Goal: Task Accomplishment & Management: Manage account settings

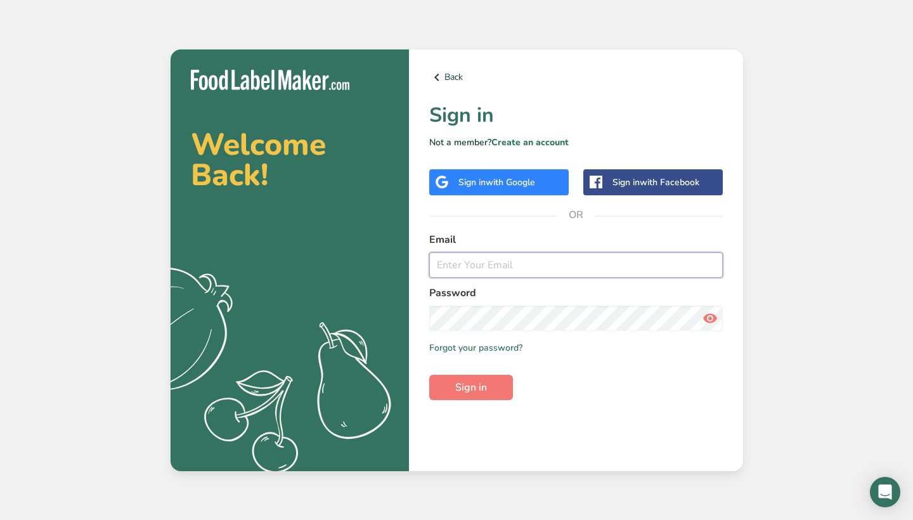
type input "[PERSON_NAME][EMAIL_ADDRESS][DOMAIN_NAME]"
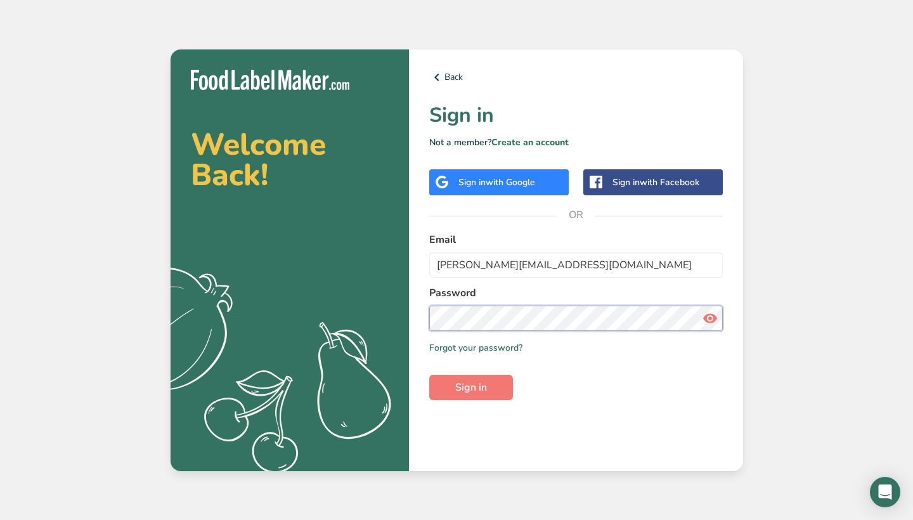
click at [471, 387] on button "Sign in" at bounding box center [471, 387] width 84 height 25
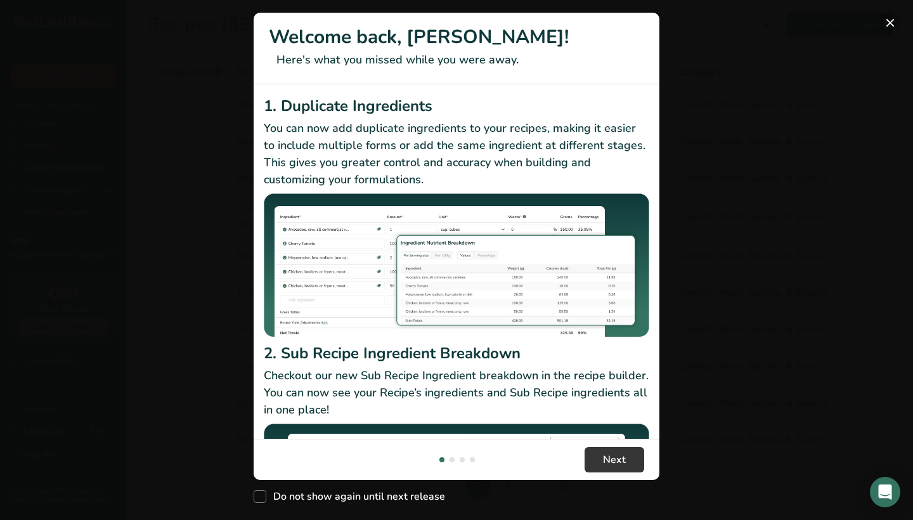
click at [894, 21] on button "New Features" at bounding box center [890, 23] width 20 height 20
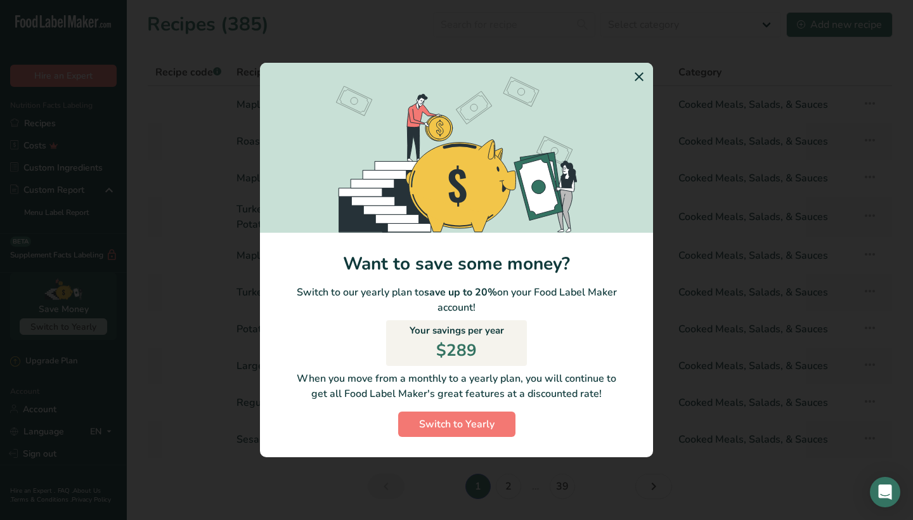
click at [646, 72] on icon "Switch to Yearly Modal" at bounding box center [639, 76] width 15 height 23
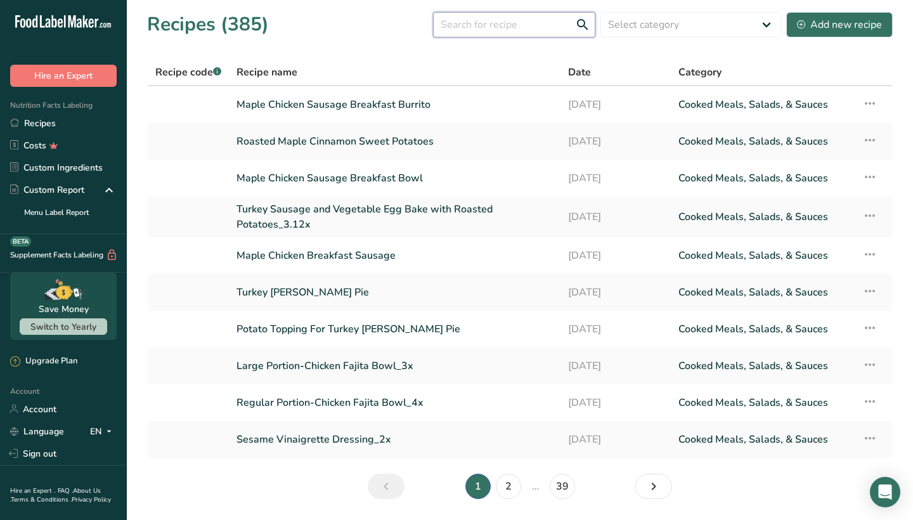
click at [458, 21] on input "text" at bounding box center [514, 24] width 162 height 25
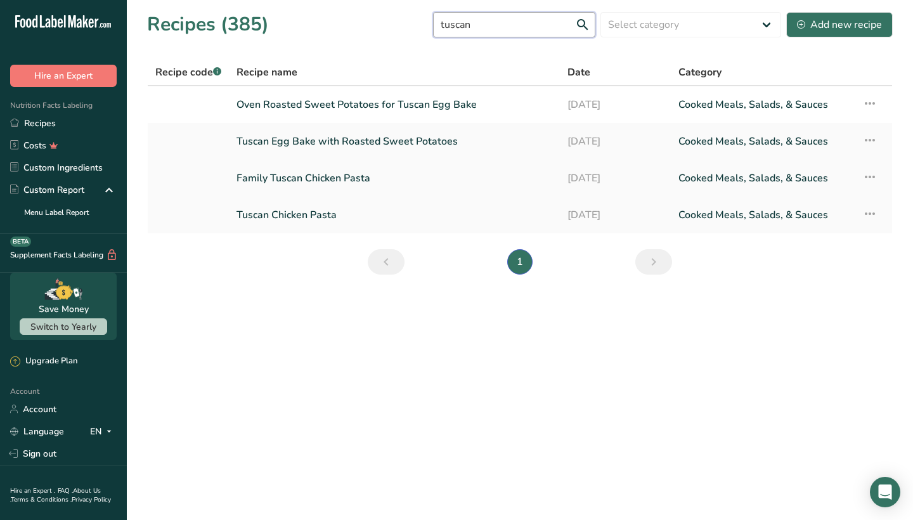
type input "tuscan"
click at [348, 182] on link "Family Tuscan Chicken Pasta" at bounding box center [395, 178] width 316 height 27
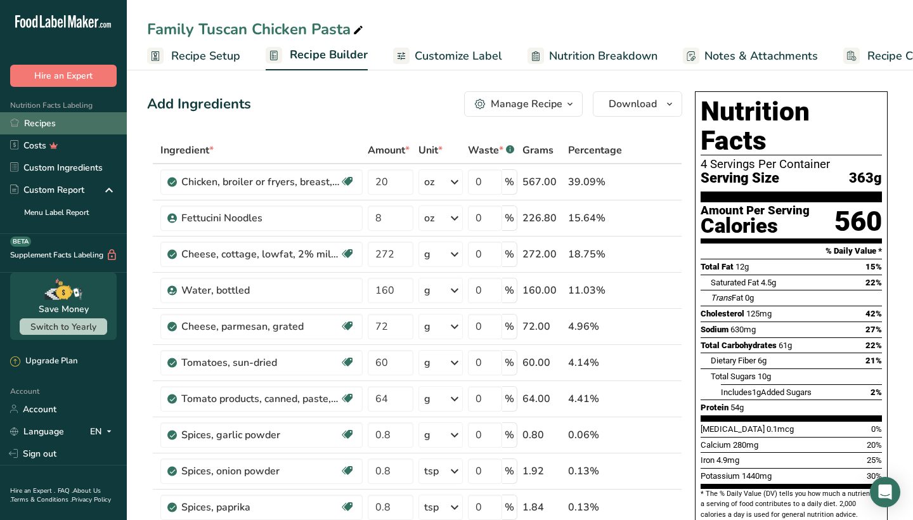
click at [38, 119] on link "Recipes" at bounding box center [63, 123] width 127 height 22
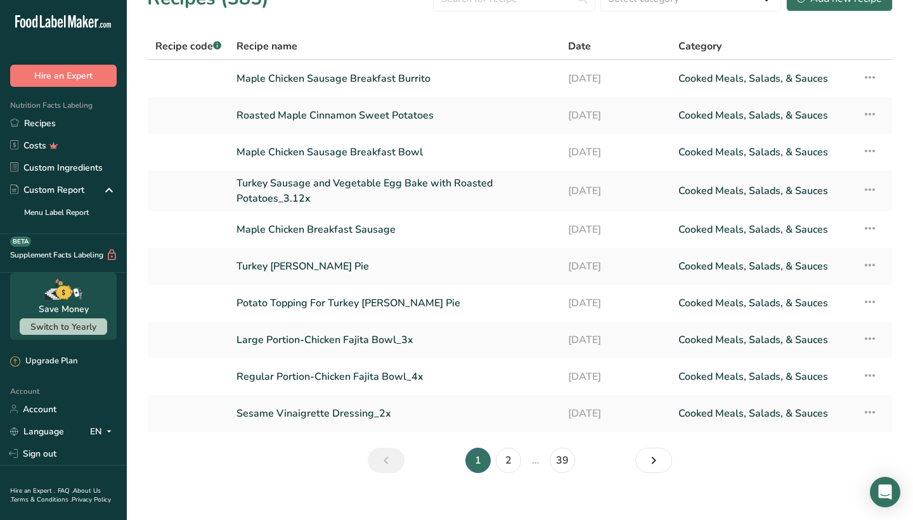
scroll to position [28, 0]
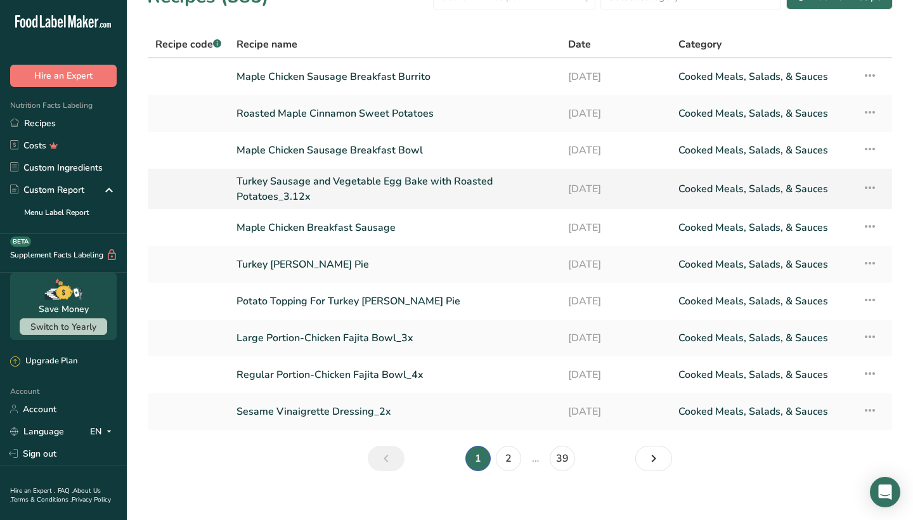
click at [869, 187] on icon at bounding box center [870, 187] width 15 height 23
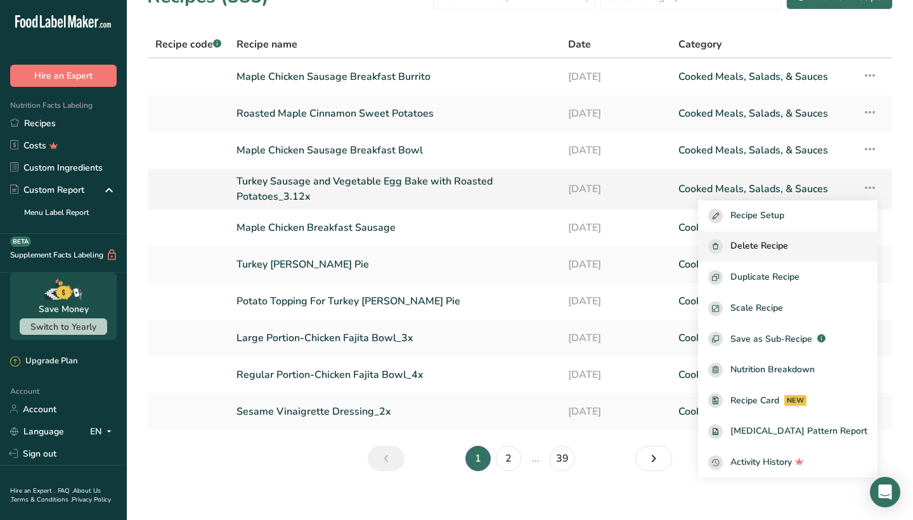
click at [767, 250] on span "Delete Recipe" at bounding box center [760, 246] width 58 height 15
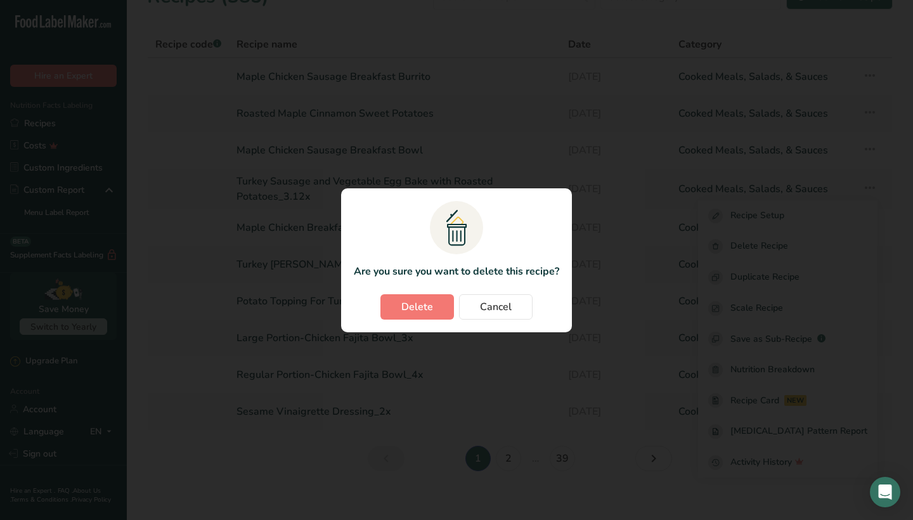
click at [441, 309] on button "Delete" at bounding box center [418, 306] width 74 height 25
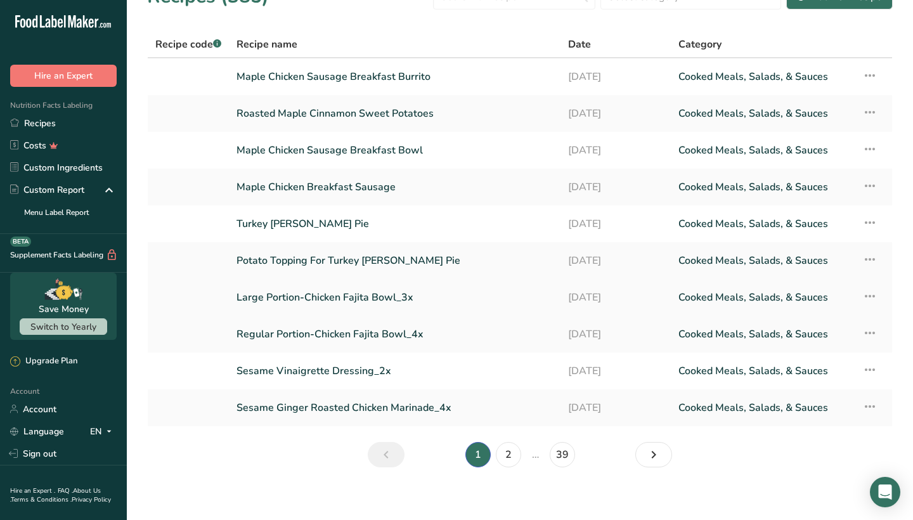
click at [871, 293] on icon at bounding box center [870, 296] width 15 height 23
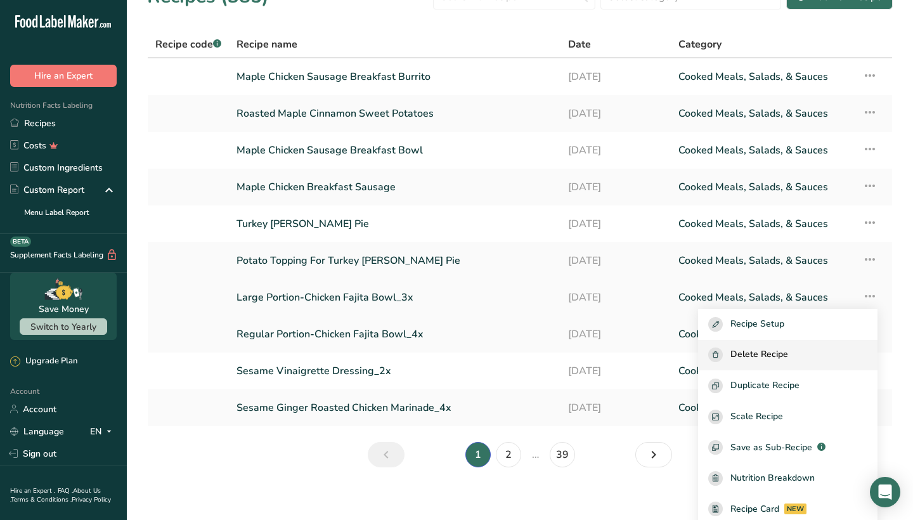
click at [761, 359] on span "Delete Recipe" at bounding box center [760, 355] width 58 height 15
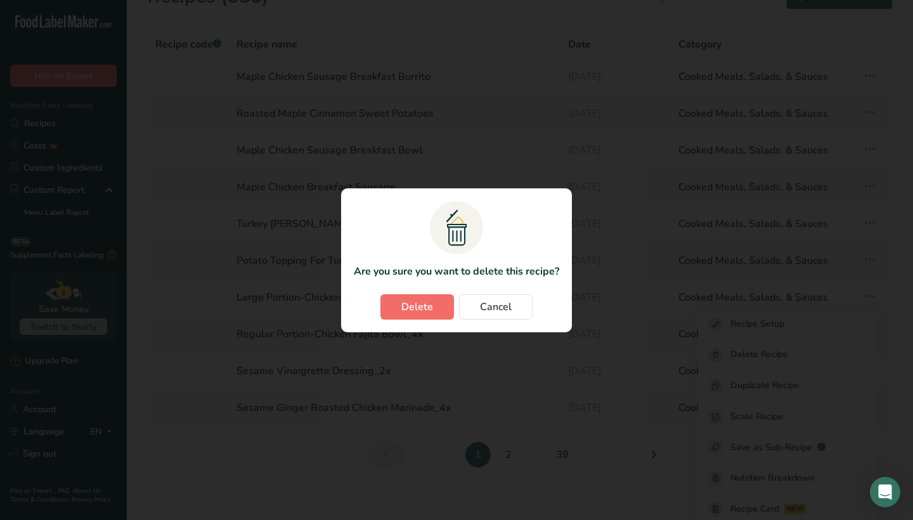
click at [434, 309] on button "Delete" at bounding box center [418, 306] width 74 height 25
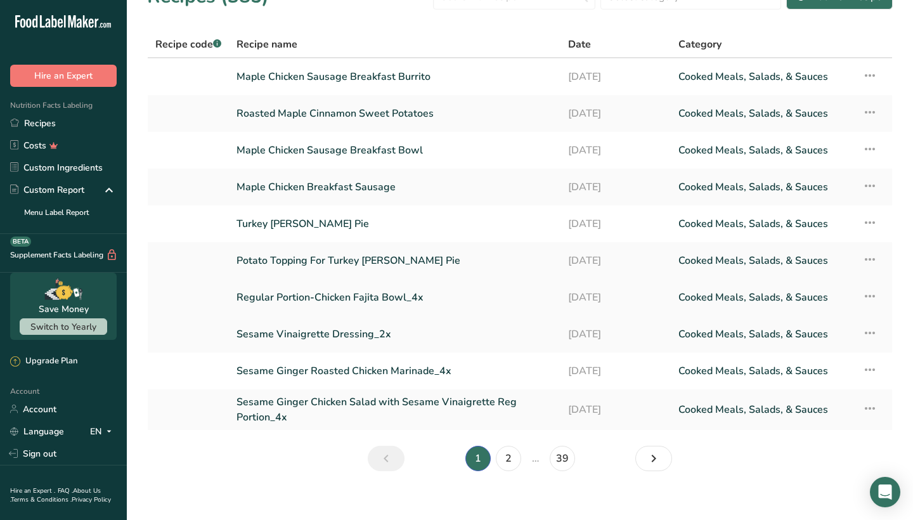
click at [868, 295] on icon at bounding box center [870, 296] width 15 height 23
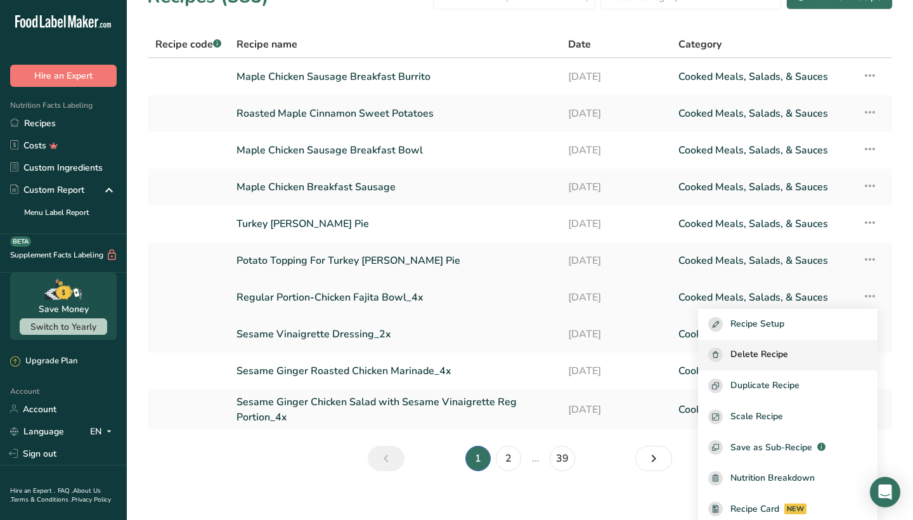
click at [760, 353] on span "Delete Recipe" at bounding box center [760, 355] width 58 height 15
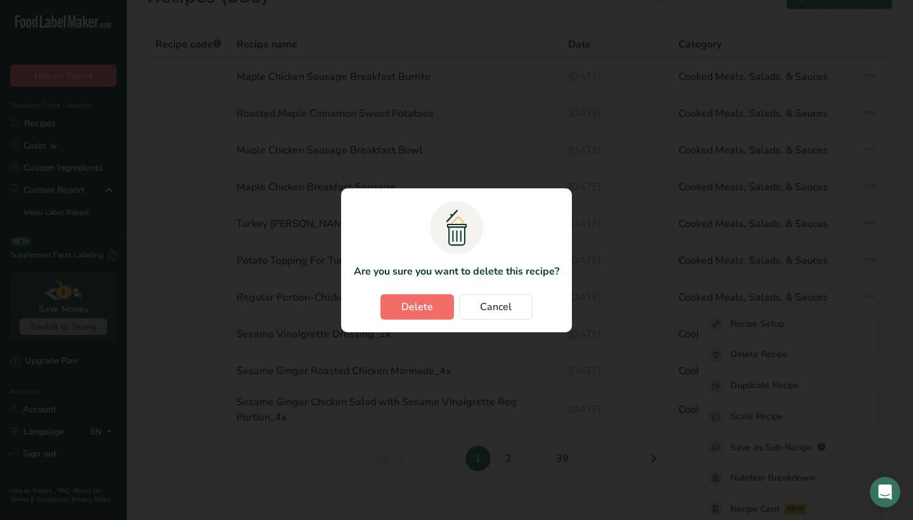
click at [411, 310] on span "Delete" at bounding box center [417, 306] width 32 height 15
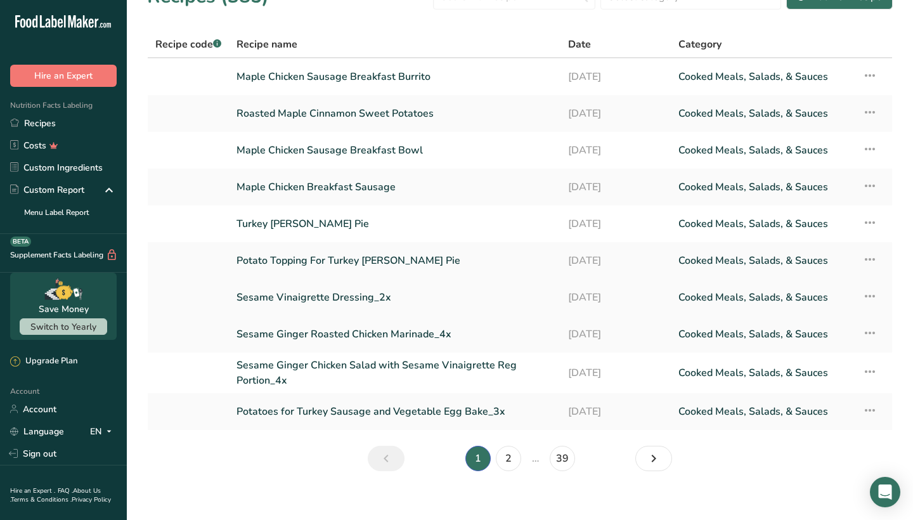
click at [868, 297] on icon at bounding box center [870, 296] width 15 height 23
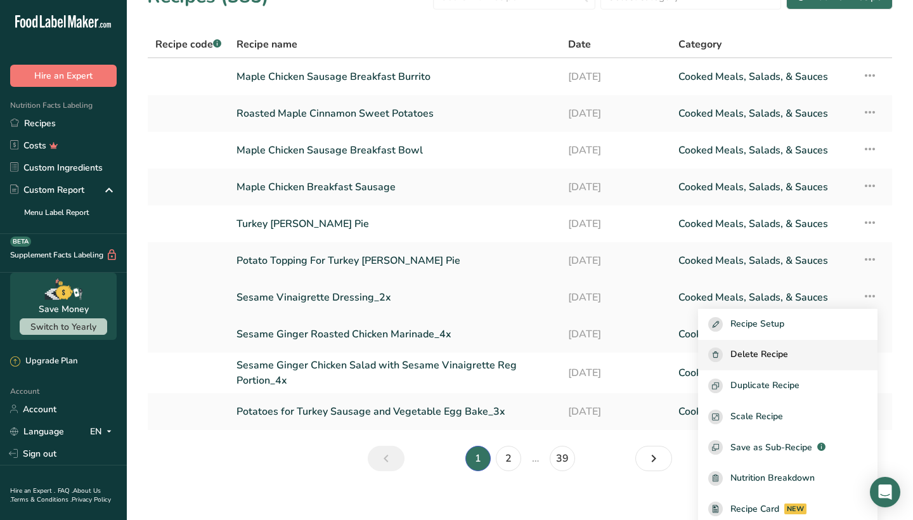
click at [757, 351] on span "Delete Recipe" at bounding box center [760, 355] width 58 height 15
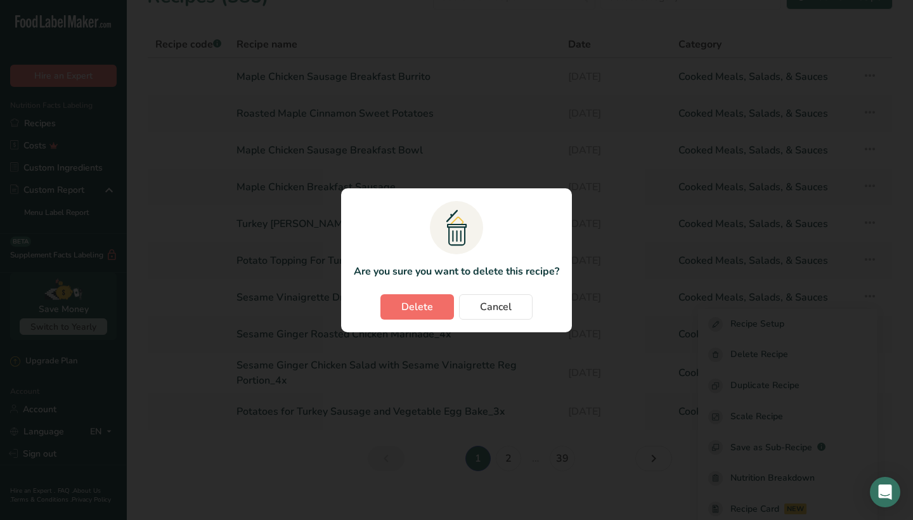
click at [413, 310] on span "Delete" at bounding box center [417, 306] width 32 height 15
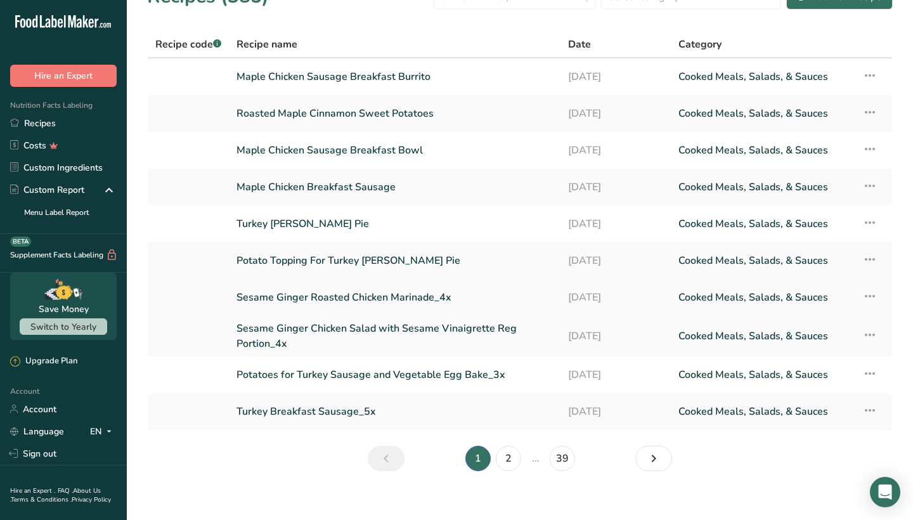
click at [871, 295] on icon at bounding box center [870, 296] width 15 height 23
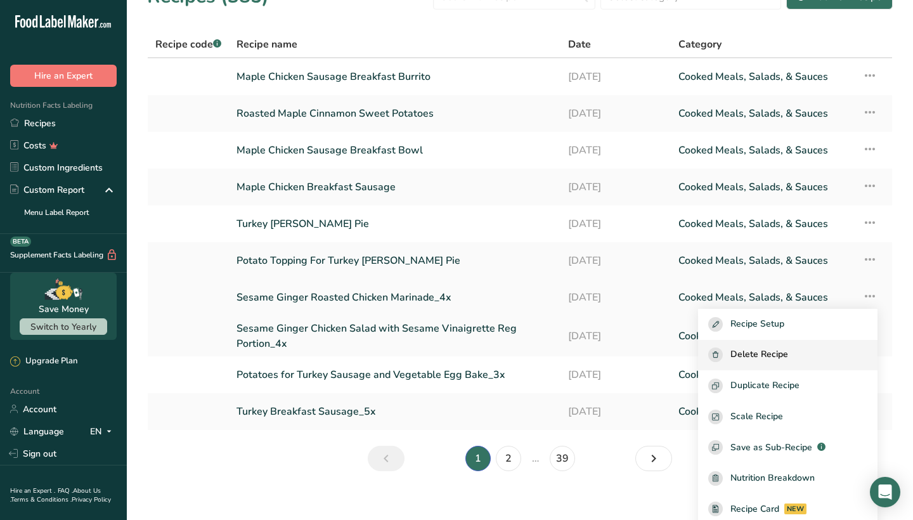
click at [788, 358] on span "Delete Recipe" at bounding box center [760, 355] width 58 height 15
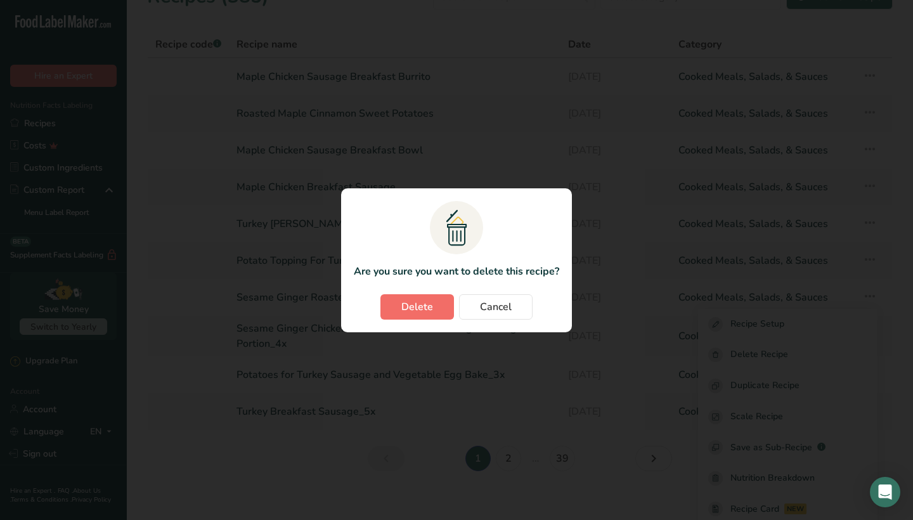
click at [408, 309] on span "Delete" at bounding box center [417, 306] width 32 height 15
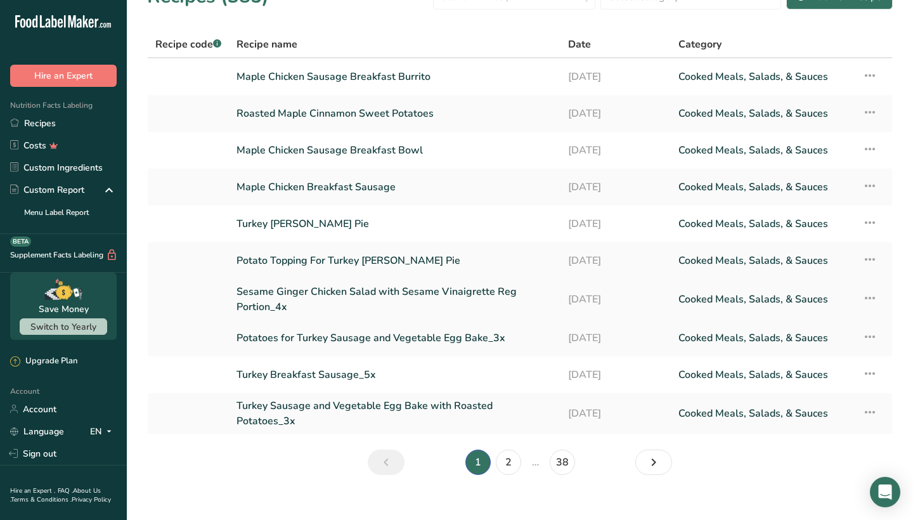
click at [872, 297] on icon at bounding box center [870, 298] width 15 height 23
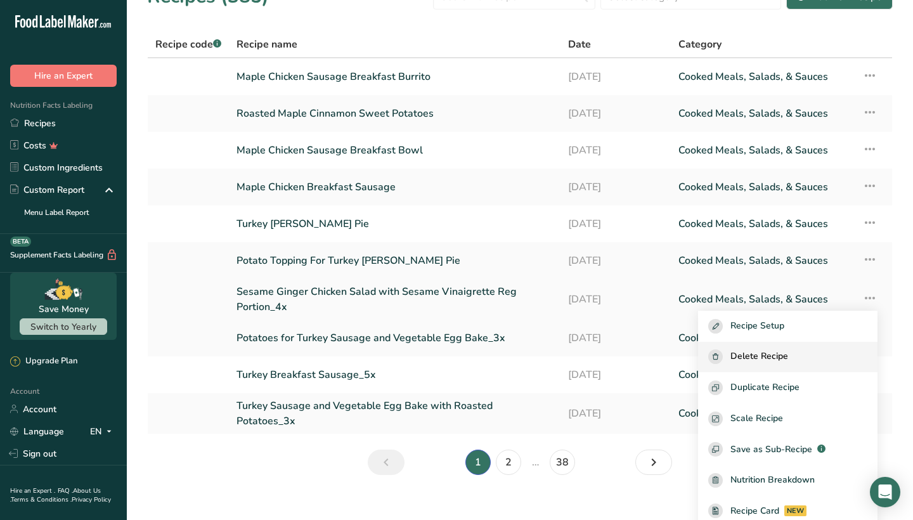
click at [771, 365] on button "Delete Recipe" at bounding box center [788, 357] width 180 height 31
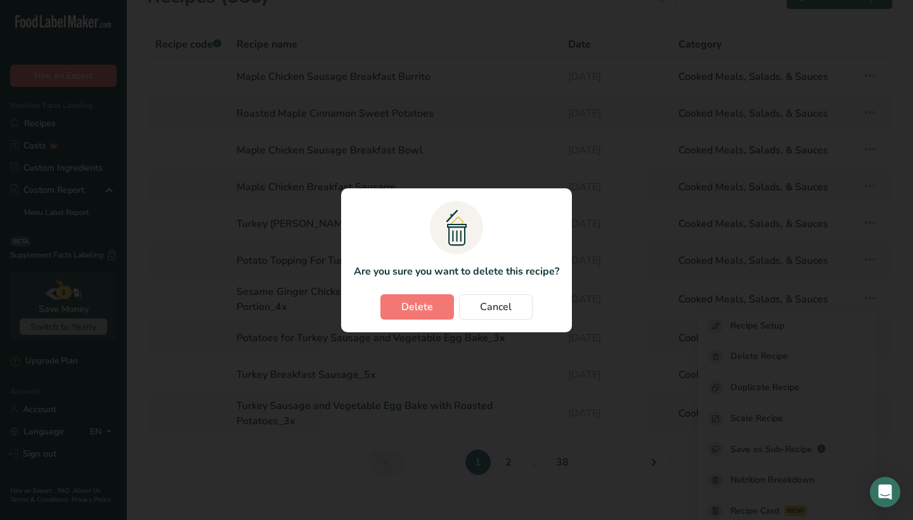
click at [409, 306] on span "Delete" at bounding box center [417, 306] width 32 height 15
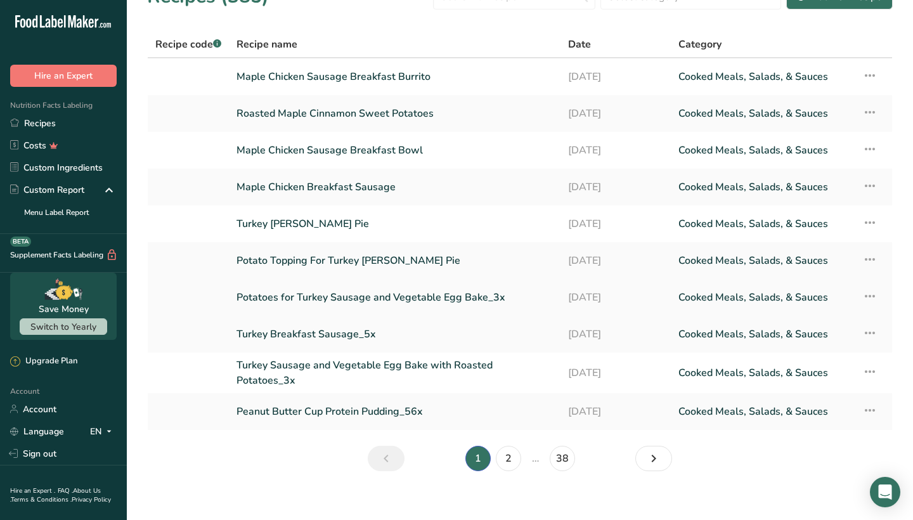
click at [865, 297] on icon at bounding box center [870, 296] width 15 height 23
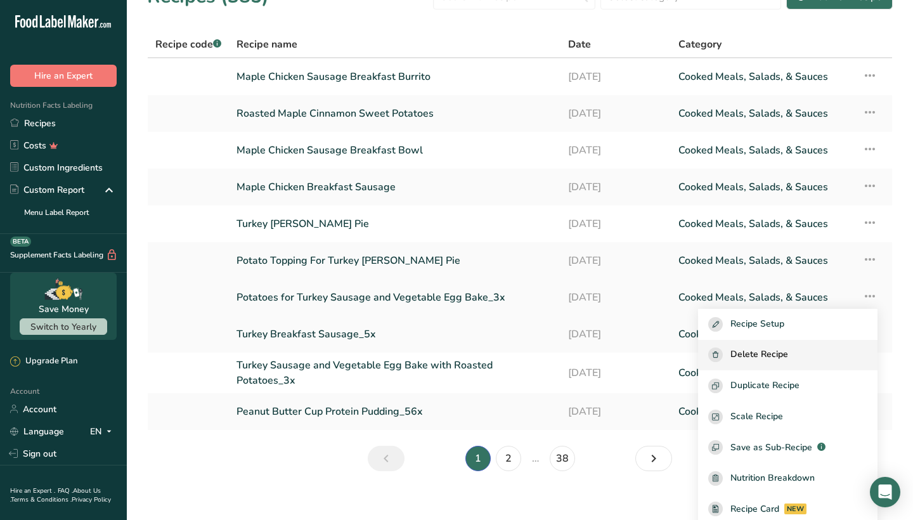
click at [762, 353] on span "Delete Recipe" at bounding box center [760, 355] width 58 height 15
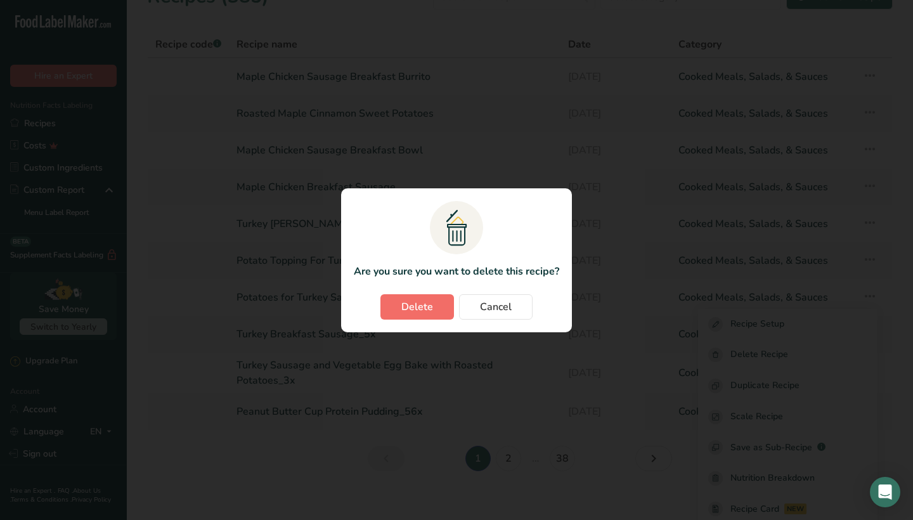
click at [409, 304] on span "Delete" at bounding box center [417, 306] width 32 height 15
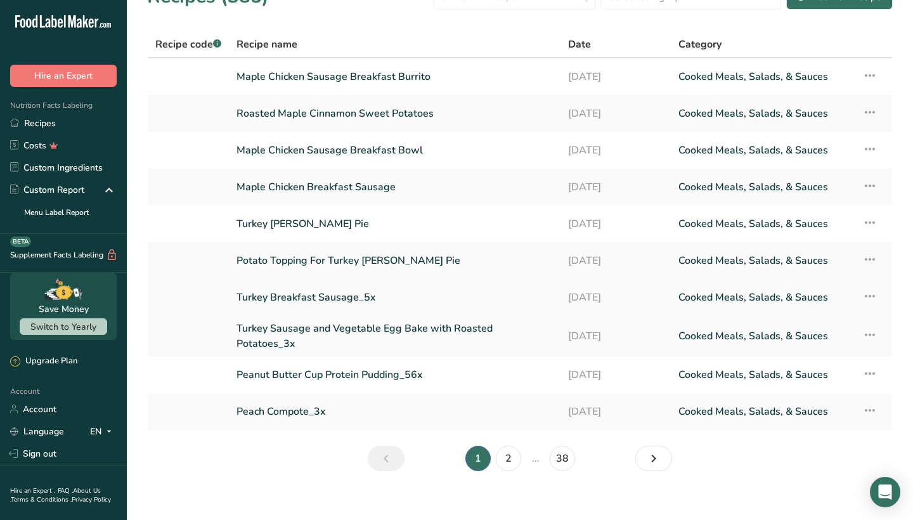
click at [871, 297] on icon at bounding box center [870, 296] width 15 height 23
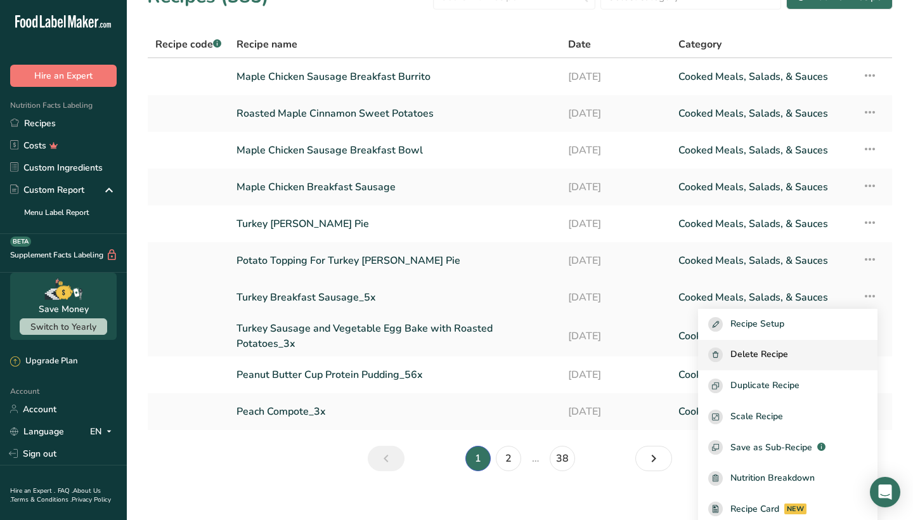
click at [771, 357] on span "Delete Recipe" at bounding box center [760, 355] width 58 height 15
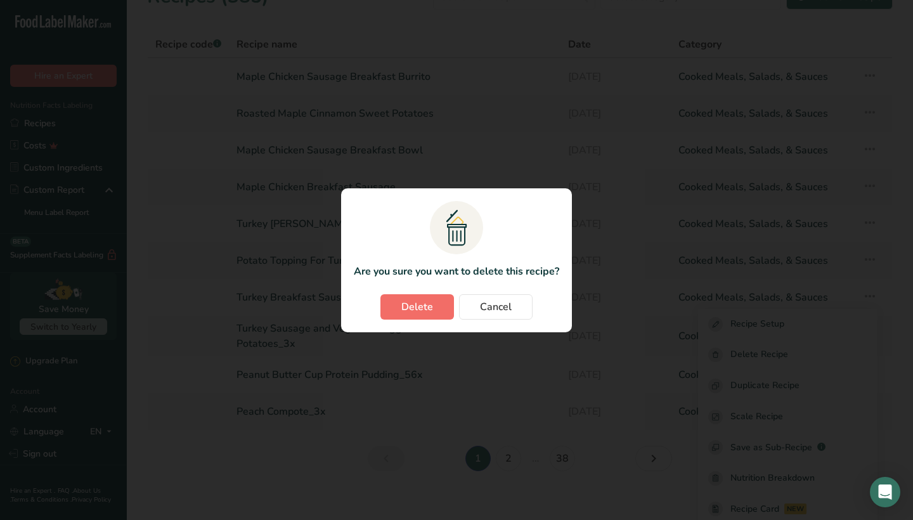
click at [428, 304] on span "Delete" at bounding box center [417, 306] width 32 height 15
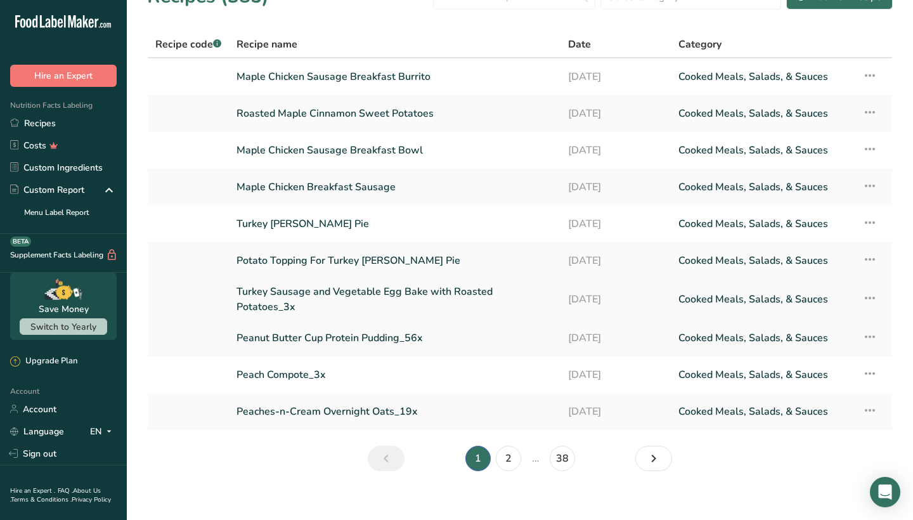
click at [869, 291] on icon at bounding box center [870, 298] width 15 height 23
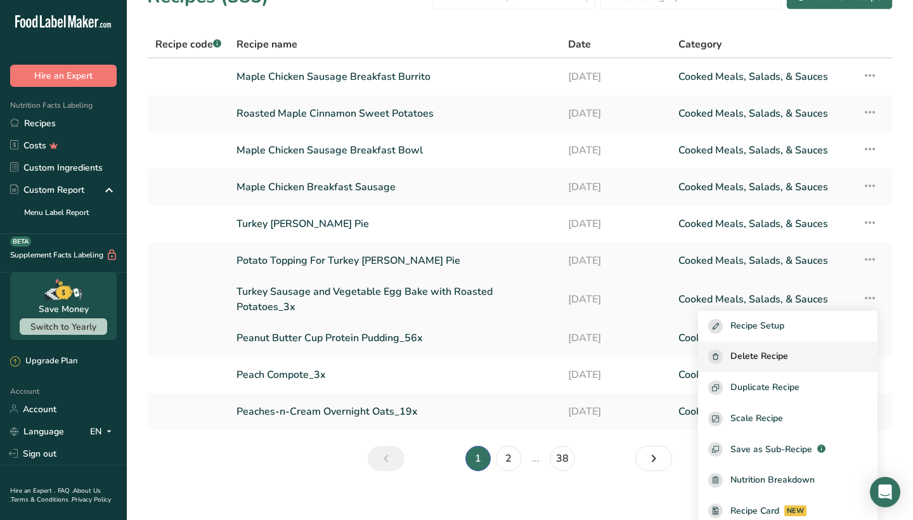
click at [786, 355] on span "Delete Recipe" at bounding box center [760, 356] width 58 height 15
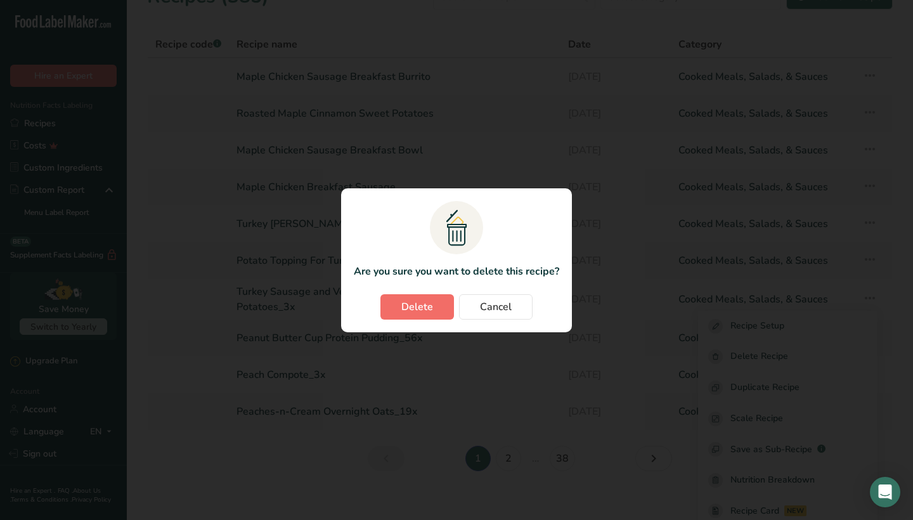
click at [410, 301] on span "Delete" at bounding box center [417, 306] width 32 height 15
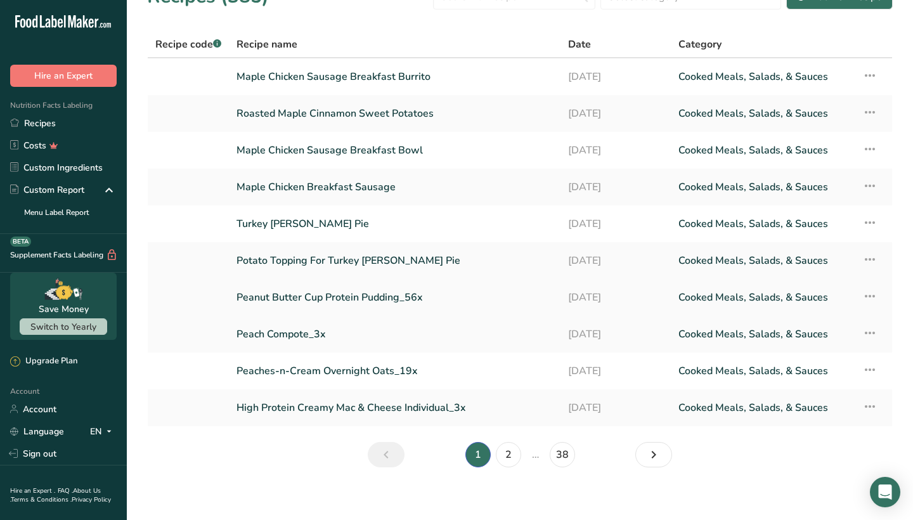
click at [870, 296] on icon at bounding box center [870, 296] width 15 height 23
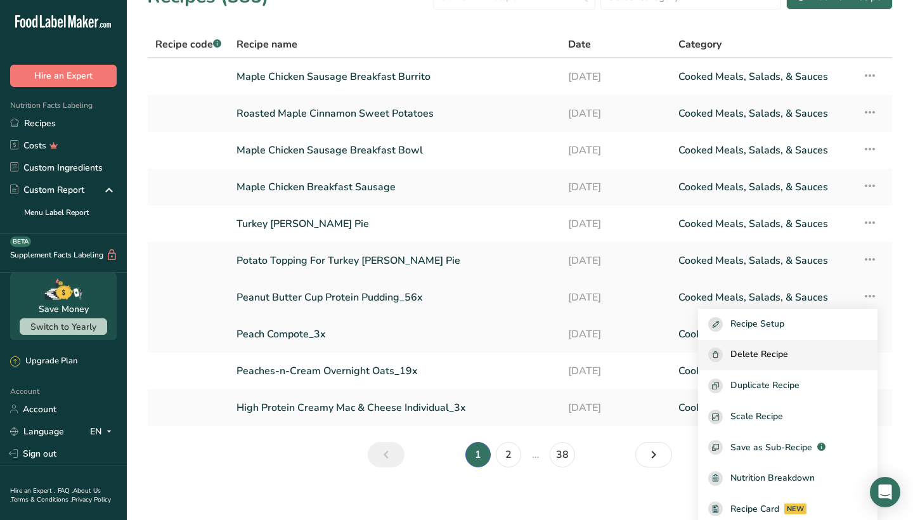
click at [788, 348] on span "Delete Recipe" at bounding box center [760, 355] width 58 height 15
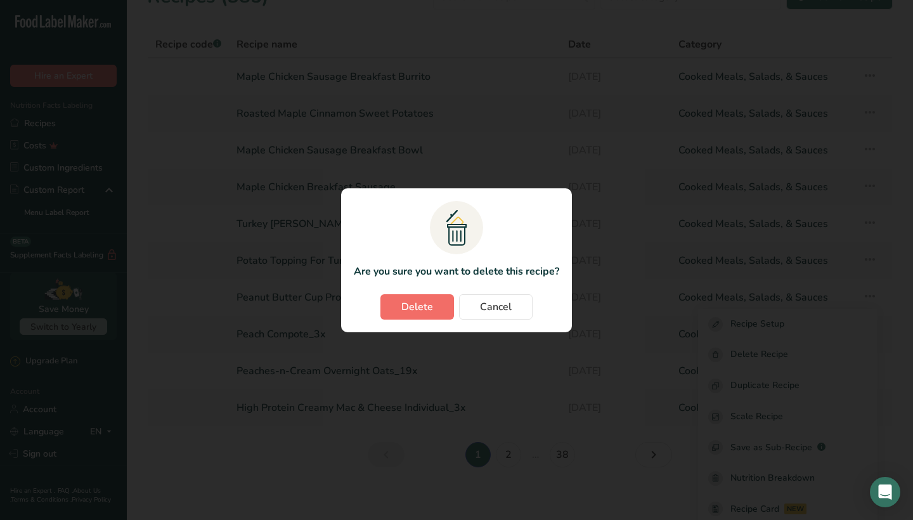
click at [410, 301] on span "Delete" at bounding box center [417, 306] width 32 height 15
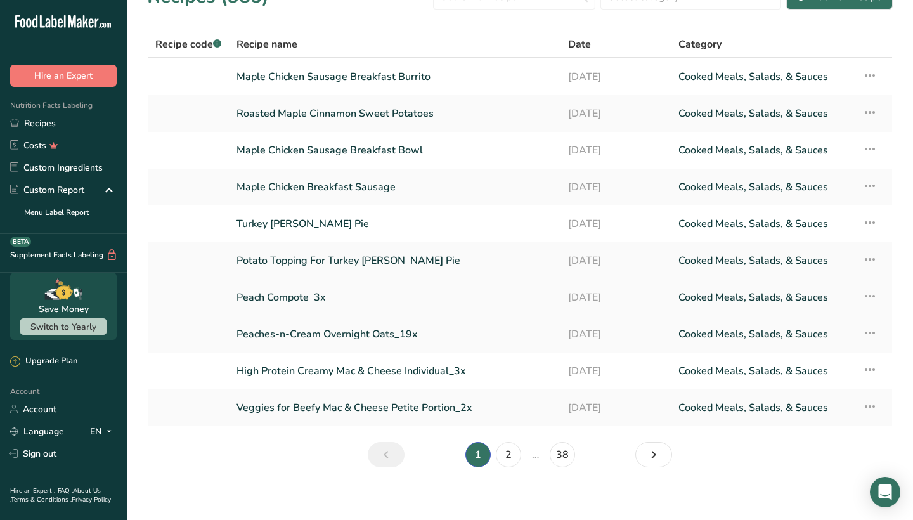
click at [873, 299] on icon at bounding box center [870, 296] width 15 height 23
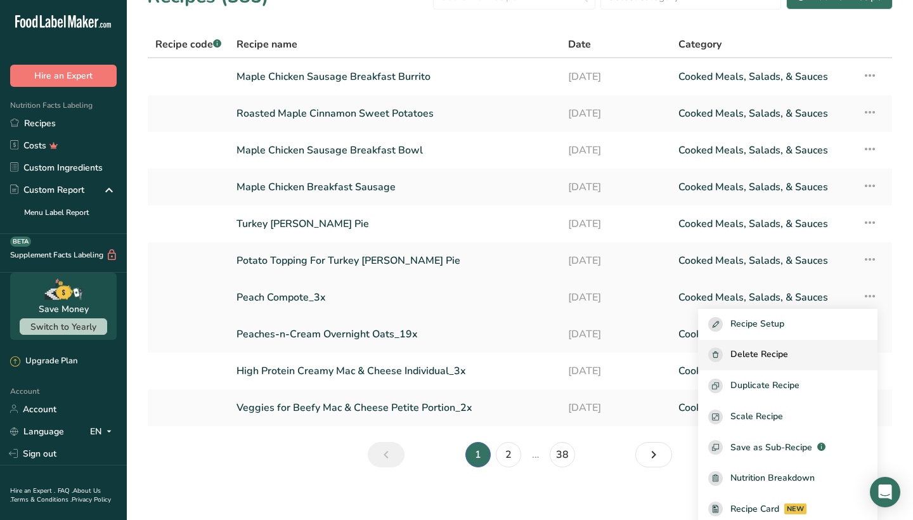
click at [748, 359] on div "Delete Recipe" at bounding box center [787, 355] width 159 height 15
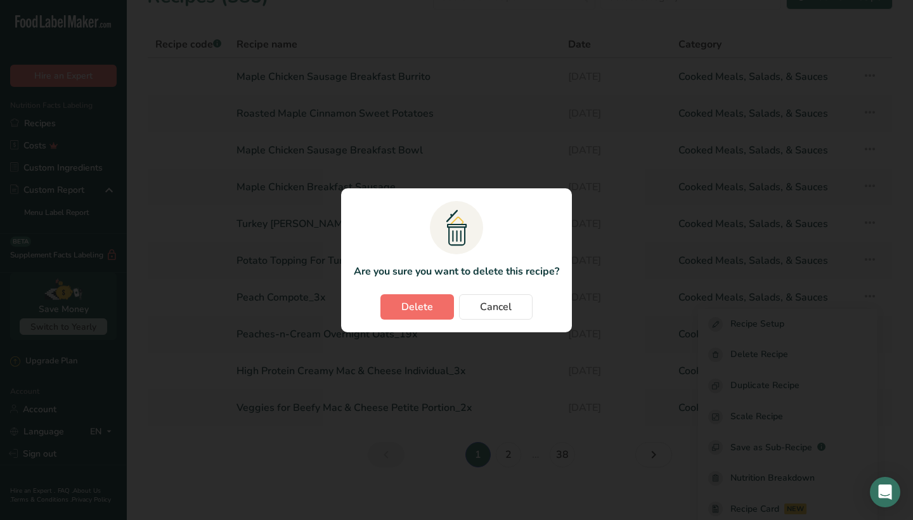
click at [434, 308] on button "Delete" at bounding box center [418, 306] width 74 height 25
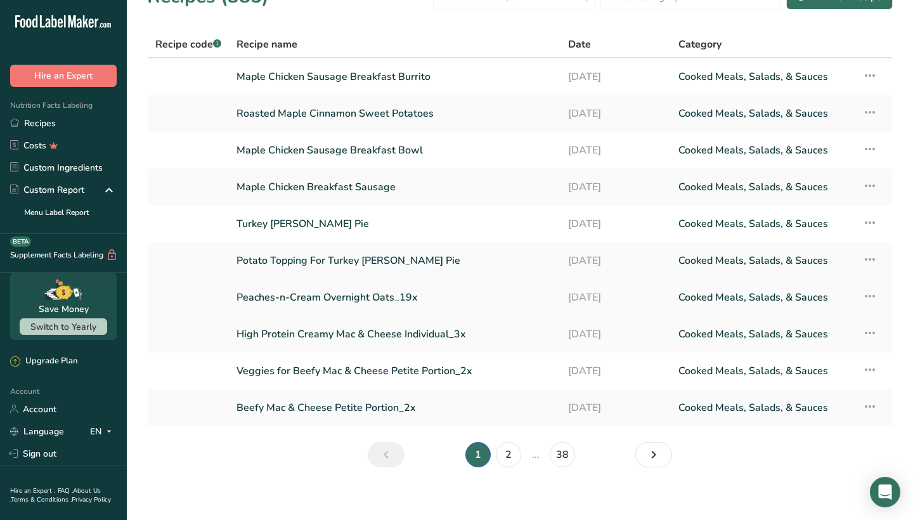
click at [871, 296] on icon at bounding box center [870, 296] width 15 height 23
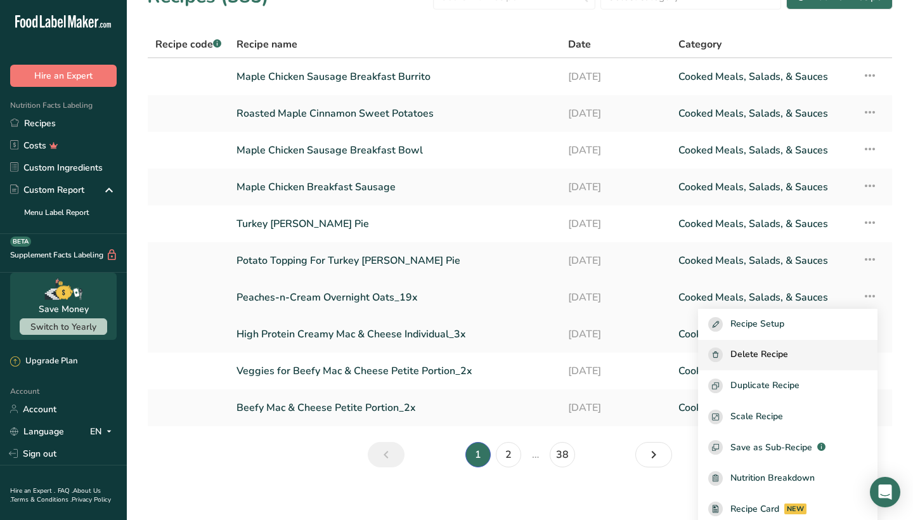
click at [788, 351] on span "Delete Recipe" at bounding box center [760, 355] width 58 height 15
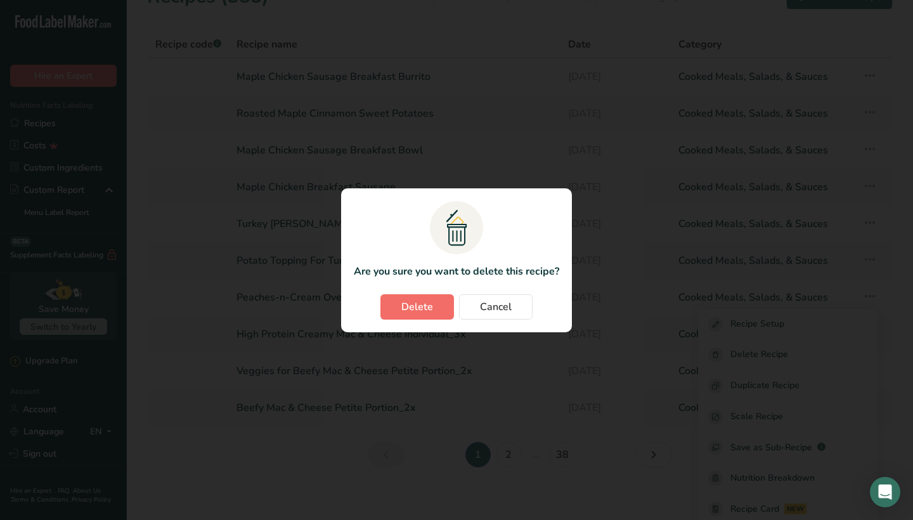
click at [431, 310] on span "Delete" at bounding box center [417, 306] width 32 height 15
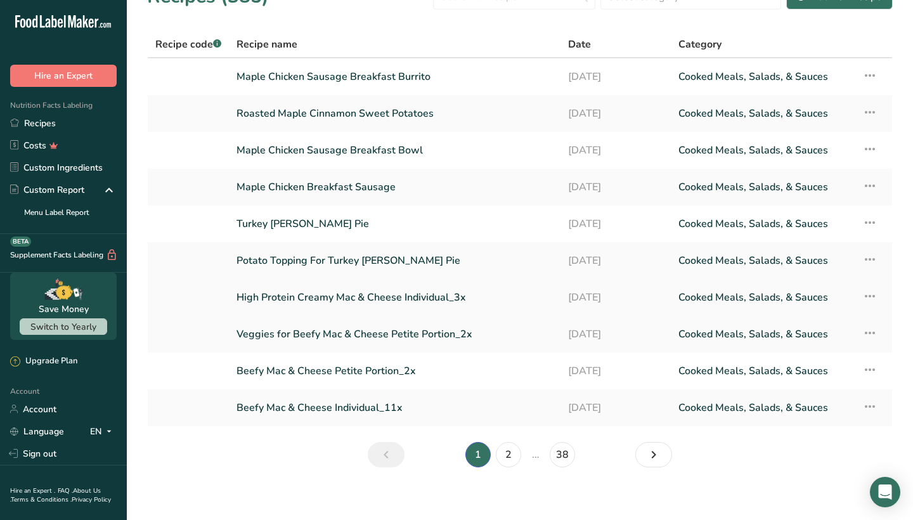
click at [870, 294] on icon at bounding box center [870, 296] width 15 height 23
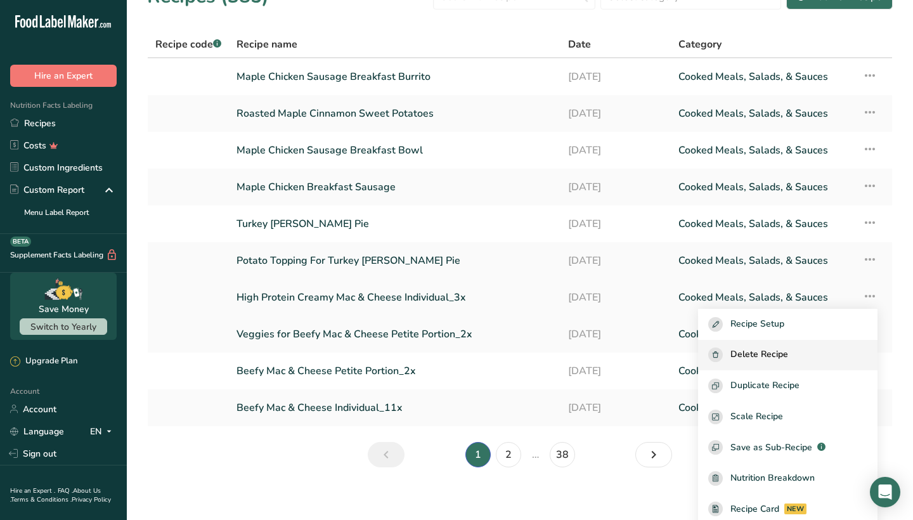
click at [766, 351] on span "Delete Recipe" at bounding box center [760, 355] width 58 height 15
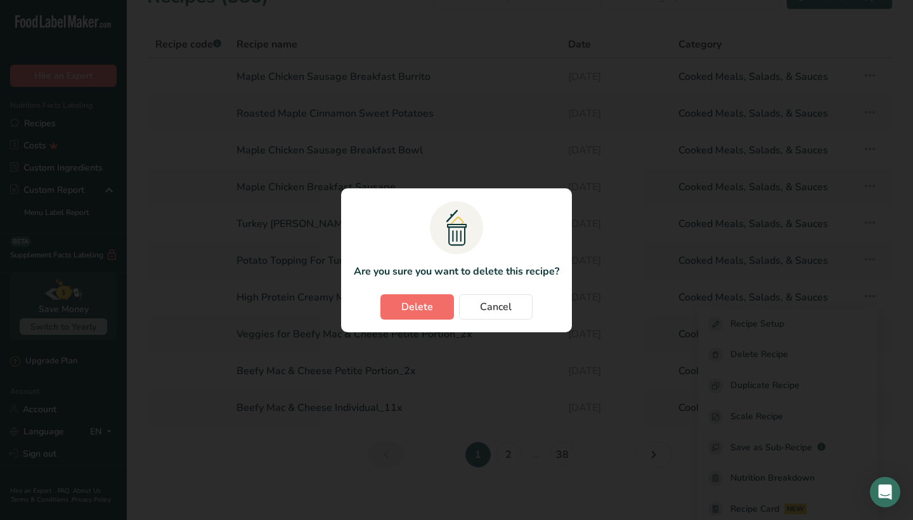
click at [428, 299] on span "Delete" at bounding box center [417, 306] width 32 height 15
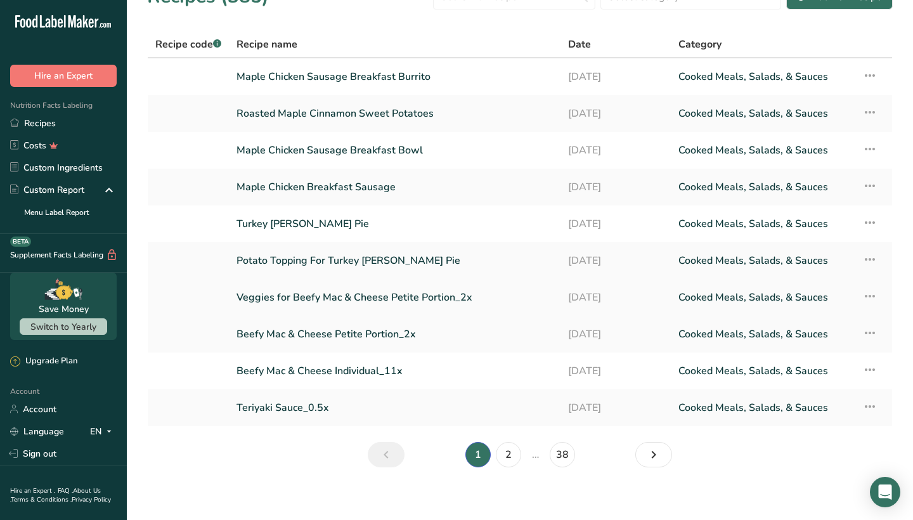
click at [866, 294] on icon at bounding box center [870, 296] width 15 height 23
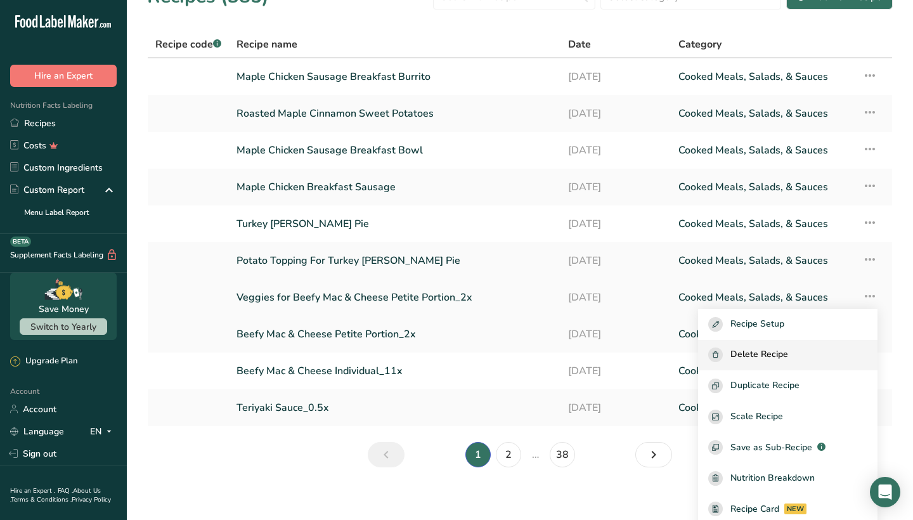
click at [815, 357] on div "Delete Recipe" at bounding box center [787, 355] width 159 height 15
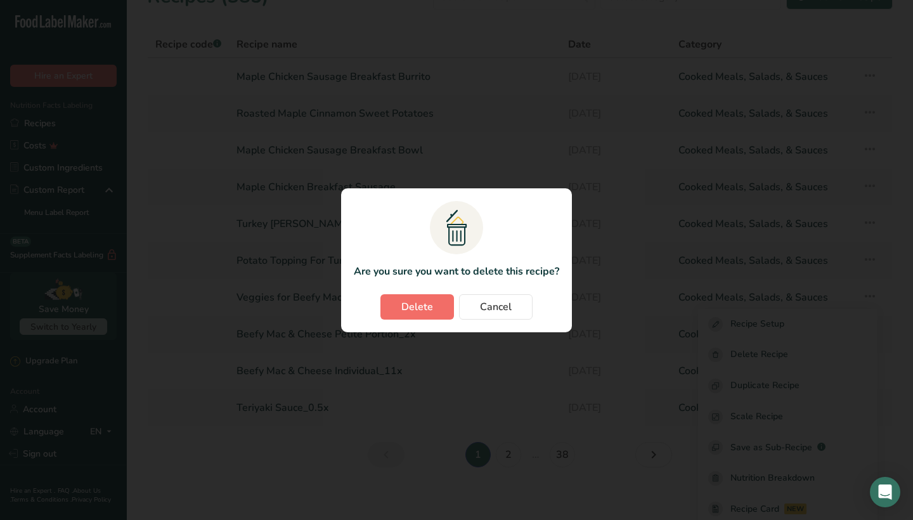
click at [430, 310] on span "Delete" at bounding box center [417, 306] width 32 height 15
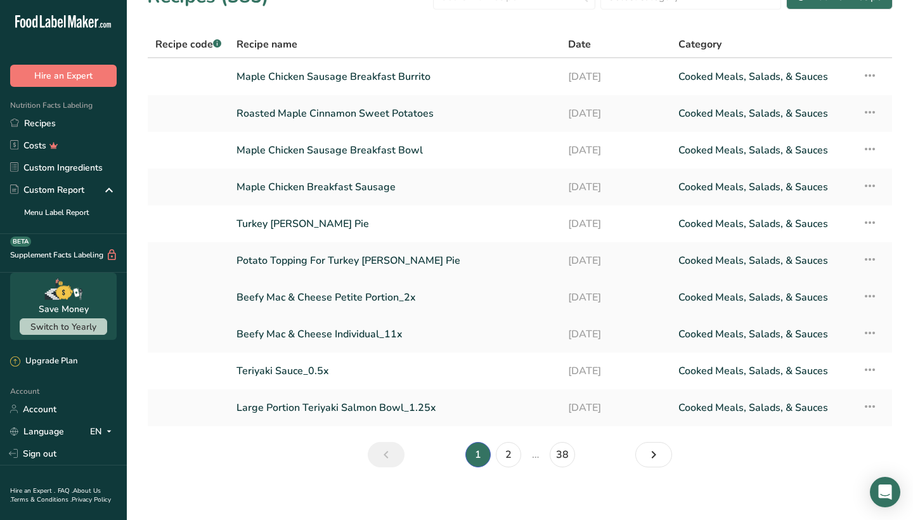
click at [870, 292] on icon at bounding box center [870, 296] width 15 height 23
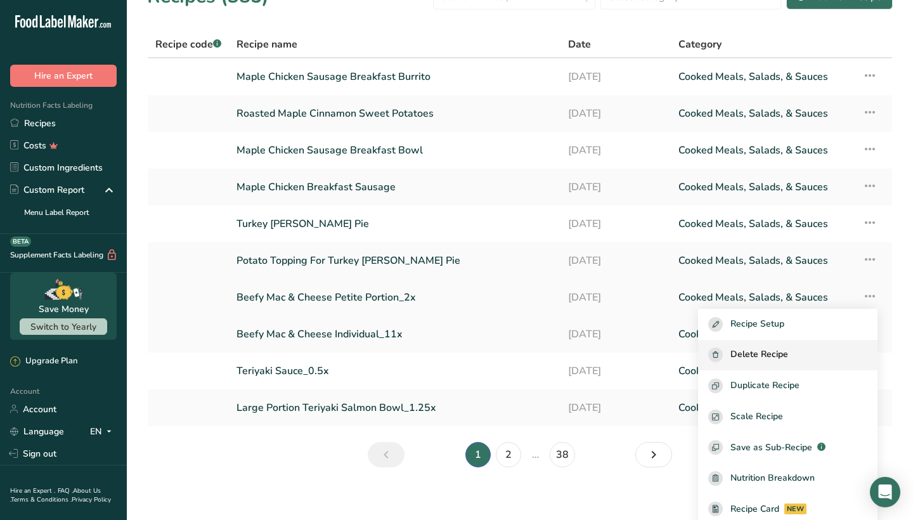
click at [783, 352] on span "Delete Recipe" at bounding box center [760, 355] width 58 height 15
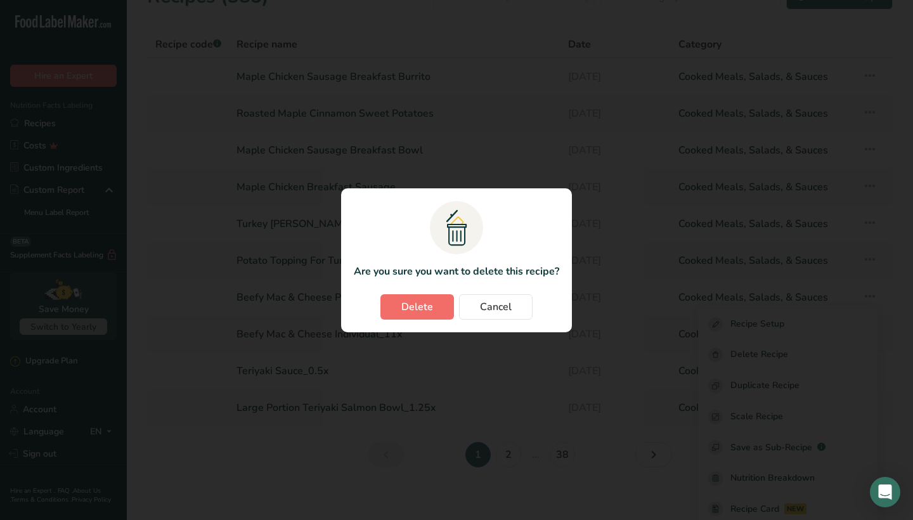
click at [448, 308] on button "Delete" at bounding box center [418, 306] width 74 height 25
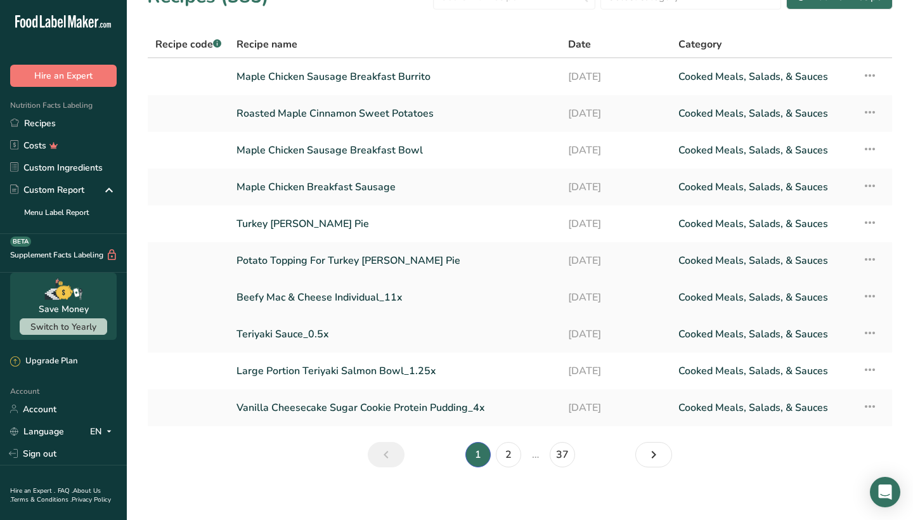
click at [871, 297] on icon at bounding box center [870, 296] width 15 height 23
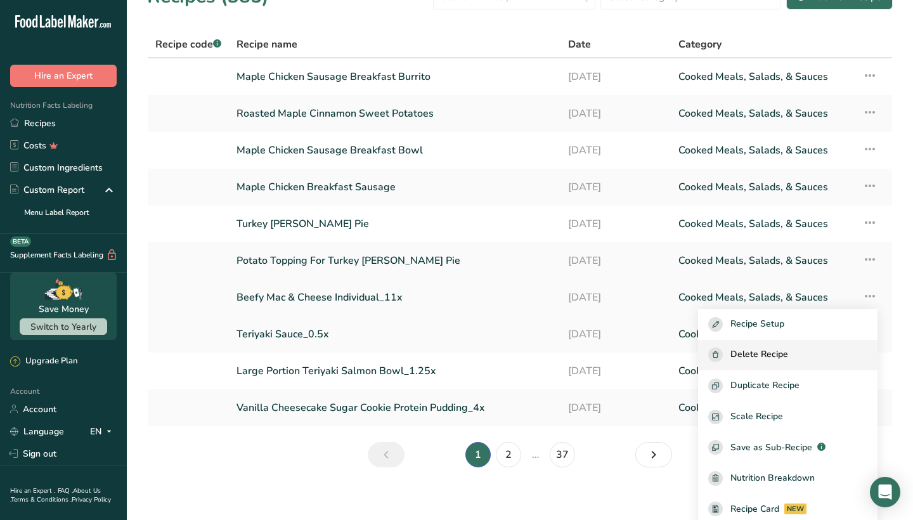
click at [765, 348] on span "Delete Recipe" at bounding box center [760, 355] width 58 height 15
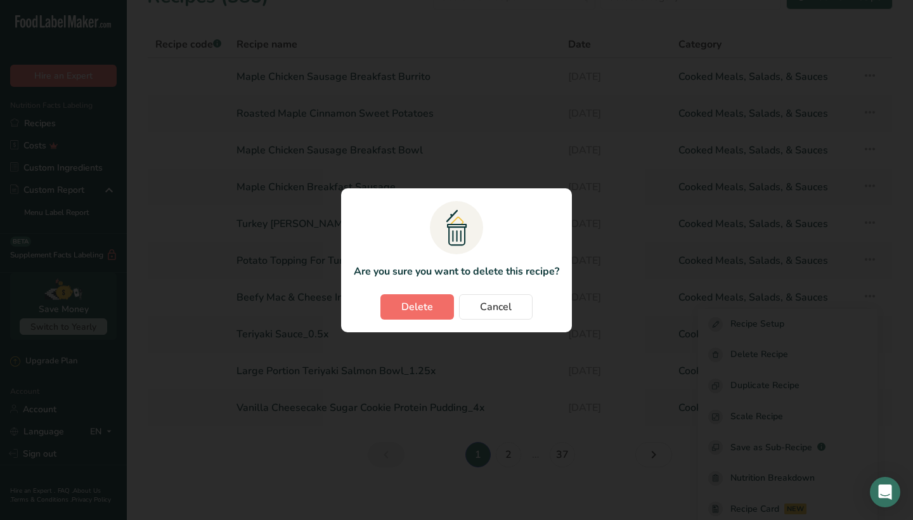
click at [410, 304] on span "Delete" at bounding box center [417, 306] width 32 height 15
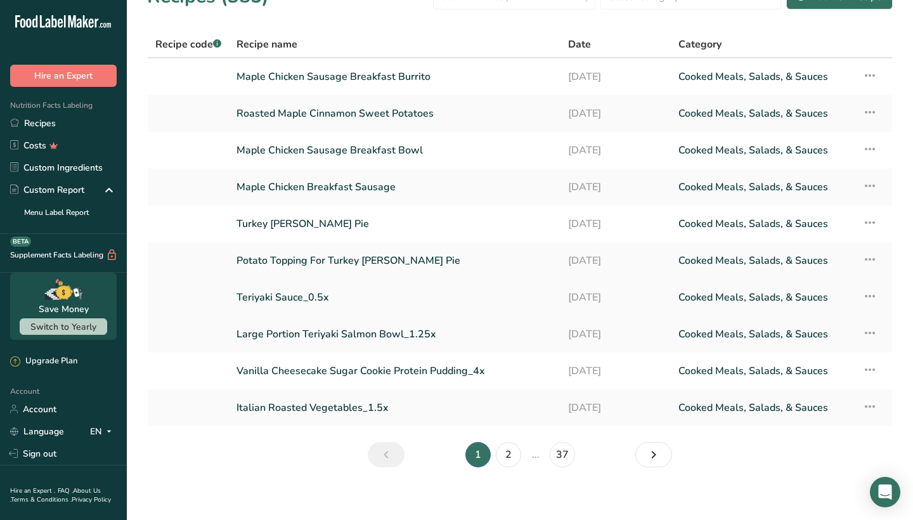
click at [877, 296] on icon at bounding box center [870, 296] width 15 height 23
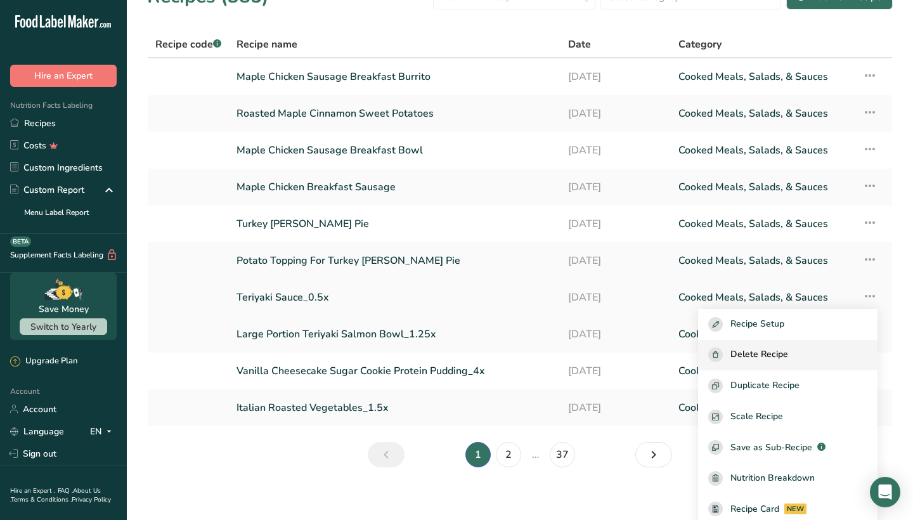
click at [788, 353] on span "Delete Recipe" at bounding box center [760, 355] width 58 height 15
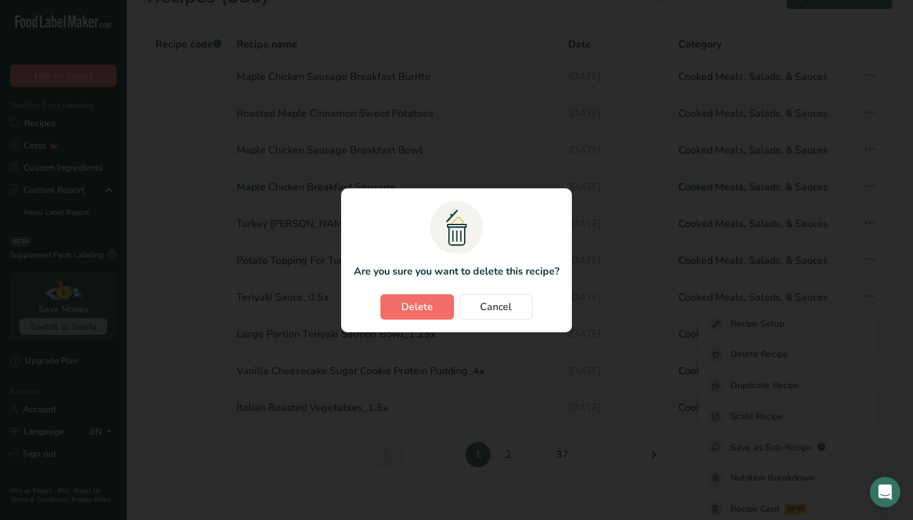
click at [407, 301] on span "Delete" at bounding box center [417, 306] width 32 height 15
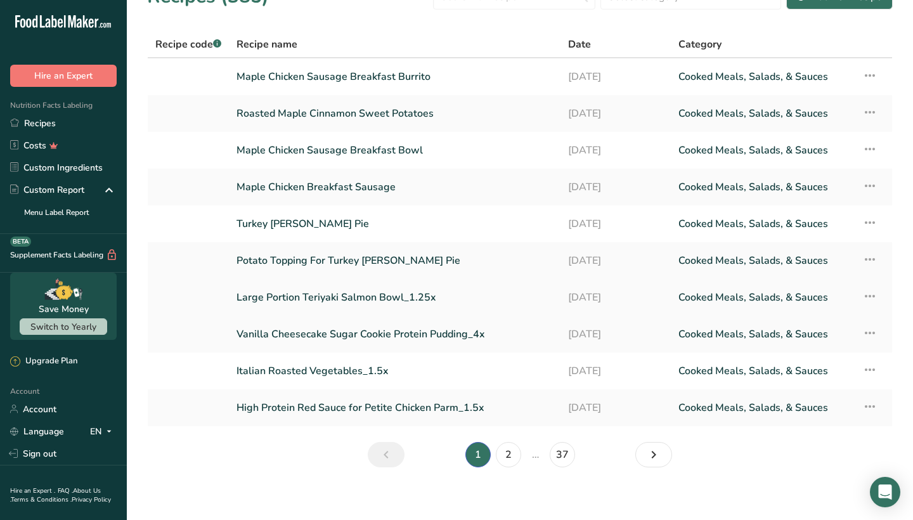
click at [871, 295] on icon at bounding box center [870, 296] width 15 height 23
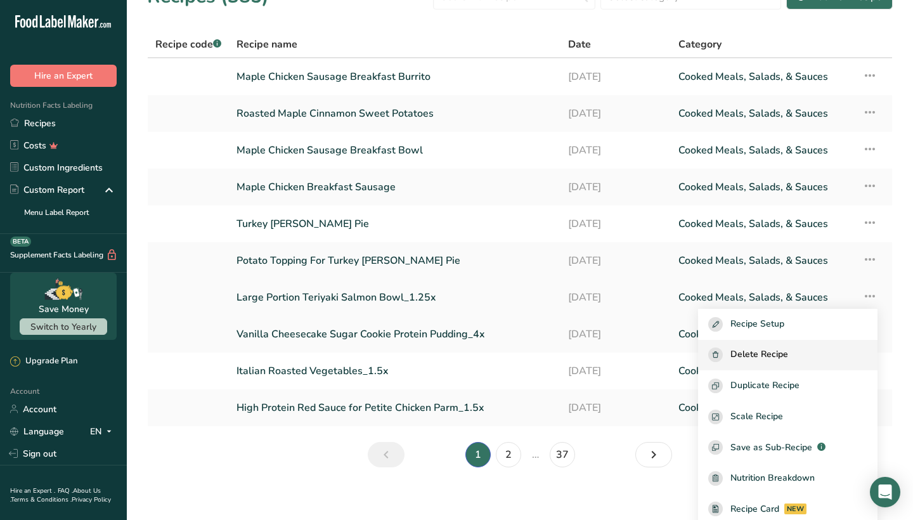
click at [778, 351] on span "Delete Recipe" at bounding box center [760, 355] width 58 height 15
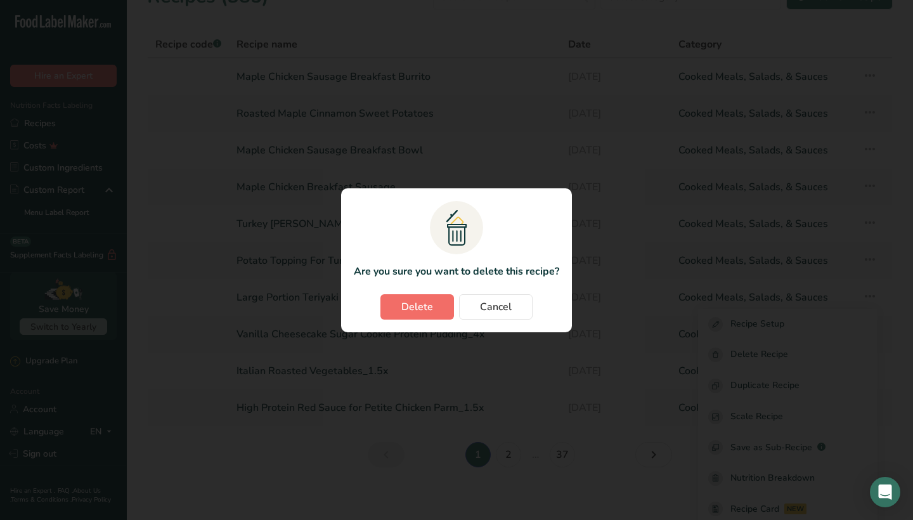
click at [443, 304] on button "Delete" at bounding box center [418, 306] width 74 height 25
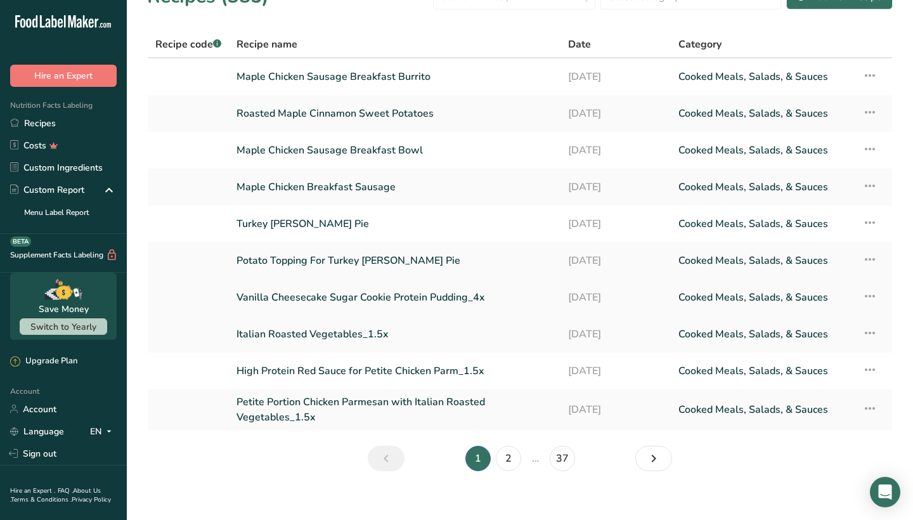
click at [873, 292] on icon at bounding box center [870, 296] width 15 height 23
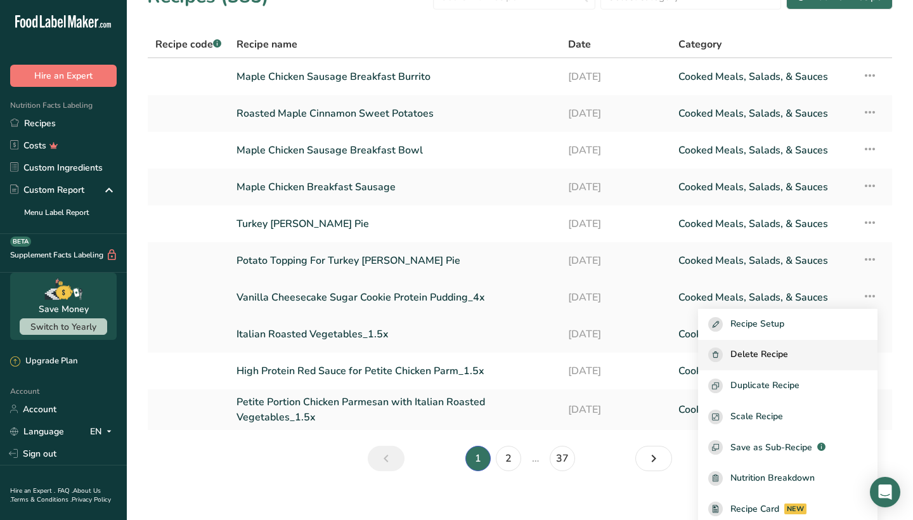
click at [784, 351] on span "Delete Recipe" at bounding box center [760, 355] width 58 height 15
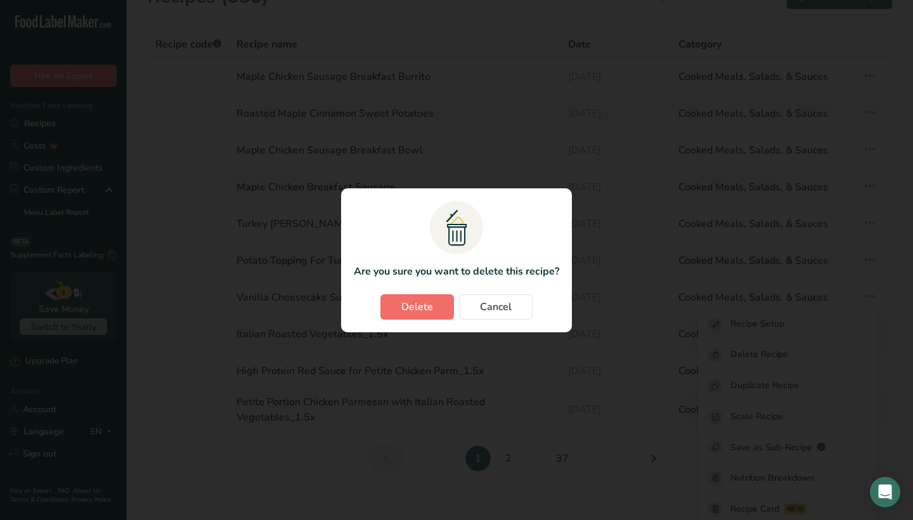
click at [429, 310] on span "Delete" at bounding box center [417, 306] width 32 height 15
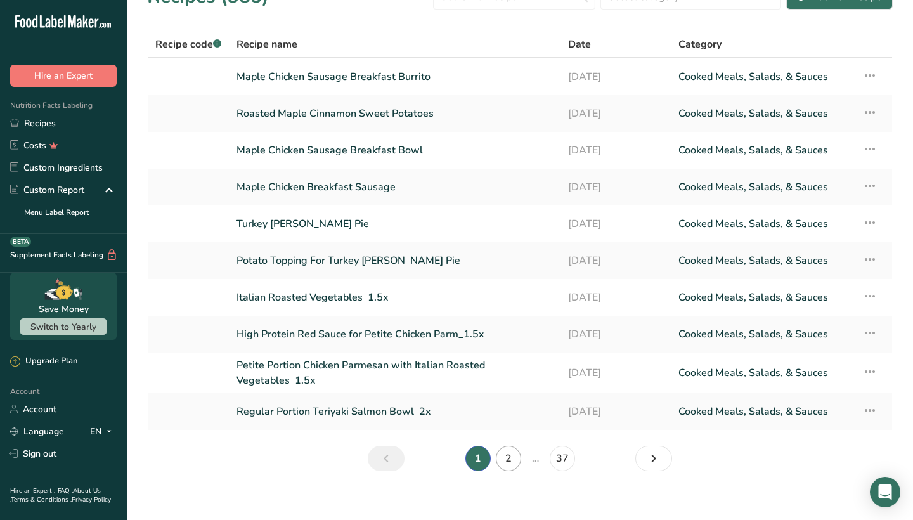
click at [514, 457] on link "2" at bounding box center [508, 458] width 25 height 25
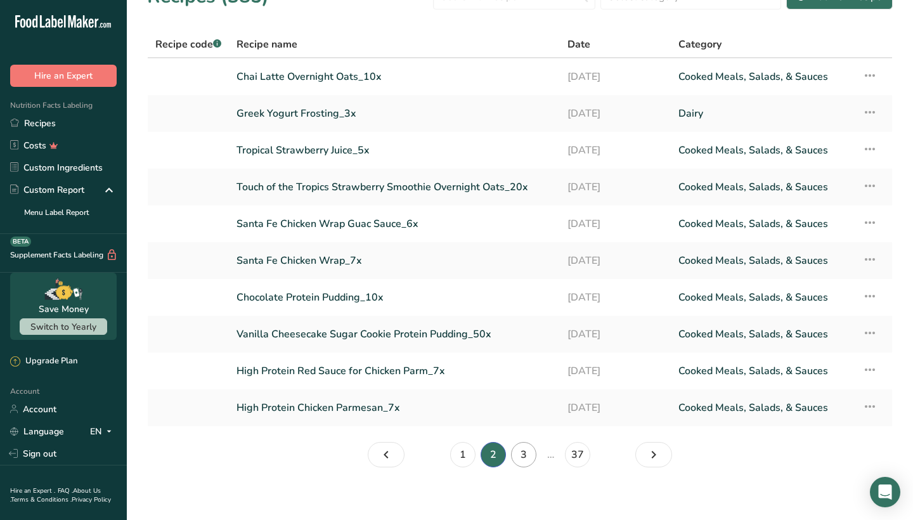
click at [523, 454] on link "3" at bounding box center [523, 454] width 25 height 25
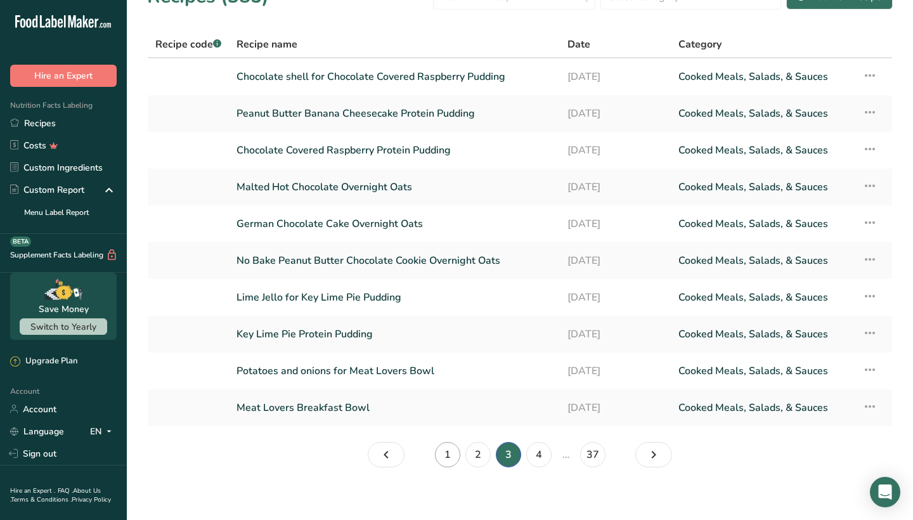
click at [452, 451] on link "1" at bounding box center [447, 454] width 25 height 25
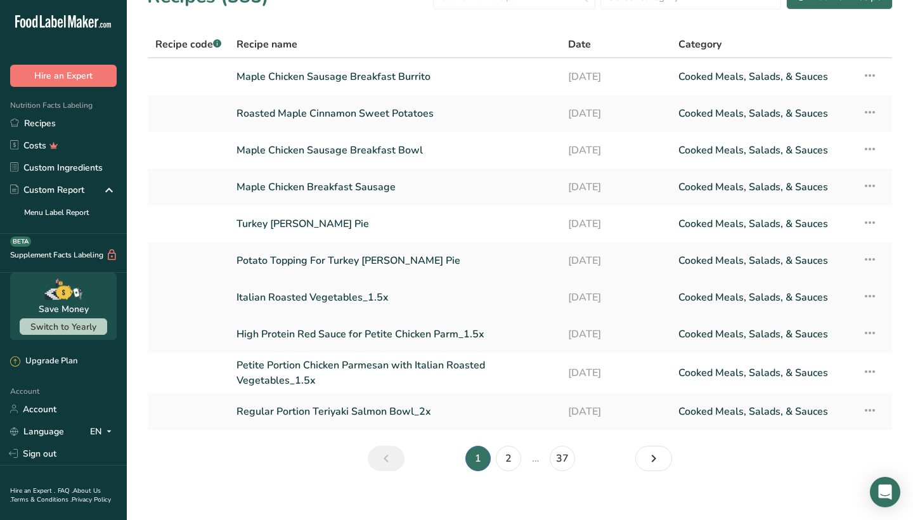
click at [866, 293] on icon at bounding box center [870, 296] width 15 height 23
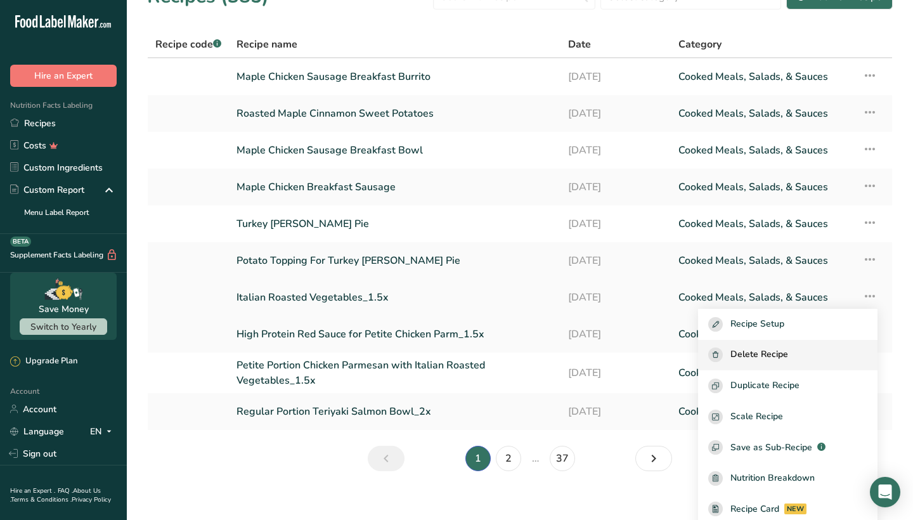
click at [762, 356] on span "Delete Recipe" at bounding box center [760, 355] width 58 height 15
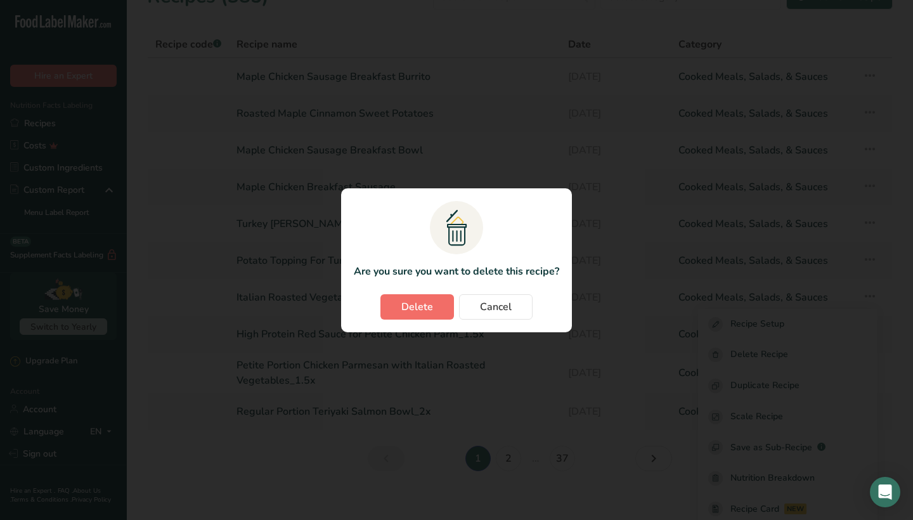
click at [440, 308] on button "Delete" at bounding box center [418, 306] width 74 height 25
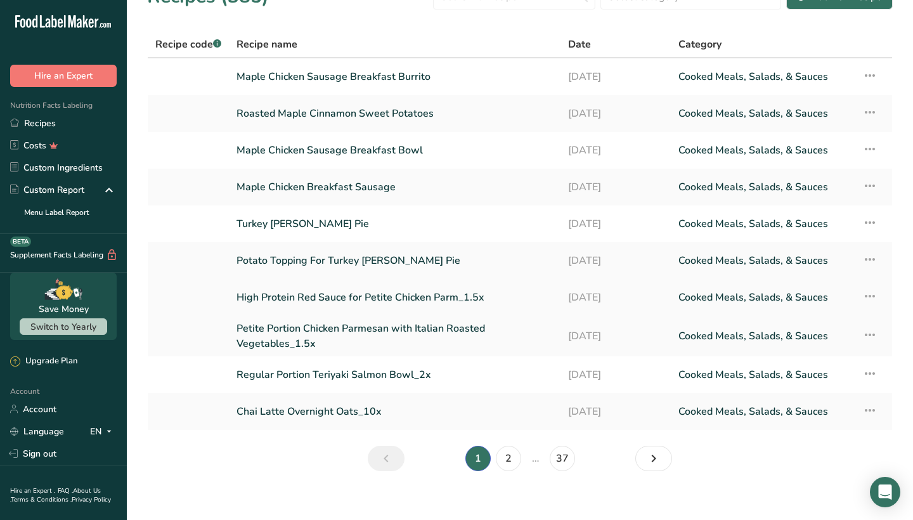
click at [868, 295] on icon at bounding box center [870, 296] width 15 height 23
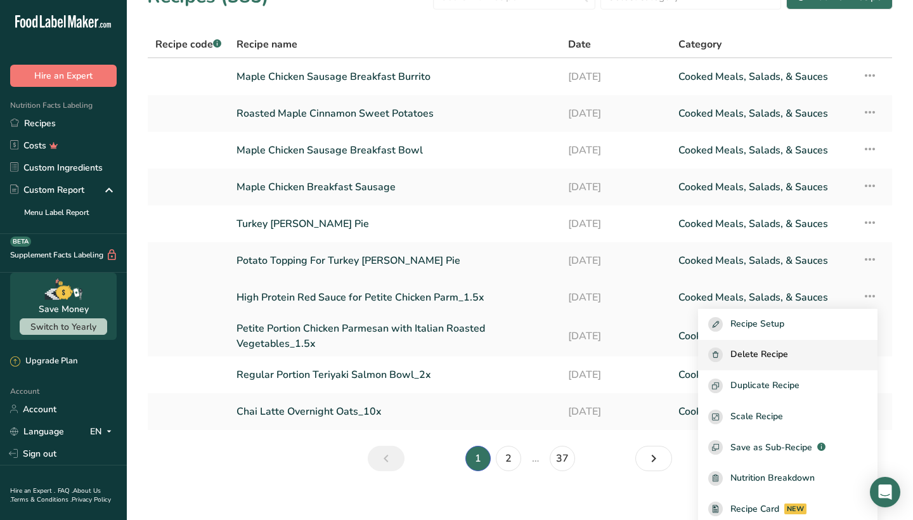
click at [755, 351] on span "Delete Recipe" at bounding box center [760, 355] width 58 height 15
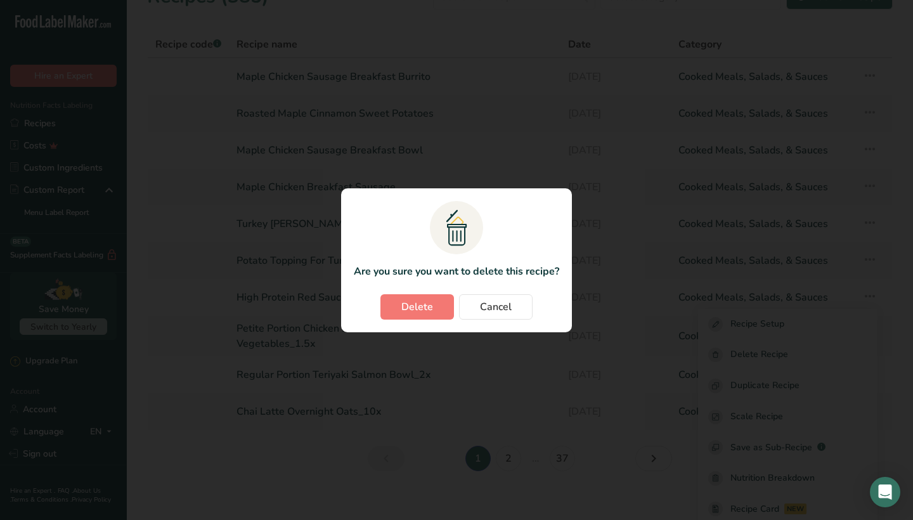
click at [424, 309] on span "Delete" at bounding box center [417, 306] width 32 height 15
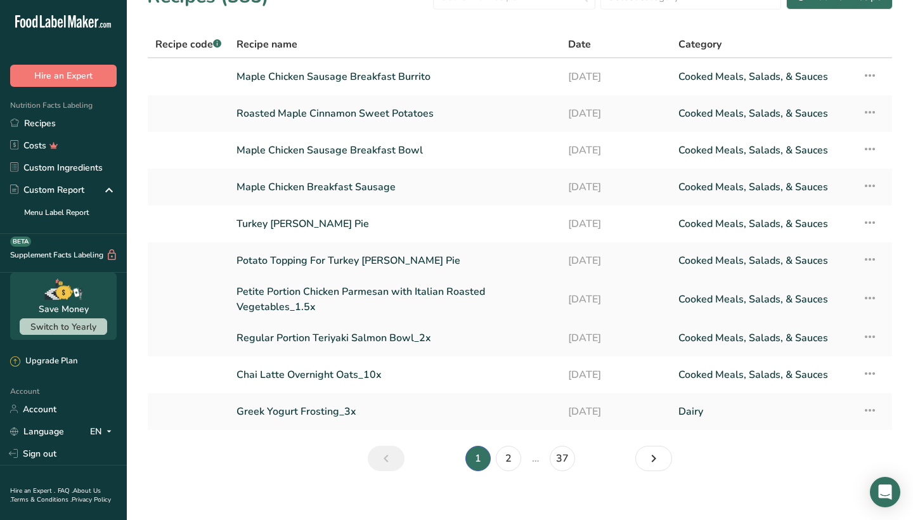
click at [880, 296] on td "Recipe Setup Delete Recipe Duplicate Recipe Scale Recipe Save as Sub-Recipe .a-…" at bounding box center [873, 299] width 37 height 41
click at [873, 299] on icon at bounding box center [870, 298] width 15 height 23
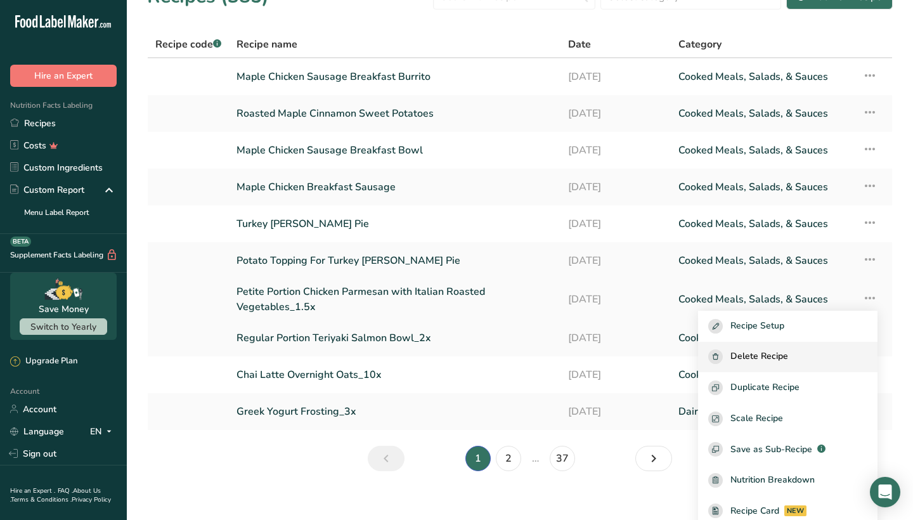
click at [788, 355] on span "Delete Recipe" at bounding box center [760, 356] width 58 height 15
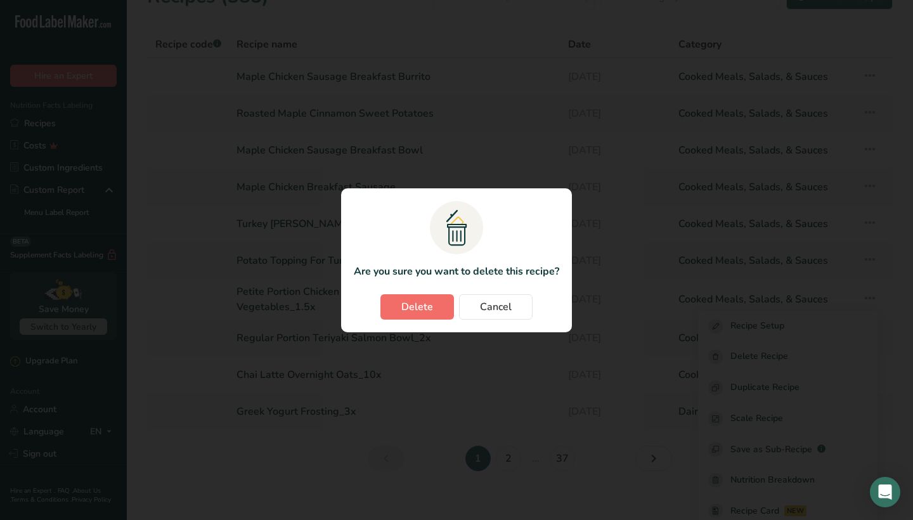
click at [440, 303] on button "Delete" at bounding box center [418, 306] width 74 height 25
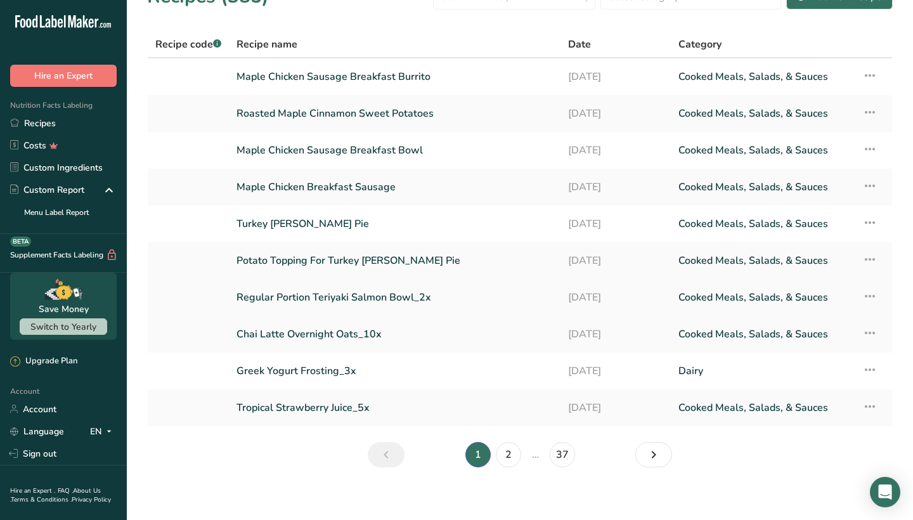
click at [870, 296] on icon at bounding box center [870, 296] width 15 height 23
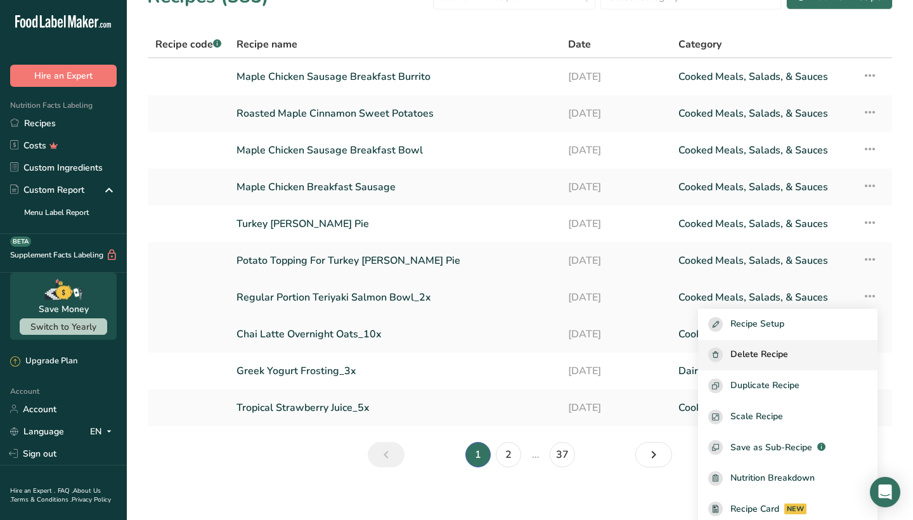
click at [788, 356] on span "Delete Recipe" at bounding box center [760, 355] width 58 height 15
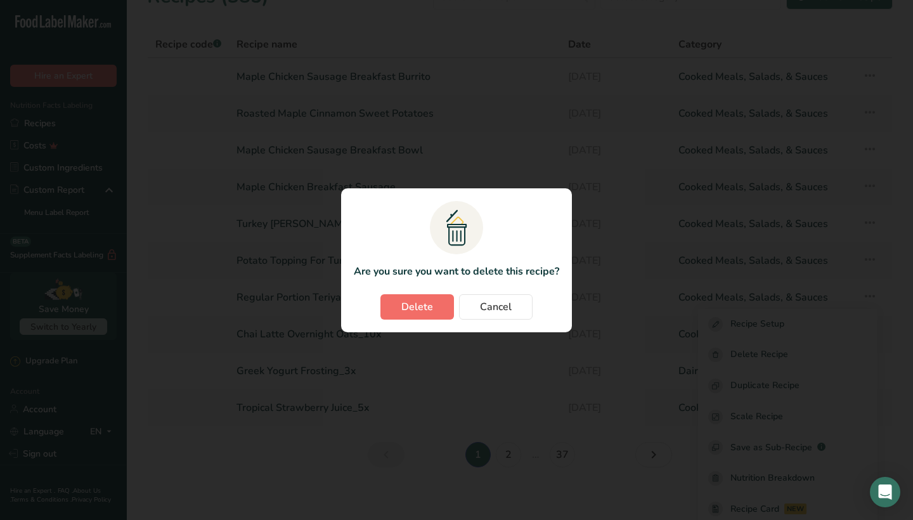
click at [406, 305] on span "Delete" at bounding box center [417, 306] width 32 height 15
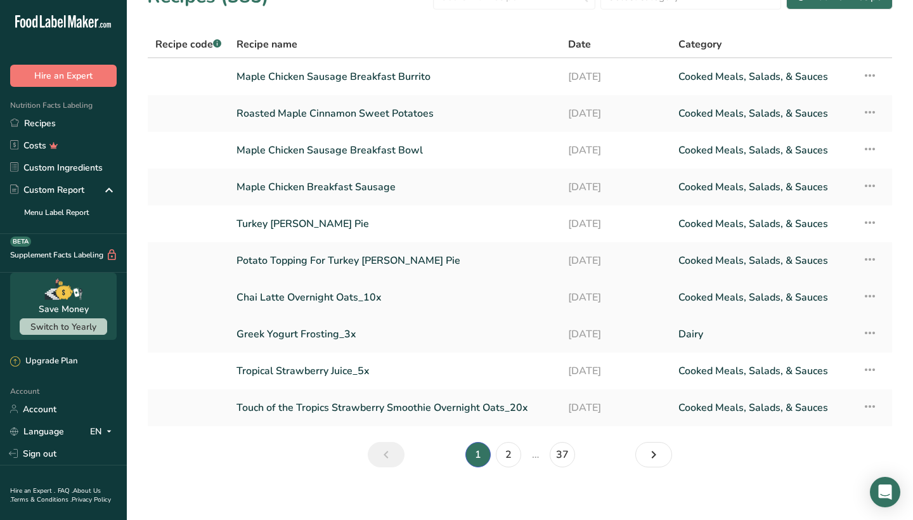
click at [869, 294] on icon at bounding box center [870, 296] width 15 height 23
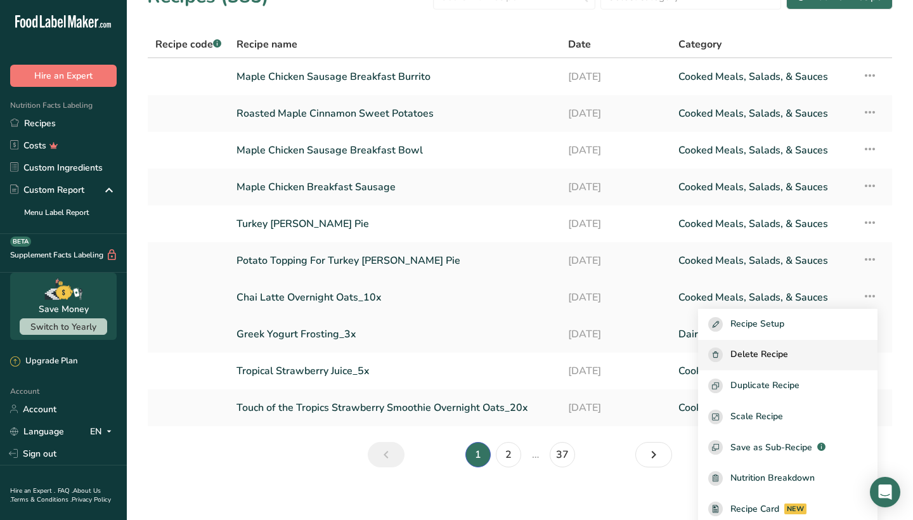
click at [762, 343] on button "Delete Recipe" at bounding box center [788, 355] width 180 height 31
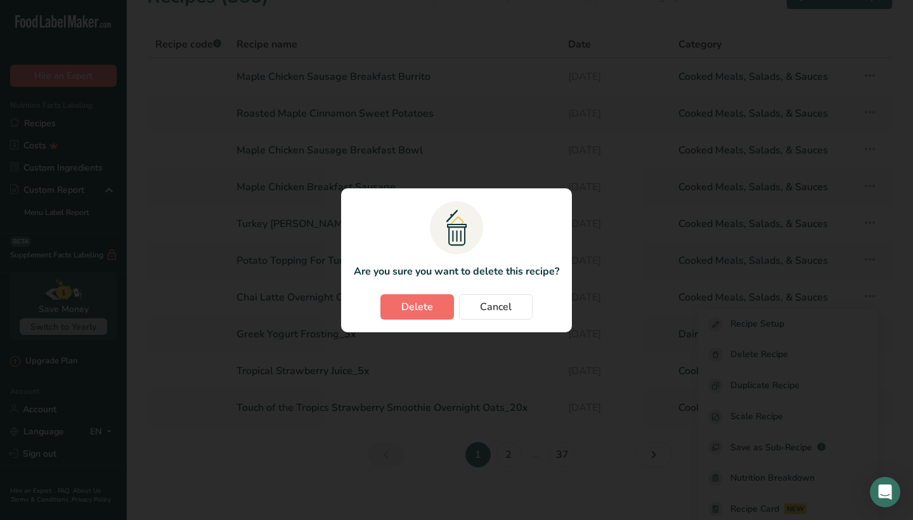
click at [398, 308] on button "Delete" at bounding box center [418, 306] width 74 height 25
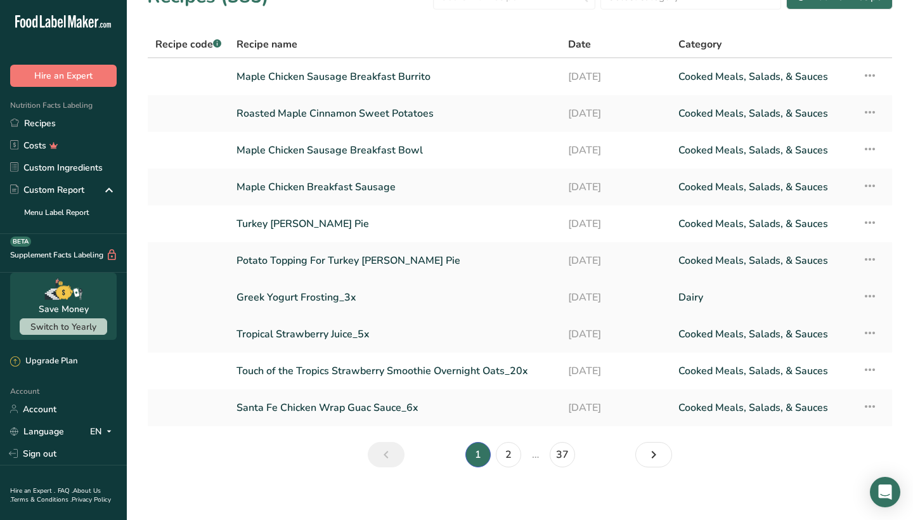
click at [870, 297] on icon at bounding box center [870, 296] width 15 height 23
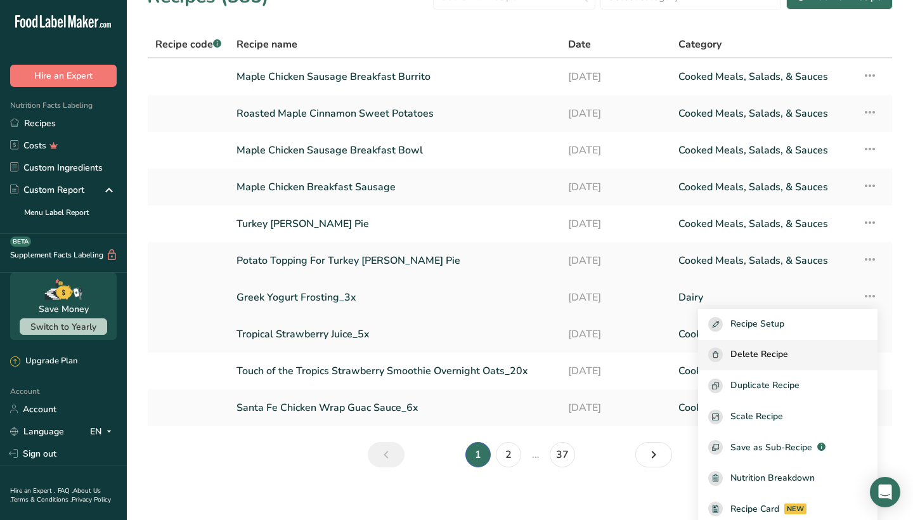
click at [783, 362] on span "Delete Recipe" at bounding box center [760, 355] width 58 height 15
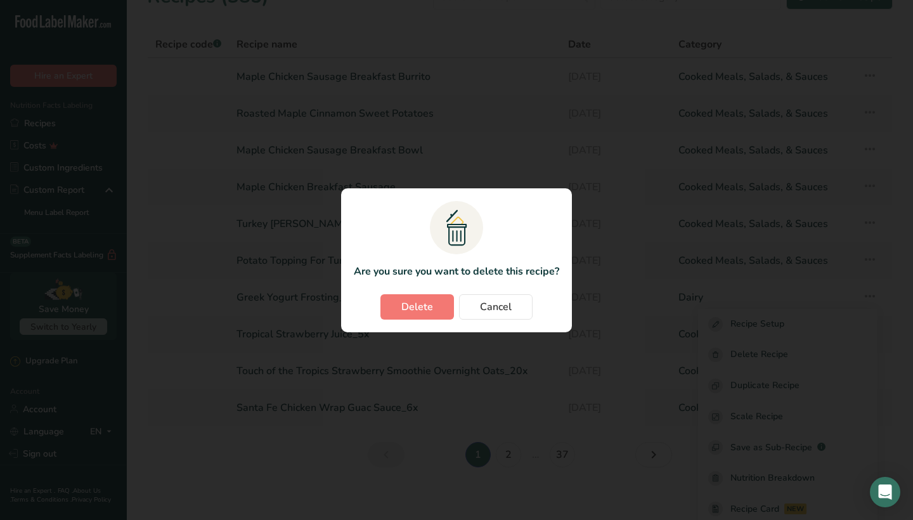
click at [425, 299] on span "Delete" at bounding box center [417, 306] width 32 height 15
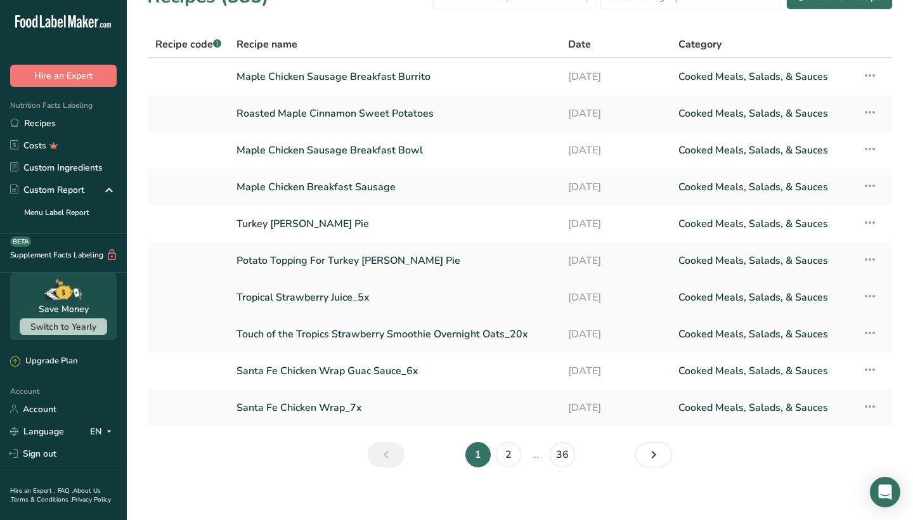
click at [871, 295] on icon at bounding box center [870, 296] width 15 height 23
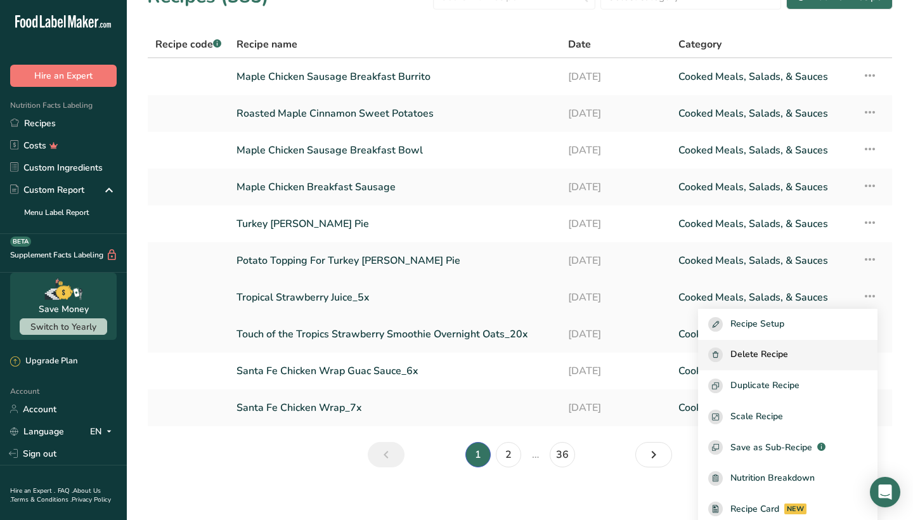
click at [762, 353] on span "Delete Recipe" at bounding box center [760, 355] width 58 height 15
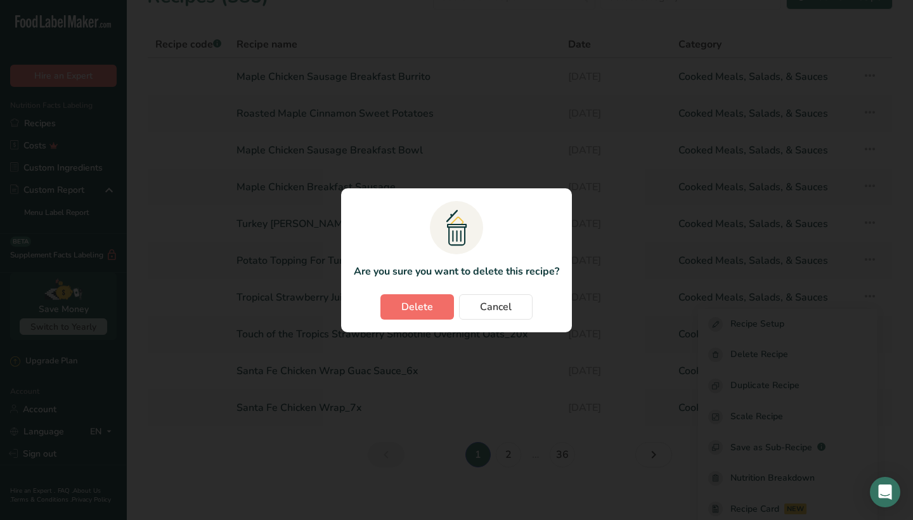
click at [411, 304] on span "Delete" at bounding box center [417, 306] width 32 height 15
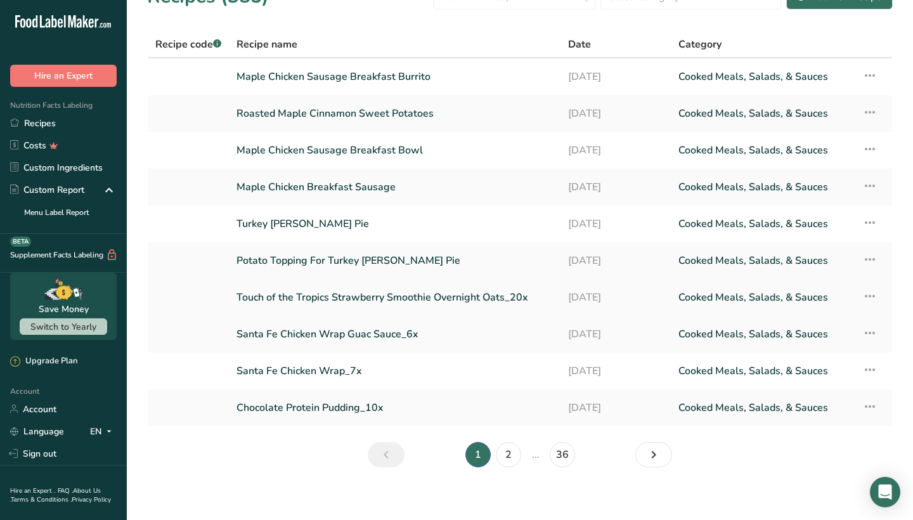
click at [868, 296] on icon at bounding box center [870, 296] width 15 height 23
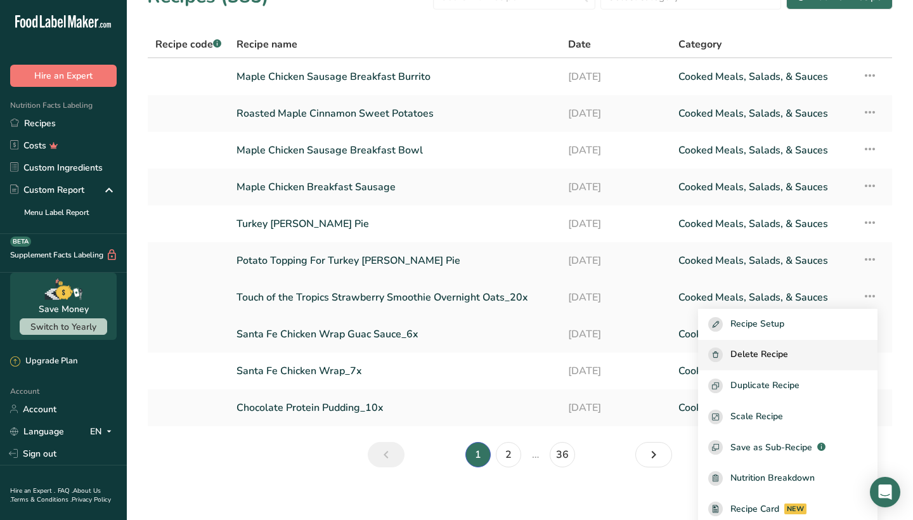
click at [788, 360] on span "Delete Recipe" at bounding box center [760, 355] width 58 height 15
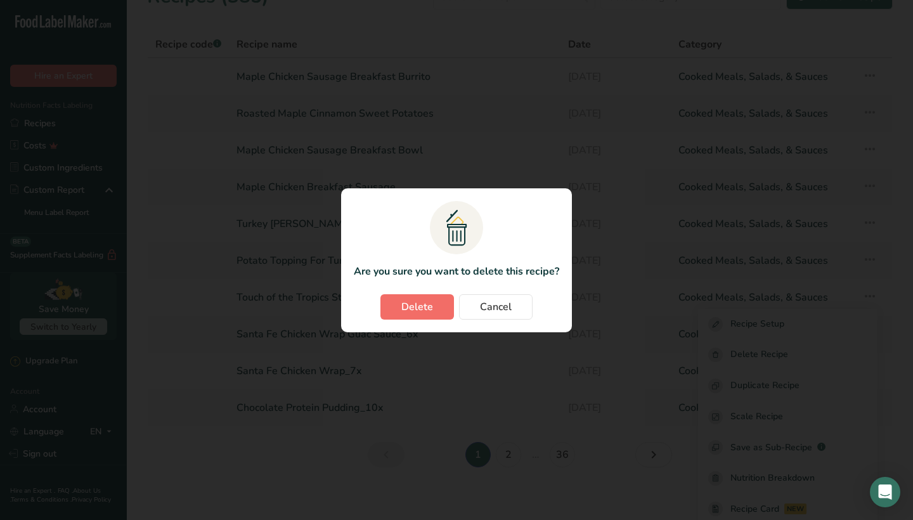
click at [434, 316] on button "Delete" at bounding box center [418, 306] width 74 height 25
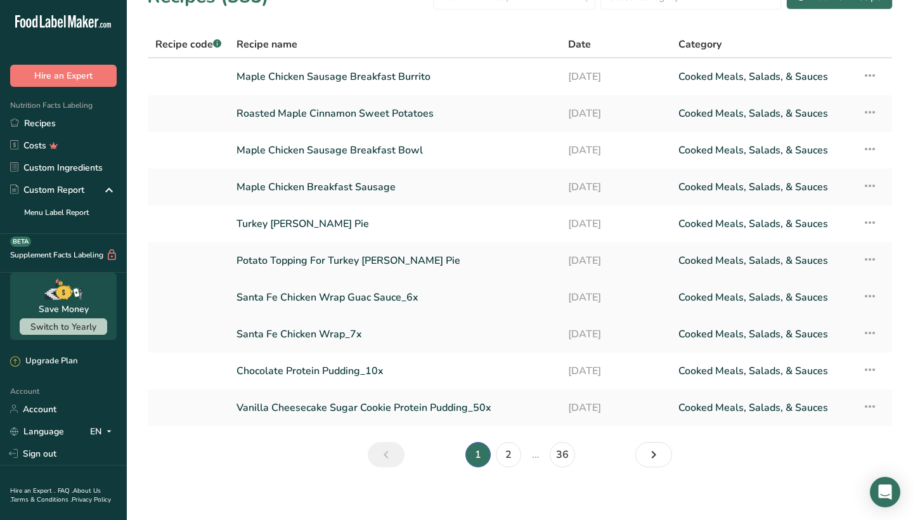
click at [871, 293] on icon at bounding box center [870, 296] width 15 height 23
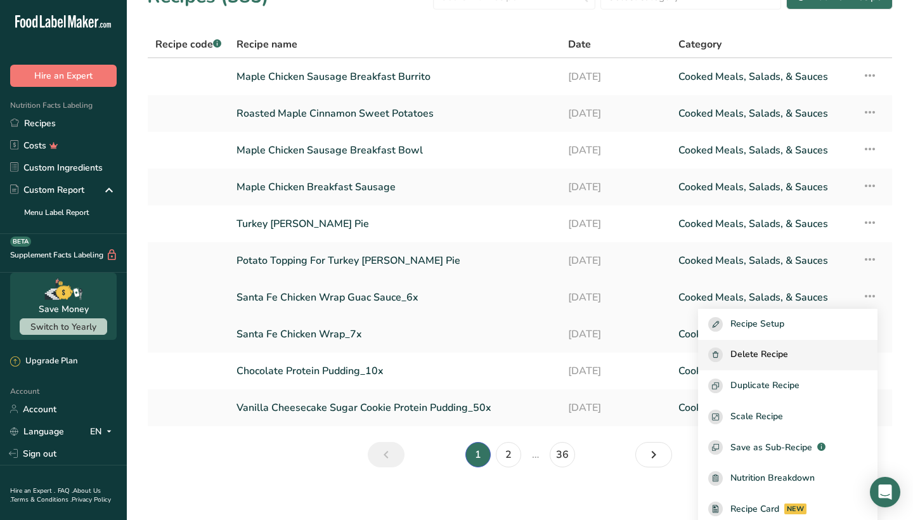
click at [788, 353] on span "Delete Recipe" at bounding box center [760, 355] width 58 height 15
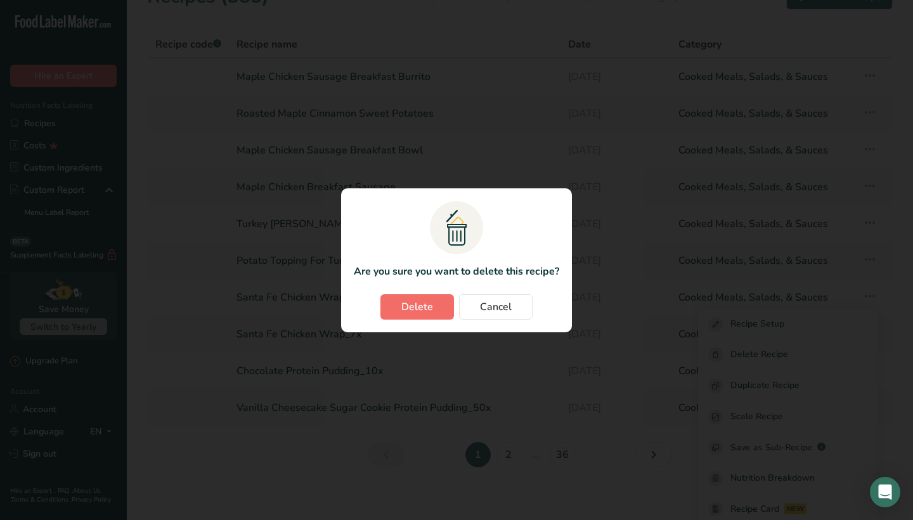
click at [419, 310] on span "Delete" at bounding box center [417, 306] width 32 height 15
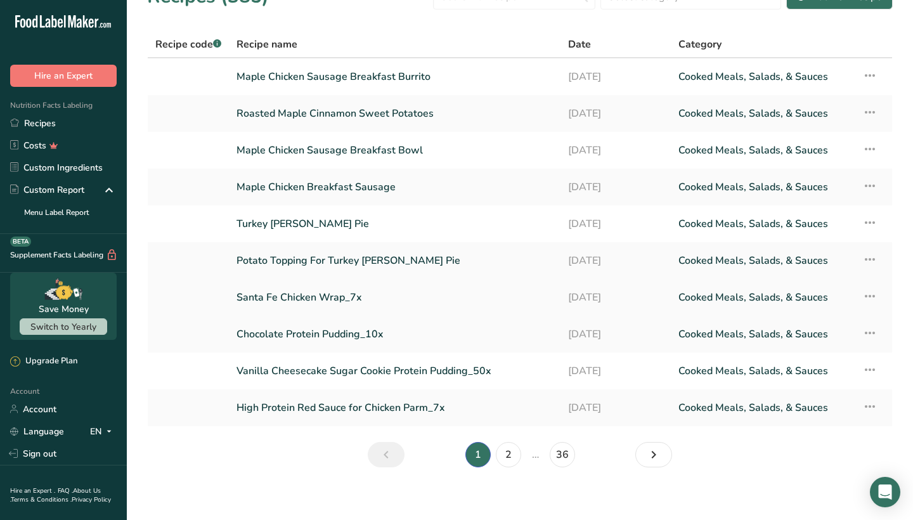
click at [870, 292] on icon at bounding box center [870, 296] width 15 height 23
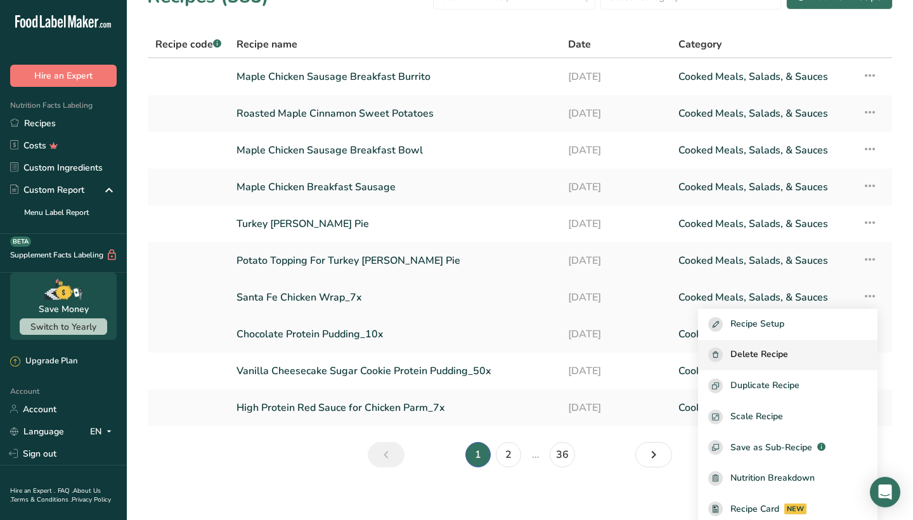
click at [750, 348] on div "Delete Recipe" at bounding box center [787, 355] width 159 height 15
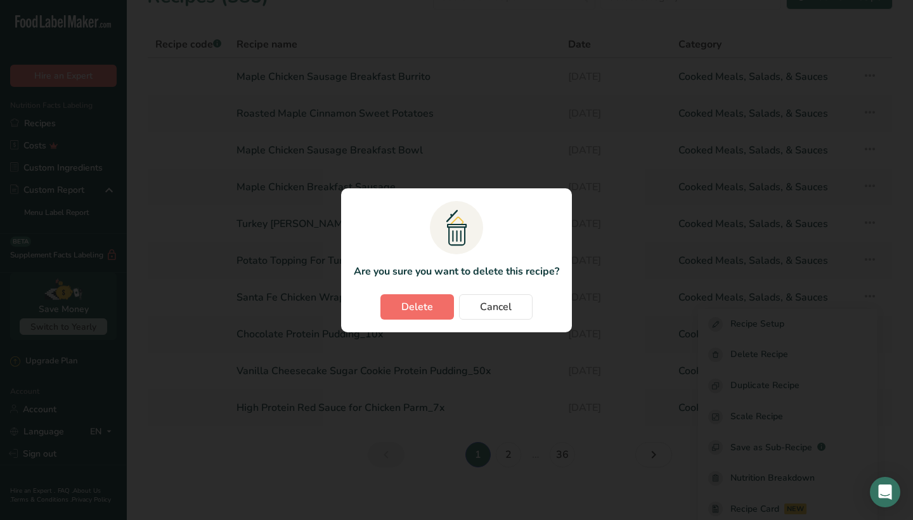
click at [441, 307] on button "Delete" at bounding box center [418, 306] width 74 height 25
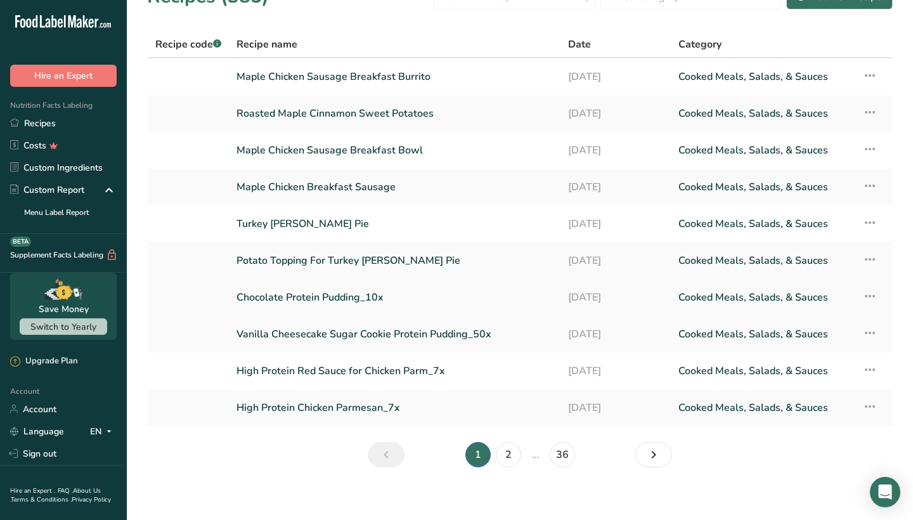
click at [871, 294] on icon at bounding box center [870, 296] width 15 height 23
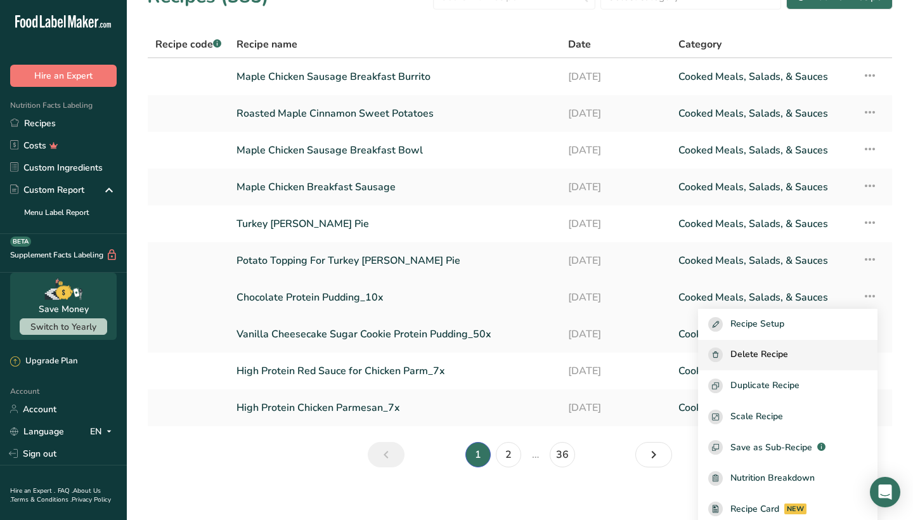
click at [816, 352] on div "Delete Recipe" at bounding box center [787, 355] width 159 height 15
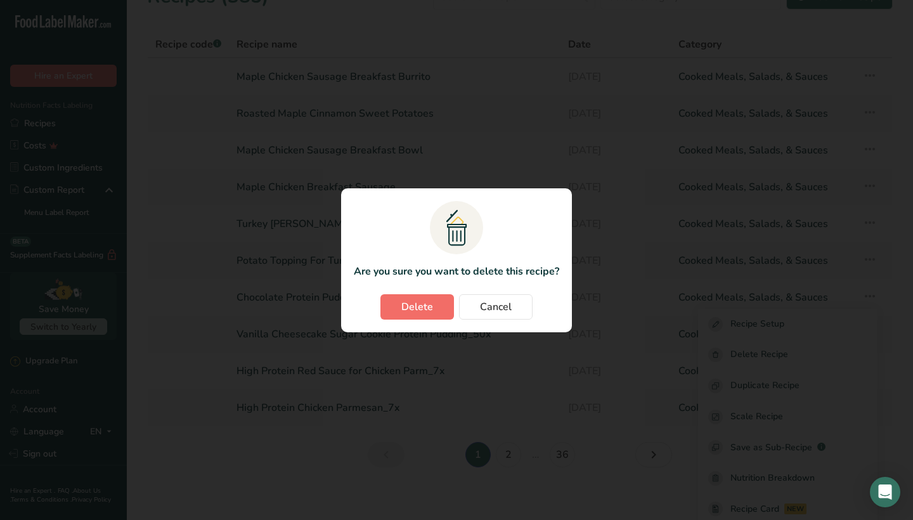
click at [441, 301] on button "Delete" at bounding box center [418, 306] width 74 height 25
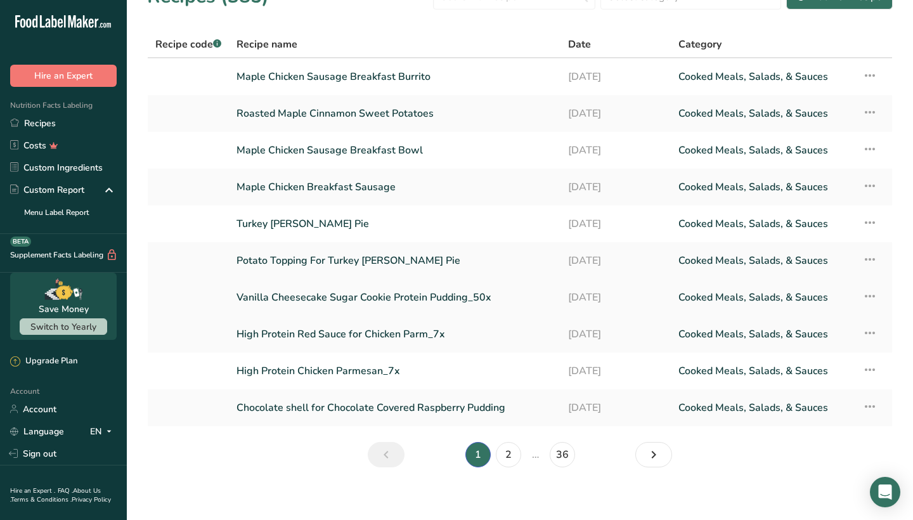
click at [871, 297] on icon at bounding box center [870, 296] width 15 height 23
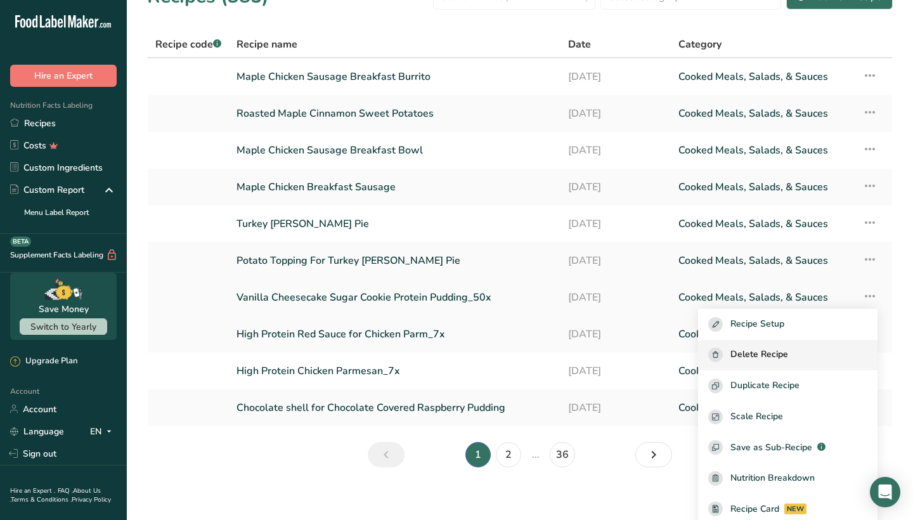
click at [768, 356] on span "Delete Recipe" at bounding box center [760, 355] width 58 height 15
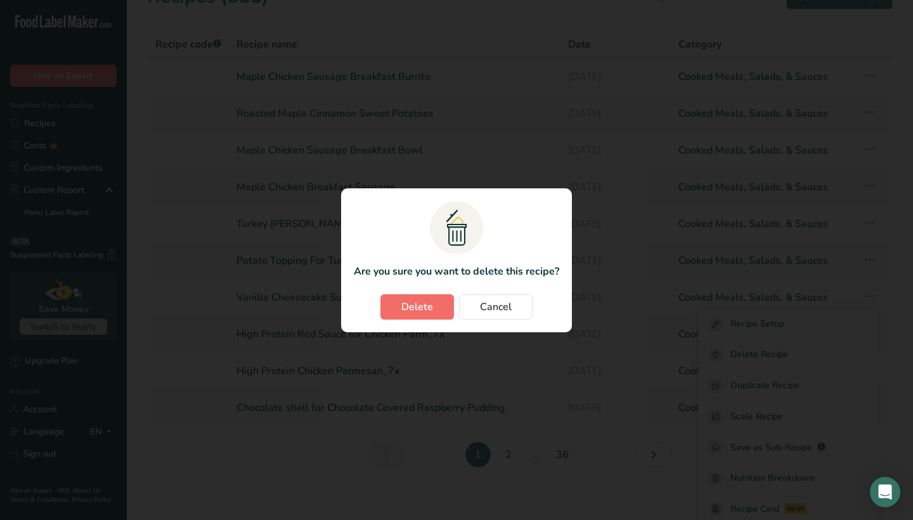
click at [400, 313] on button "Delete" at bounding box center [418, 306] width 74 height 25
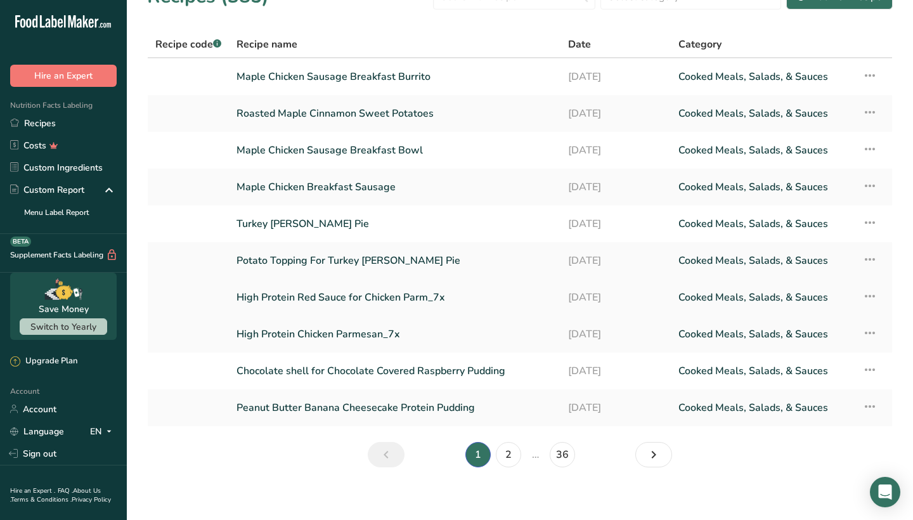
click at [868, 294] on icon at bounding box center [870, 296] width 15 height 23
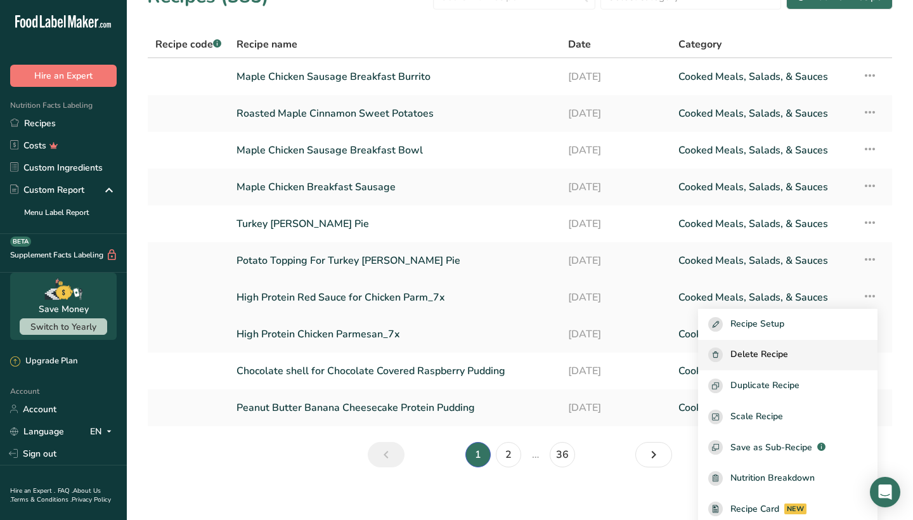
click at [782, 348] on span "Delete Recipe" at bounding box center [760, 355] width 58 height 15
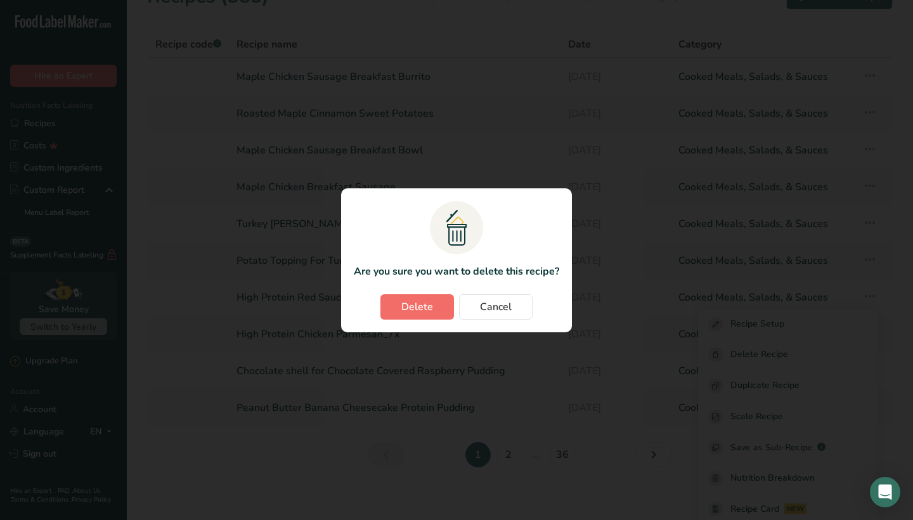
click at [429, 299] on span "Delete" at bounding box center [417, 306] width 32 height 15
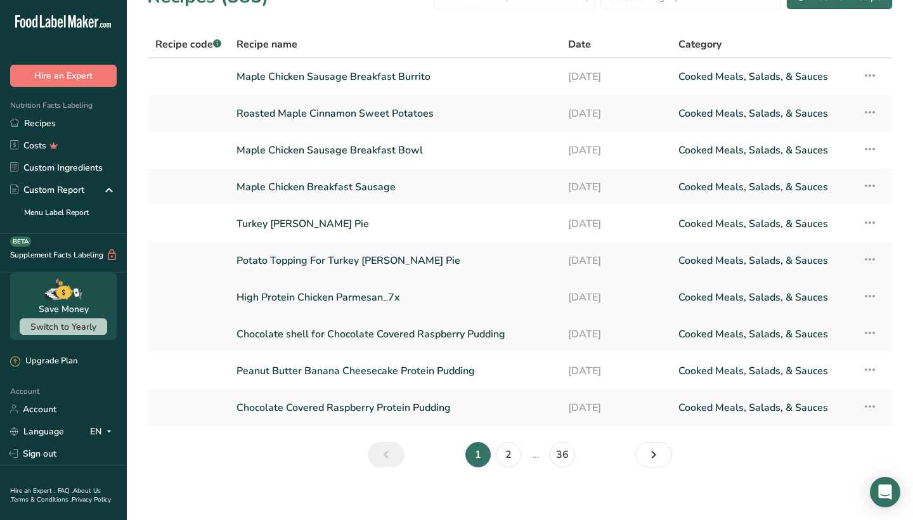
click at [868, 296] on icon at bounding box center [870, 296] width 15 height 23
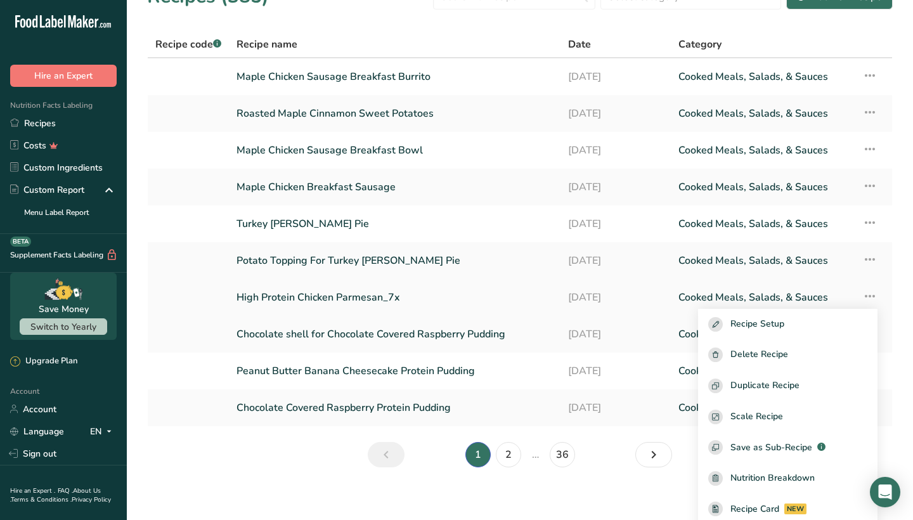
click at [564, 295] on td "31-07-2025" at bounding box center [616, 297] width 111 height 37
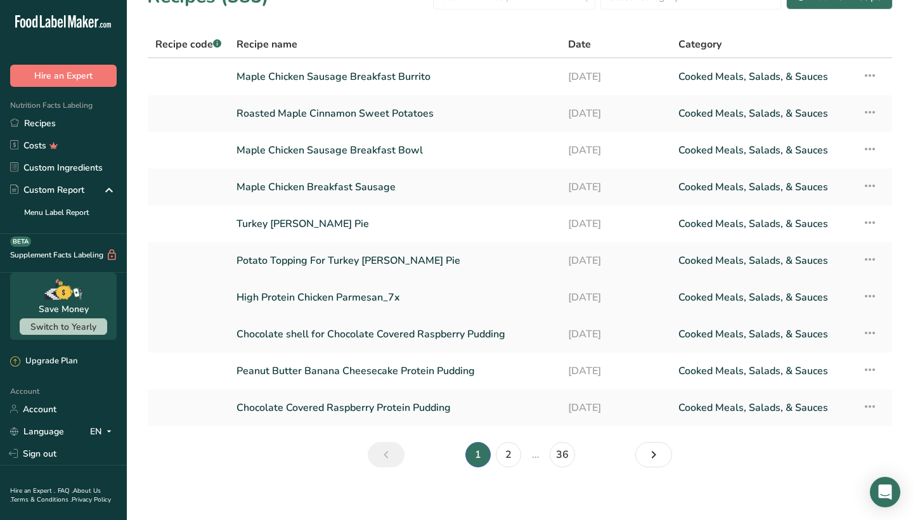
click at [870, 295] on icon at bounding box center [870, 296] width 15 height 23
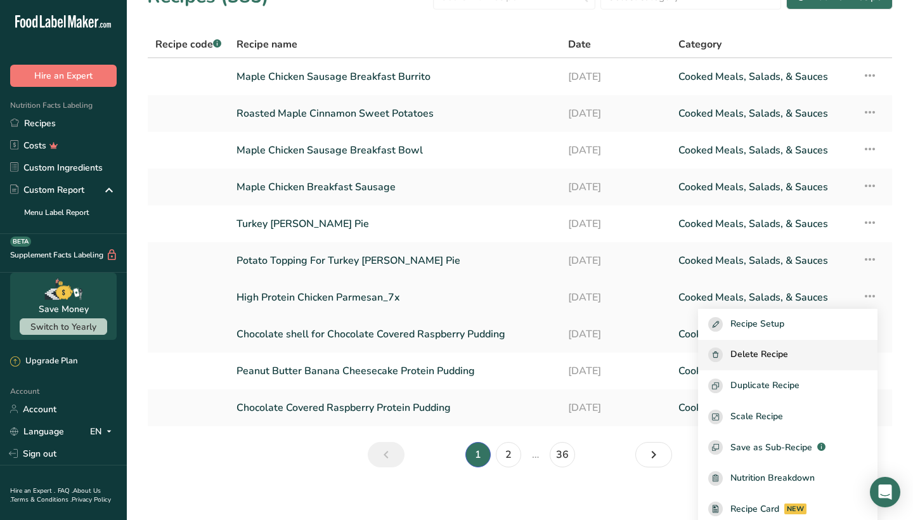
click at [817, 357] on div "Delete Recipe" at bounding box center [787, 355] width 159 height 15
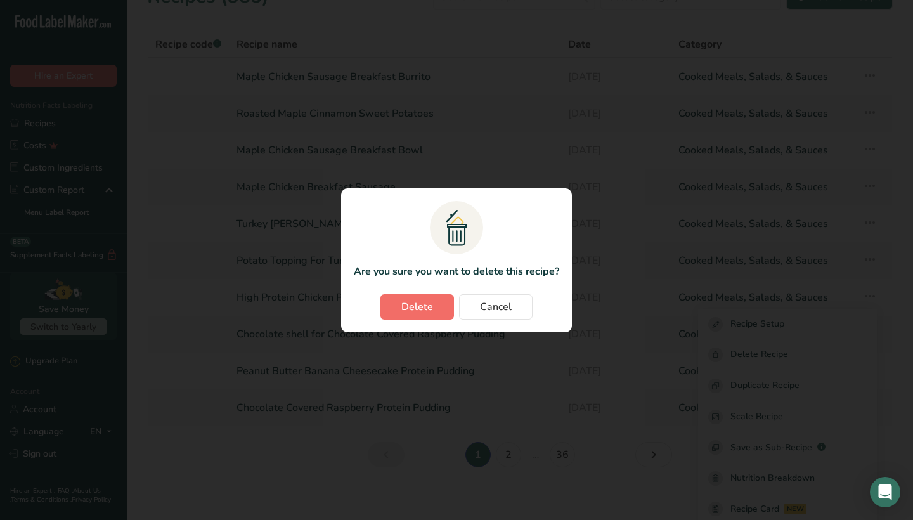
click at [445, 308] on button "Delete" at bounding box center [418, 306] width 74 height 25
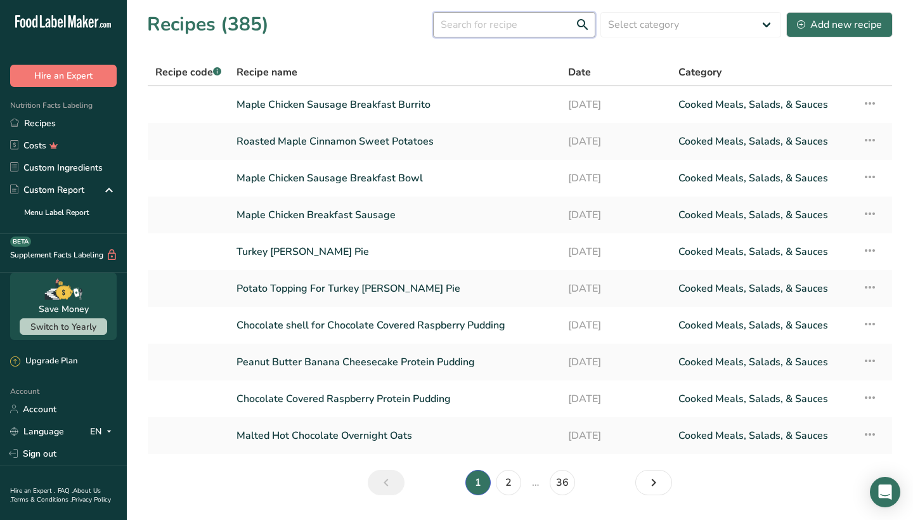
click at [479, 25] on input "text" at bounding box center [514, 24] width 162 height 25
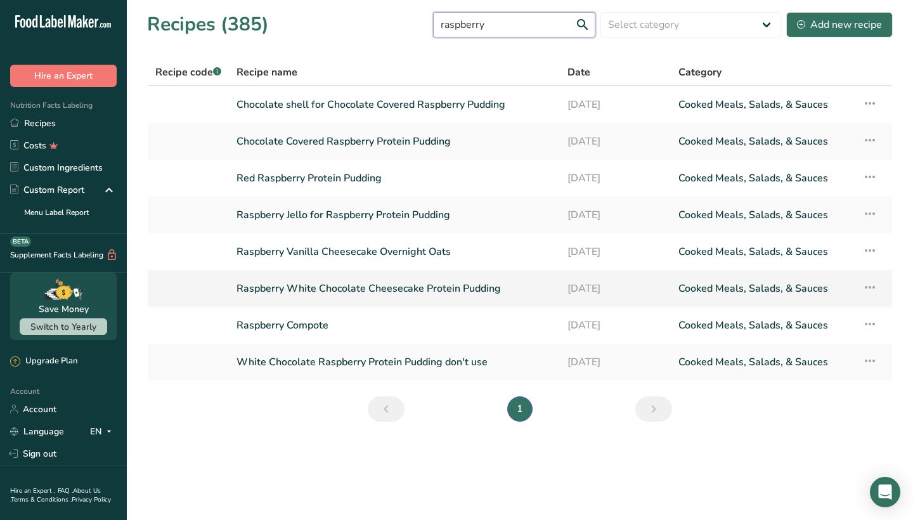
type input "raspberry"
click at [389, 289] on link "Raspberry White Chocolate Cheesecake Protein Pudding" at bounding box center [395, 288] width 316 height 27
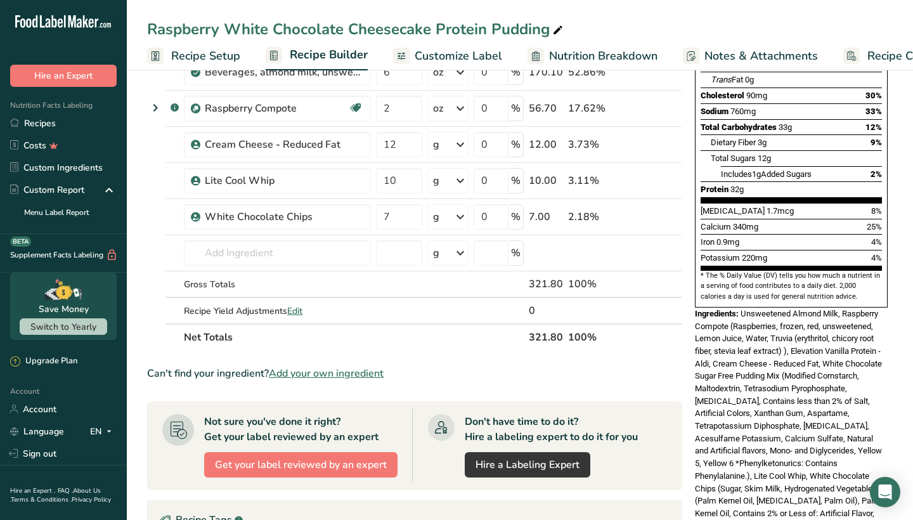
scroll to position [507, 0]
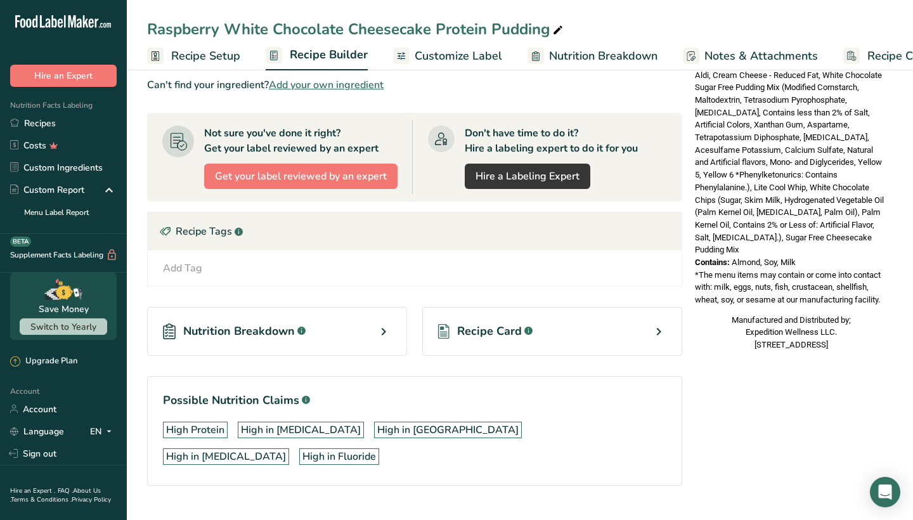
click at [528, 335] on div ".a-a{fill:#347362;}.b-a{fill:#fff;}" at bounding box center [527, 331] width 11 height 15
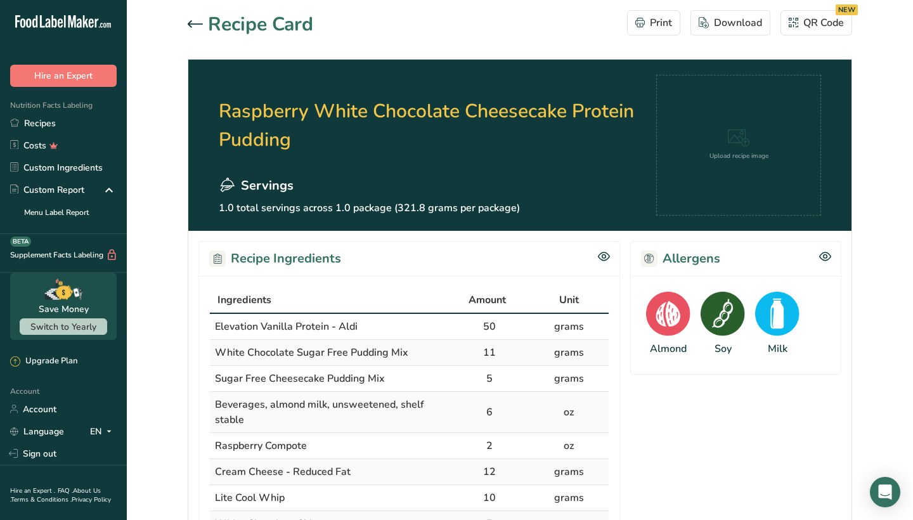
click at [199, 23] on icon at bounding box center [195, 23] width 15 height 7
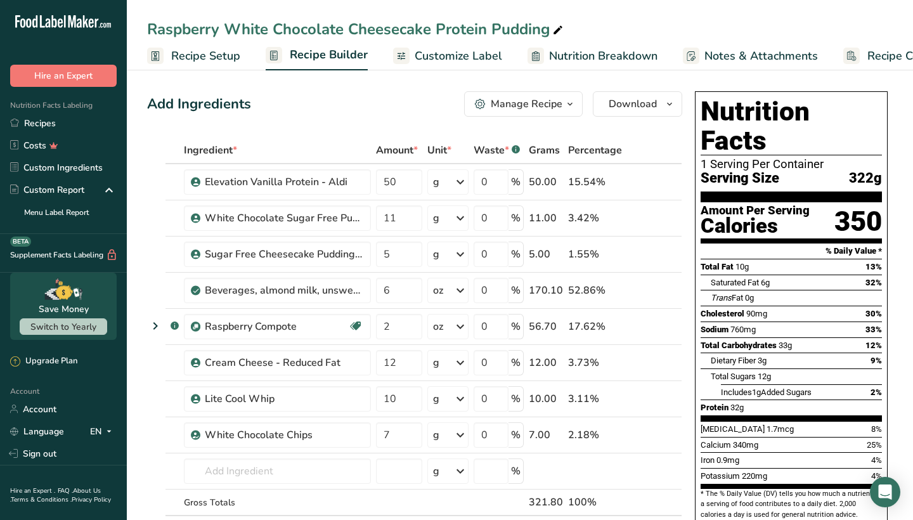
click at [542, 101] on div "Manage Recipe" at bounding box center [527, 103] width 72 height 15
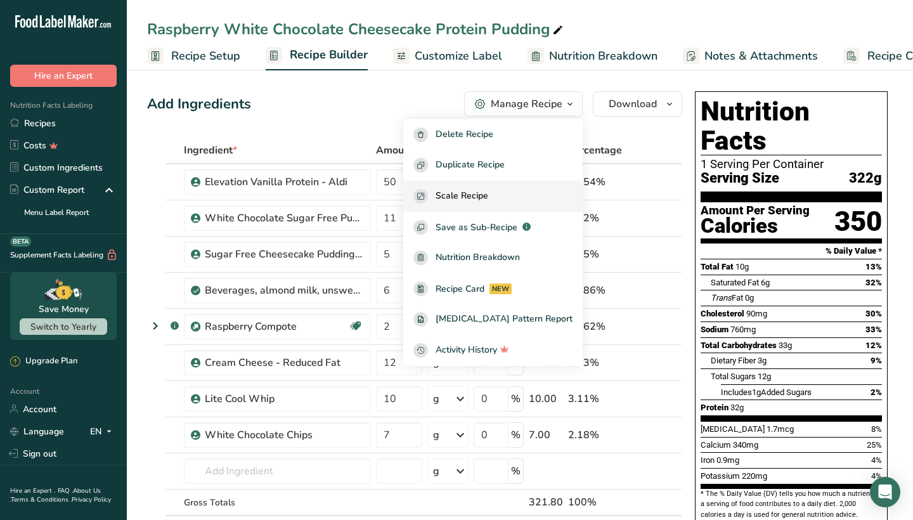
click at [519, 196] on div "Scale Recipe" at bounding box center [493, 196] width 159 height 15
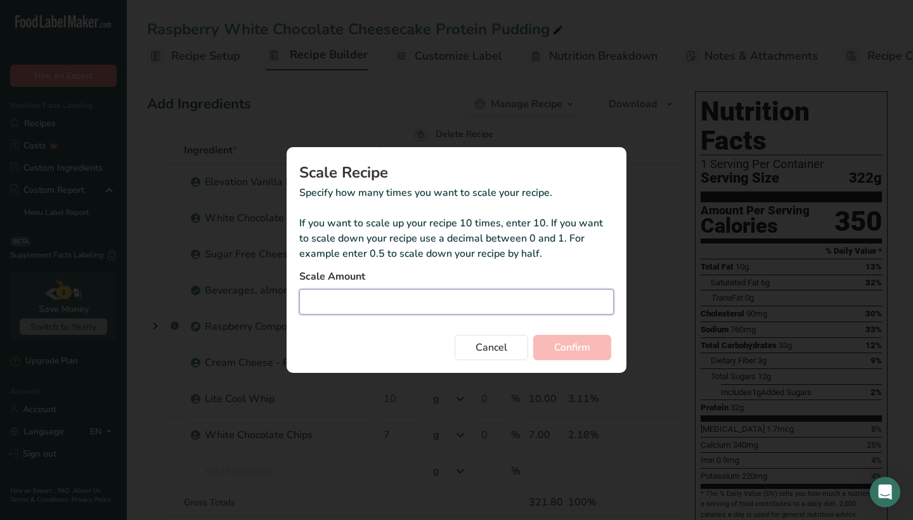
click at [497, 311] on input "Duplicate recipe modal" at bounding box center [456, 301] width 315 height 25
type input "40"
click at [582, 349] on span "Confirm" at bounding box center [572, 347] width 36 height 15
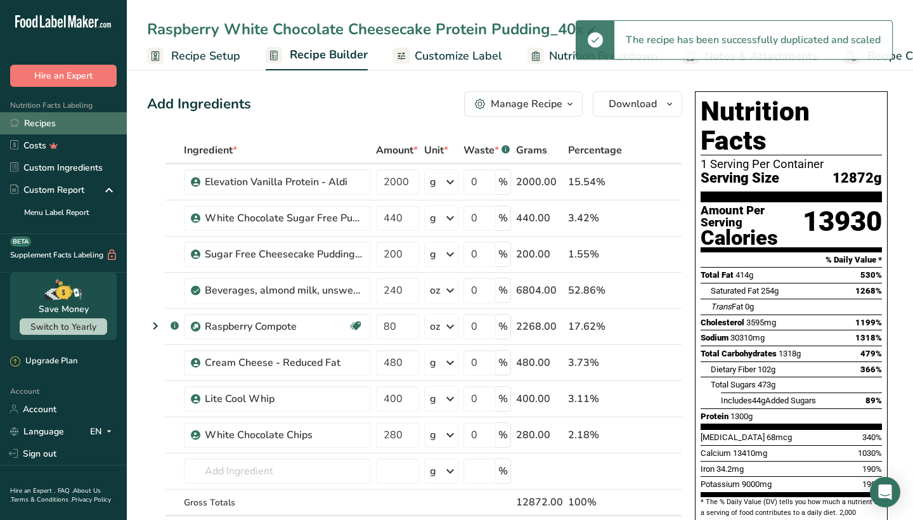
click at [80, 118] on link "Recipes" at bounding box center [63, 123] width 127 height 22
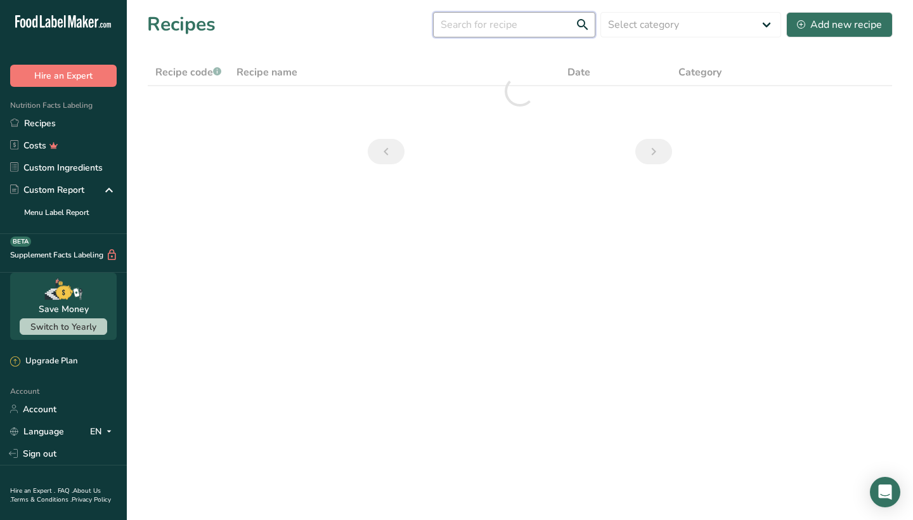
click at [481, 22] on input "text" at bounding box center [514, 24] width 162 height 25
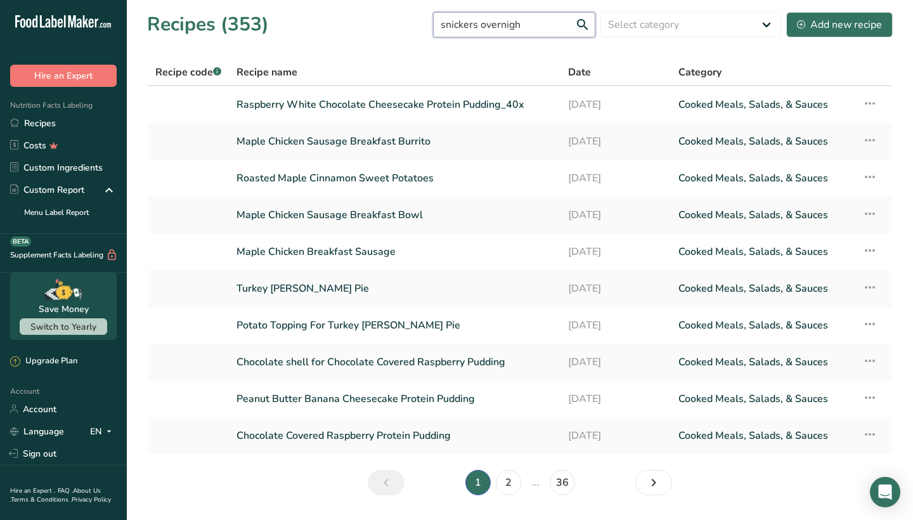
type input "snickers overnight"
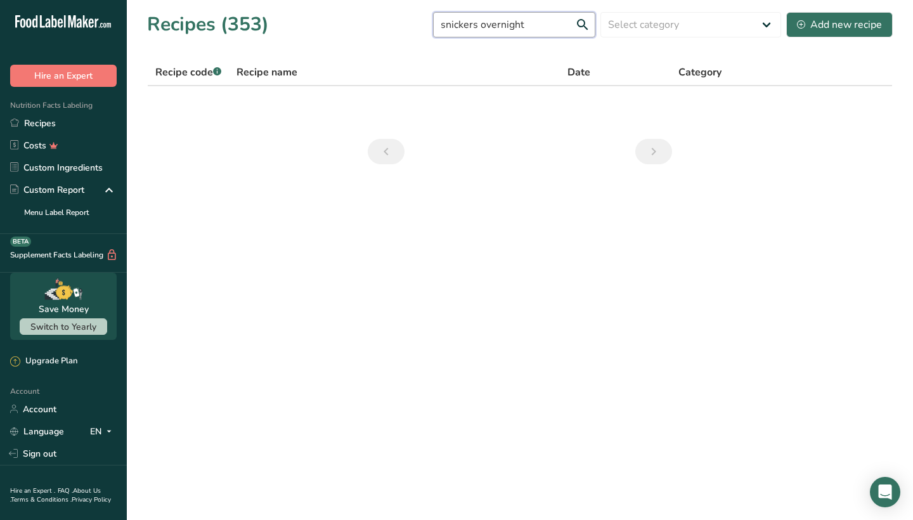
drag, startPoint x: 529, startPoint y: 18, endPoint x: 430, endPoint y: 17, distance: 99.0
click at [430, 18] on div "Recipes (353) snickers overnight Select category All Baked Goods Beverages Conf…" at bounding box center [520, 24] width 746 height 29
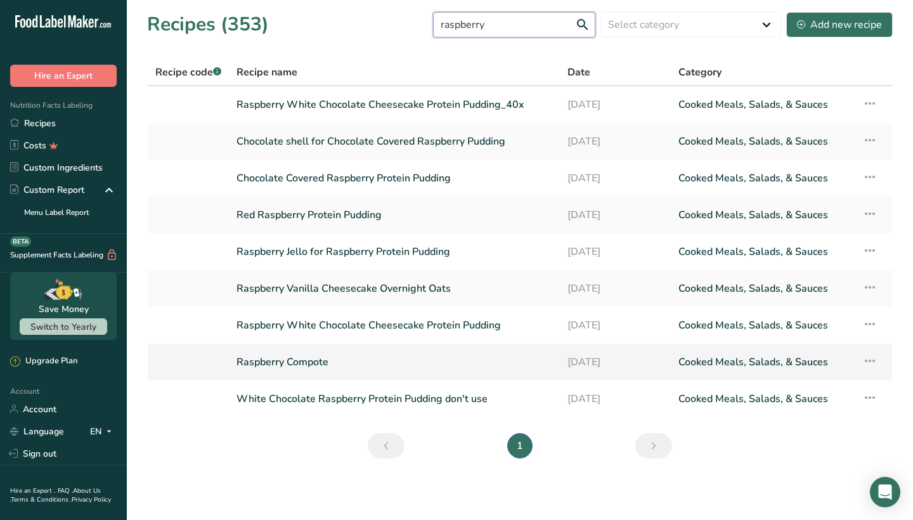
type input "raspberry"
click at [310, 356] on link "Raspberry Compote" at bounding box center [395, 362] width 316 height 27
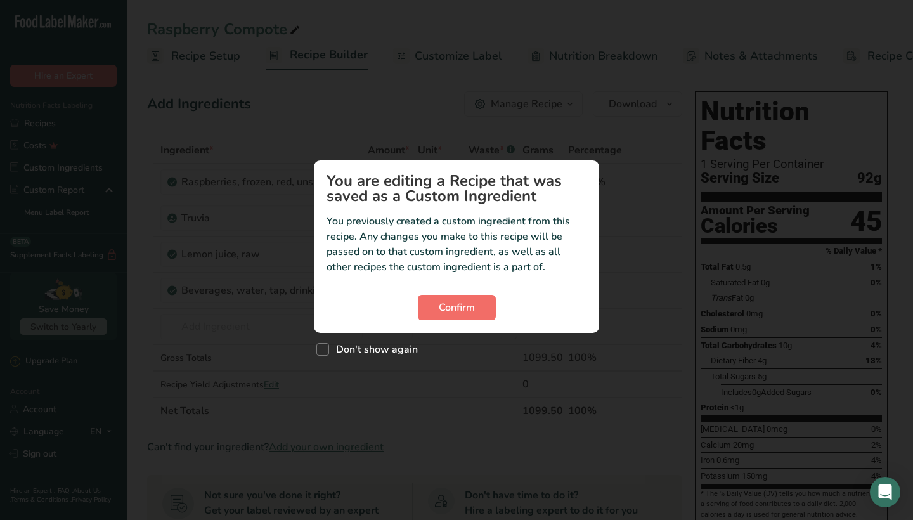
click at [457, 300] on span "Confirm" at bounding box center [457, 307] width 36 height 15
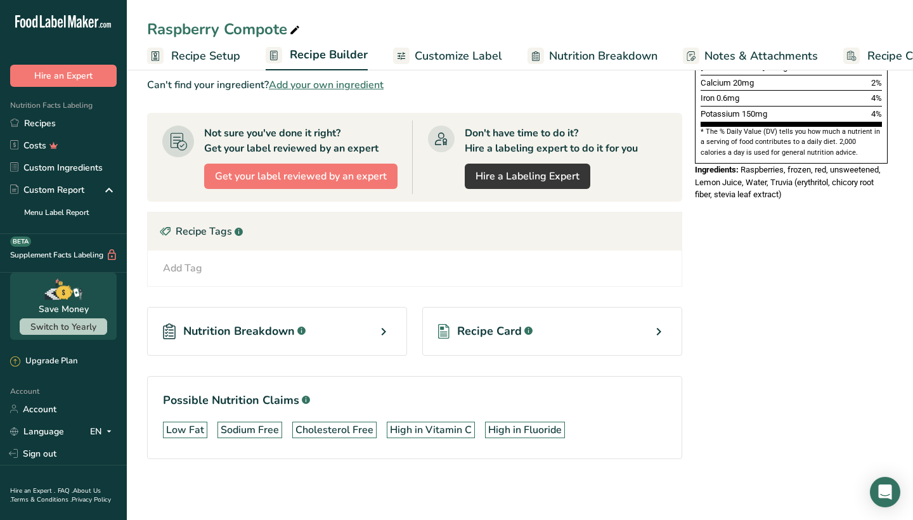
scroll to position [362, 0]
click at [514, 335] on span "Recipe Card" at bounding box center [489, 331] width 65 height 17
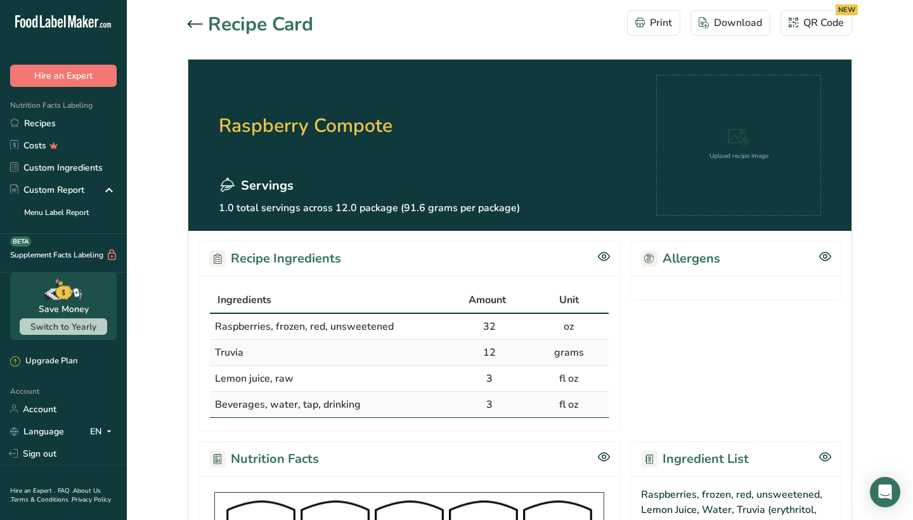
click at [201, 22] on icon at bounding box center [195, 24] width 15 height 8
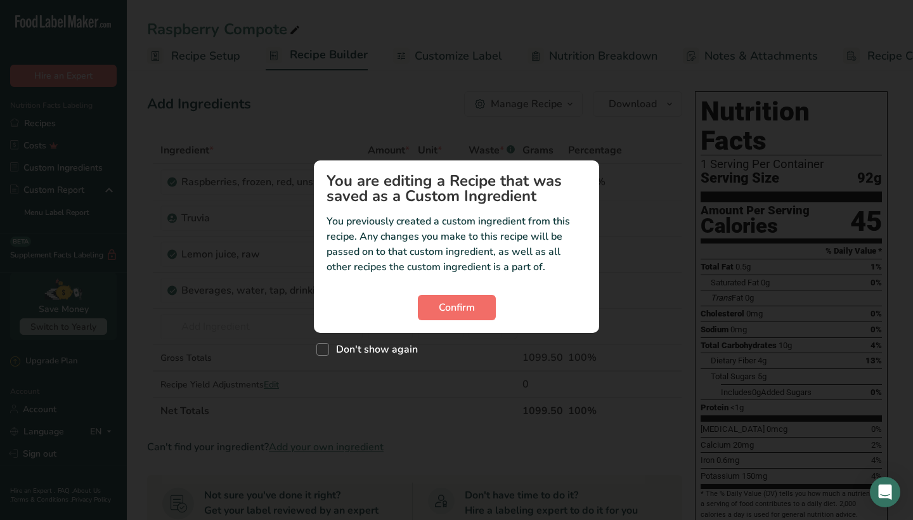
click at [457, 317] on button "Confirm" at bounding box center [457, 307] width 78 height 25
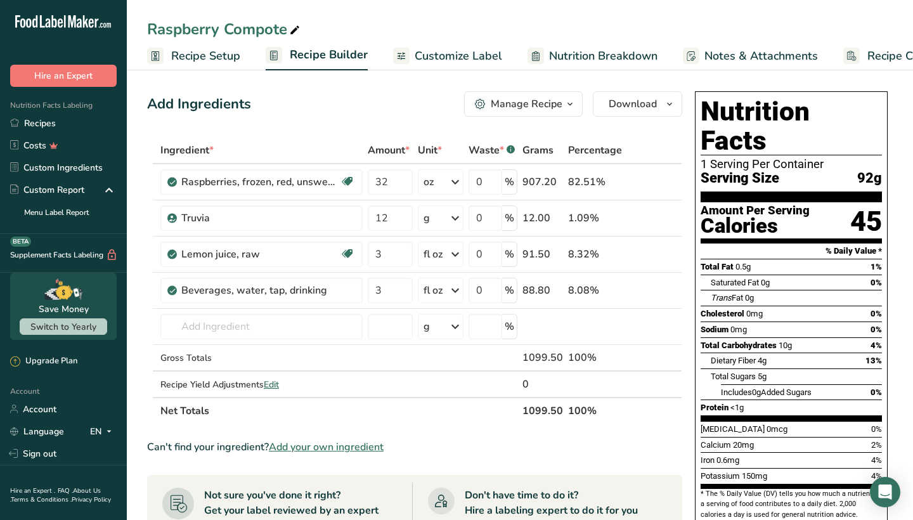
click at [506, 92] on button "Manage Recipe" at bounding box center [523, 103] width 119 height 25
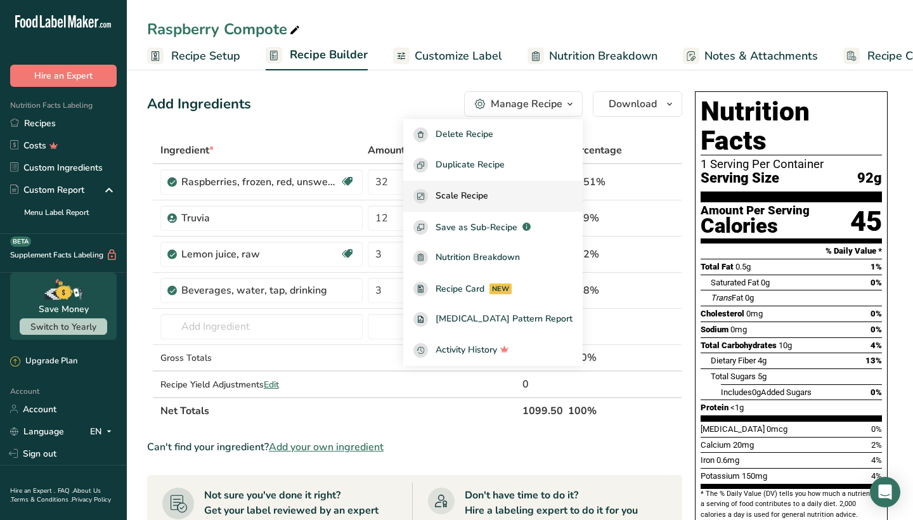
click at [488, 189] on span "Scale Recipe" at bounding box center [462, 196] width 53 height 15
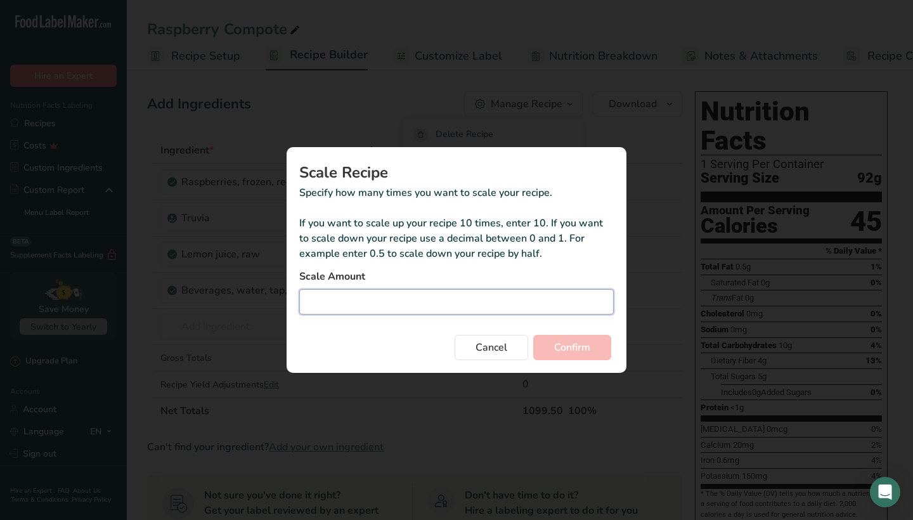
click at [428, 298] on input "Duplicate recipe modal" at bounding box center [456, 301] width 315 height 25
type input "3"
type input "3.3"
click at [582, 358] on button "Confirm" at bounding box center [572, 347] width 78 height 25
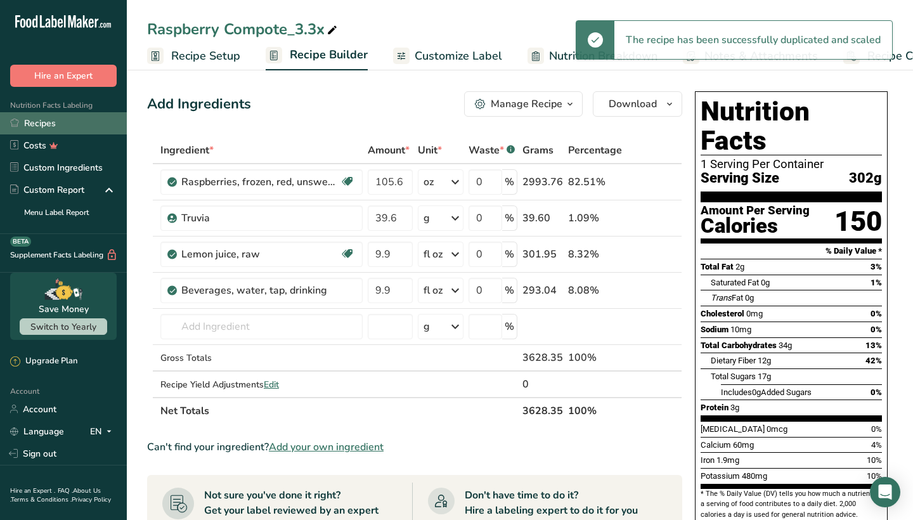
click at [78, 119] on link "Recipes" at bounding box center [63, 123] width 127 height 22
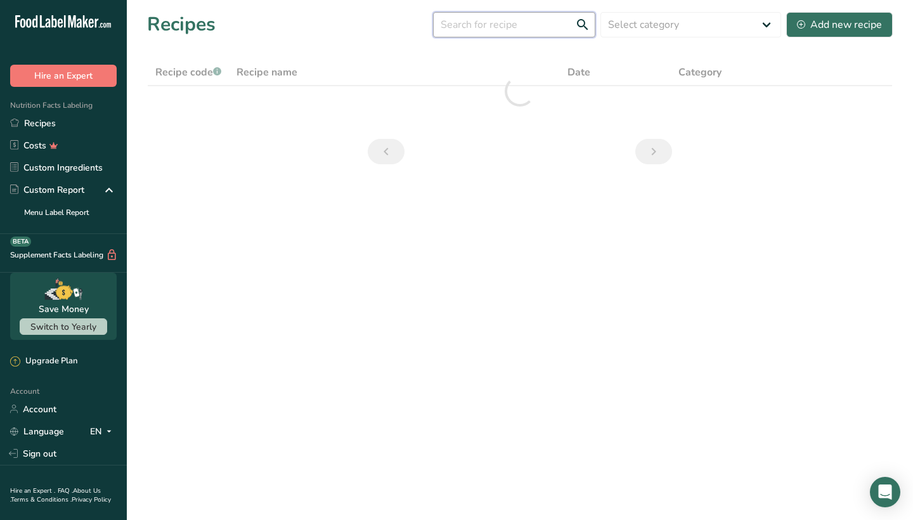
click at [482, 27] on input "text" at bounding box center [514, 24] width 162 height 25
drag, startPoint x: 544, startPoint y: 32, endPoint x: 483, endPoint y: 26, distance: 61.2
click at [483, 26] on input "snickers overnight" at bounding box center [514, 24] width 162 height 25
type input "snickers"
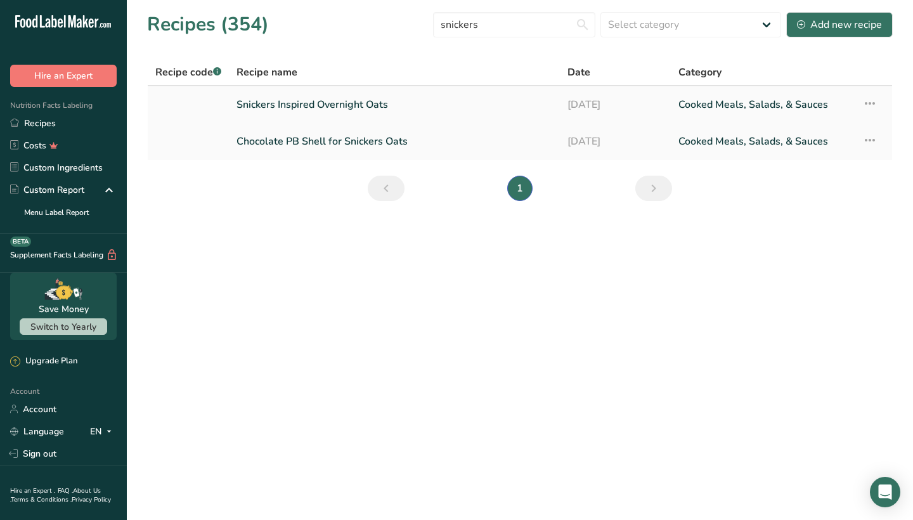
click at [365, 94] on link "Snickers Inspired Overnight Oats" at bounding box center [395, 104] width 316 height 27
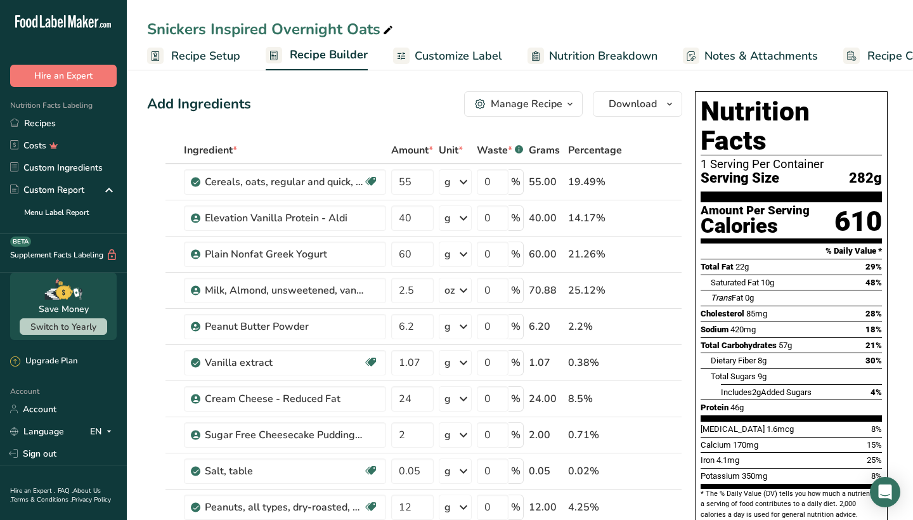
scroll to position [678, 0]
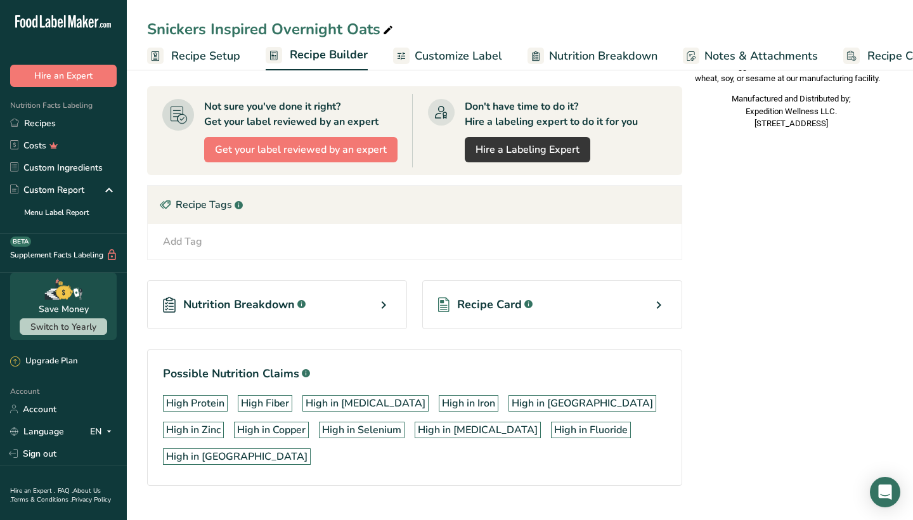
click at [485, 315] on div "Recipe Card .a-a{fill:#347362;}.b-a{fill:#fff;}" at bounding box center [552, 304] width 260 height 49
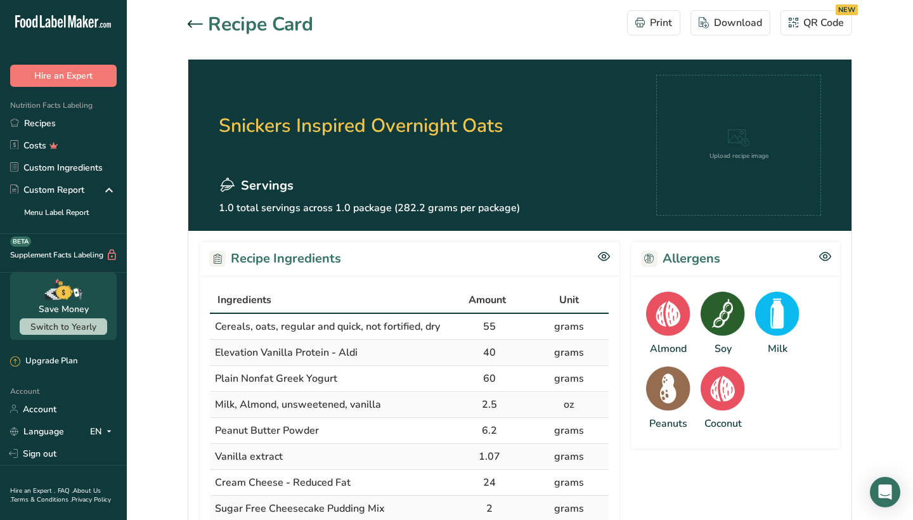
click at [194, 23] on icon at bounding box center [195, 24] width 15 height 8
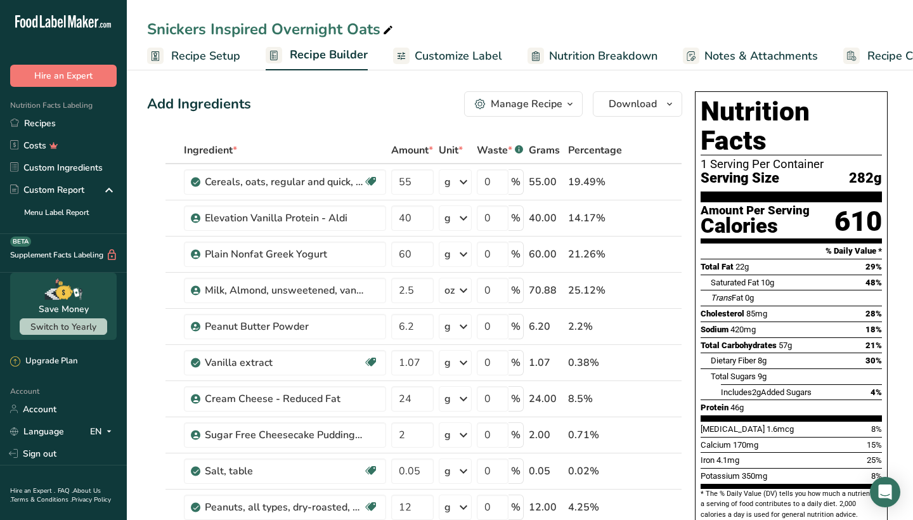
click at [500, 100] on div "Manage Recipe" at bounding box center [527, 103] width 72 height 15
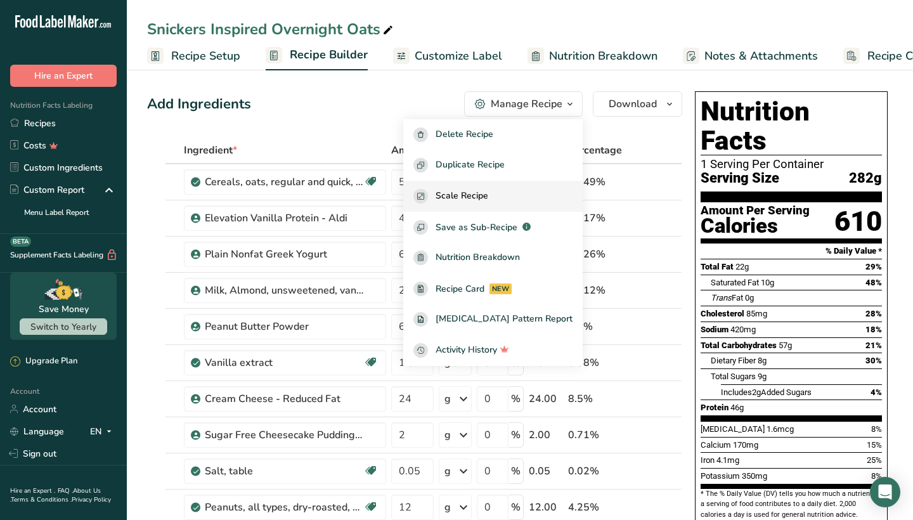
click at [488, 202] on span "Scale Recipe" at bounding box center [462, 196] width 53 height 15
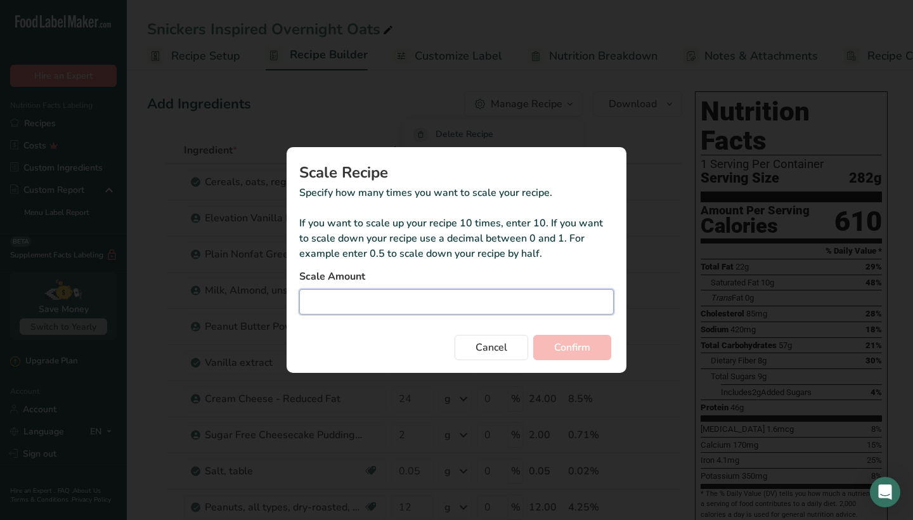
click at [450, 311] on input "Duplicate recipe modal" at bounding box center [456, 301] width 315 height 25
type input "43"
click at [583, 346] on span "Confirm" at bounding box center [572, 347] width 36 height 15
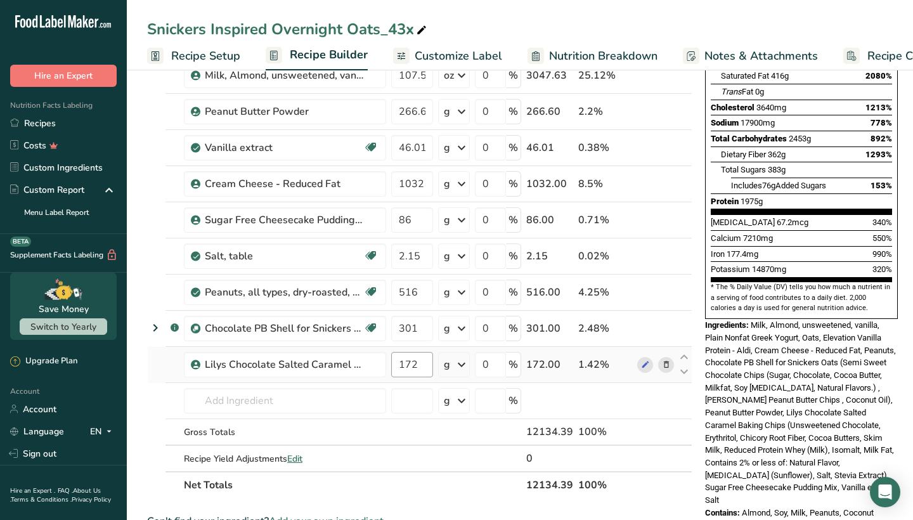
scroll to position [292, 0]
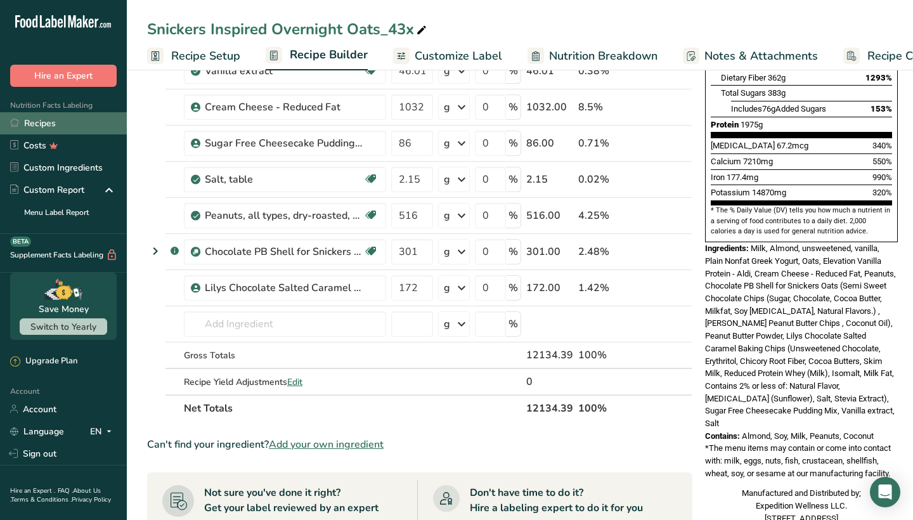
click at [43, 123] on link "Recipes" at bounding box center [63, 123] width 127 height 22
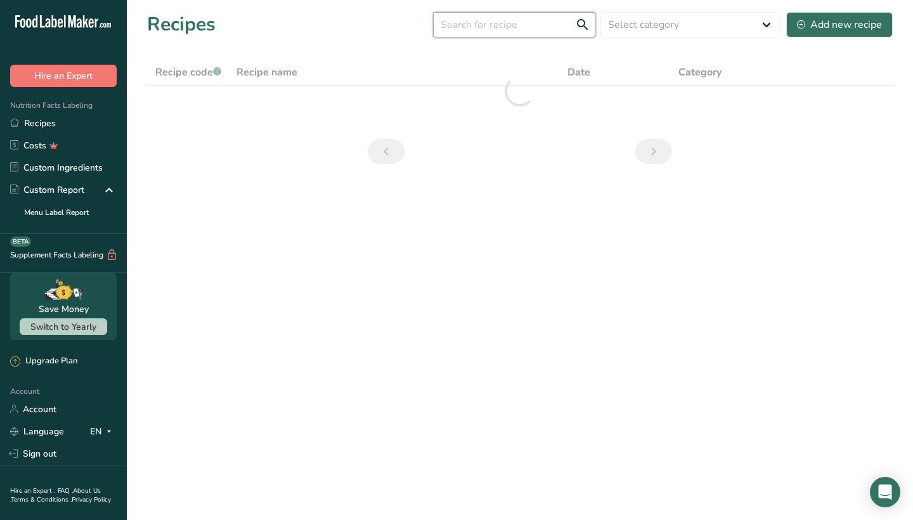
click at [509, 24] on input "text" at bounding box center [514, 24] width 162 height 25
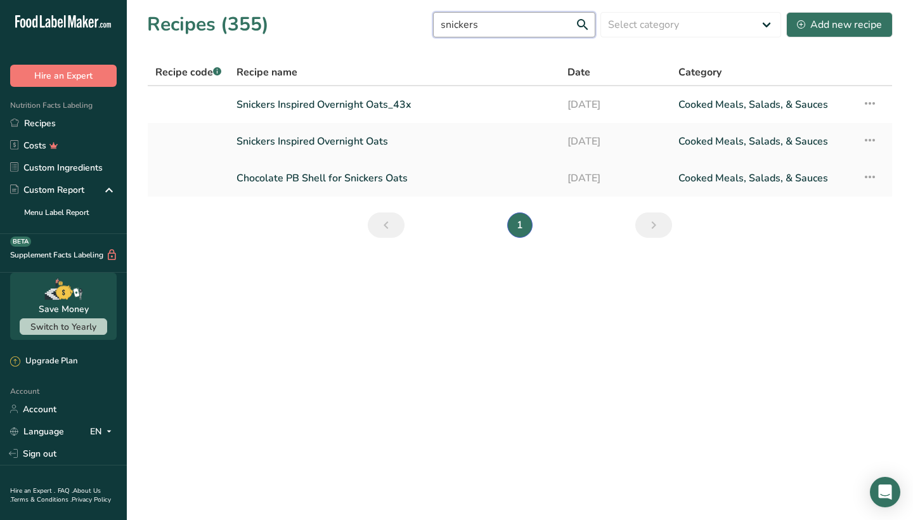
type input "snickers"
click at [347, 174] on link "Chocolate PB Shell for Snickers Oats" at bounding box center [395, 178] width 316 height 27
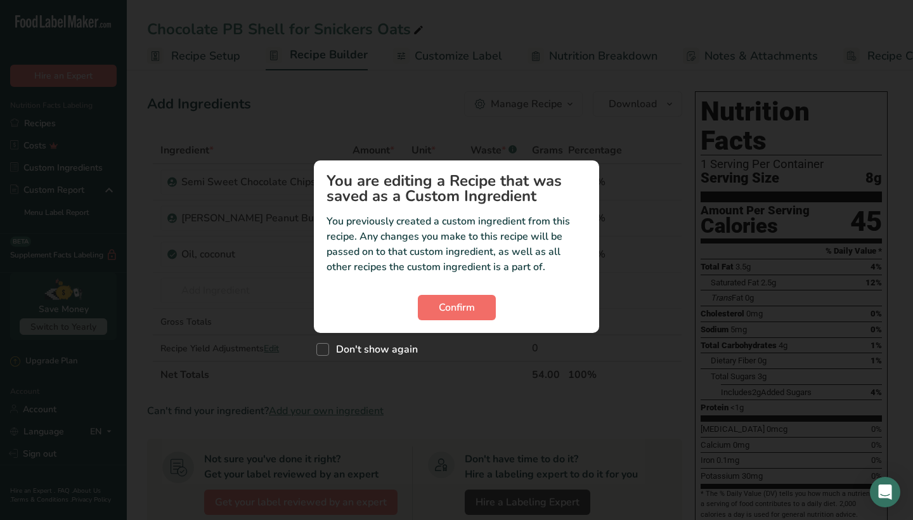
click at [482, 308] on button "Confirm" at bounding box center [457, 307] width 78 height 25
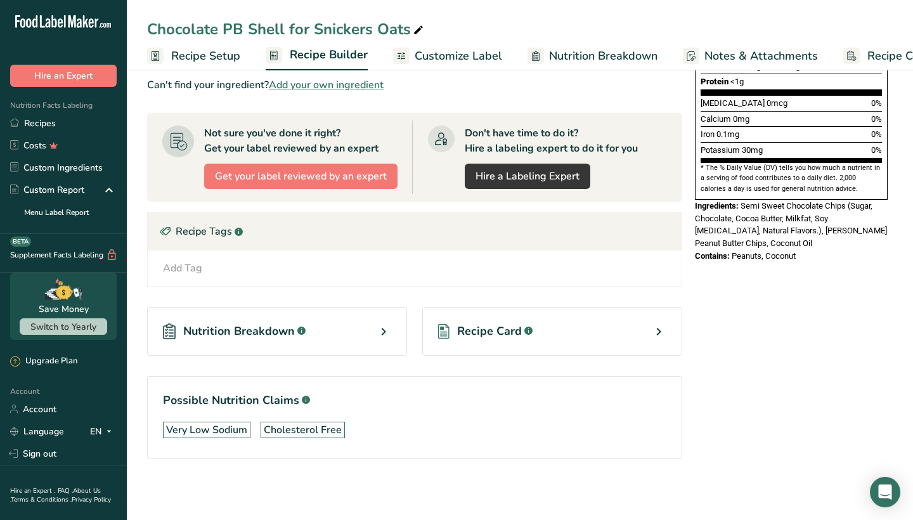
click at [502, 324] on span "Recipe Card" at bounding box center [489, 331] width 65 height 17
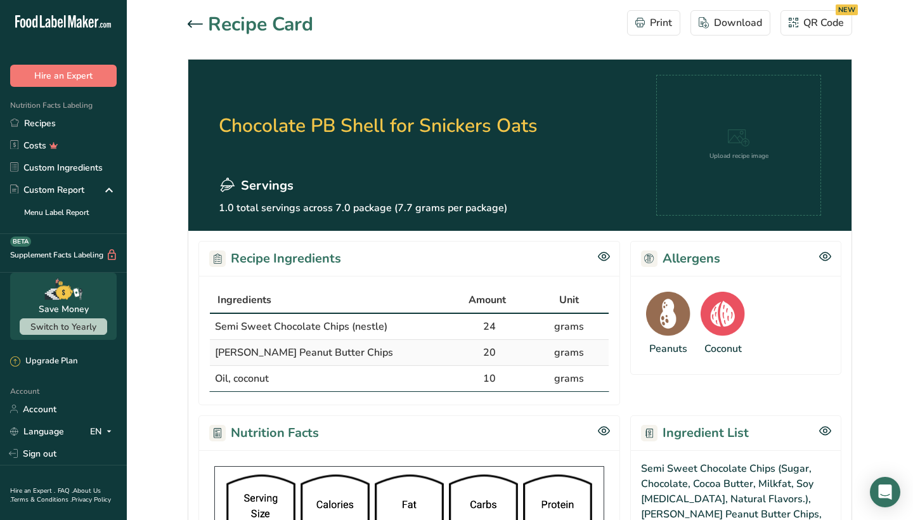
click at [200, 23] on icon at bounding box center [195, 24] width 15 height 8
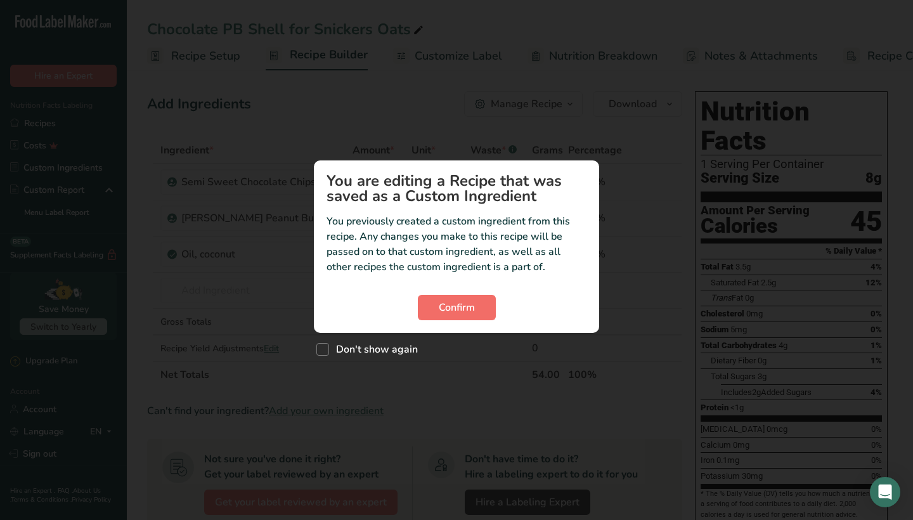
click at [451, 303] on span "Confirm" at bounding box center [457, 307] width 36 height 15
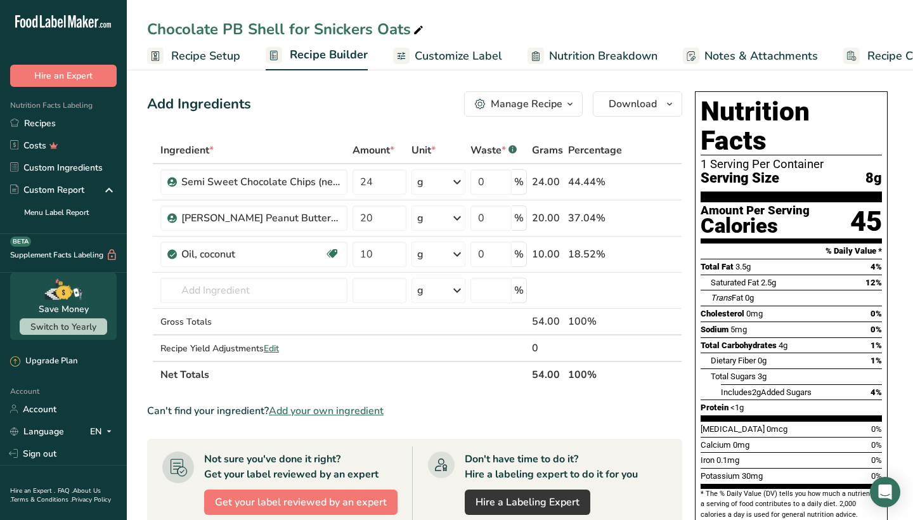
click at [504, 102] on div "Manage Recipe" at bounding box center [527, 103] width 72 height 15
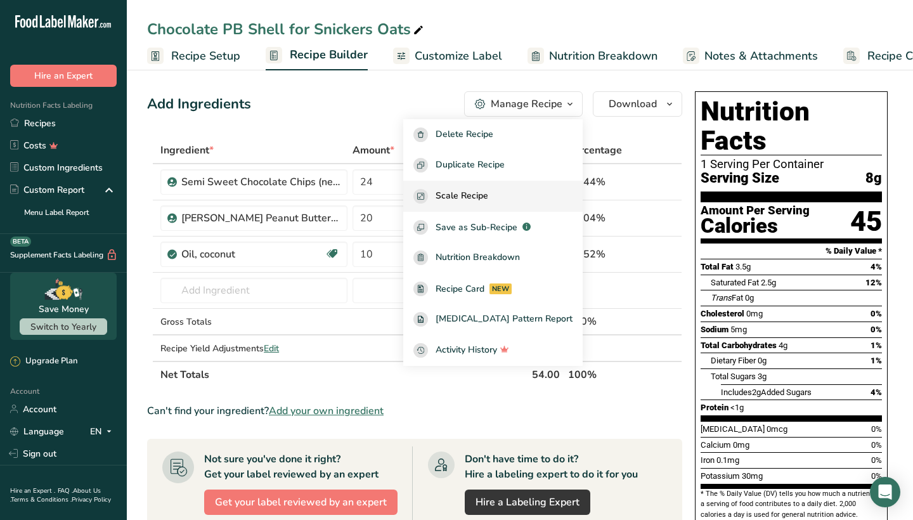
click at [488, 197] on span "Scale Recipe" at bounding box center [462, 196] width 53 height 15
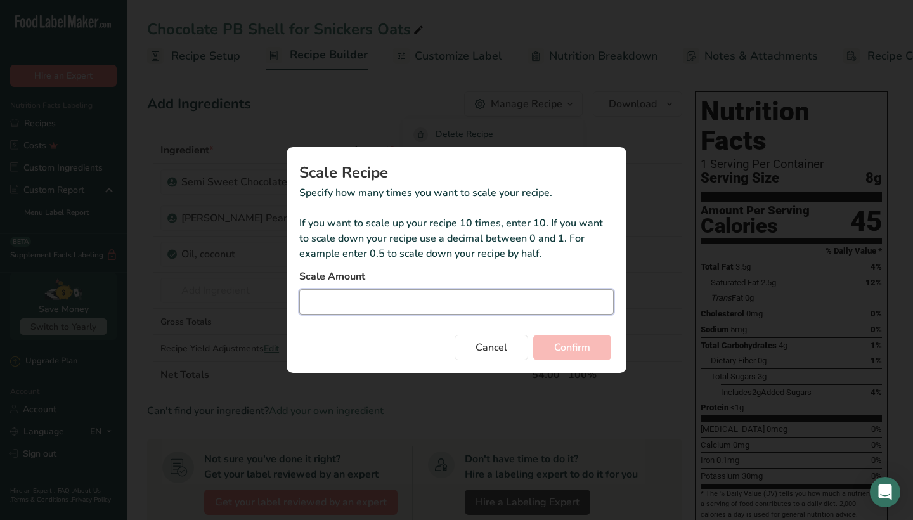
click at [447, 311] on input "Duplicate recipe modal" at bounding box center [456, 301] width 315 height 25
type input "6"
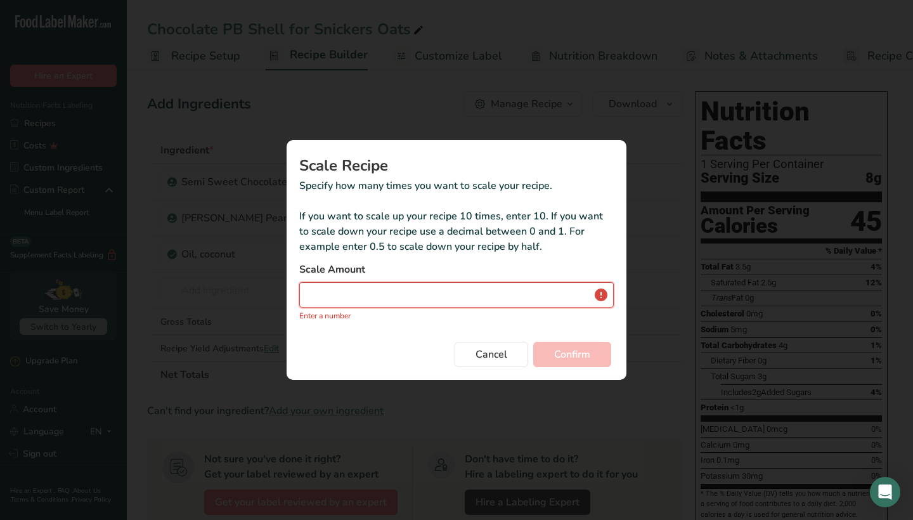
type input "6.1"
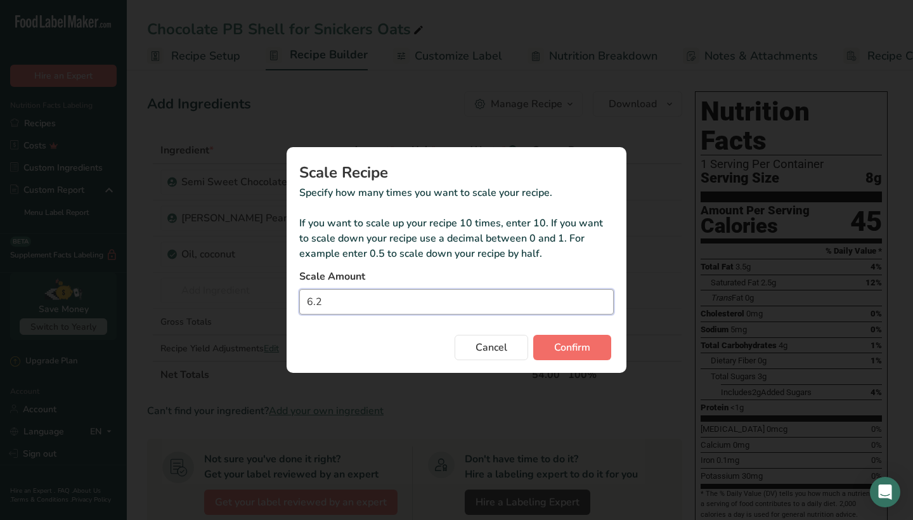
type input "6.2"
click at [570, 347] on span "Confirm" at bounding box center [572, 347] width 36 height 15
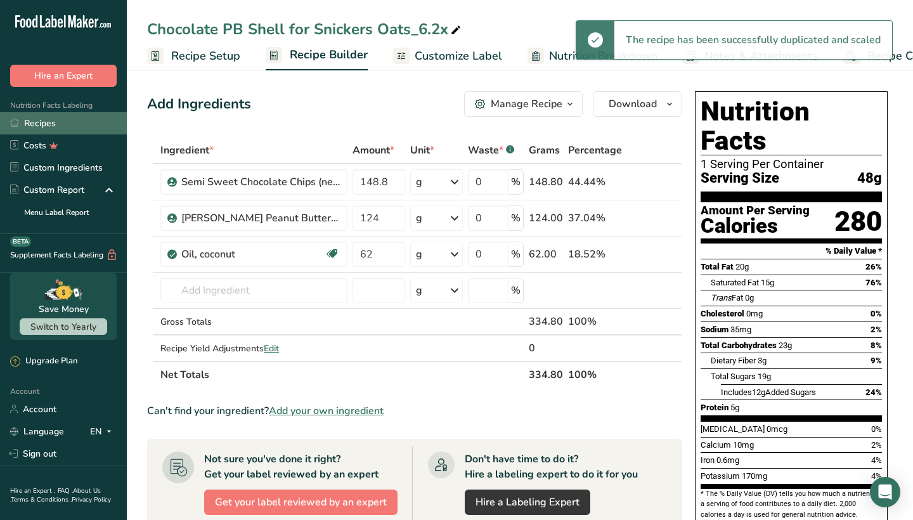
click at [73, 122] on link "Recipes" at bounding box center [63, 123] width 127 height 22
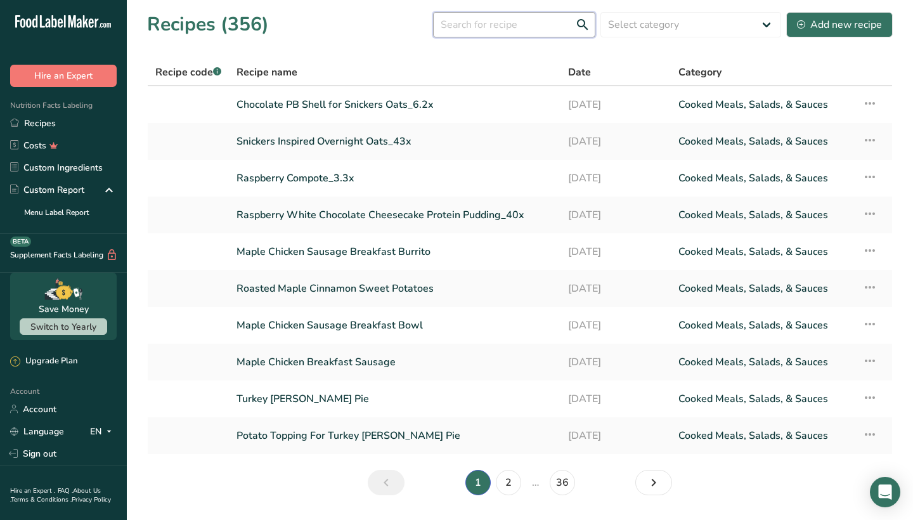
click at [476, 29] on input "text" at bounding box center [514, 24] width 162 height 25
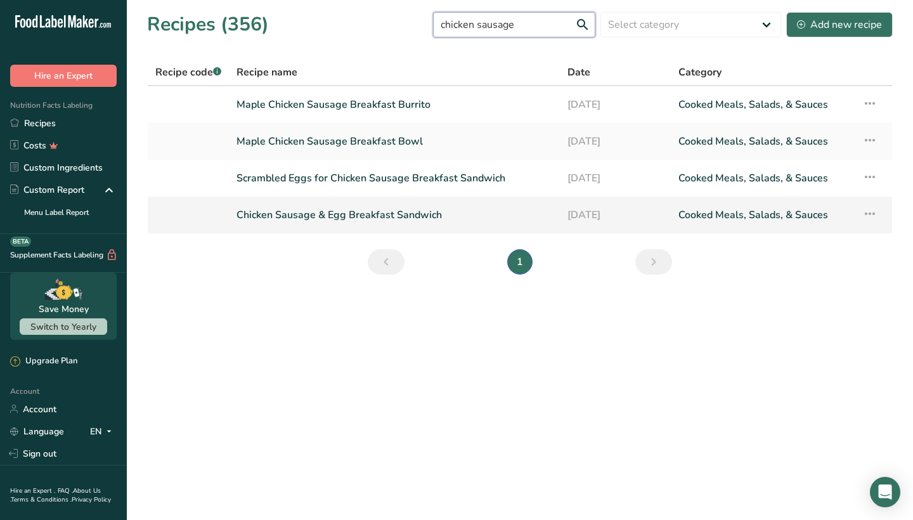
type input "chicken sausage"
click at [353, 216] on link "Chicken Sausage & Egg Breakfast Sandwich" at bounding box center [395, 215] width 316 height 27
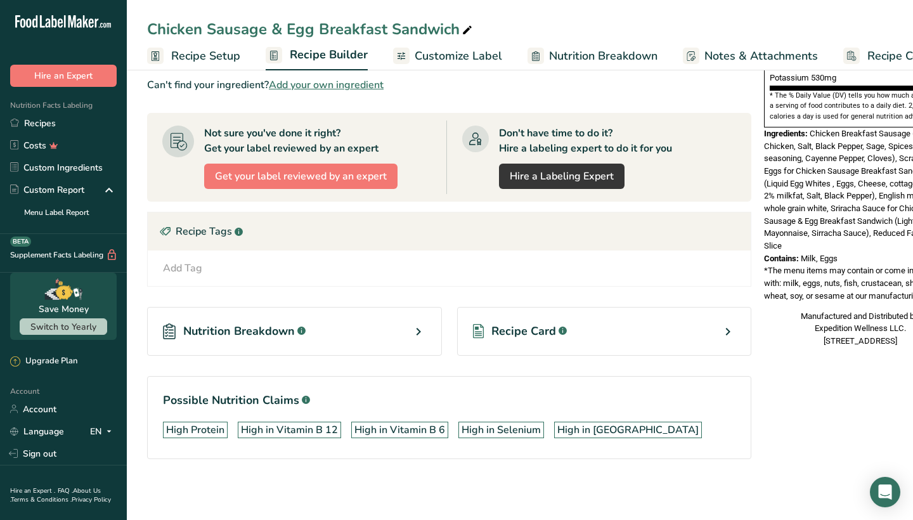
scroll to position [398, 0]
click at [527, 332] on span "Recipe Card" at bounding box center [524, 331] width 65 height 17
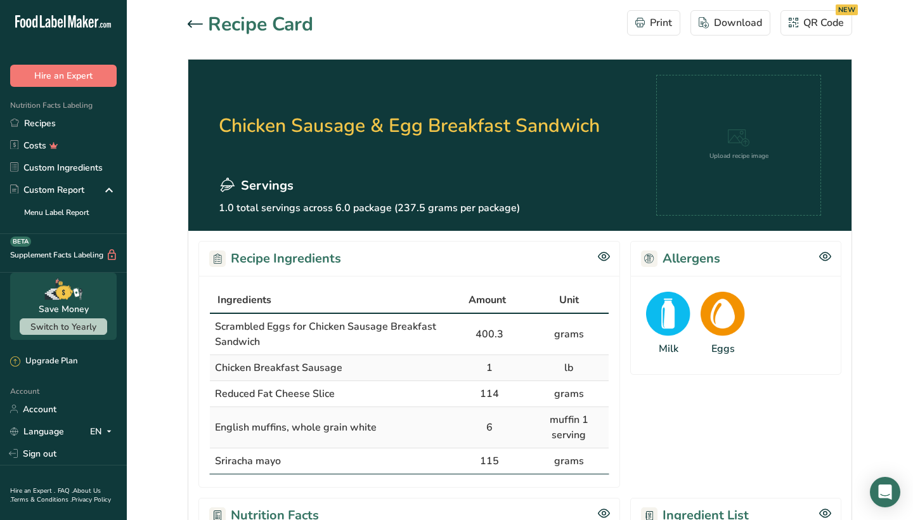
click at [202, 28] on div at bounding box center [198, 24] width 20 height 15
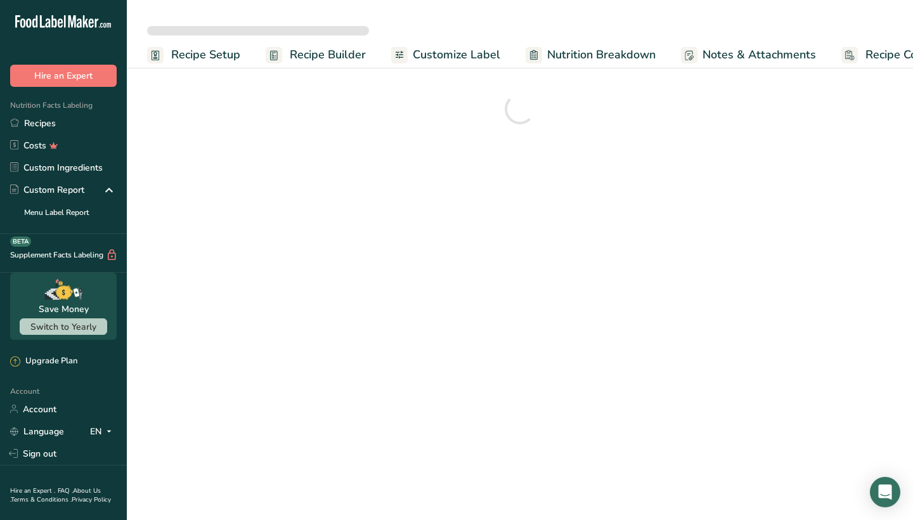
click at [417, 4] on div "Recipe Setup Recipe Builder Customize Label Nutrition Breakdown Notes & Attachm…" at bounding box center [520, 34] width 787 height 69
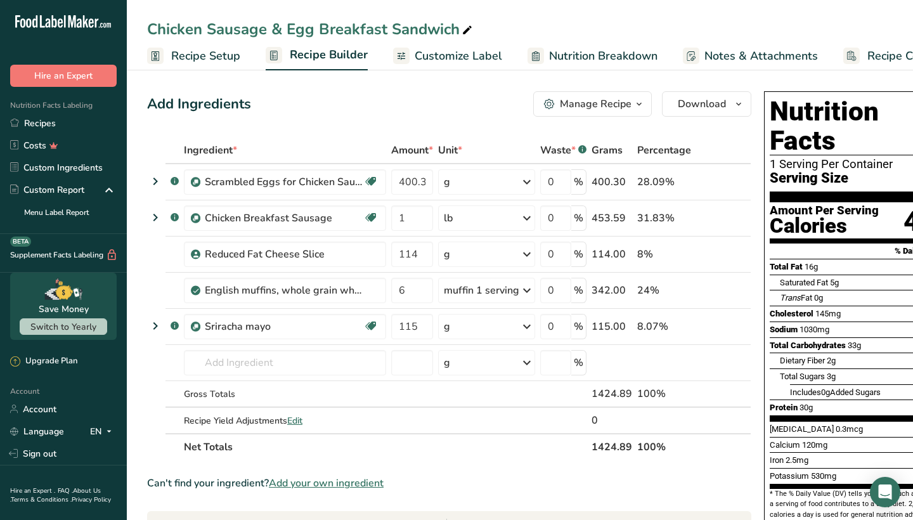
click at [592, 100] on div "Manage Recipe" at bounding box center [596, 103] width 72 height 15
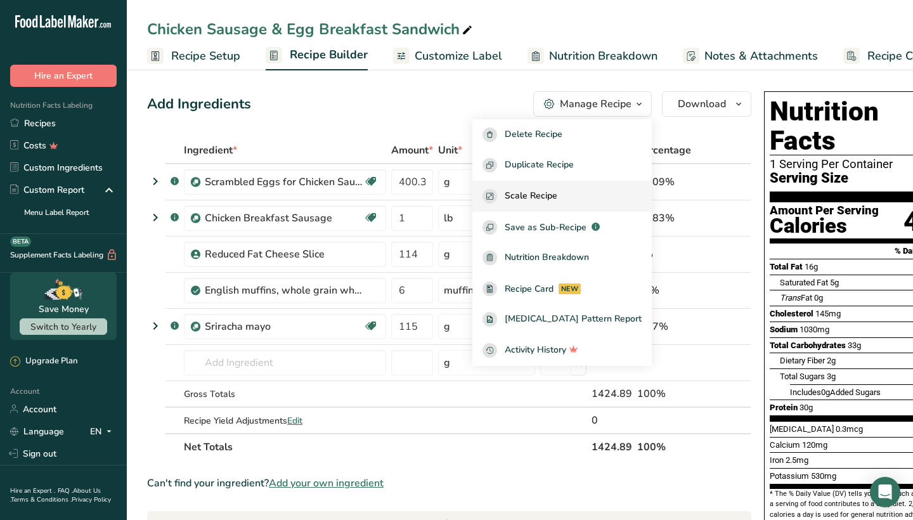
click at [558, 197] on span "Scale Recipe" at bounding box center [531, 196] width 53 height 15
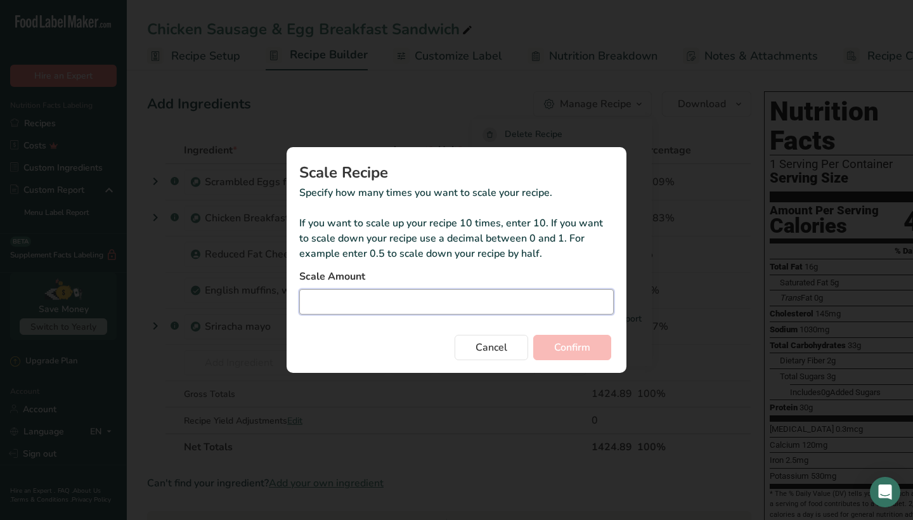
click at [454, 301] on input "Duplicate recipe modal" at bounding box center [456, 301] width 315 height 25
type input "3"
click at [578, 344] on span "Confirm" at bounding box center [572, 347] width 36 height 15
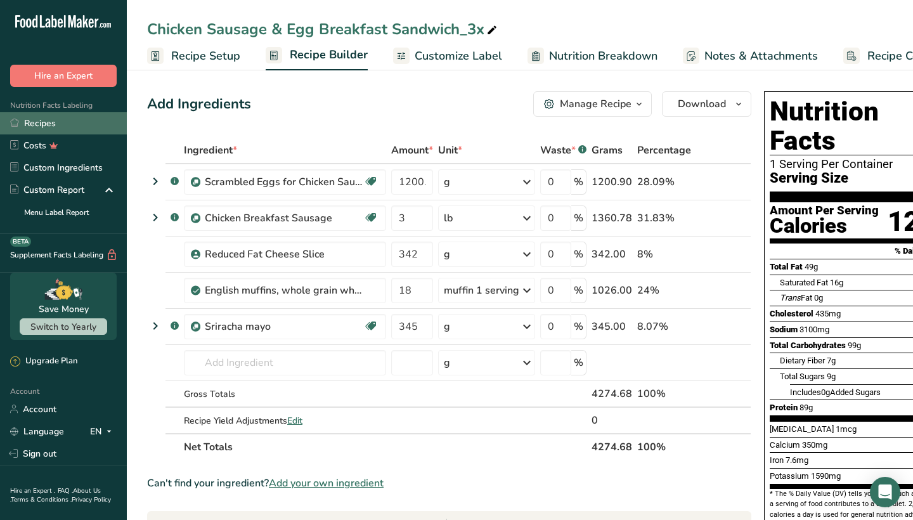
click at [69, 128] on link "Recipes" at bounding box center [63, 123] width 127 height 22
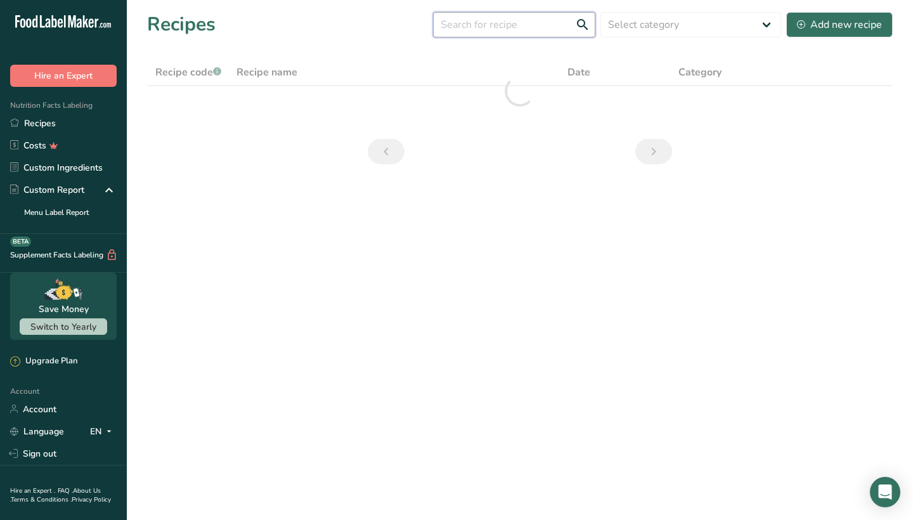
click at [474, 23] on input "text" at bounding box center [514, 24] width 162 height 25
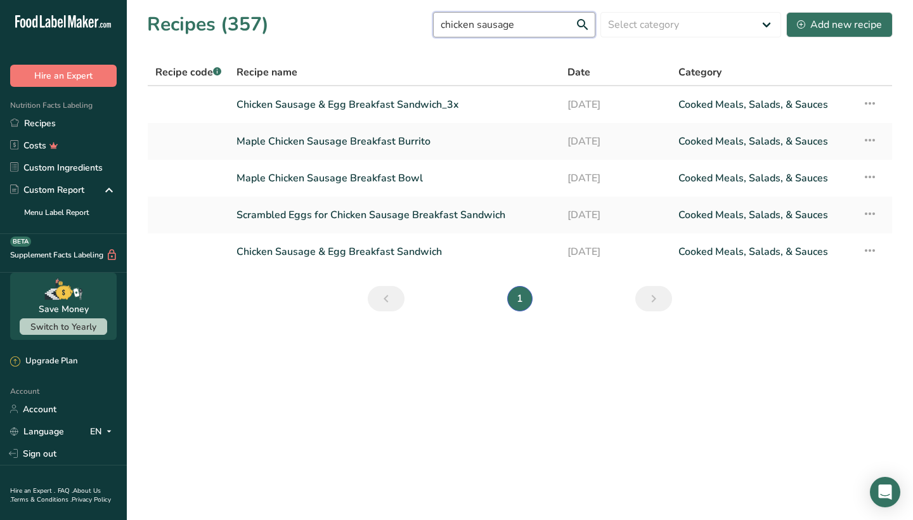
type input "chicken sausage"
drag, startPoint x: 467, startPoint y: 72, endPoint x: 422, endPoint y: 217, distance: 152.1
click at [422, 217] on link "Scrambled Eggs for Chicken Sausage Breakfast Sandwich" at bounding box center [395, 215] width 316 height 27
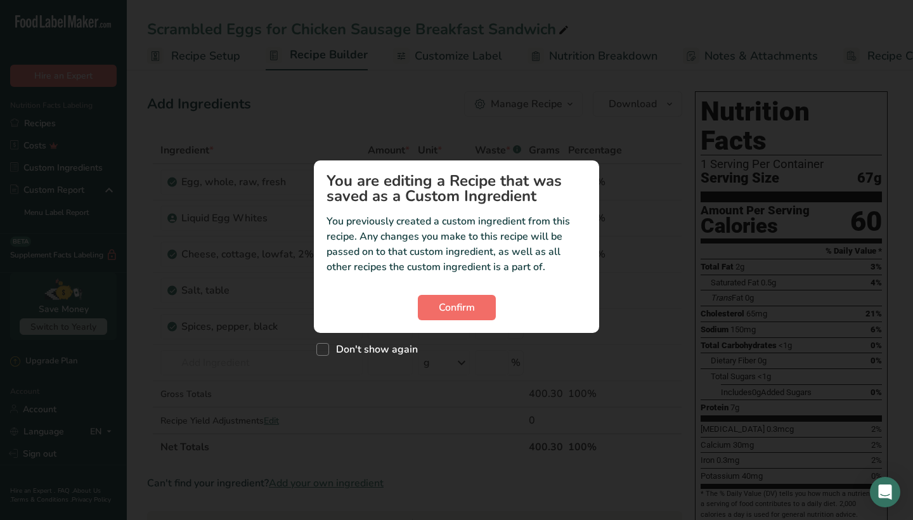
click at [465, 304] on span "Confirm" at bounding box center [457, 307] width 36 height 15
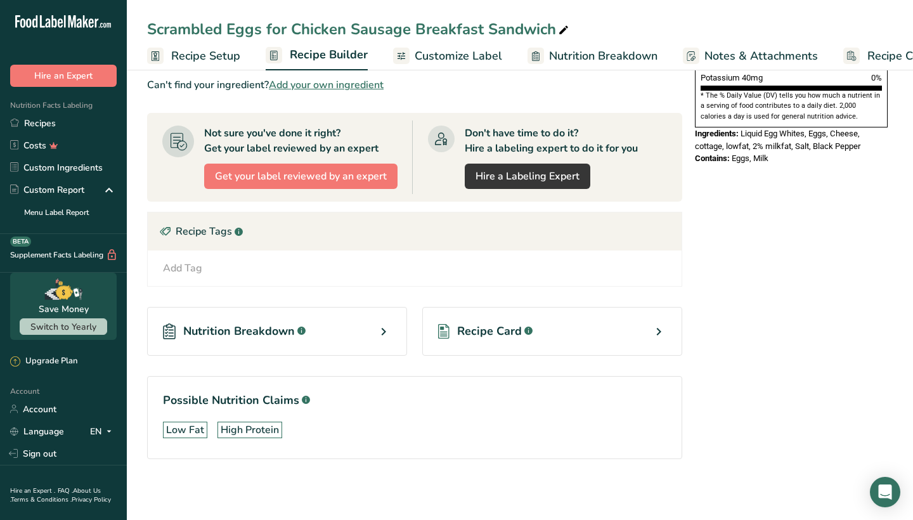
scroll to position [398, 0]
click at [492, 330] on span "Recipe Card" at bounding box center [489, 331] width 65 height 17
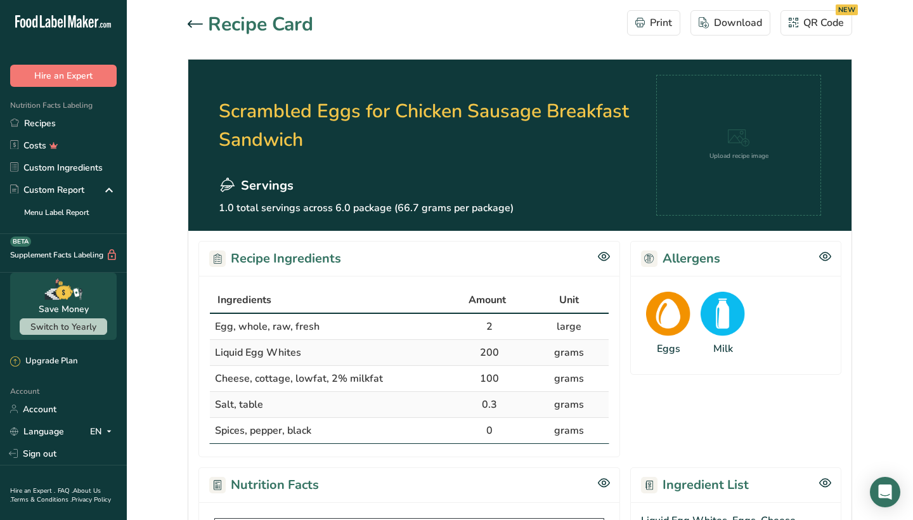
click at [194, 20] on div at bounding box center [456, 260] width 913 height 520
click at [194, 20] on icon at bounding box center [195, 24] width 15 height 8
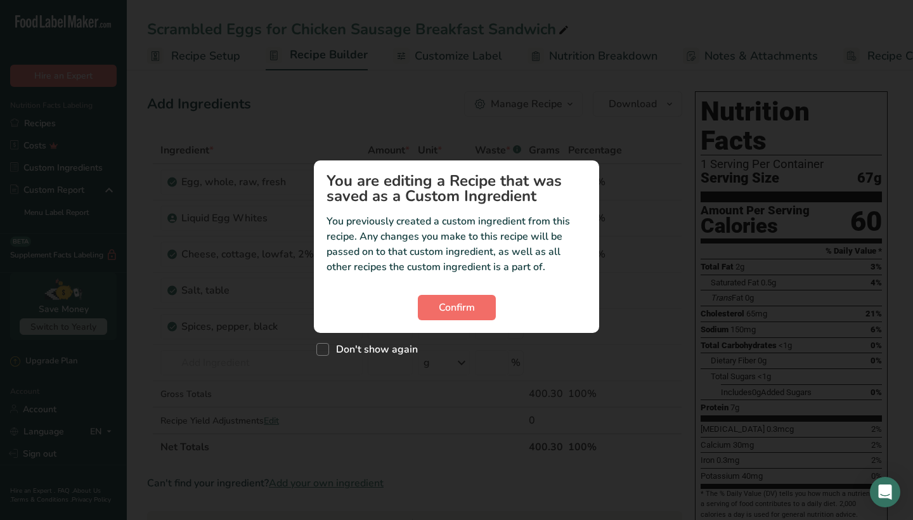
click at [471, 301] on span "Confirm" at bounding box center [457, 307] width 36 height 15
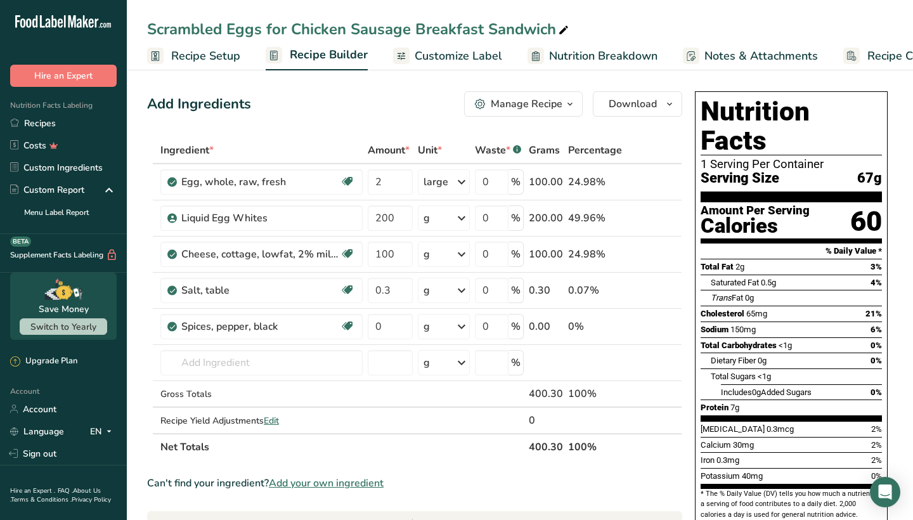
click at [518, 99] on div "Manage Recipe" at bounding box center [527, 103] width 72 height 15
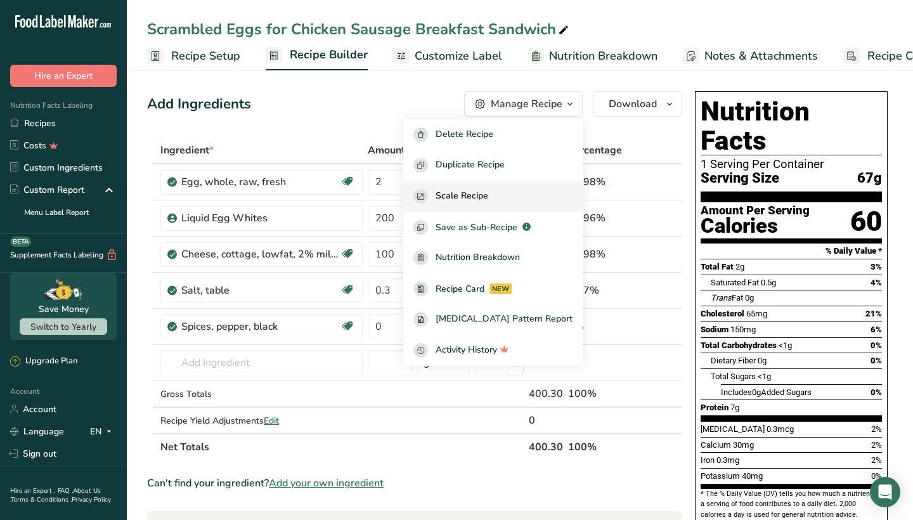
click at [488, 195] on span "Scale Recipe" at bounding box center [462, 196] width 53 height 15
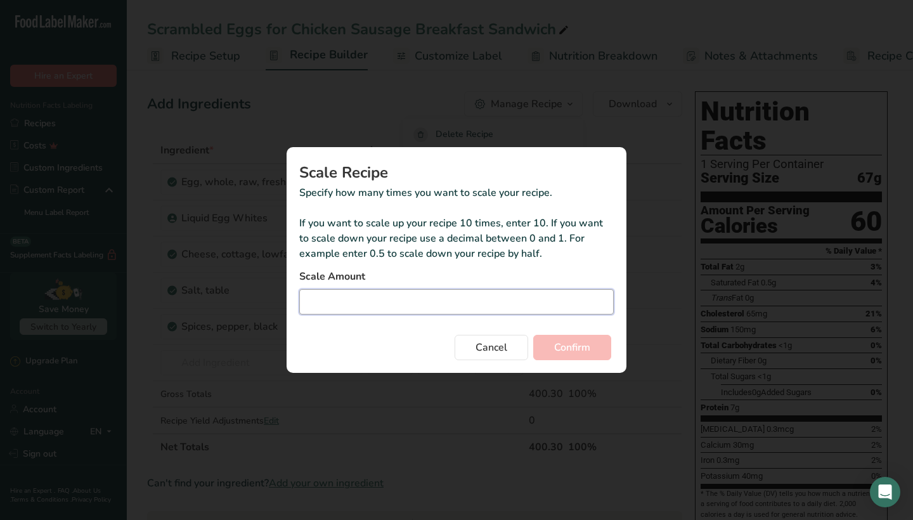
click at [381, 306] on input "Duplicate recipe modal" at bounding box center [456, 301] width 315 height 25
type input "3"
click at [597, 350] on button "Confirm" at bounding box center [572, 347] width 78 height 25
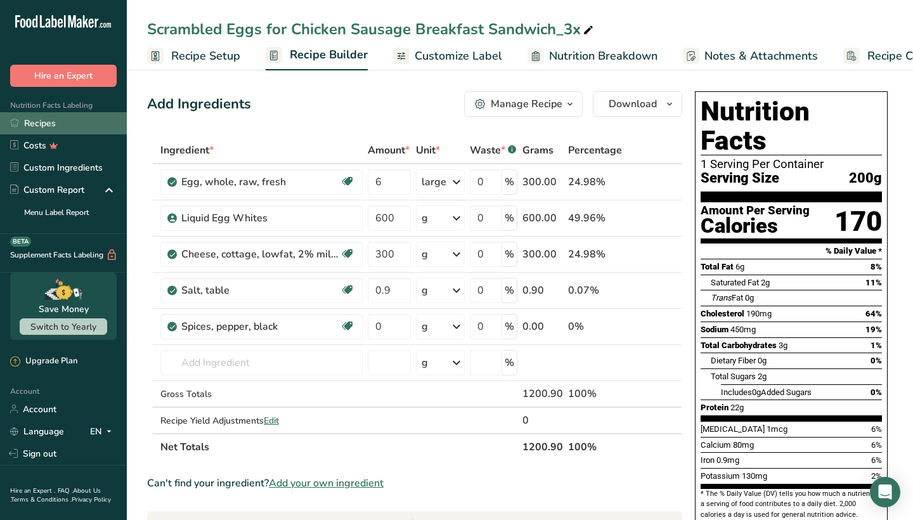
click at [85, 128] on link "Recipes" at bounding box center [63, 123] width 127 height 22
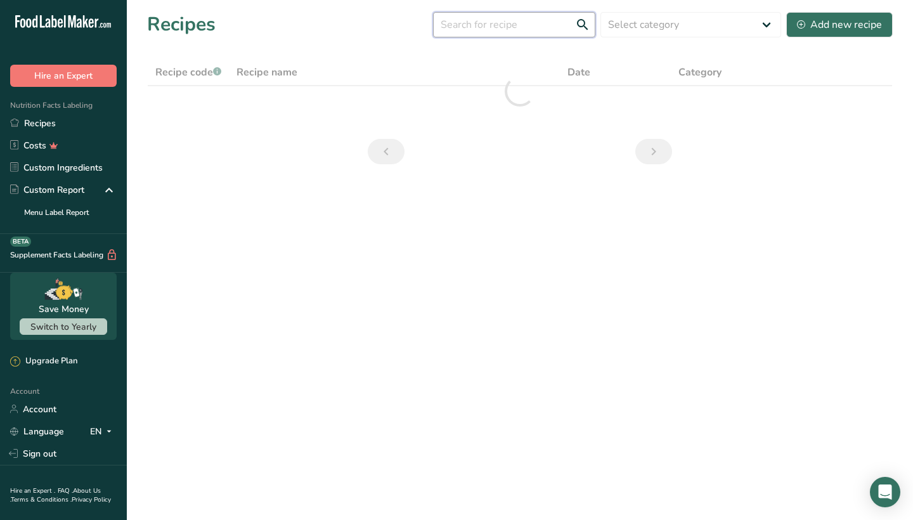
click at [474, 25] on input "text" at bounding box center [514, 24] width 162 height 25
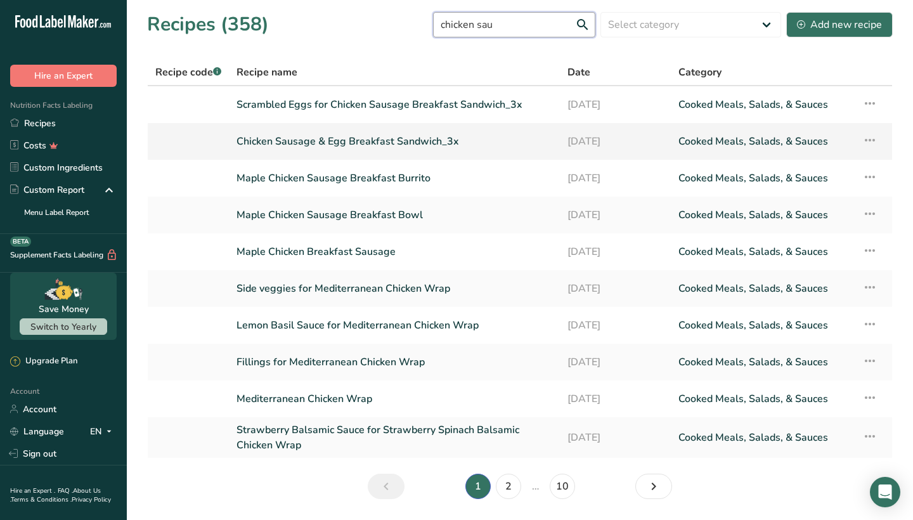
type input "chicken sau"
click at [400, 138] on link "Chicken Sausage & Egg Breakfast Sandwich_3x" at bounding box center [395, 141] width 316 height 27
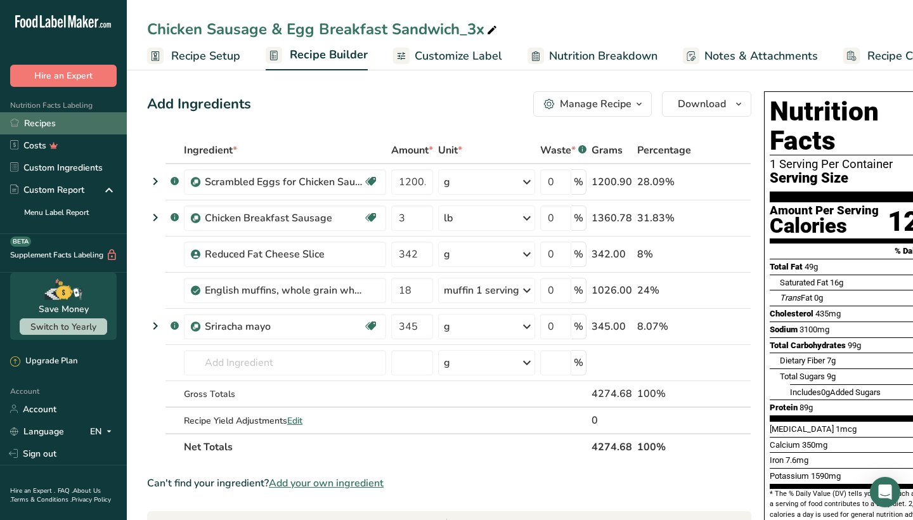
click at [62, 121] on link "Recipes" at bounding box center [63, 123] width 127 height 22
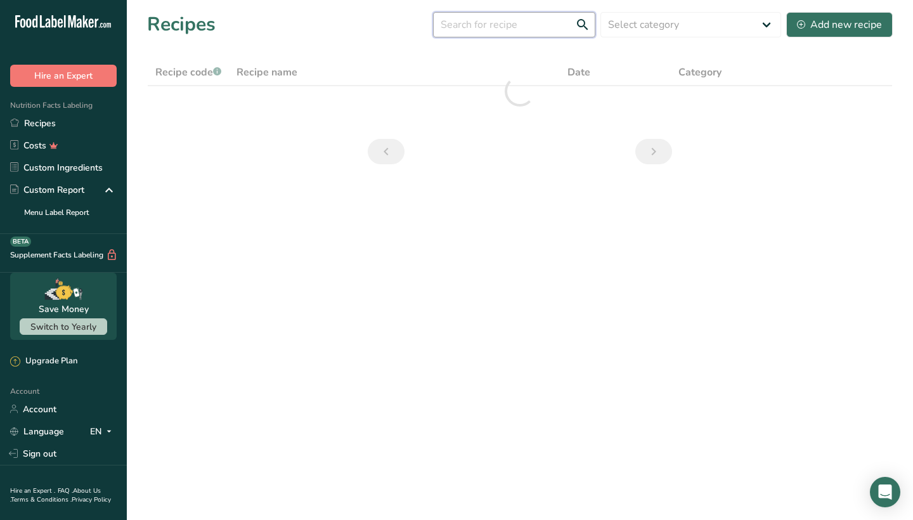
click at [479, 30] on input "text" at bounding box center [514, 24] width 162 height 25
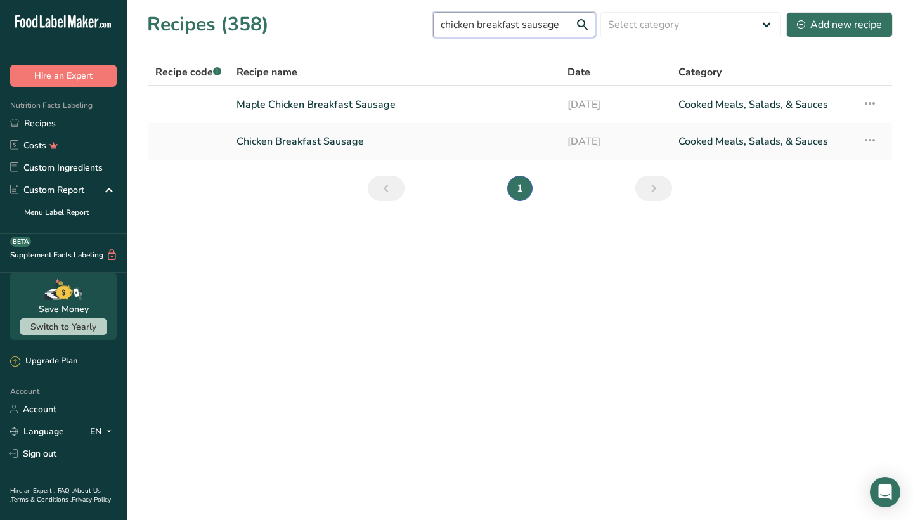
type input "chicken breakfast sausage"
drag, startPoint x: 476, startPoint y: 57, endPoint x: 338, endPoint y: 142, distance: 161.8
click at [338, 142] on link "Chicken Breakfast Sausage" at bounding box center [395, 141] width 316 height 27
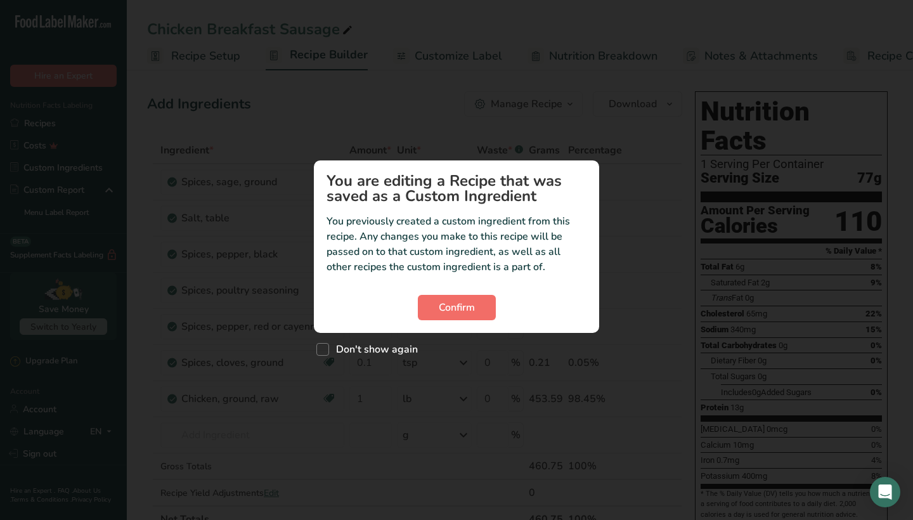
click at [441, 308] on span "Confirm" at bounding box center [457, 307] width 36 height 15
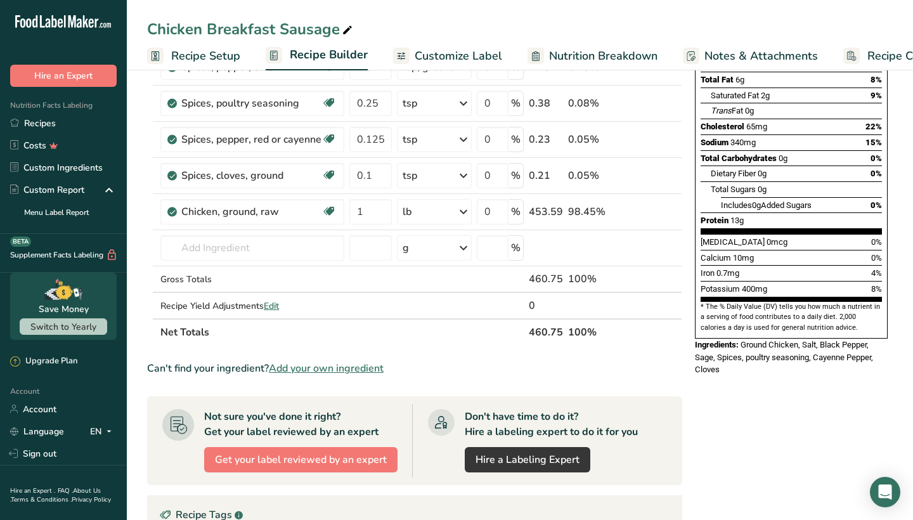
scroll to position [321, 0]
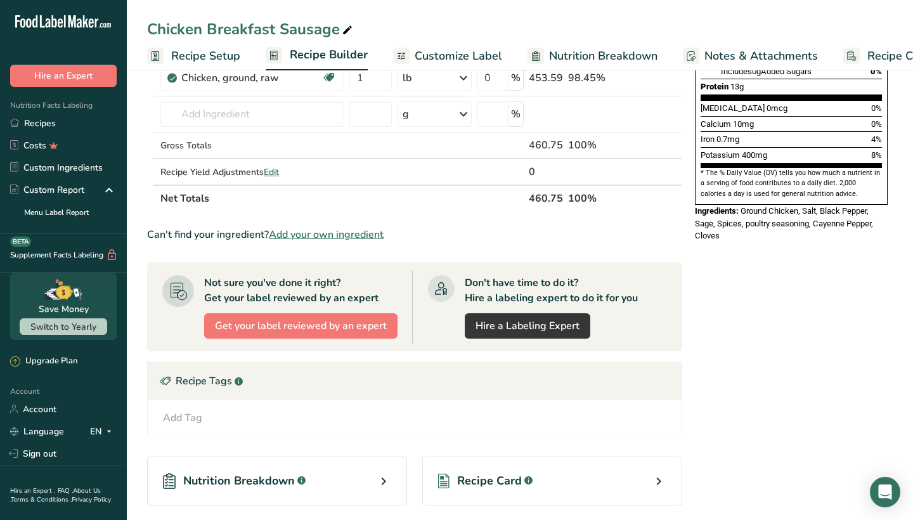
click at [495, 459] on div "Recipe Card .a-a{fill:#347362;}.b-a{fill:#fff;}" at bounding box center [552, 481] width 260 height 49
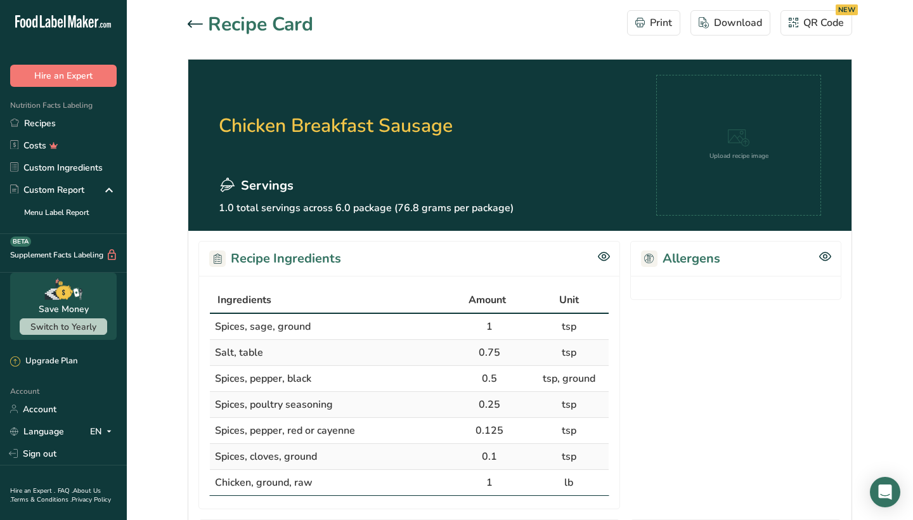
click at [196, 22] on icon at bounding box center [195, 24] width 15 height 8
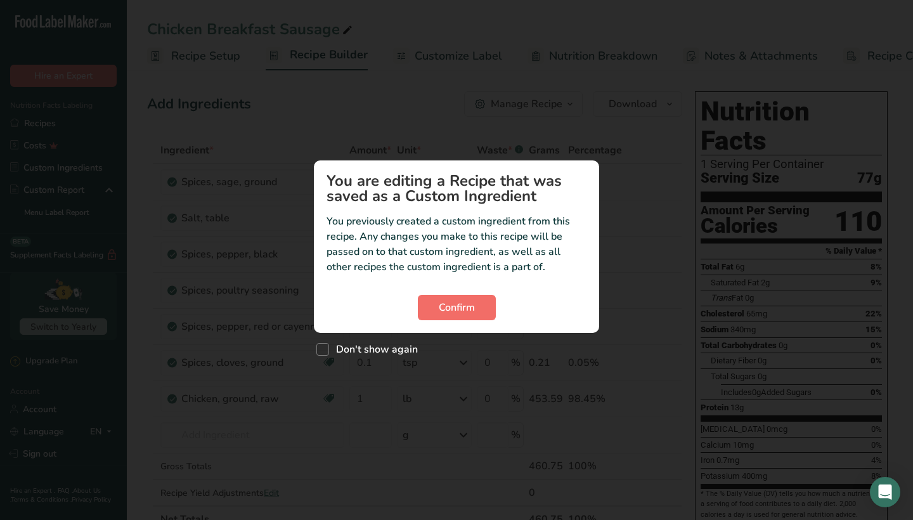
click at [486, 304] on button "Confirm" at bounding box center [457, 307] width 78 height 25
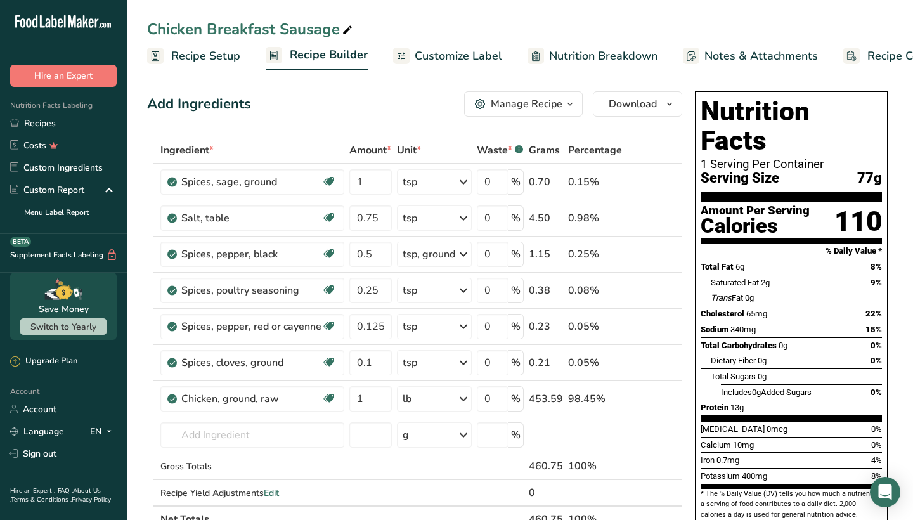
click at [522, 95] on button "Manage Recipe" at bounding box center [523, 103] width 119 height 25
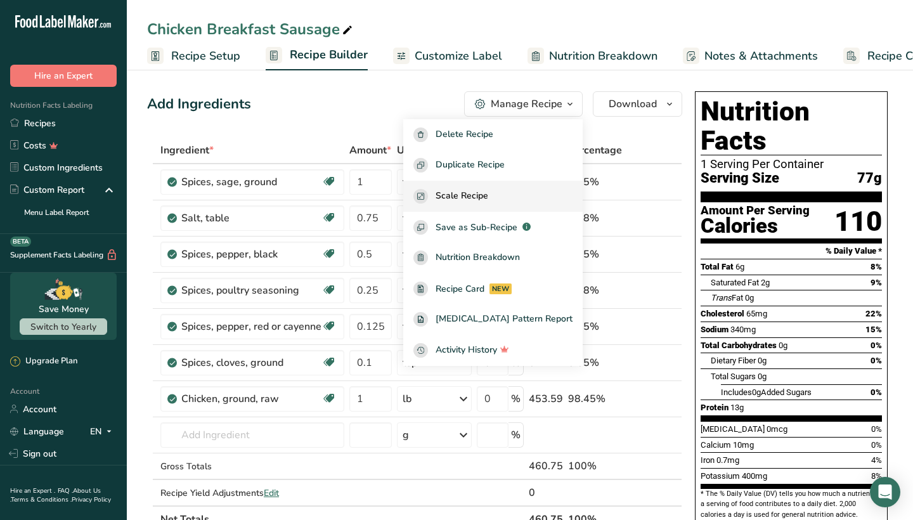
click at [520, 193] on div "Scale Recipe" at bounding box center [493, 196] width 159 height 15
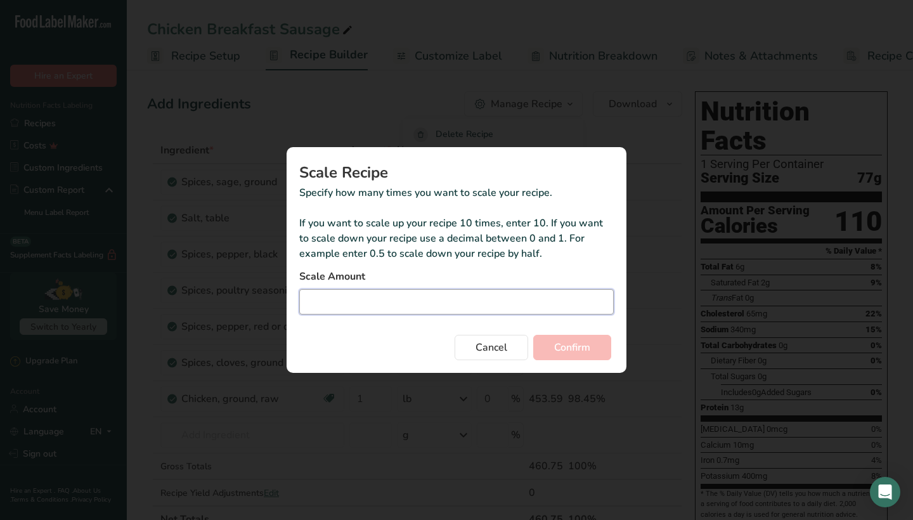
click at [454, 292] on input "Duplicate recipe modal" at bounding box center [456, 301] width 315 height 25
type input "3"
click at [573, 355] on button "Confirm" at bounding box center [572, 347] width 78 height 25
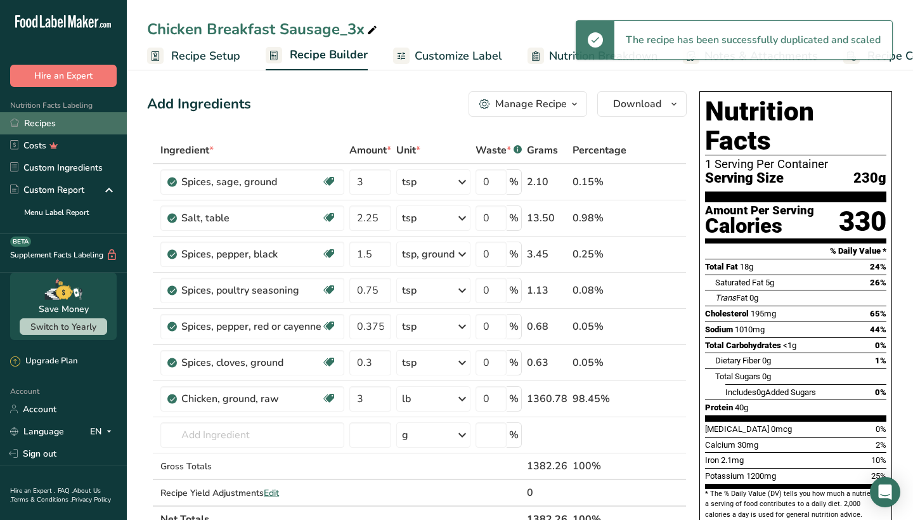
click at [84, 120] on link "Recipes" at bounding box center [63, 123] width 127 height 22
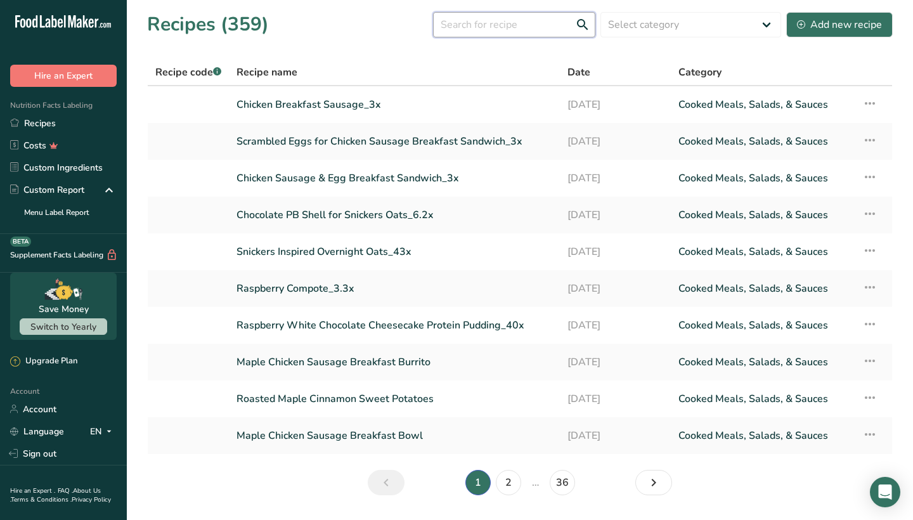
click at [464, 23] on input "text" at bounding box center [514, 24] width 162 height 25
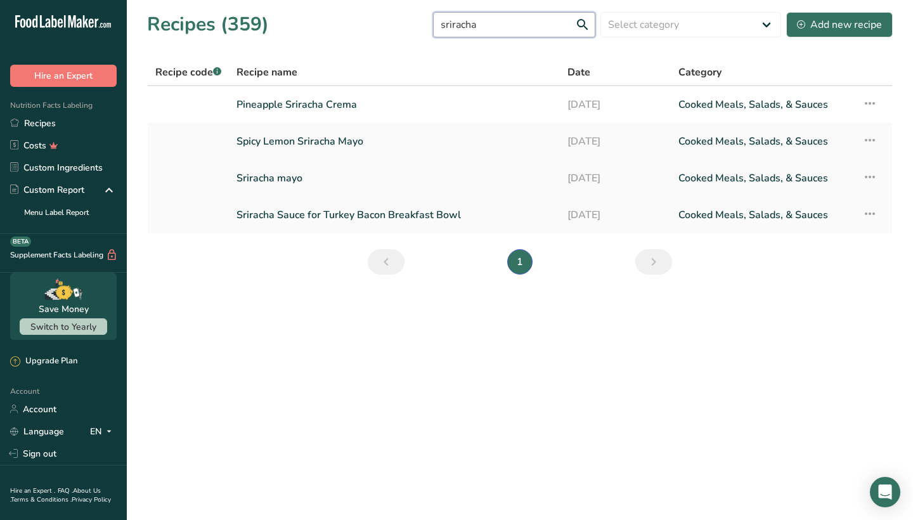
type input "sriracha"
click at [290, 176] on link "Sriracha mayo" at bounding box center [395, 178] width 316 height 27
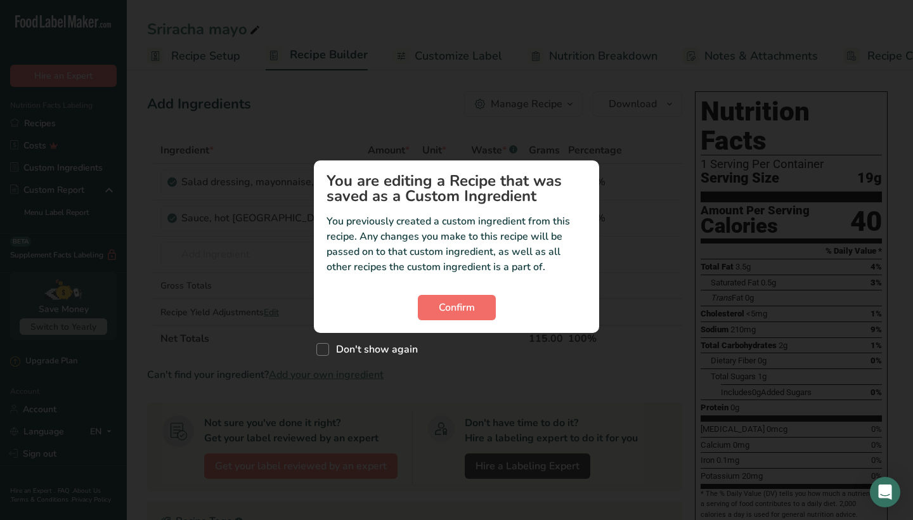
click at [485, 313] on button "Confirm" at bounding box center [457, 307] width 78 height 25
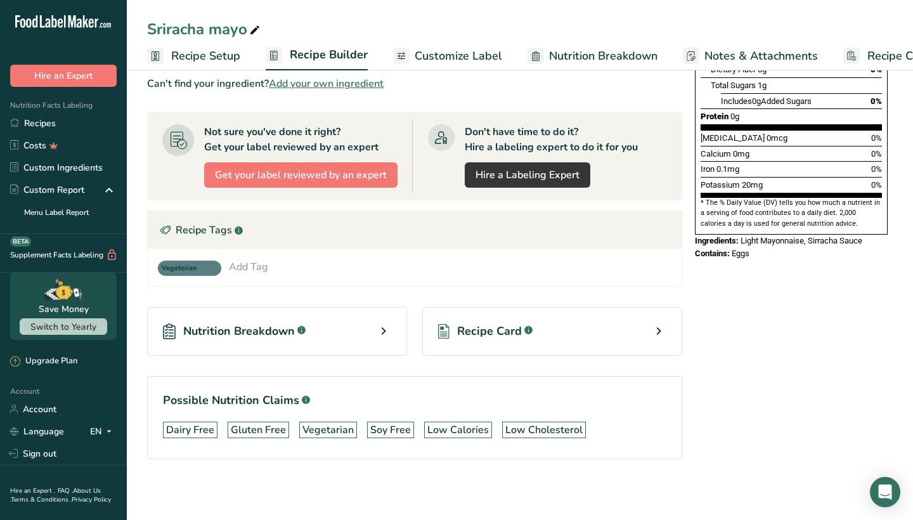
click at [501, 330] on span "Recipe Card" at bounding box center [489, 331] width 65 height 17
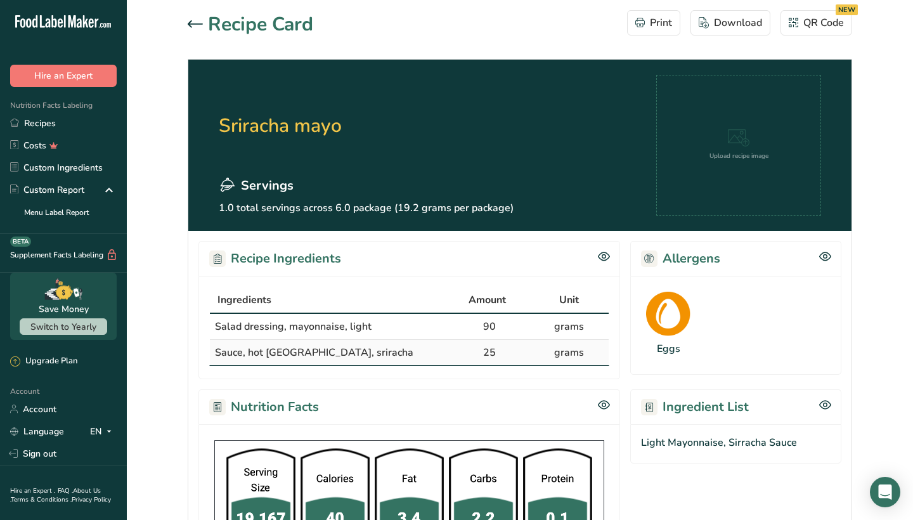
click at [198, 18] on div at bounding box center [198, 24] width 20 height 15
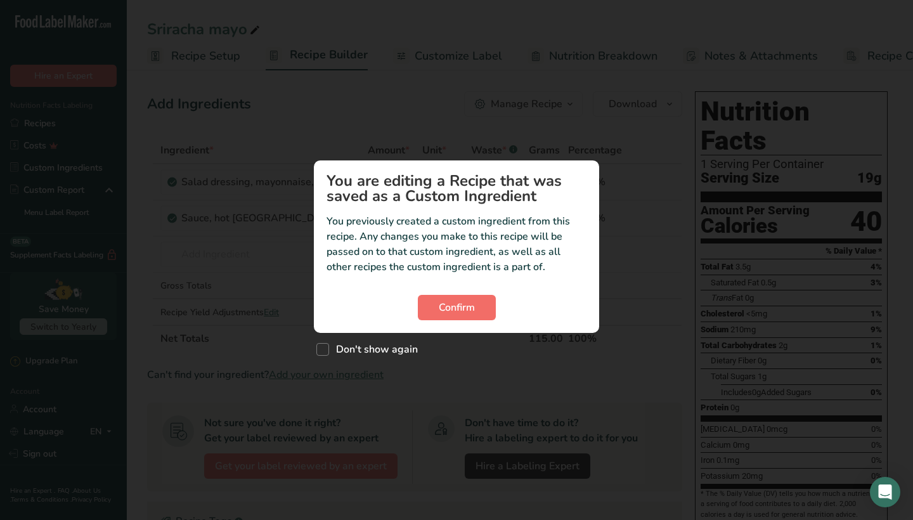
click at [468, 306] on span "Confirm" at bounding box center [457, 307] width 36 height 15
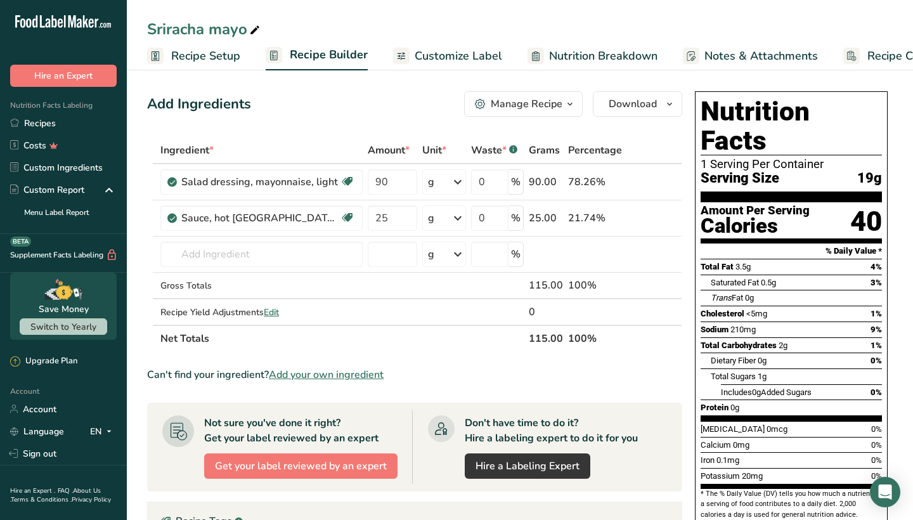
click at [511, 115] on button "Manage Recipe" at bounding box center [523, 103] width 119 height 25
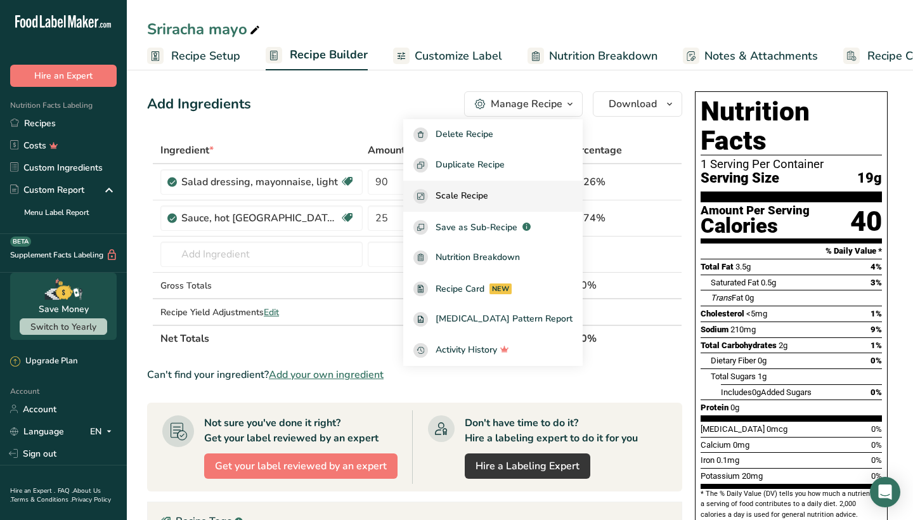
click at [488, 192] on span "Scale Recipe" at bounding box center [462, 196] width 53 height 15
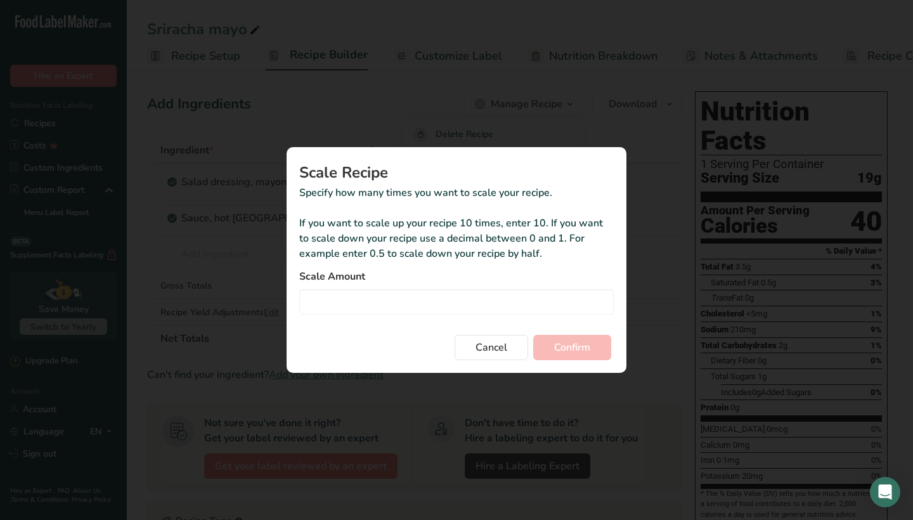
click at [395, 317] on form "Scale Amount Cancel Confirm" at bounding box center [456, 314] width 315 height 91
click at [396, 298] on input "Duplicate recipe modal" at bounding box center [456, 301] width 315 height 25
type input "3"
click at [556, 348] on span "Confirm" at bounding box center [572, 347] width 36 height 15
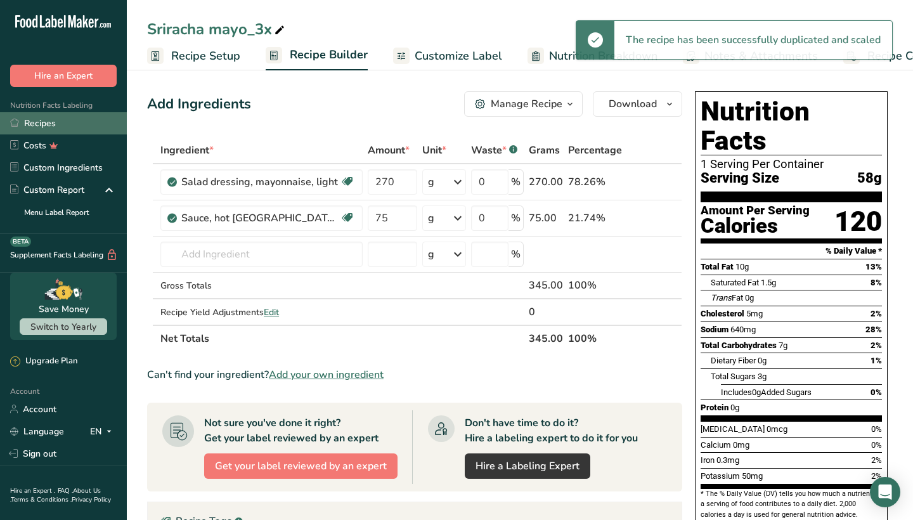
click at [68, 125] on link "Recipes" at bounding box center [63, 123] width 127 height 22
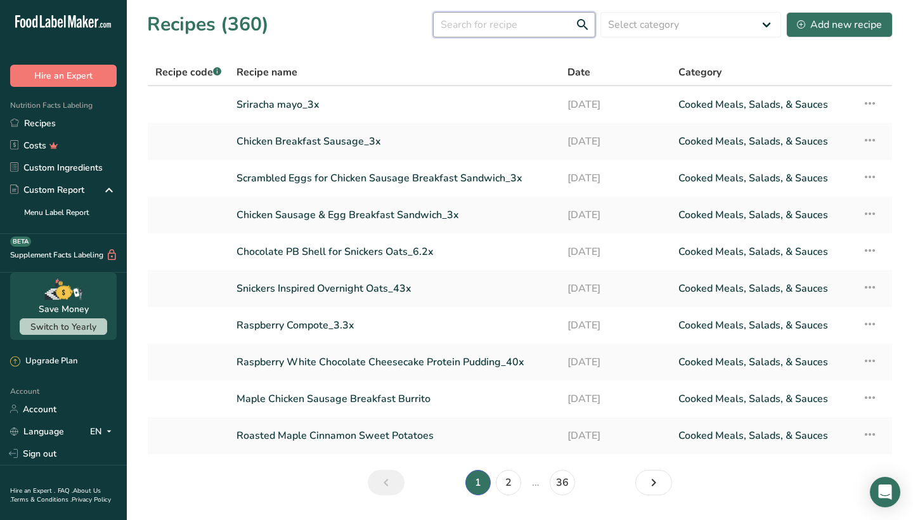
click at [484, 20] on input "text" at bounding box center [514, 24] width 162 height 25
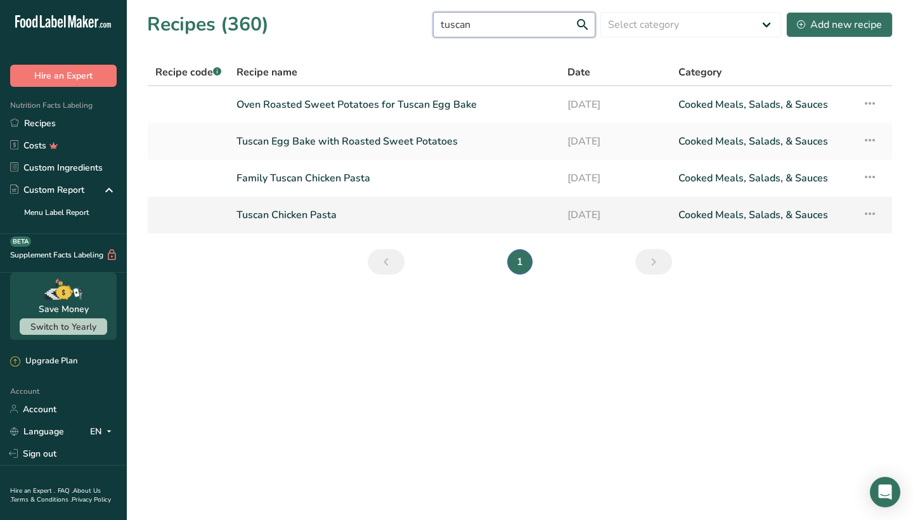
type input "tuscan"
click at [322, 218] on link "Tuscan Chicken Pasta" at bounding box center [395, 215] width 316 height 27
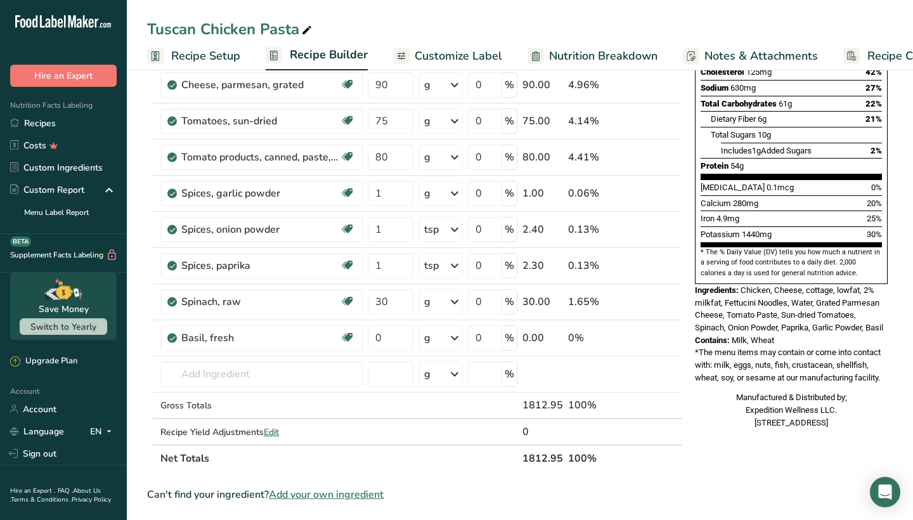
scroll to position [475, 0]
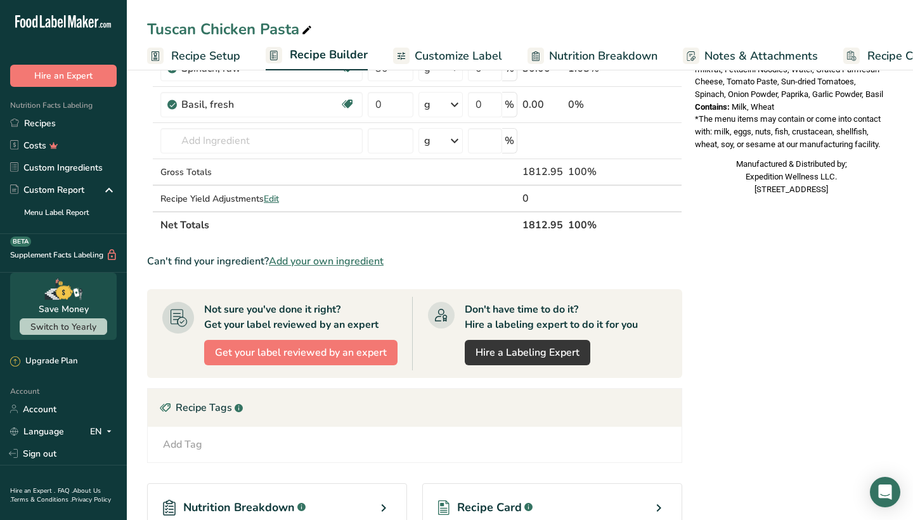
click at [501, 490] on div "Recipe Card .a-a{fill:#347362;}.b-a{fill:#fff;}" at bounding box center [552, 507] width 260 height 49
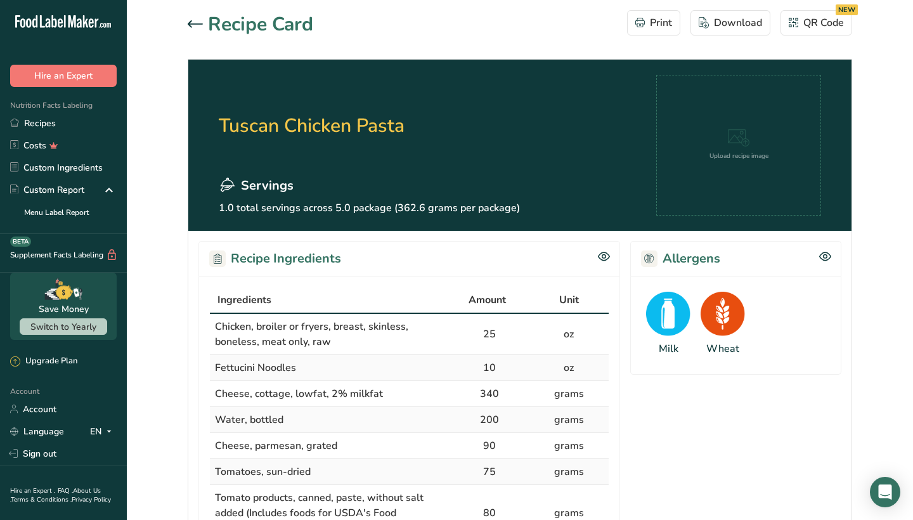
click at [193, 24] on icon at bounding box center [195, 23] width 15 height 7
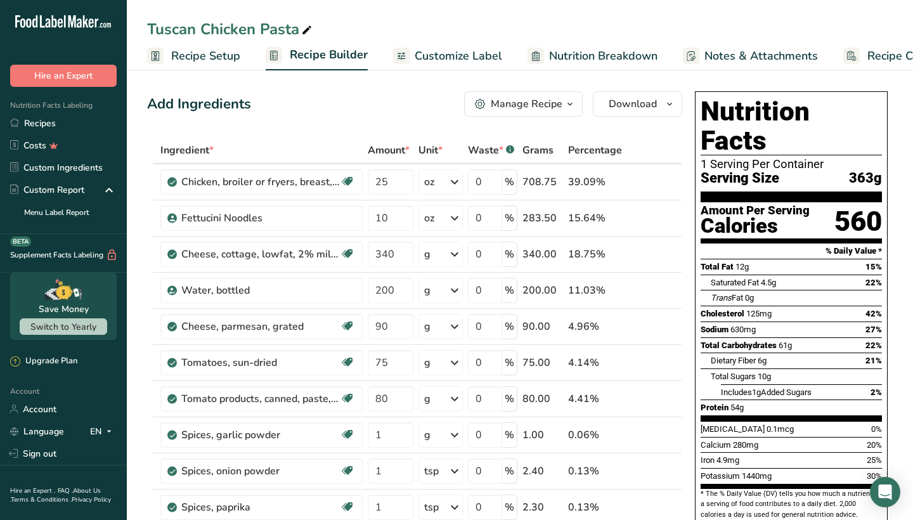
click at [525, 97] on div "Manage Recipe" at bounding box center [527, 103] width 72 height 15
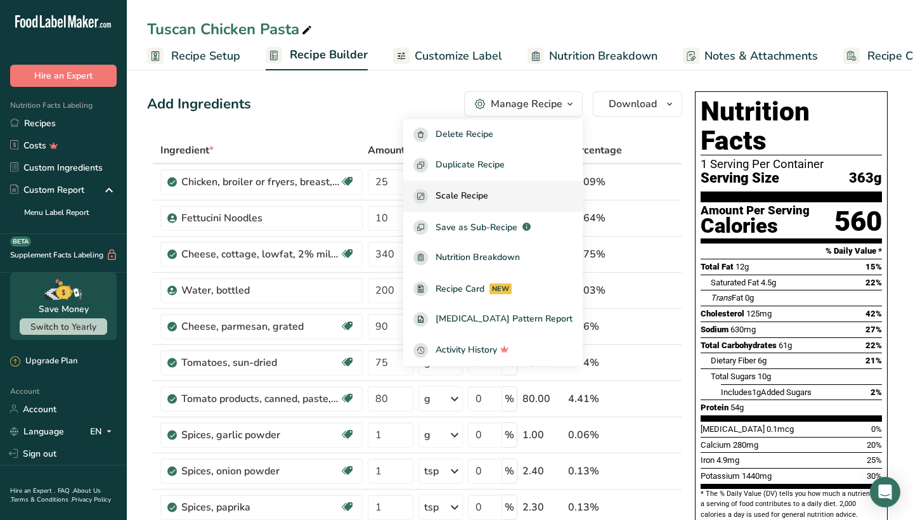
click at [518, 197] on div "Scale Recipe" at bounding box center [493, 196] width 159 height 15
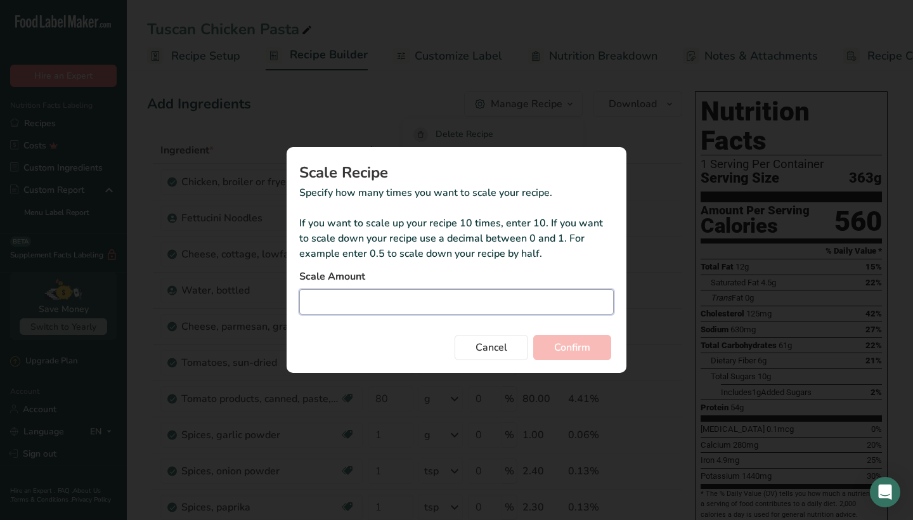
click at [431, 302] on input "Duplicate recipe modal" at bounding box center [456, 301] width 315 height 25
type input "5"
type input "5.2"
click at [563, 349] on span "Confirm" at bounding box center [572, 347] width 36 height 15
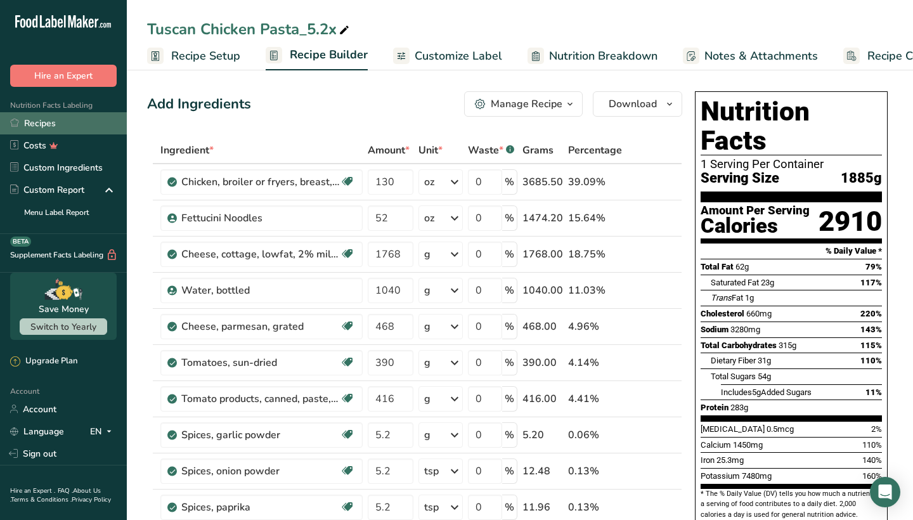
click at [85, 122] on link "Recipes" at bounding box center [63, 123] width 127 height 22
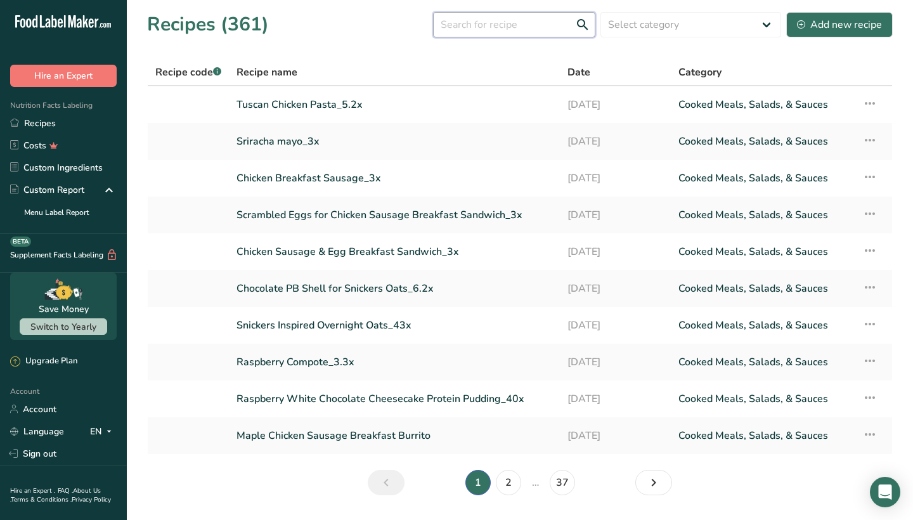
click at [479, 21] on input "text" at bounding box center [514, 24] width 162 height 25
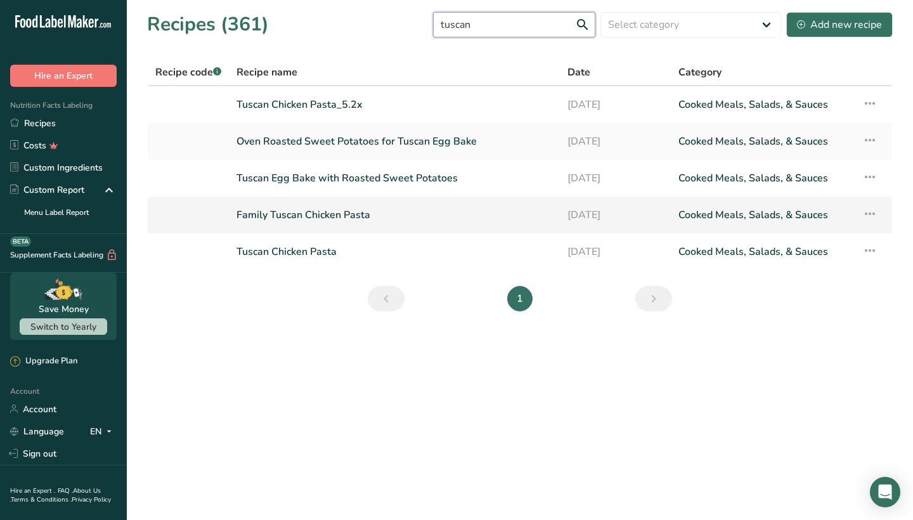
type input "tuscan"
click at [339, 217] on link "Family Tuscan Chicken Pasta" at bounding box center [395, 215] width 316 height 27
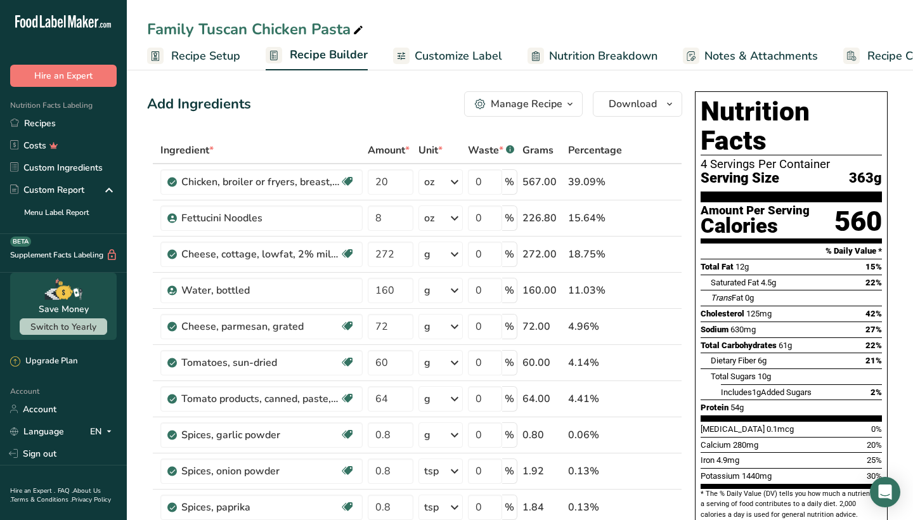
click at [543, 102] on div "Manage Recipe" at bounding box center [527, 103] width 72 height 15
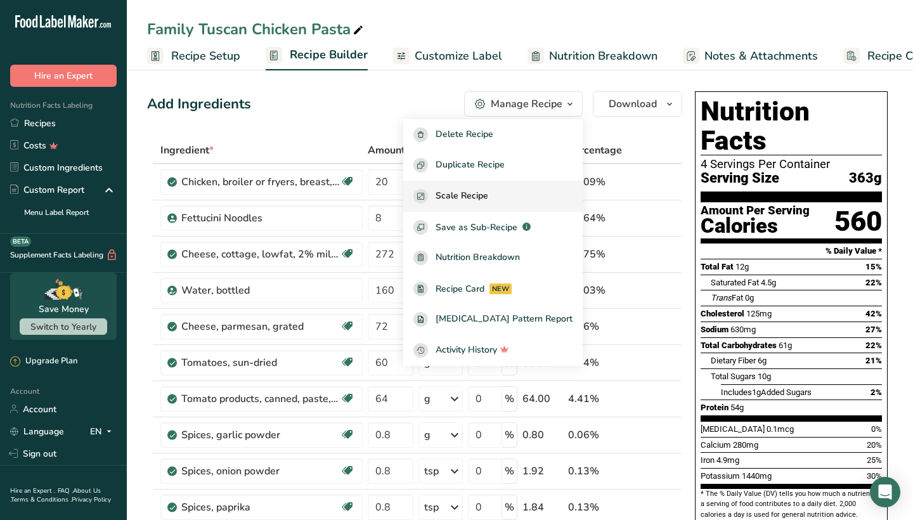
click at [524, 199] on div "Scale Recipe" at bounding box center [493, 196] width 159 height 15
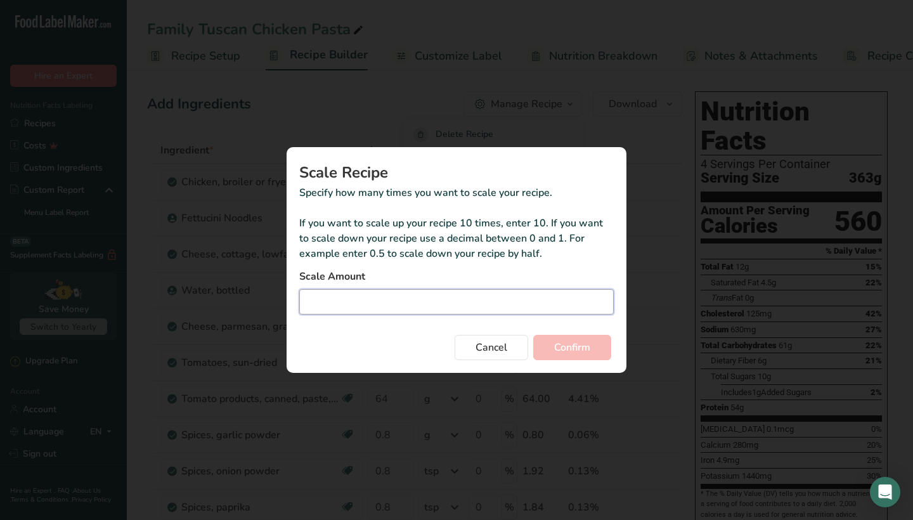
click at [399, 313] on input "Duplicate recipe modal" at bounding box center [456, 301] width 315 height 25
type input "2"
click at [566, 350] on span "Confirm" at bounding box center [572, 347] width 36 height 15
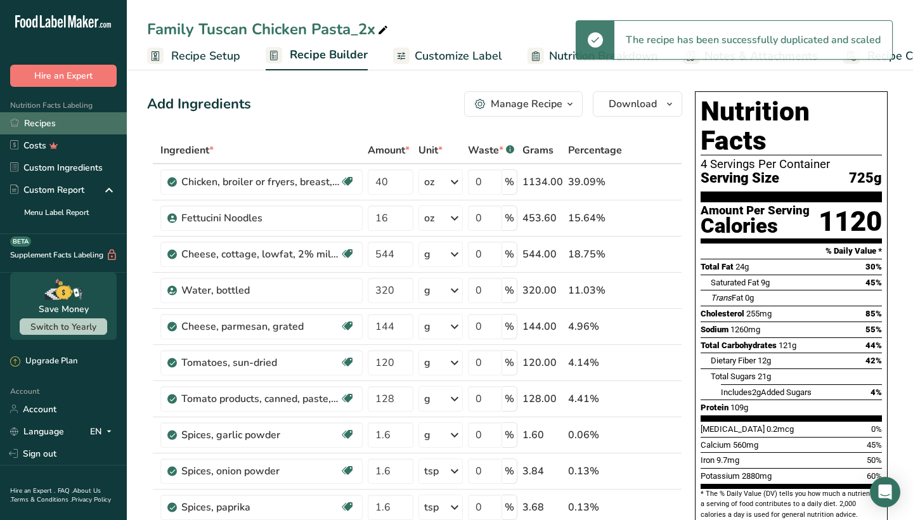
click at [78, 124] on link "Recipes" at bounding box center [63, 123] width 127 height 22
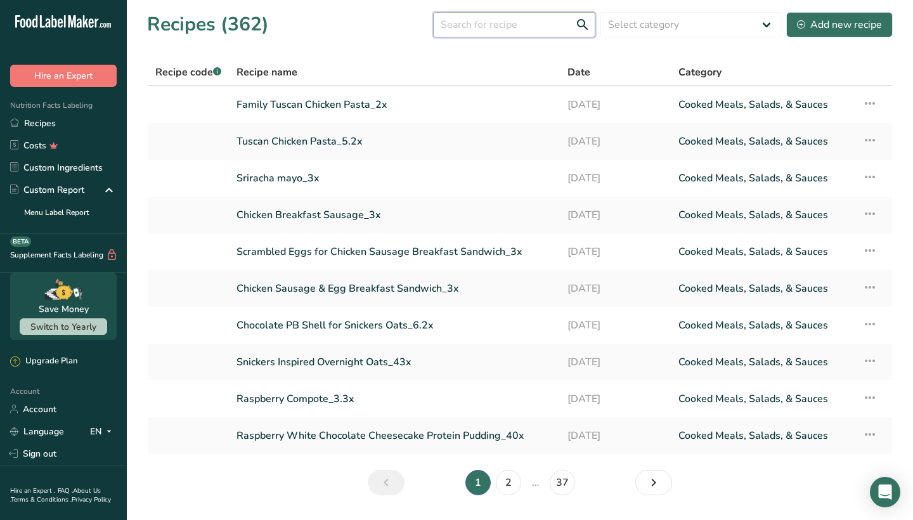
click at [464, 23] on input "text" at bounding box center [514, 24] width 162 height 25
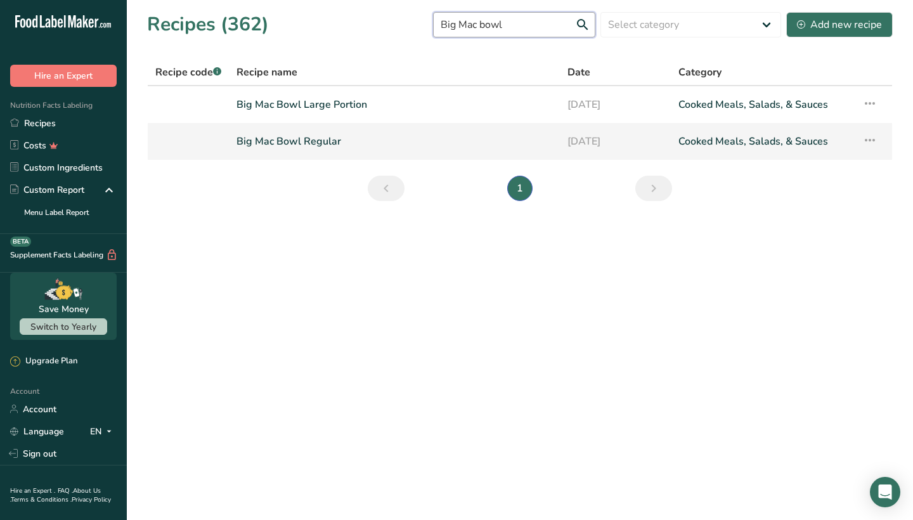
type input "Big Mac bowl"
click at [317, 141] on link "Big Mac Bowl Regular" at bounding box center [395, 141] width 316 height 27
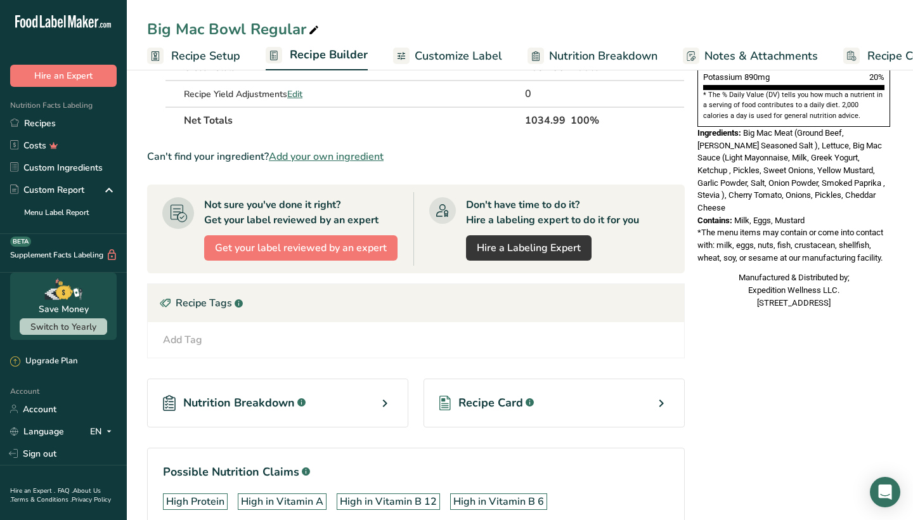
scroll to position [415, 0]
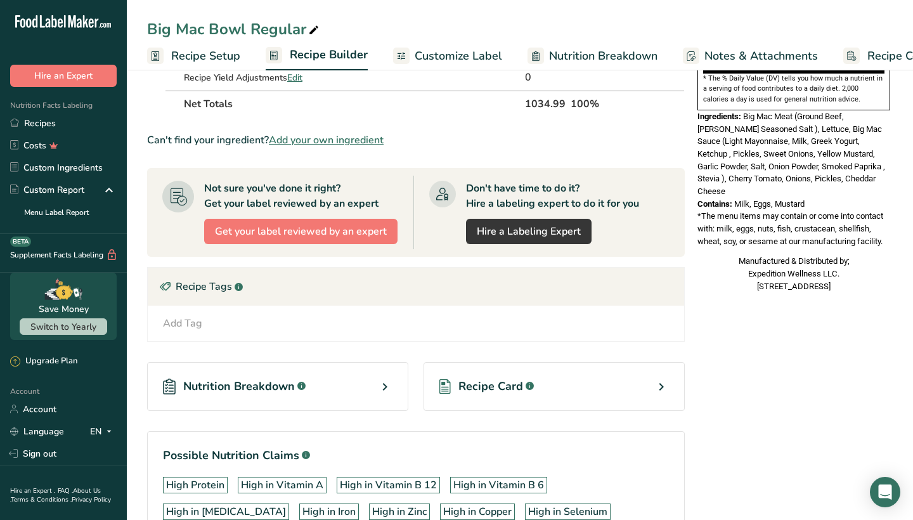
click at [480, 386] on span "Recipe Card" at bounding box center [491, 386] width 65 height 17
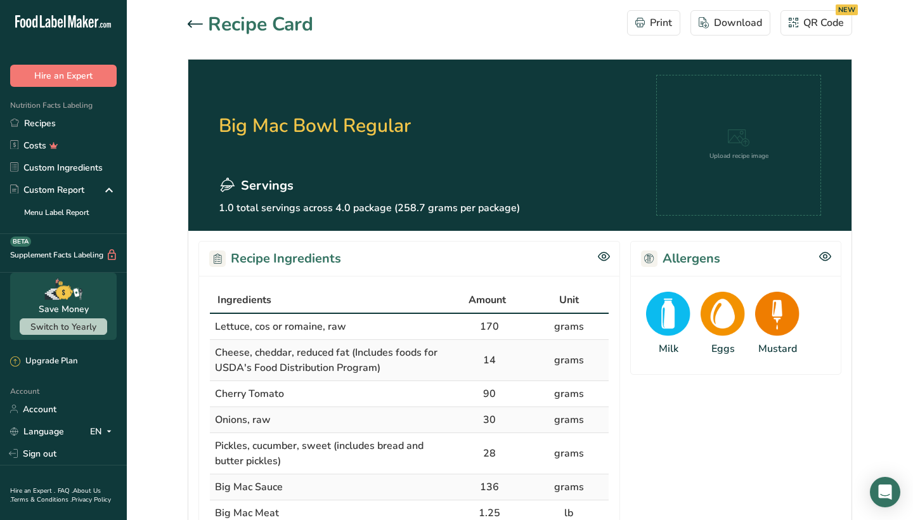
click at [200, 25] on icon at bounding box center [195, 24] width 15 height 8
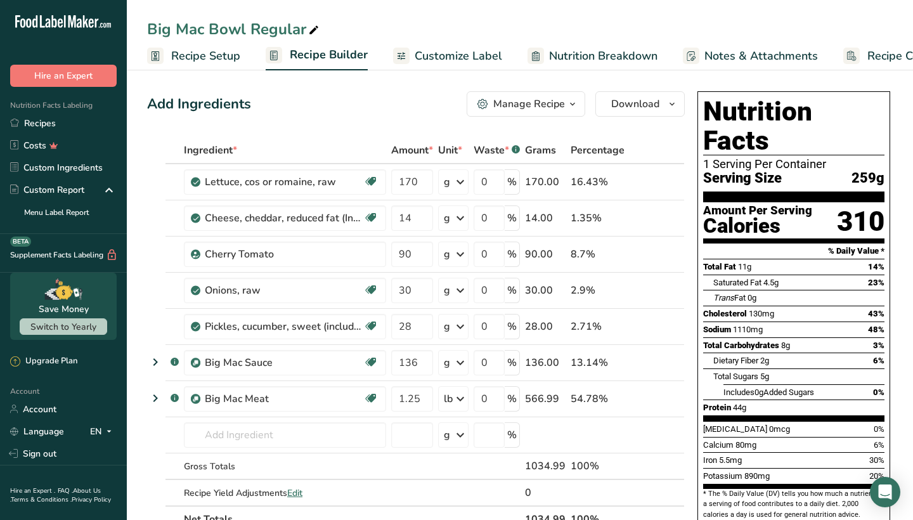
click at [503, 101] on div "Manage Recipe" at bounding box center [529, 103] width 72 height 15
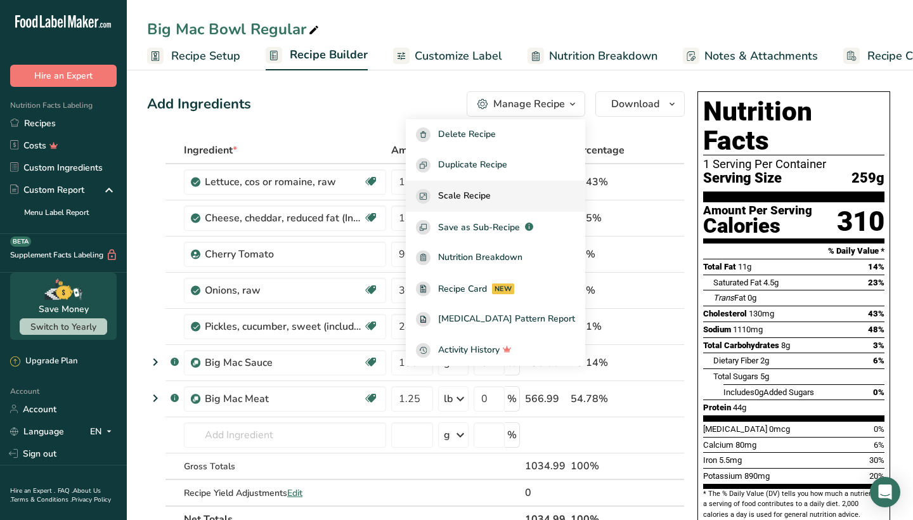
click at [491, 189] on span "Scale Recipe" at bounding box center [464, 196] width 53 height 15
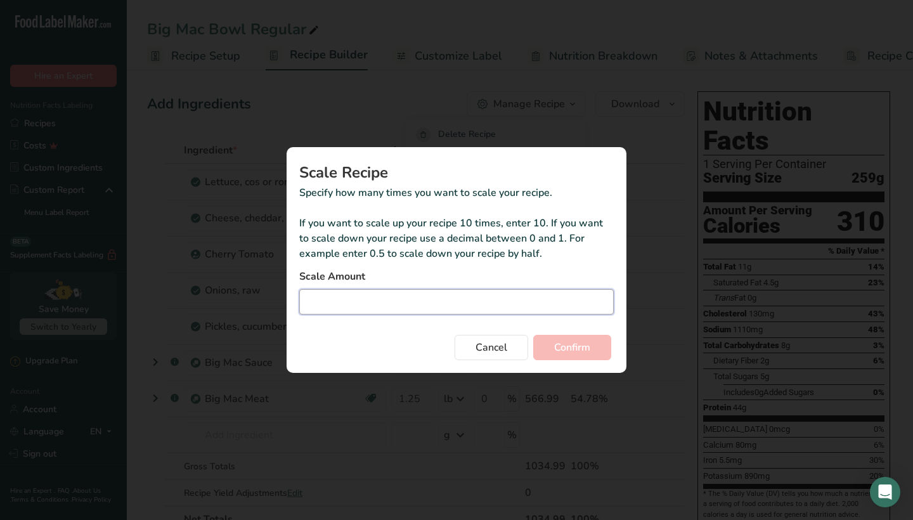
click at [421, 307] on input "Duplicate recipe modal" at bounding box center [456, 301] width 315 height 25
type input "3"
type input "3.25"
click at [570, 348] on span "Confirm" at bounding box center [572, 347] width 36 height 15
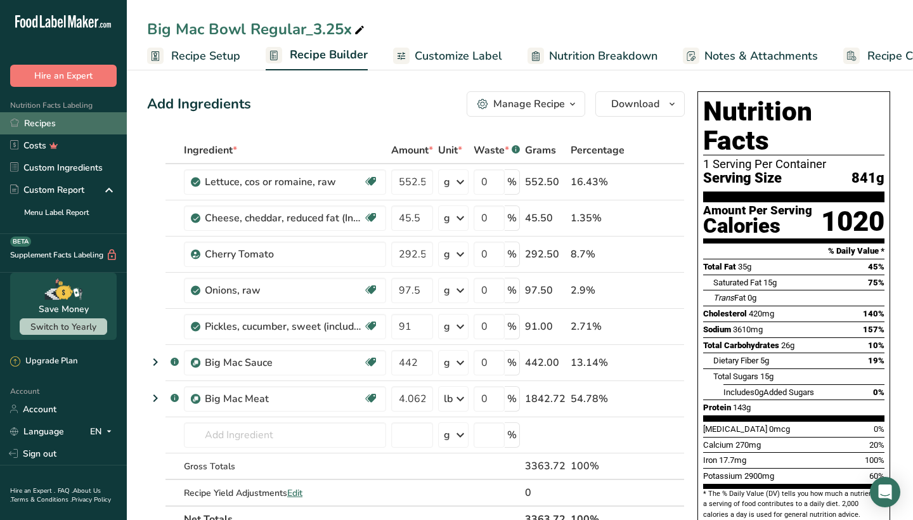
click at [93, 126] on link "Recipes" at bounding box center [63, 123] width 127 height 22
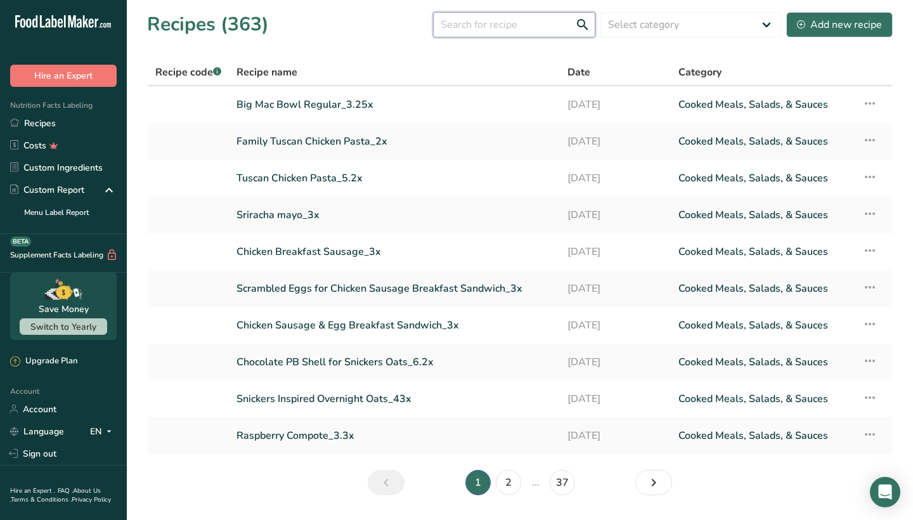
click at [508, 30] on input "text" at bounding box center [514, 24] width 162 height 25
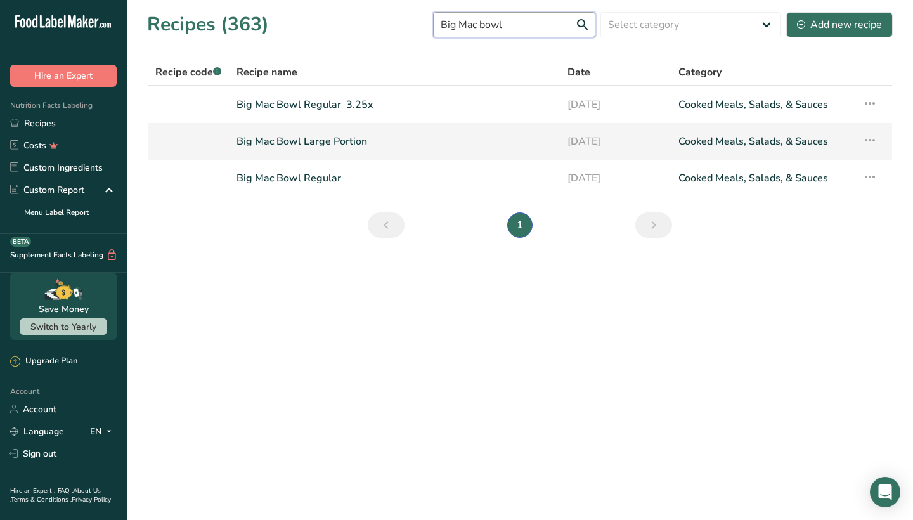
type input "Big Mac bowl"
click at [322, 140] on link "Big Mac Bowl Large Portion" at bounding box center [395, 141] width 316 height 27
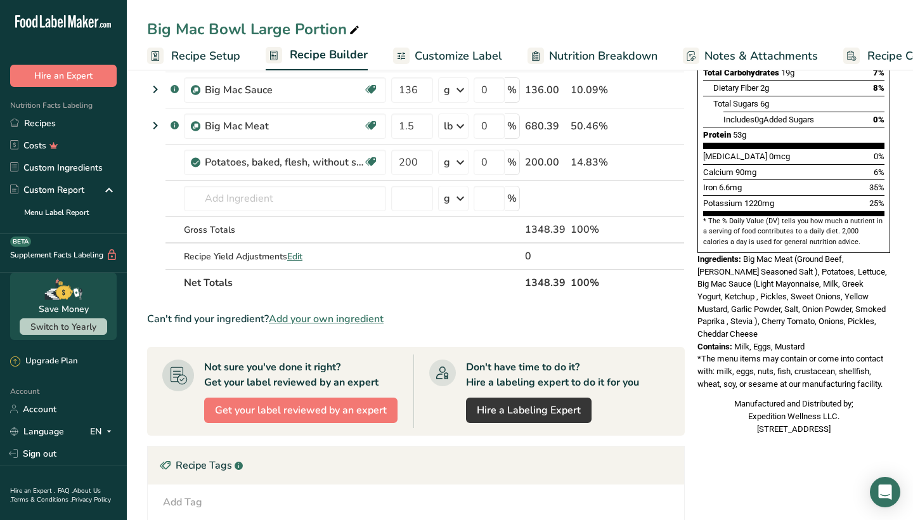
scroll to position [467, 0]
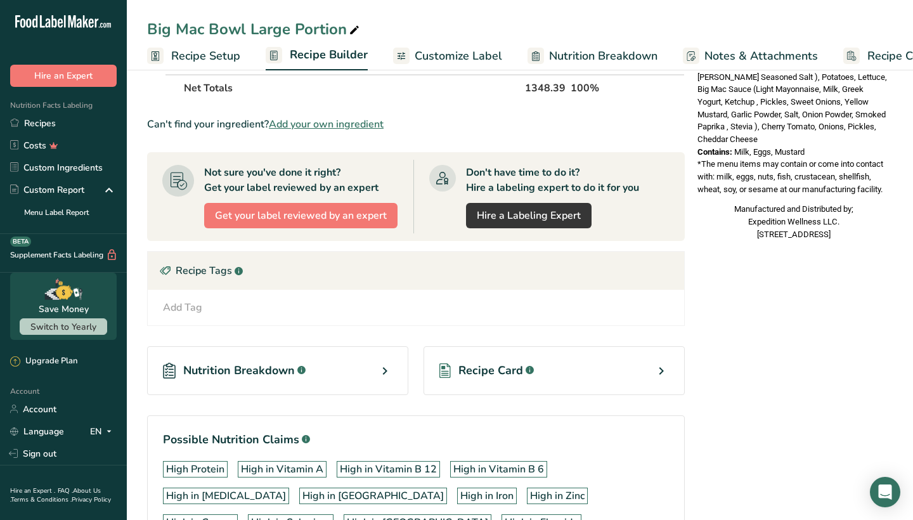
click at [500, 377] on span "Recipe Card" at bounding box center [491, 370] width 65 height 17
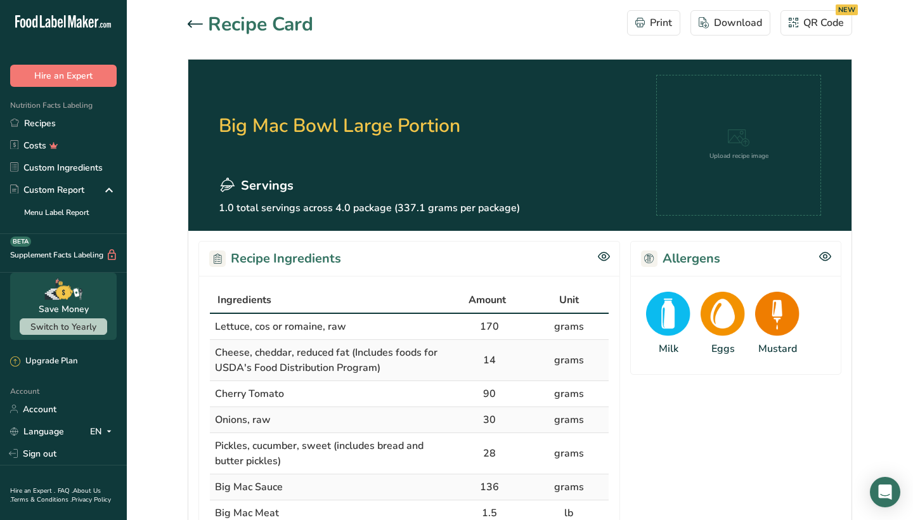
click at [192, 24] on icon at bounding box center [195, 23] width 15 height 7
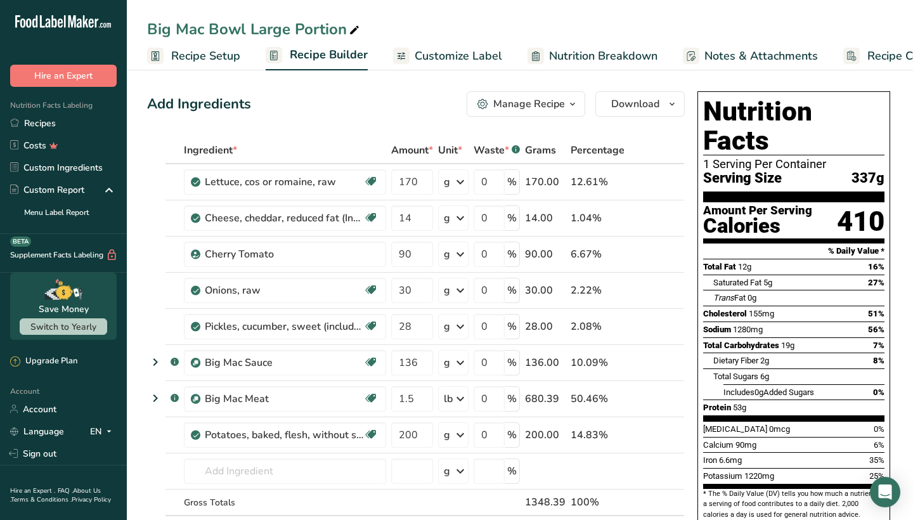
click at [512, 107] on div "Manage Recipe" at bounding box center [529, 103] width 72 height 15
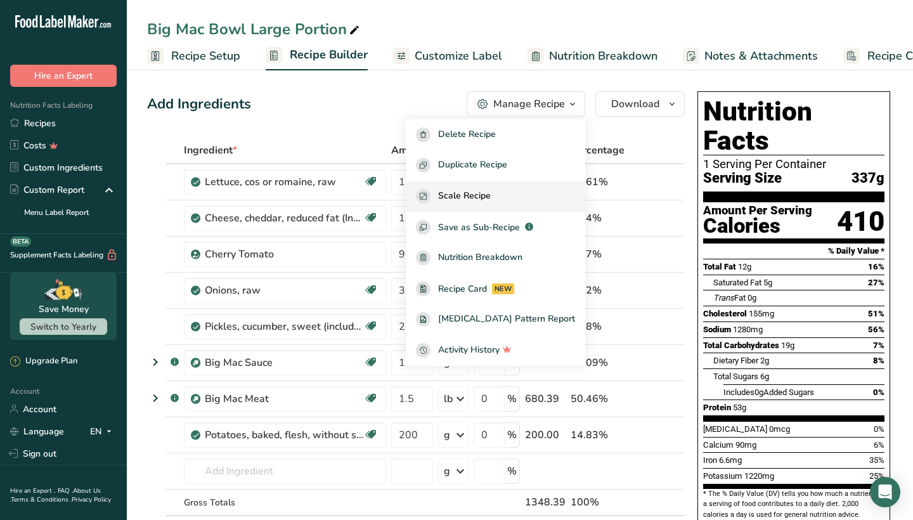
click at [491, 191] on span "Scale Recipe" at bounding box center [464, 196] width 53 height 15
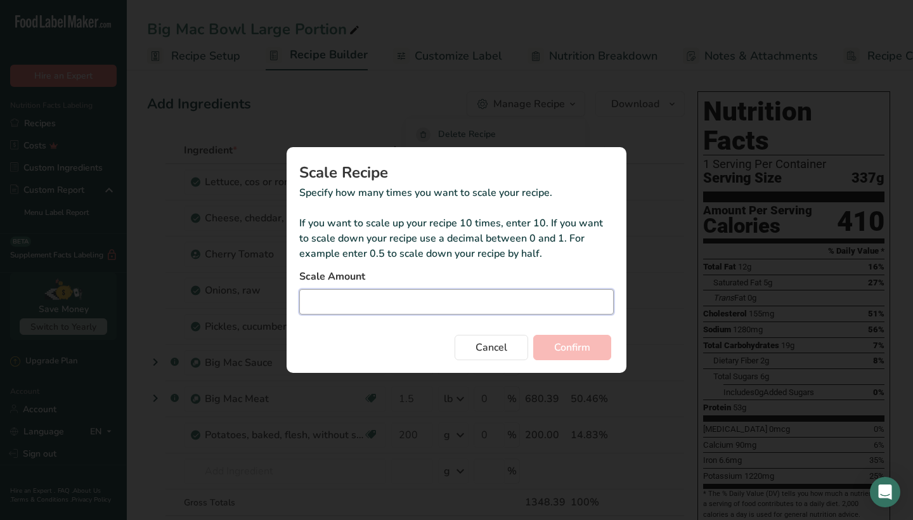
click at [454, 308] on input "Duplicate recipe modal" at bounding box center [456, 301] width 315 height 25
type input "3"
click at [593, 351] on button "Confirm" at bounding box center [572, 347] width 78 height 25
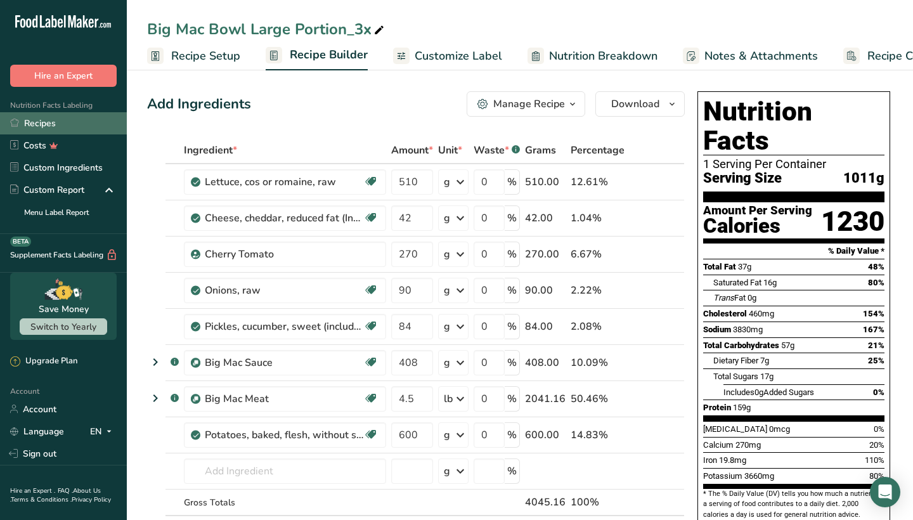
click at [70, 119] on link "Recipes" at bounding box center [63, 123] width 127 height 22
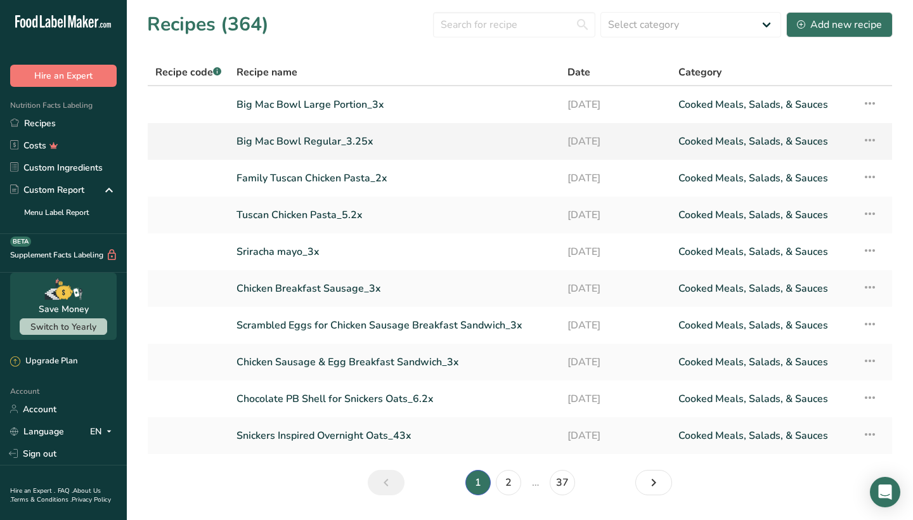
click at [344, 140] on link "Big Mac Bowl Regular_3.25x" at bounding box center [395, 141] width 316 height 27
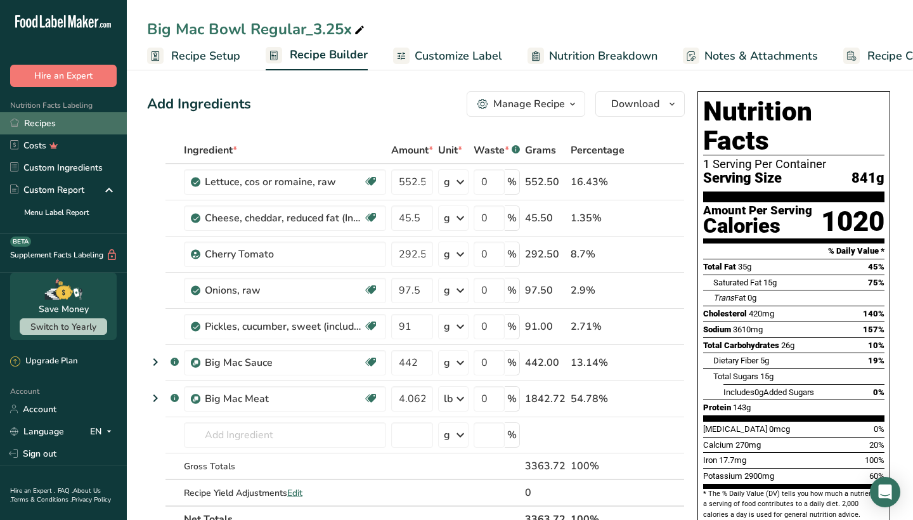
click at [88, 121] on link "Recipes" at bounding box center [63, 123] width 127 height 22
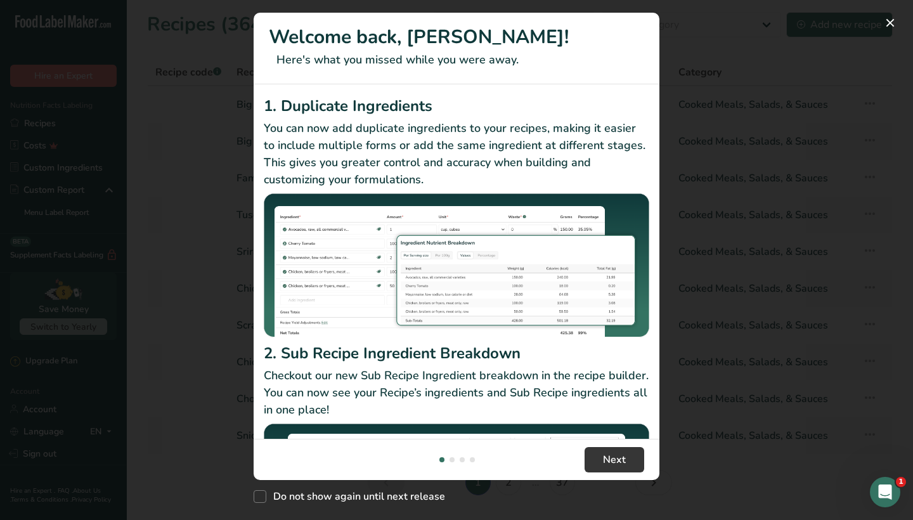
click at [761, 297] on div "New Features" at bounding box center [456, 260] width 913 height 520
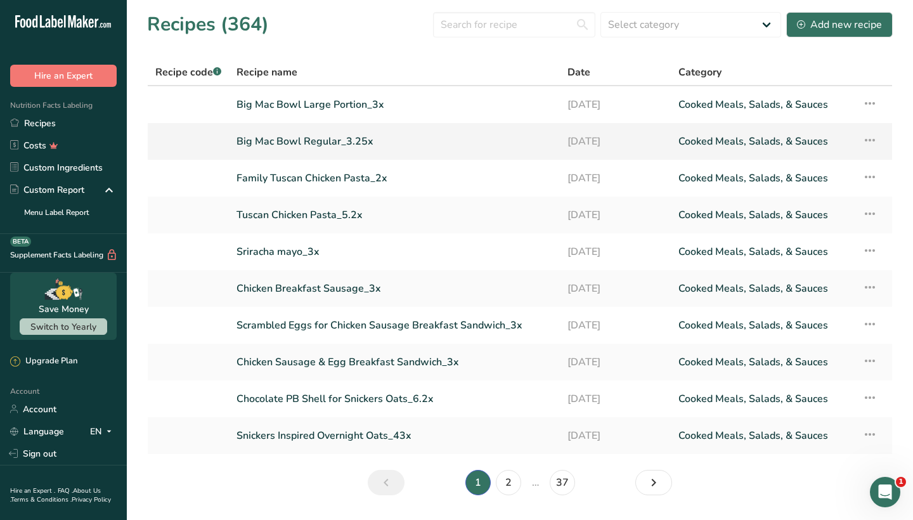
click at [325, 142] on link "Big Mac Bowl Regular_3.25x" at bounding box center [395, 141] width 316 height 27
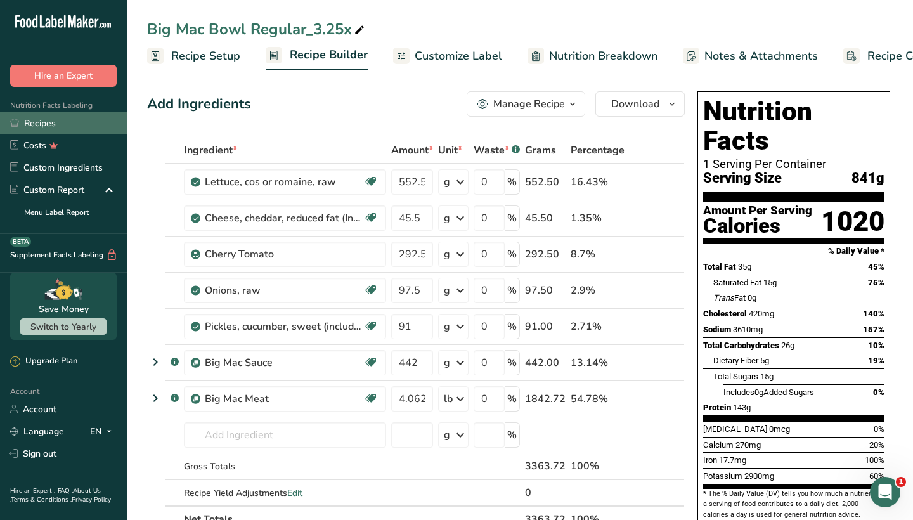
click at [108, 121] on link "Recipes" at bounding box center [63, 123] width 127 height 22
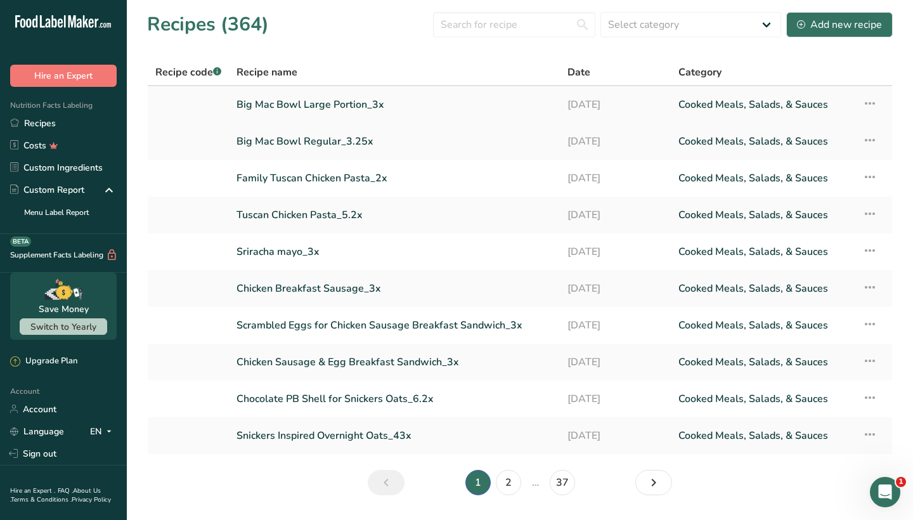
click at [306, 100] on link "Big Mac Bowl Large Portion_3x" at bounding box center [395, 104] width 316 height 27
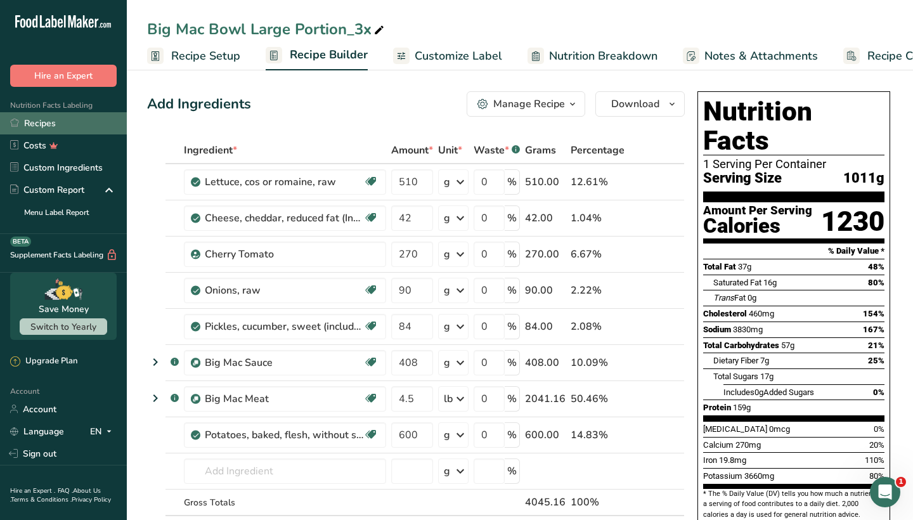
click at [113, 121] on link "Recipes" at bounding box center [63, 123] width 127 height 22
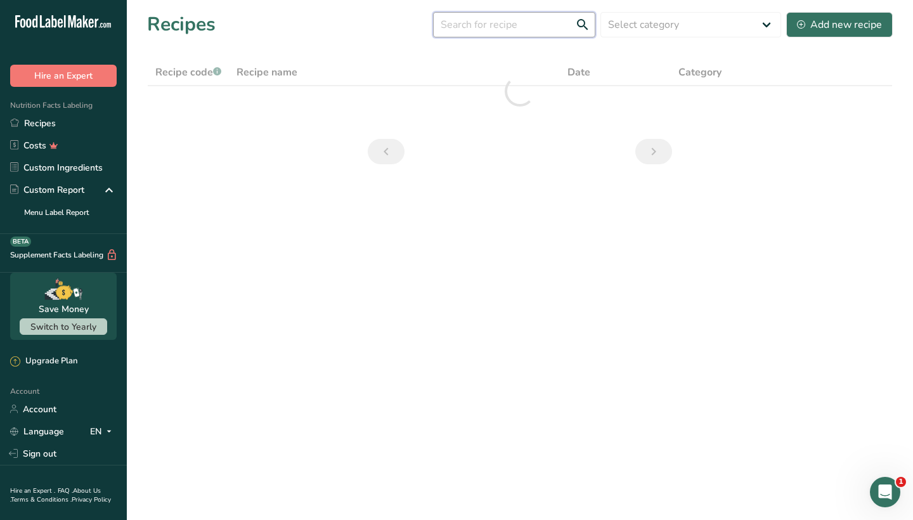
click at [483, 27] on input "text" at bounding box center [514, 24] width 162 height 25
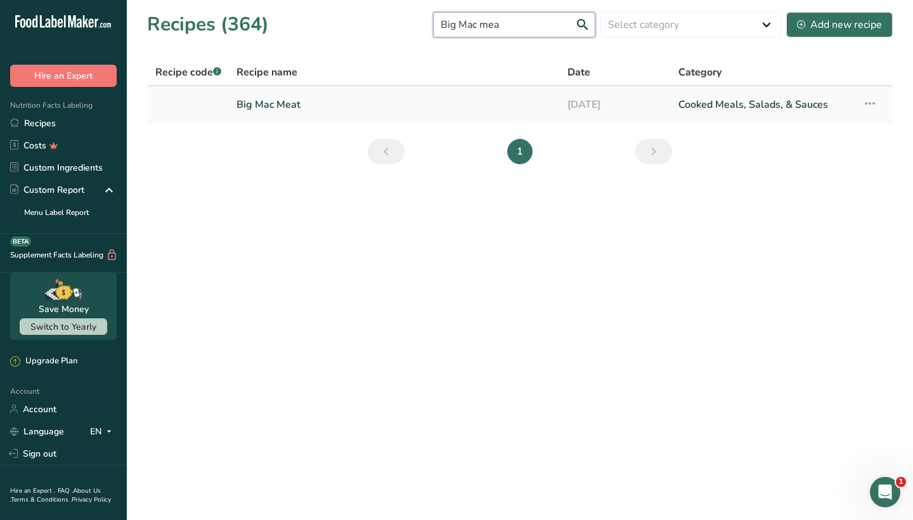
type input "Big Mac mea"
click at [292, 100] on link "Big Mac Meat" at bounding box center [395, 104] width 316 height 27
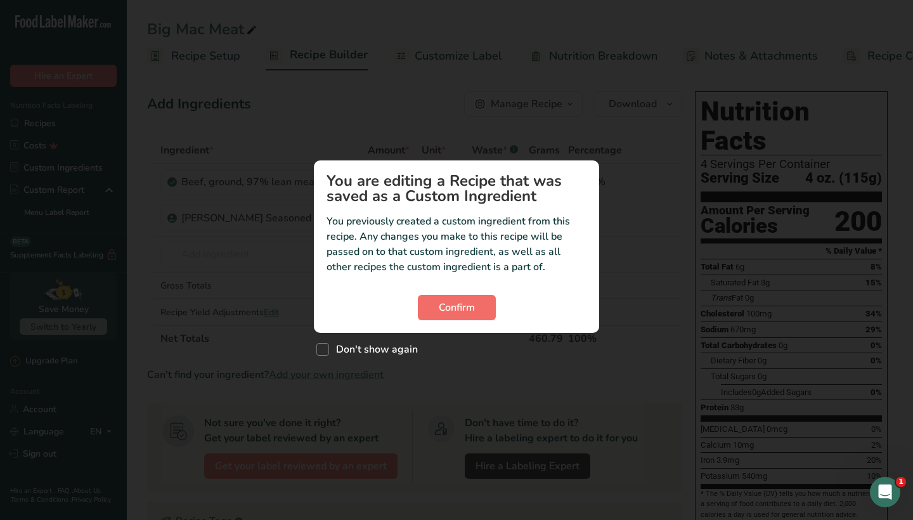
click at [477, 303] on button "Confirm" at bounding box center [457, 307] width 78 height 25
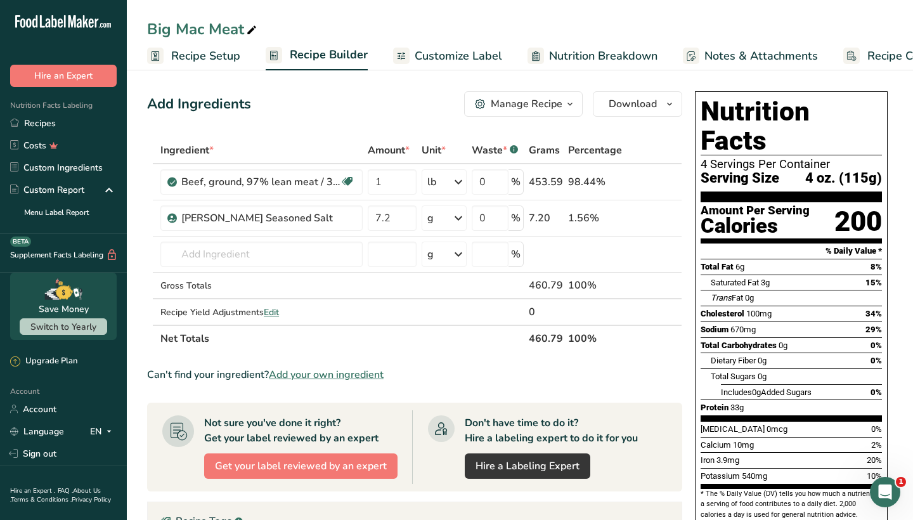
click at [517, 100] on div "Manage Recipe" at bounding box center [527, 103] width 72 height 15
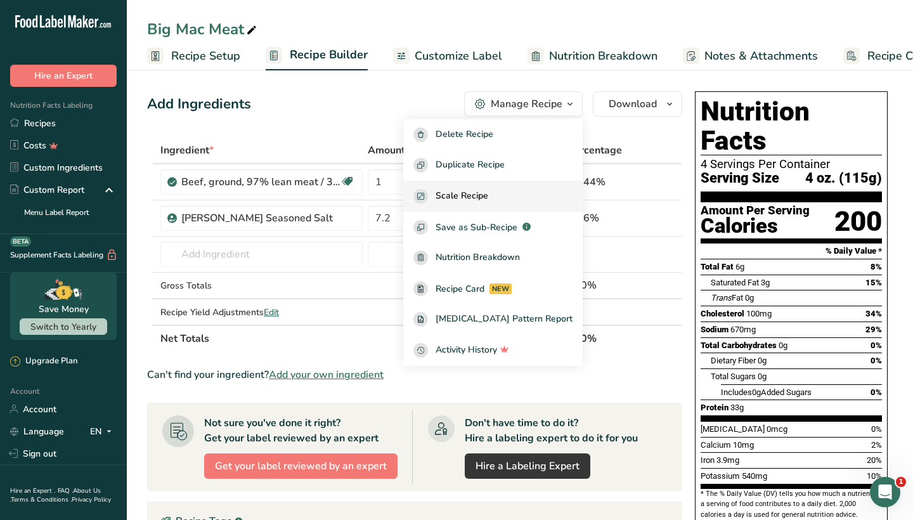
click at [488, 198] on span "Scale Recipe" at bounding box center [462, 196] width 53 height 15
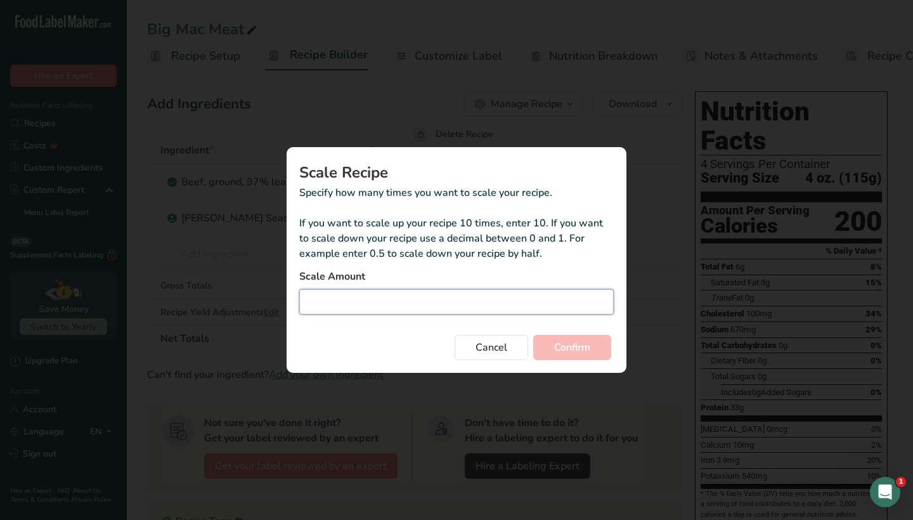
click at [462, 292] on input "Duplicate recipe modal" at bounding box center [456, 301] width 315 height 25
type input "8"
type input "8.6"
click at [565, 346] on span "Confirm" at bounding box center [572, 347] width 36 height 15
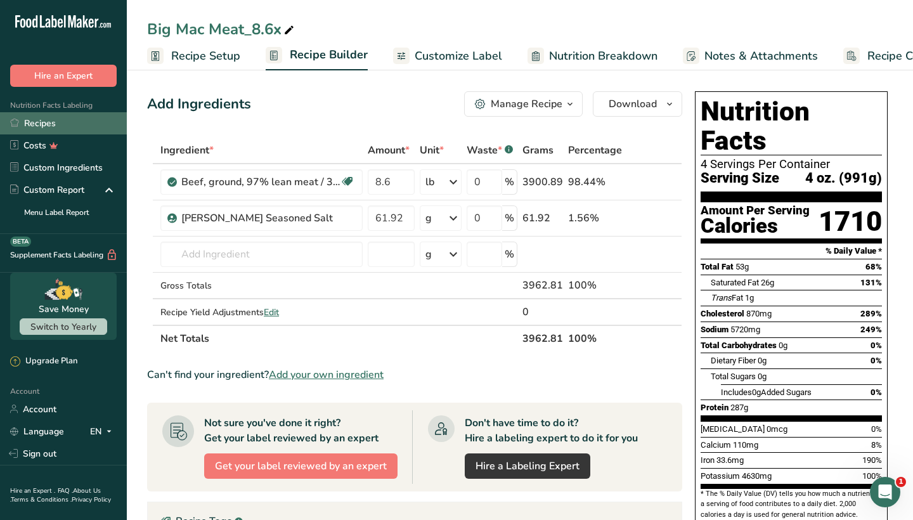
click at [85, 126] on link "Recipes" at bounding box center [63, 123] width 127 height 22
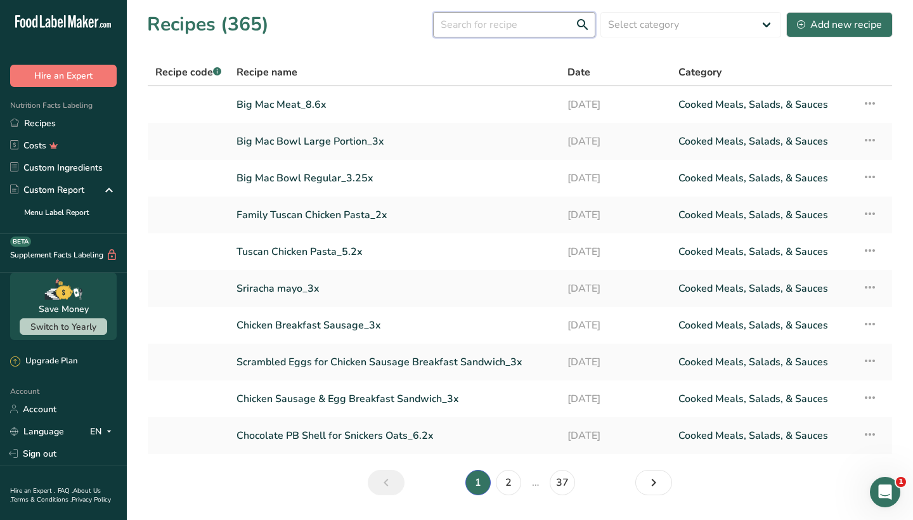
click at [464, 12] on input "text" at bounding box center [514, 24] width 162 height 25
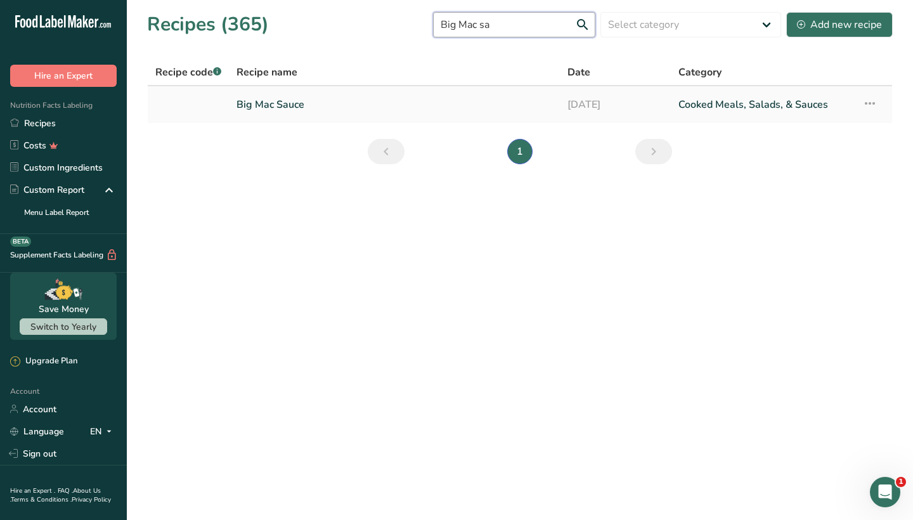
type input "Big Mac sa"
click at [301, 105] on link "Big Mac Sauce" at bounding box center [395, 104] width 316 height 27
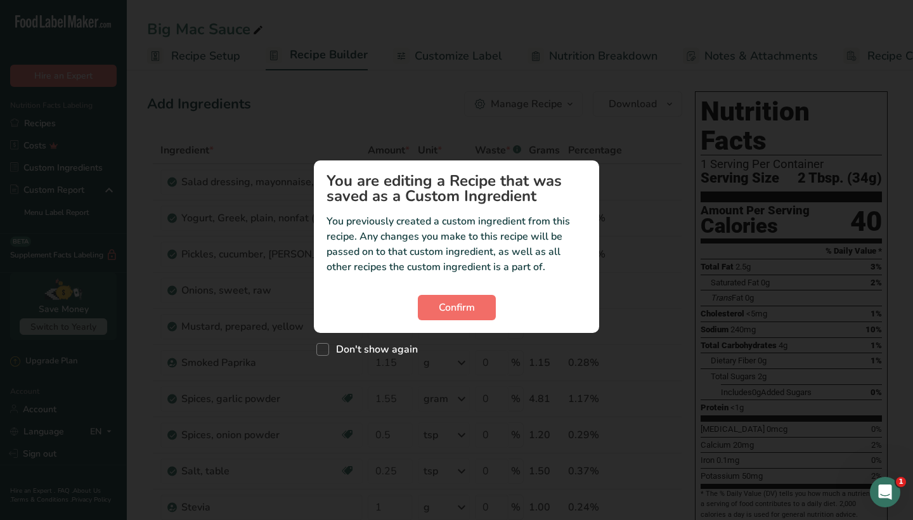
click at [472, 310] on span "Confirm" at bounding box center [457, 307] width 36 height 15
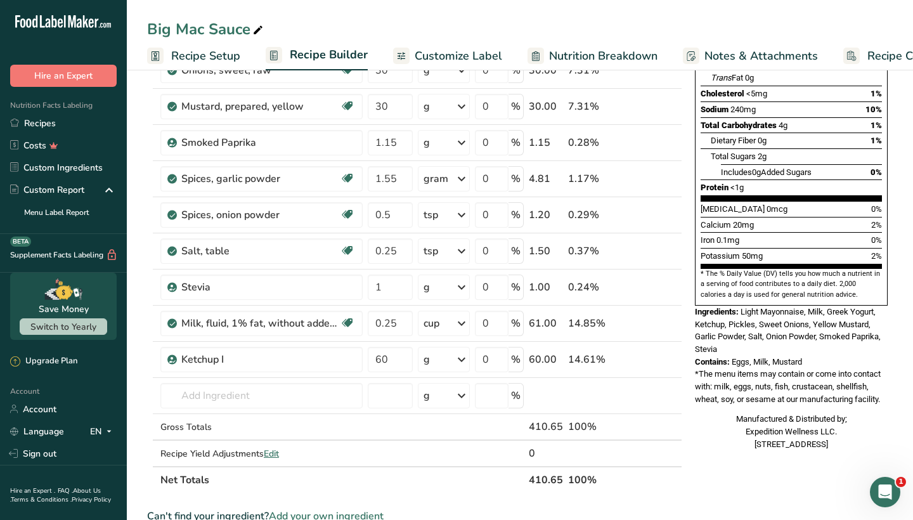
scroll to position [478, 0]
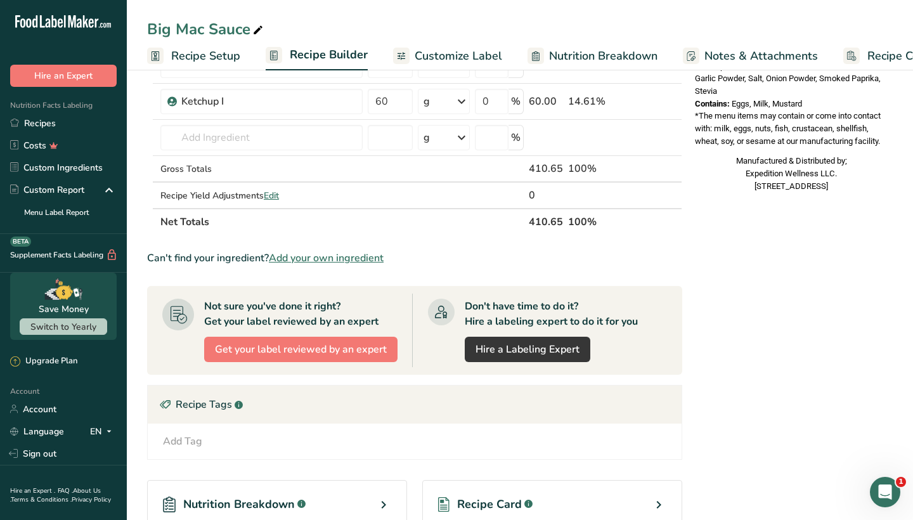
click at [520, 493] on div "Recipe Card .a-a{fill:#347362;}.b-a{fill:#fff;}" at bounding box center [552, 504] width 260 height 49
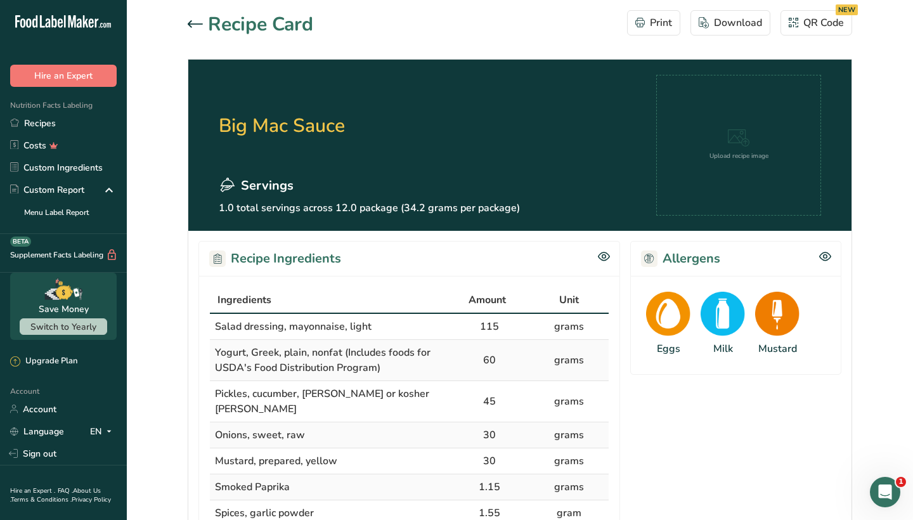
click at [198, 22] on icon at bounding box center [195, 24] width 15 height 8
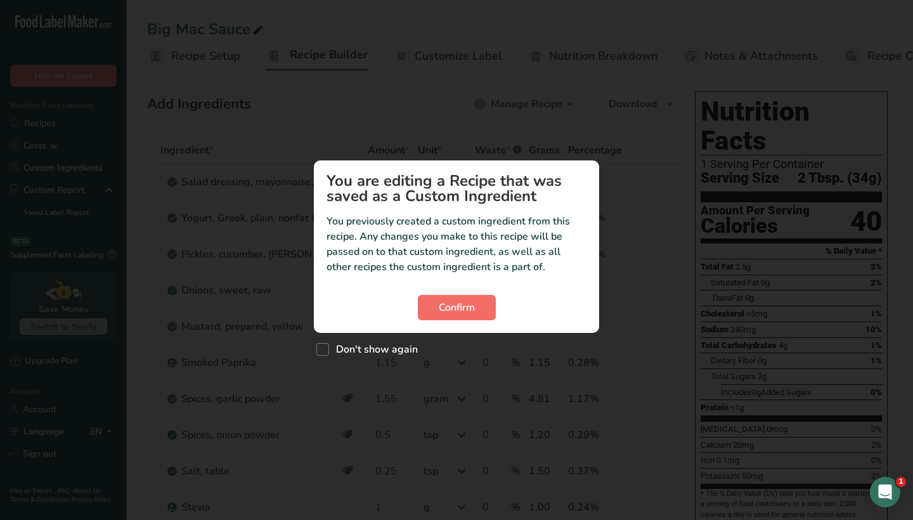
click at [480, 311] on button "Confirm" at bounding box center [457, 307] width 78 height 25
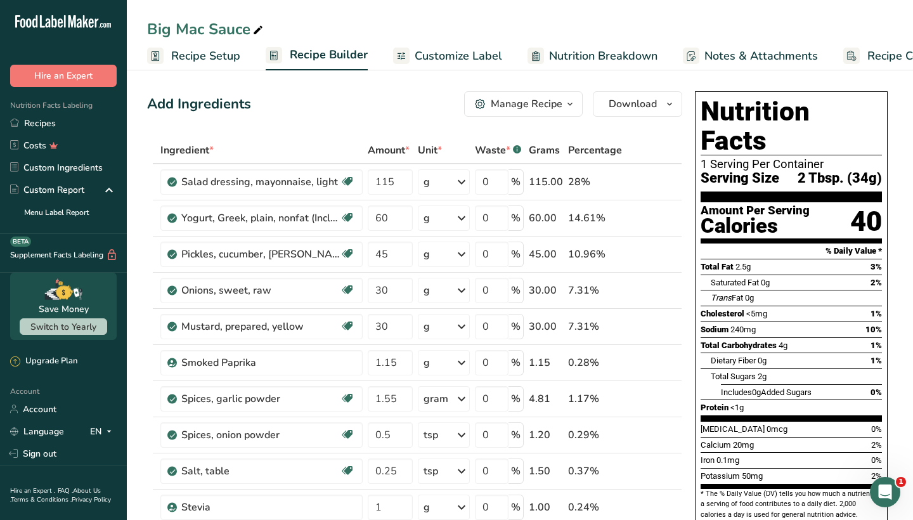
click at [546, 99] on div "Manage Recipe" at bounding box center [527, 103] width 72 height 15
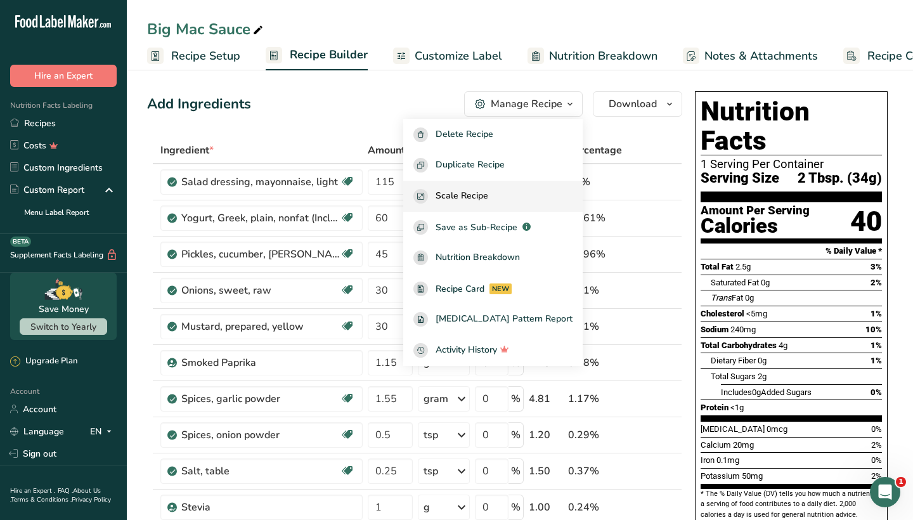
click at [514, 188] on button "Scale Recipe" at bounding box center [493, 196] width 180 height 31
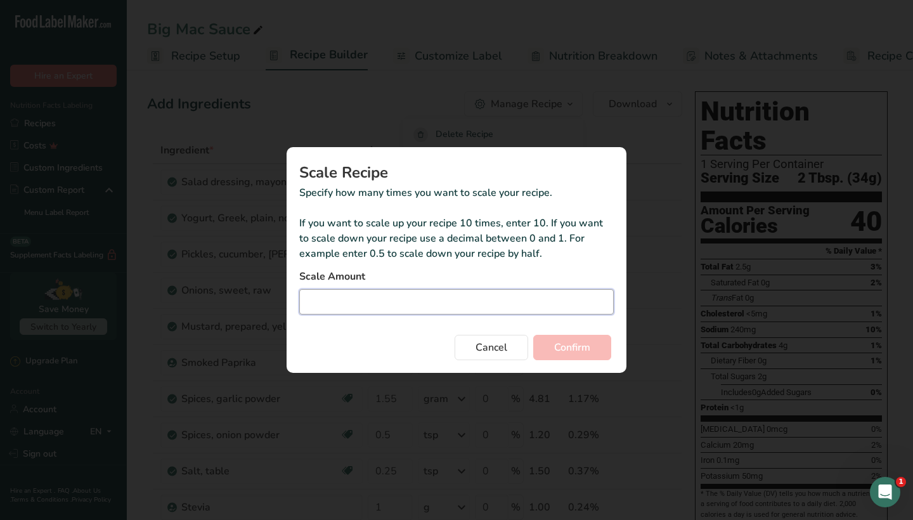
click at [431, 306] on input "Duplicate recipe modal" at bounding box center [456, 301] width 315 height 25
type input "2"
type input "2.1"
click at [562, 347] on span "Confirm" at bounding box center [572, 347] width 36 height 15
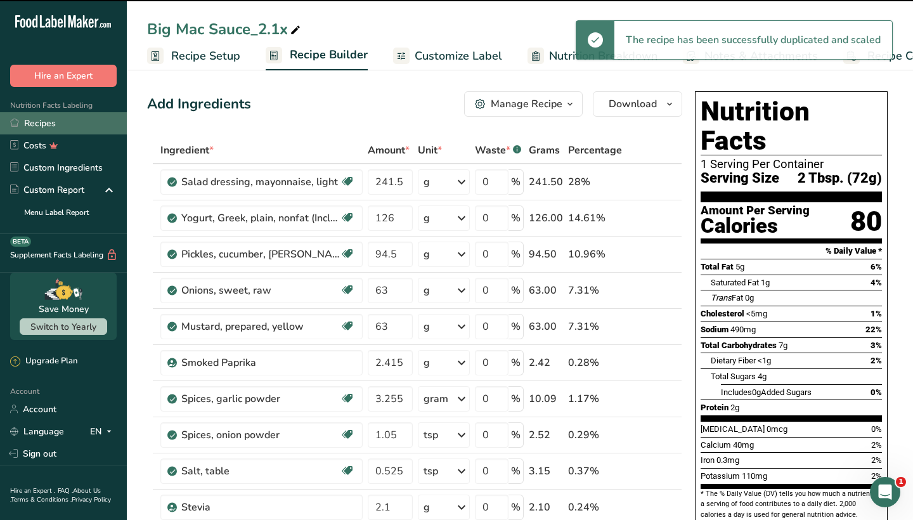
click at [82, 124] on link "Recipes" at bounding box center [63, 123] width 127 height 22
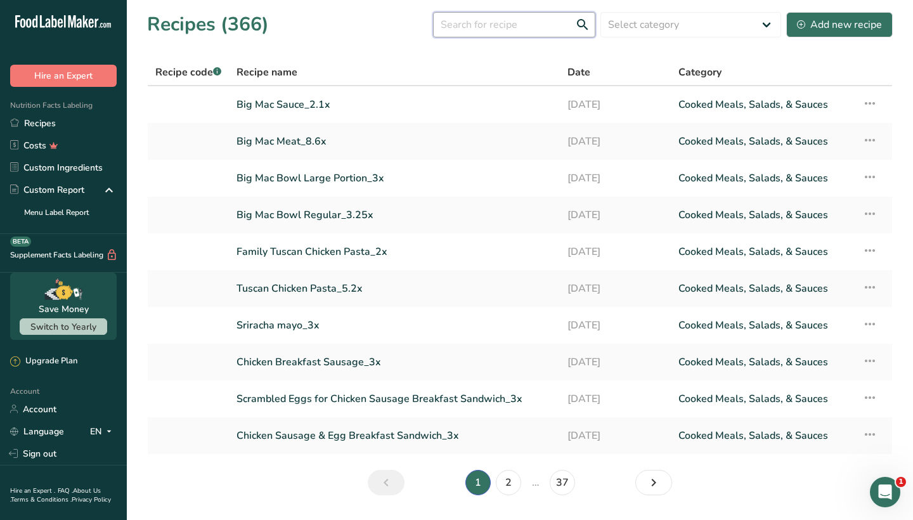
click at [464, 25] on input "text" at bounding box center [514, 24] width 162 height 25
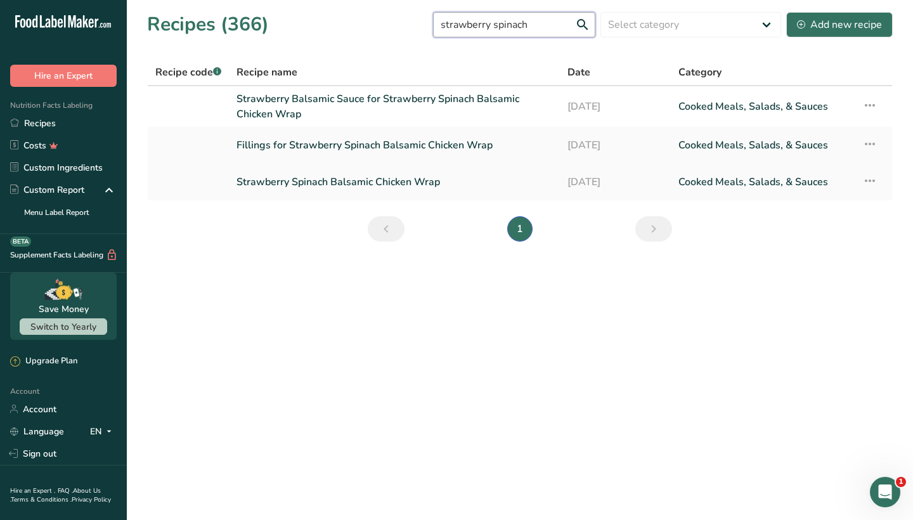
type input "strawberry spinach"
click at [348, 184] on link "Strawberry Spinach Balsamic Chicken Wrap" at bounding box center [395, 182] width 316 height 27
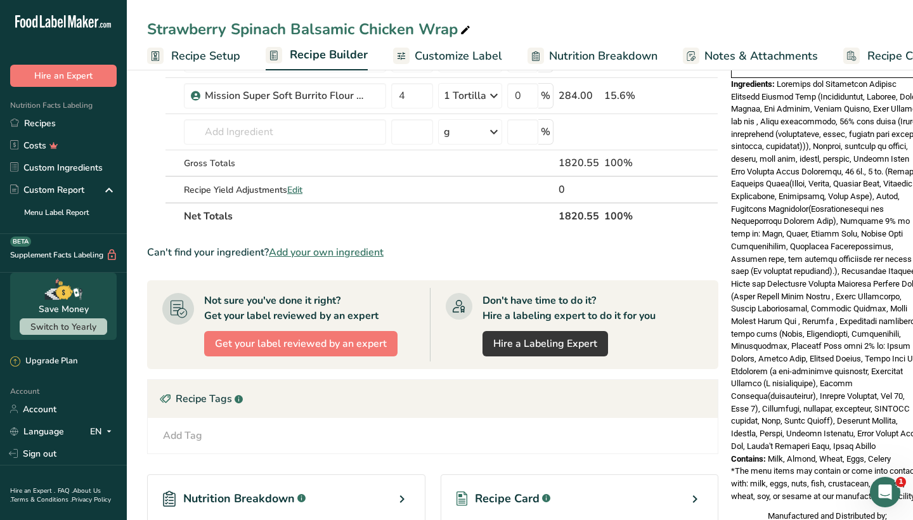
scroll to position [469, 0]
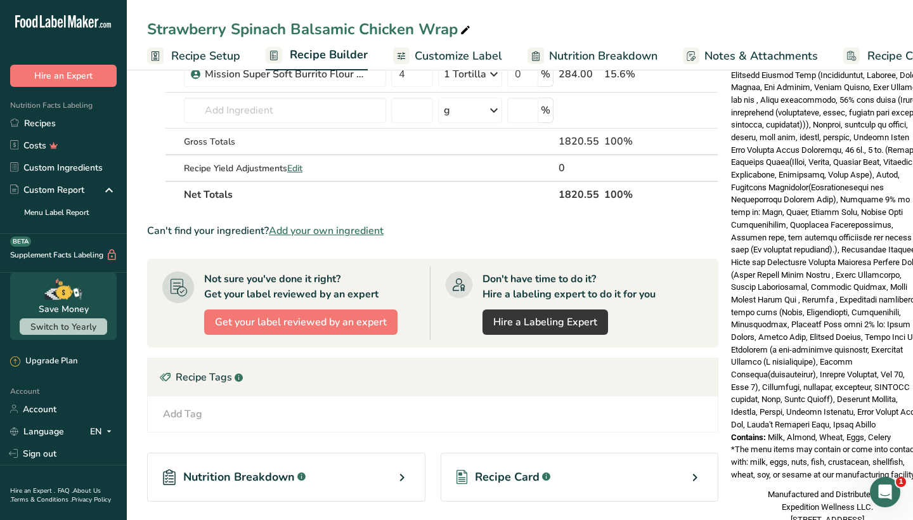
click at [509, 469] on span "Recipe Card" at bounding box center [507, 477] width 65 height 17
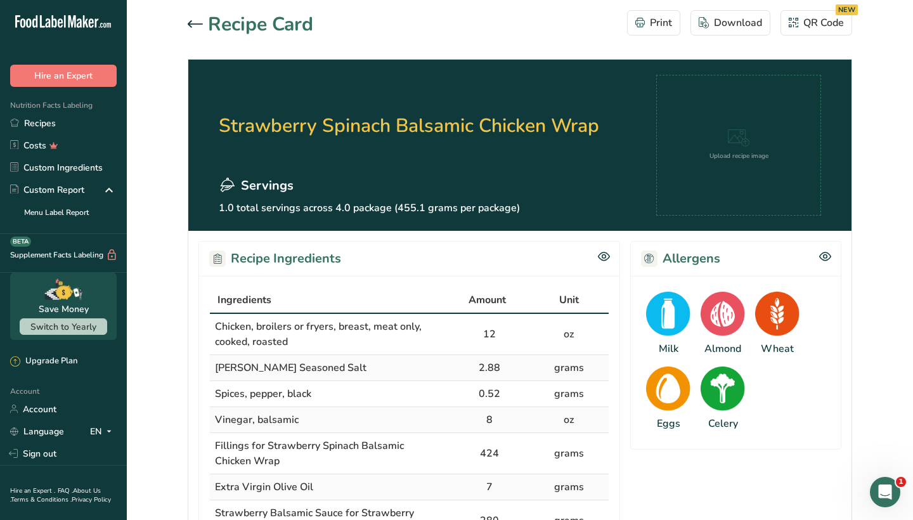
click at [200, 19] on div at bounding box center [198, 24] width 20 height 15
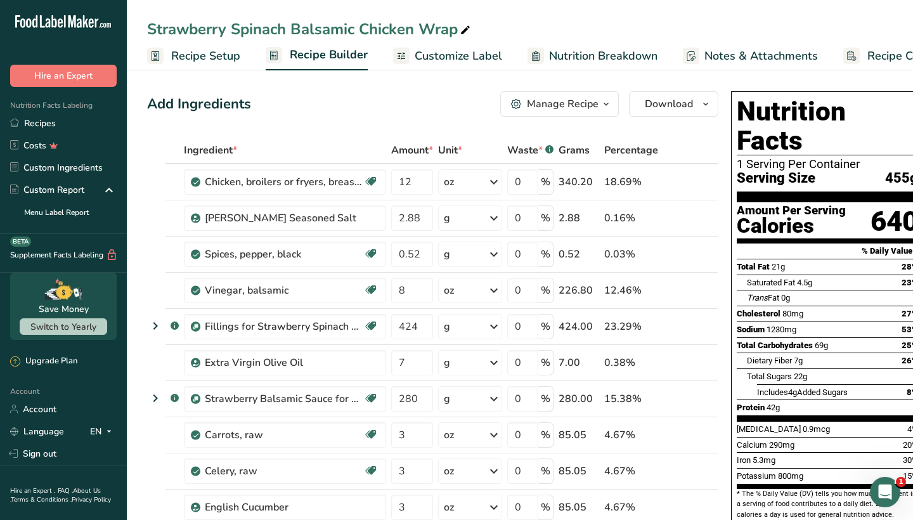
click at [558, 108] on div "Manage Recipe" at bounding box center [563, 103] width 72 height 15
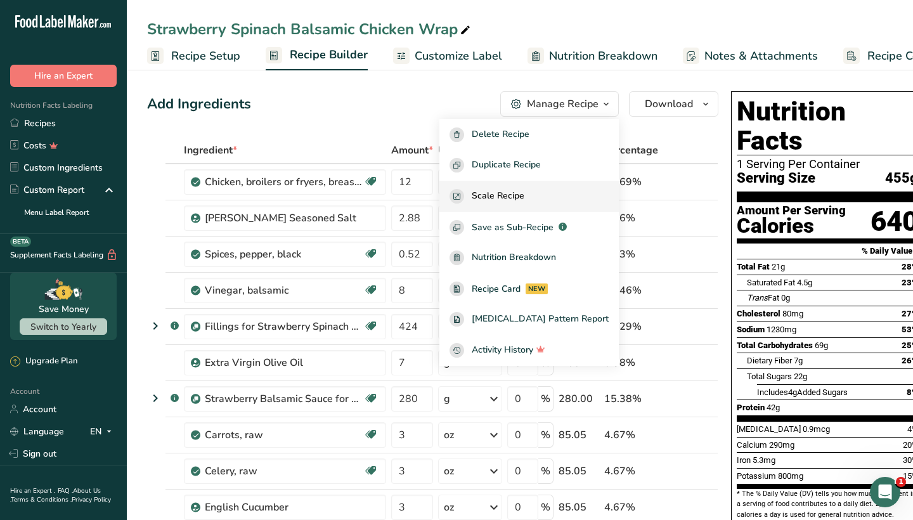
click at [547, 198] on div "Scale Recipe" at bounding box center [529, 196] width 159 height 15
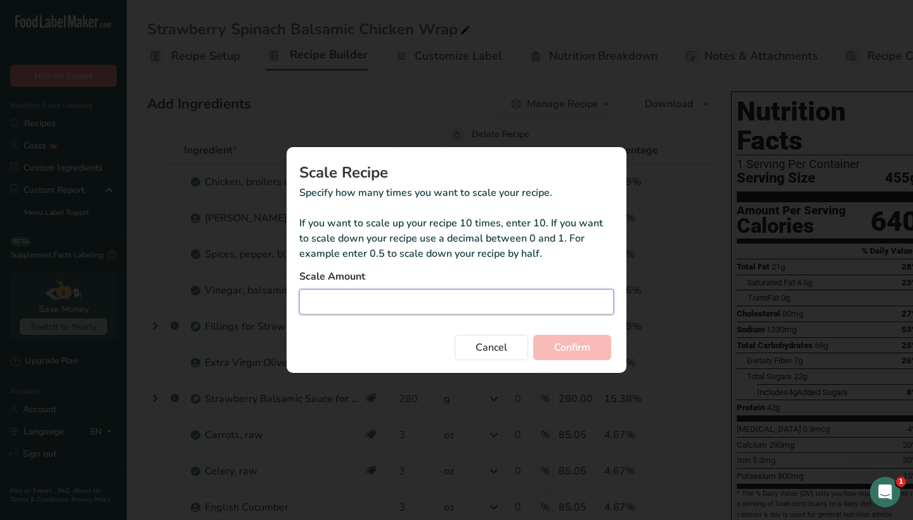
click at [473, 295] on input "Duplicate recipe modal" at bounding box center [456, 301] width 315 height 25
type input "3"
type input "3.5"
click at [558, 349] on span "Confirm" at bounding box center [572, 347] width 36 height 15
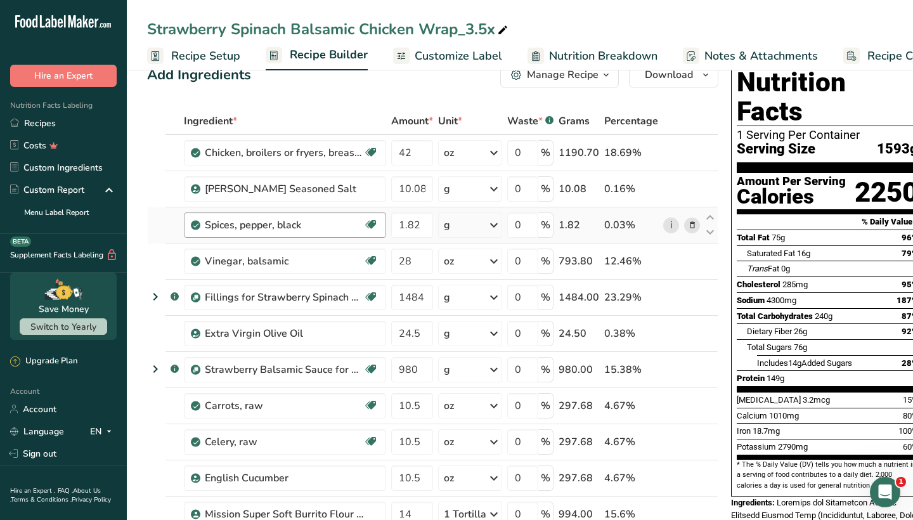
scroll to position [31, 0]
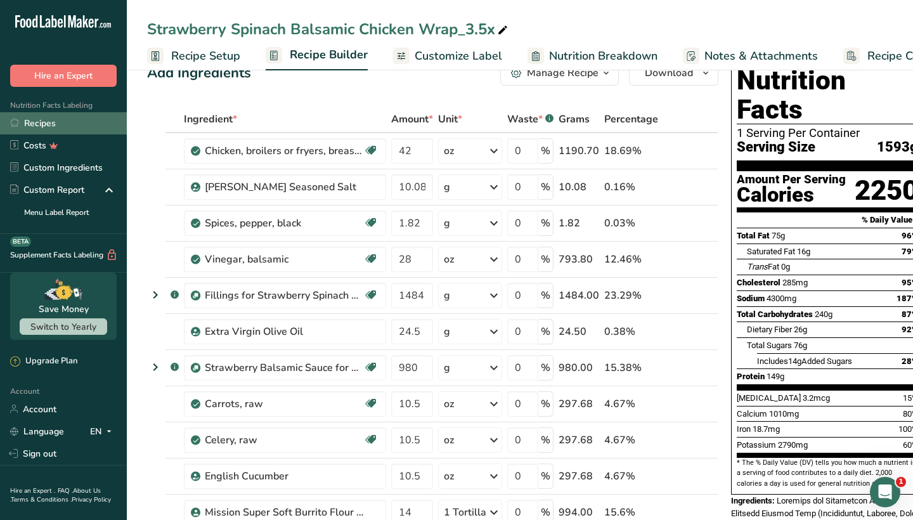
click at [75, 129] on link "Recipes" at bounding box center [63, 123] width 127 height 22
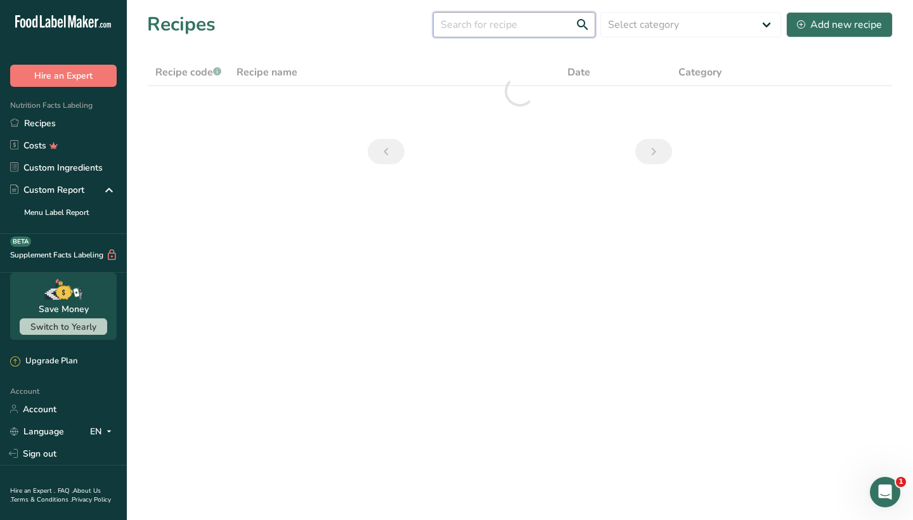
click at [492, 24] on input "text" at bounding box center [514, 24] width 162 height 25
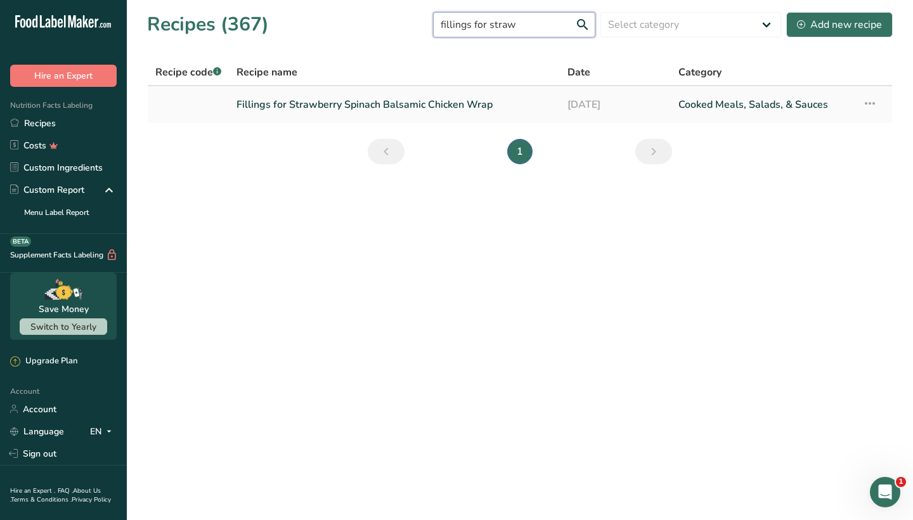
type input "fillings for straw"
click at [382, 105] on link "Fillings for Strawberry Spinach Balsamic Chicken Wrap" at bounding box center [395, 104] width 316 height 27
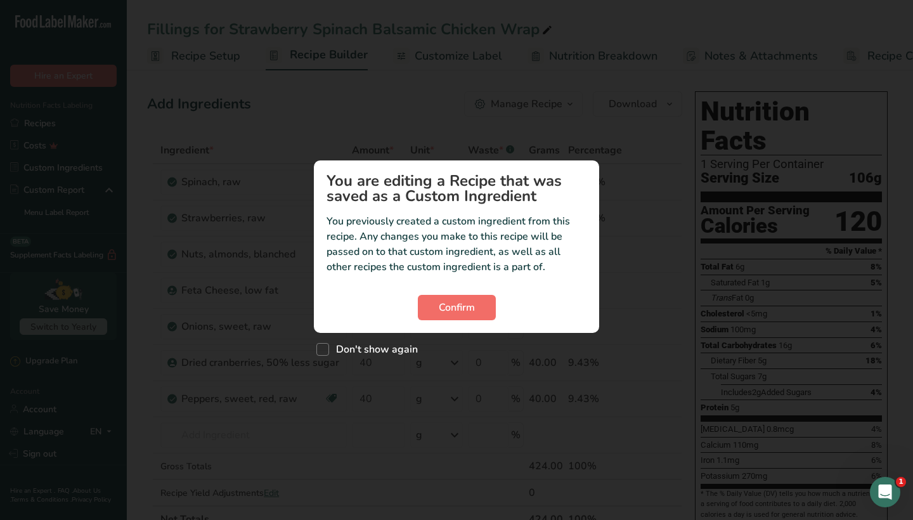
click at [474, 303] on span "Confirm" at bounding box center [457, 307] width 36 height 15
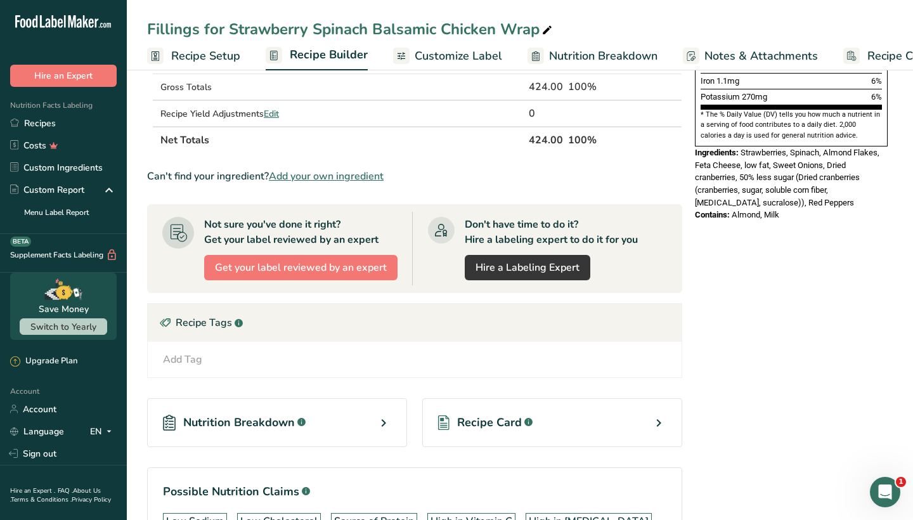
scroll to position [461, 0]
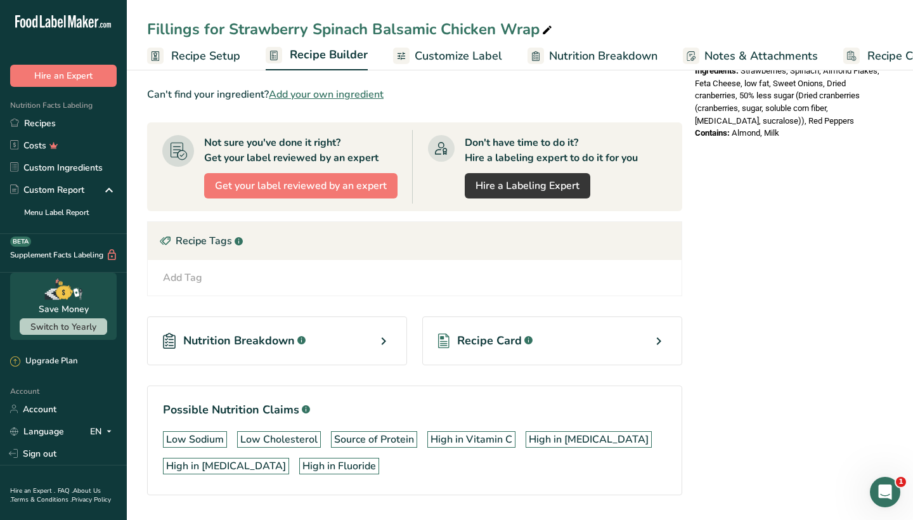
click at [488, 340] on span "Recipe Card" at bounding box center [489, 340] width 65 height 17
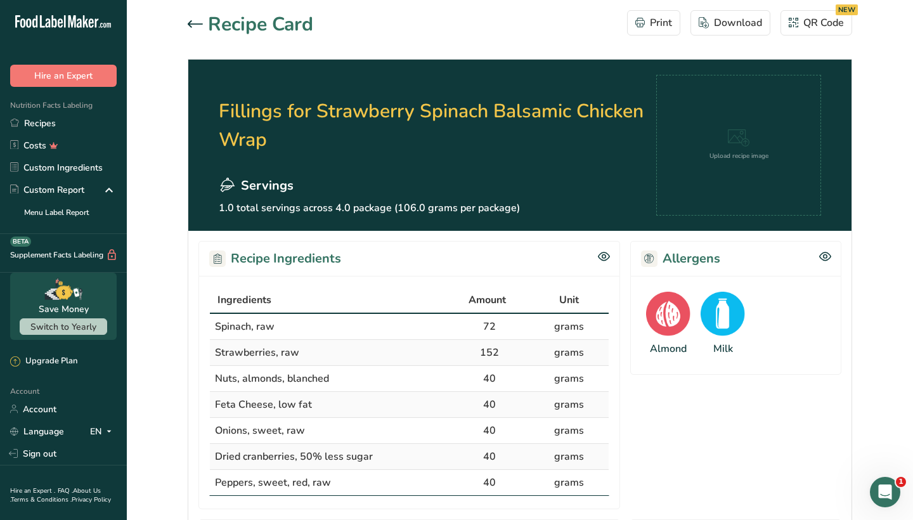
click at [195, 23] on icon at bounding box center [195, 24] width 15 height 8
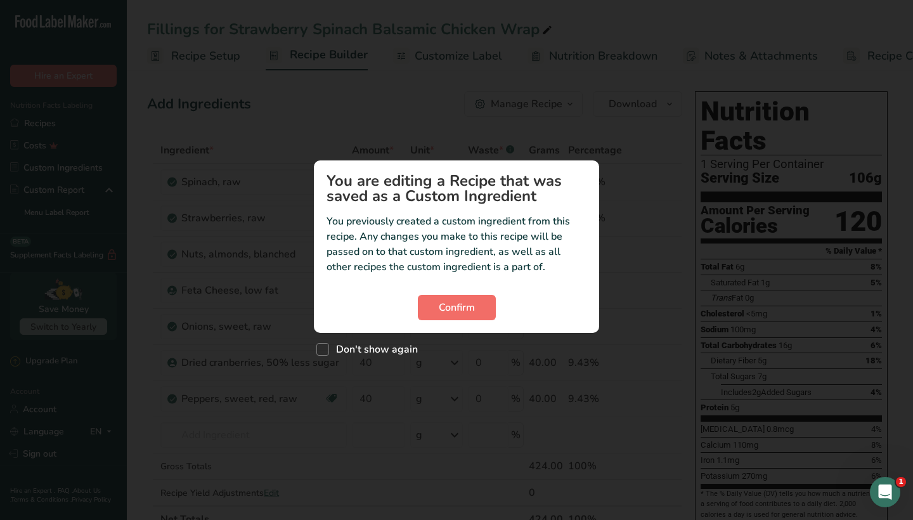
click at [485, 305] on button "Confirm" at bounding box center [457, 307] width 78 height 25
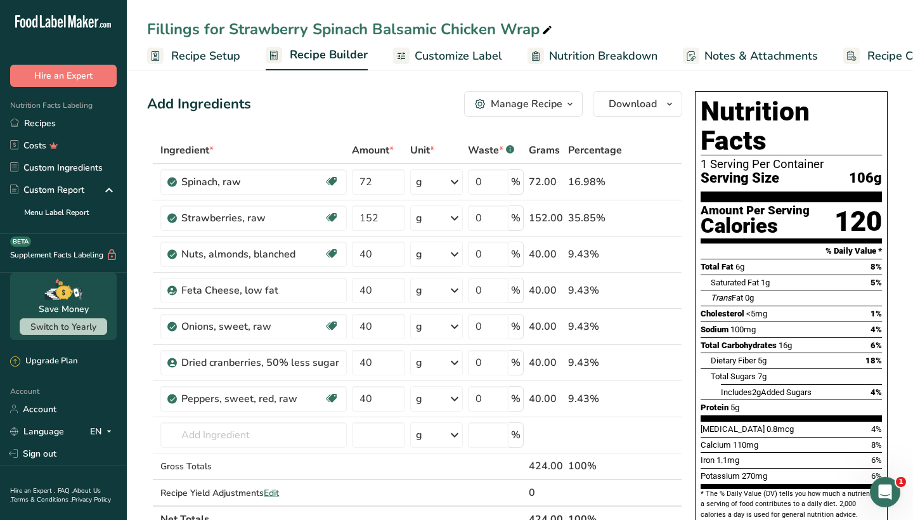
click at [521, 110] on div "Manage Recipe" at bounding box center [527, 103] width 72 height 15
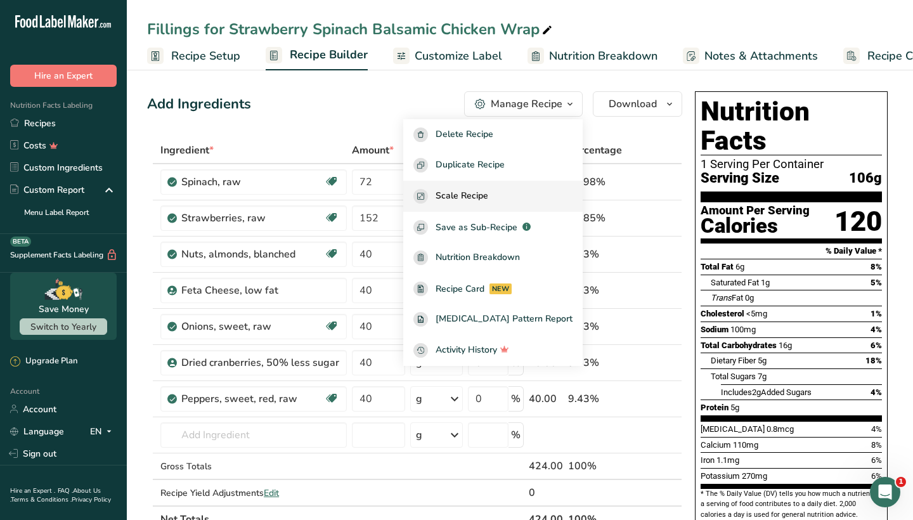
click at [516, 197] on div "Scale Recipe" at bounding box center [493, 196] width 159 height 15
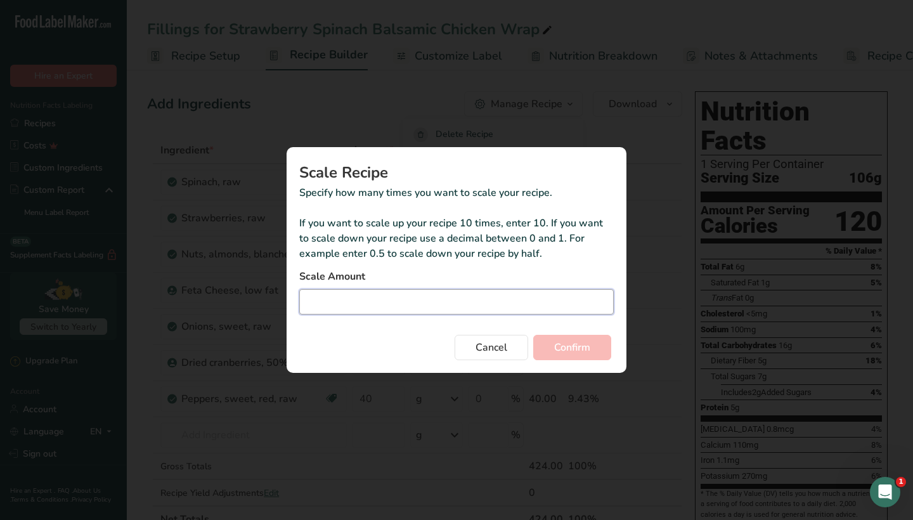
click at [459, 301] on input "Duplicate recipe modal" at bounding box center [456, 301] width 315 height 25
type input "3"
type input "3.5"
click at [585, 350] on span "Confirm" at bounding box center [572, 347] width 36 height 15
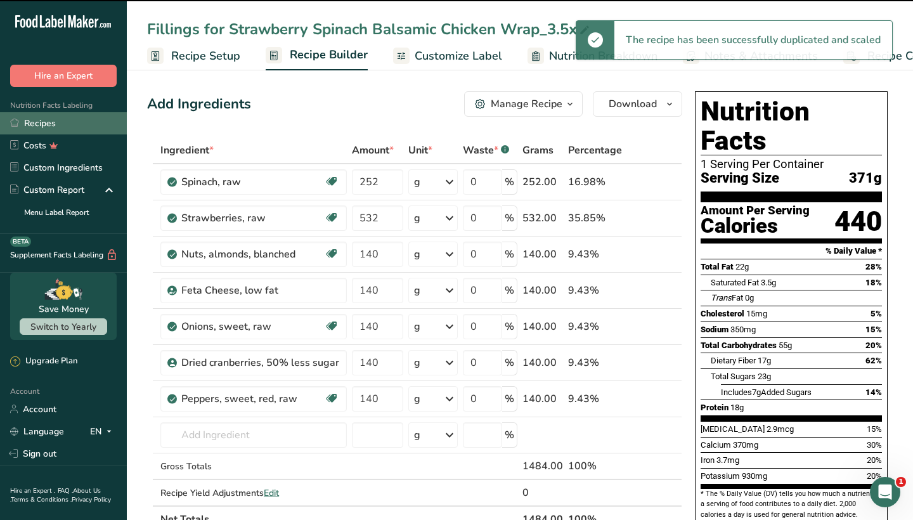
click at [88, 120] on link "Recipes" at bounding box center [63, 123] width 127 height 22
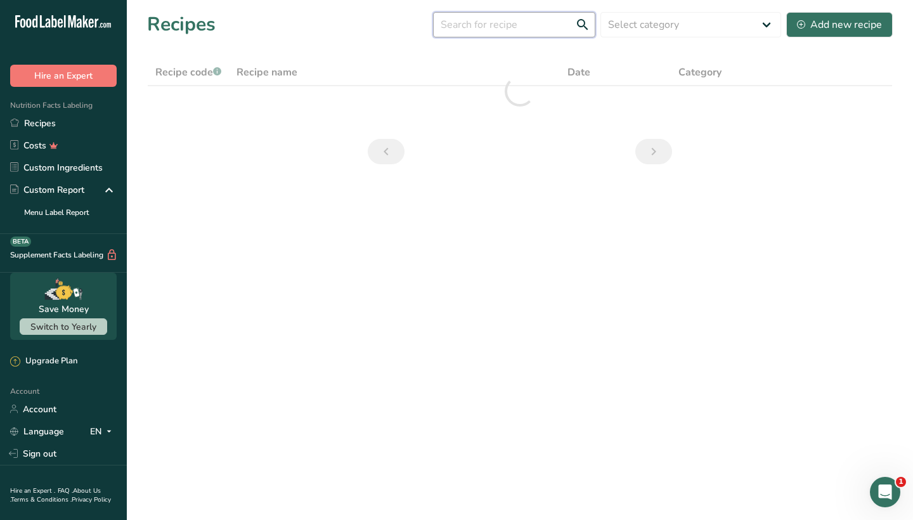
click at [502, 23] on input "text" at bounding box center [514, 24] width 162 height 25
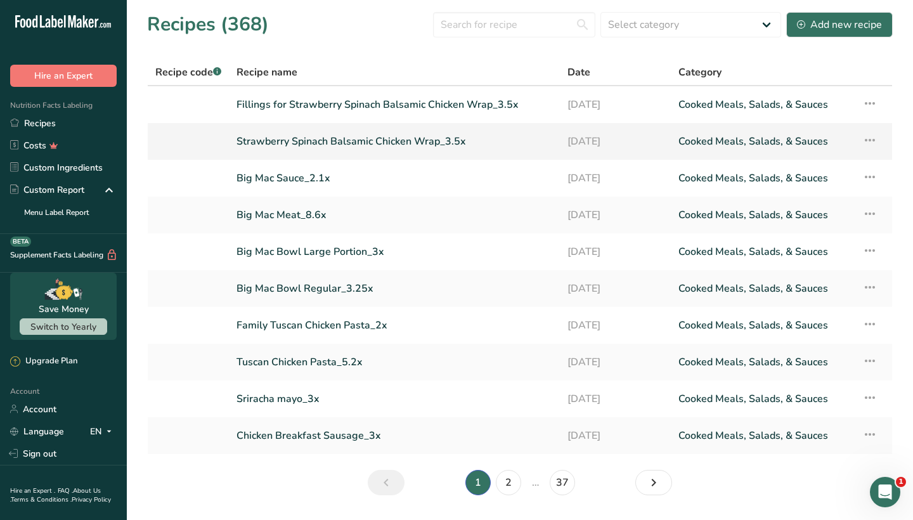
click at [318, 139] on link "Strawberry Spinach Balsamic Chicken Wrap_3.5x" at bounding box center [395, 141] width 316 height 27
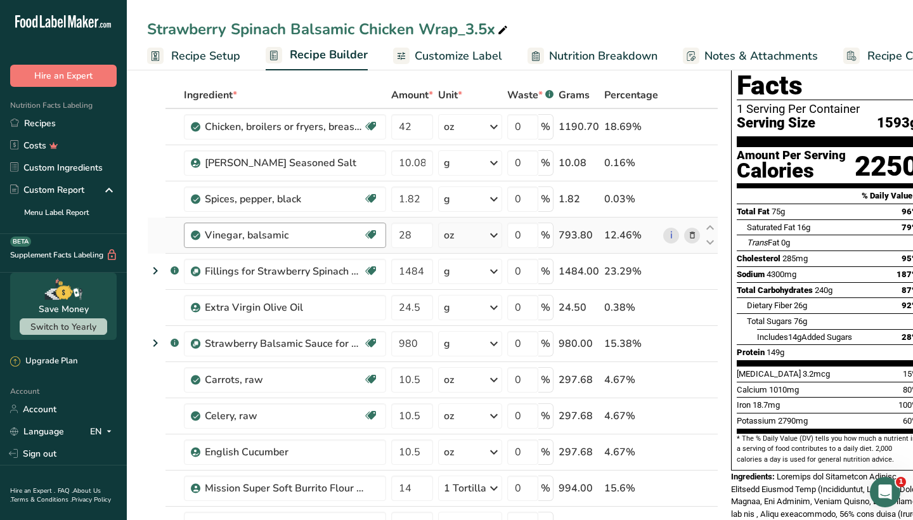
scroll to position [56, 0]
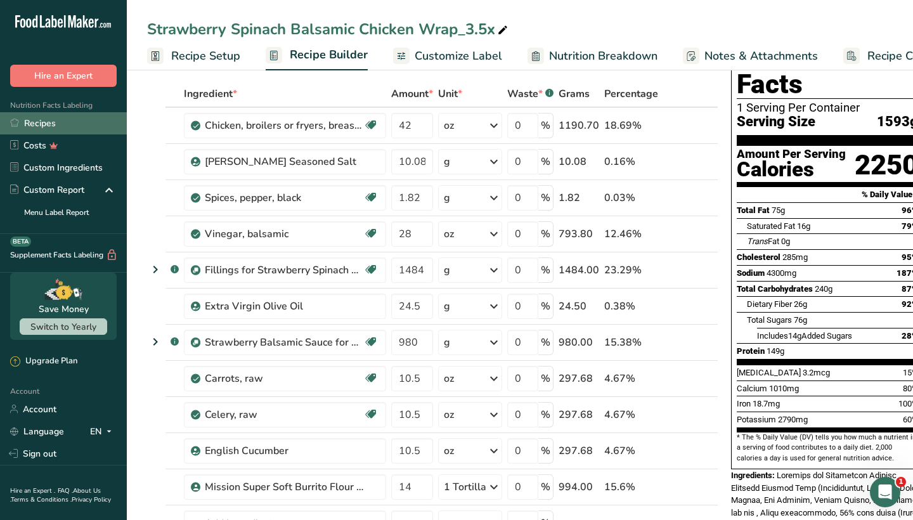
click at [82, 117] on link "Recipes" at bounding box center [63, 123] width 127 height 22
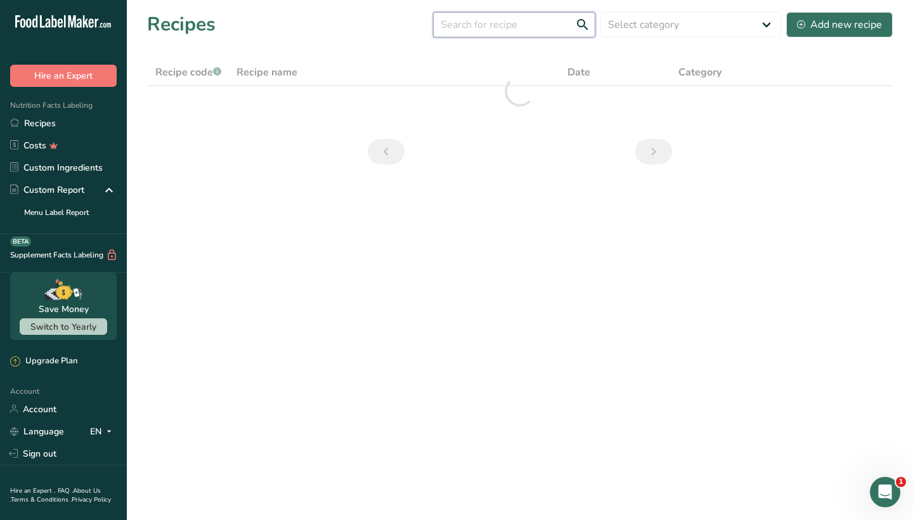
click at [502, 27] on input "text" at bounding box center [514, 24] width 162 height 25
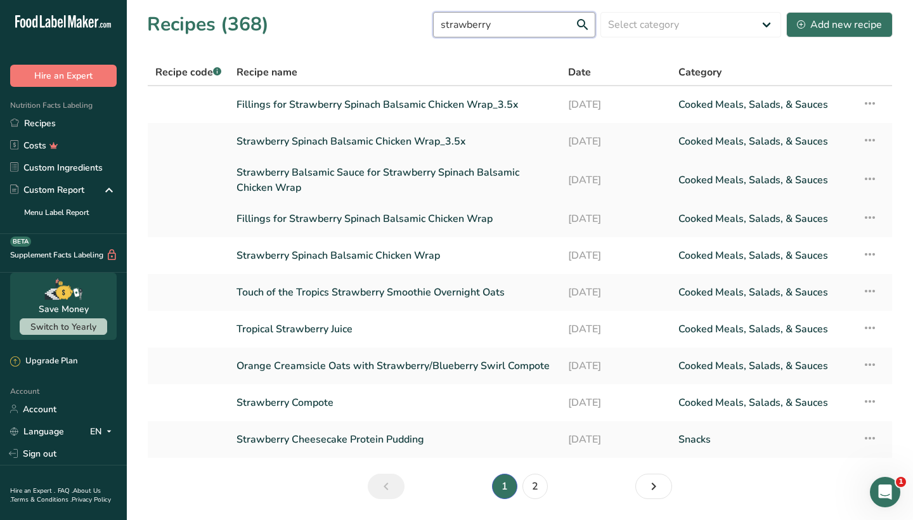
type input "strawberry"
click at [372, 173] on link "Strawberry Balsamic Sauce for Strawberry Spinach Balsamic Chicken Wrap" at bounding box center [395, 180] width 317 height 30
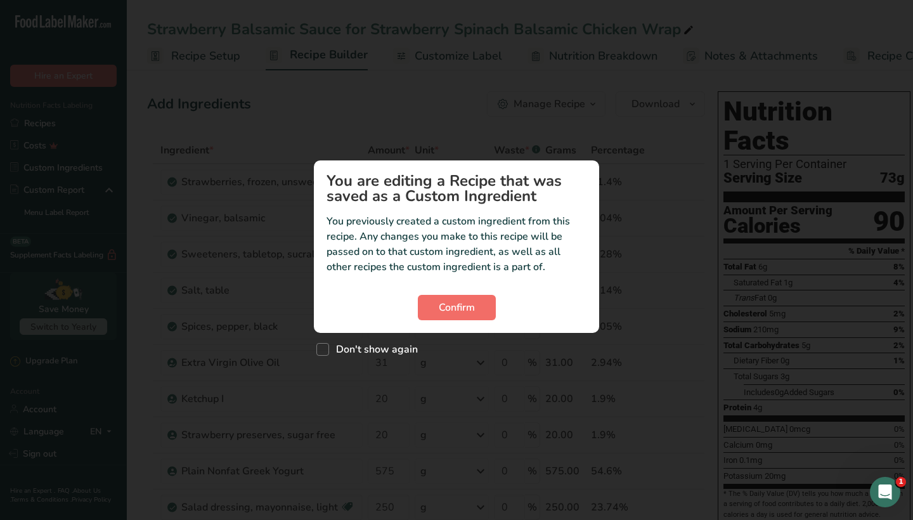
click at [481, 309] on button "Confirm" at bounding box center [457, 307] width 78 height 25
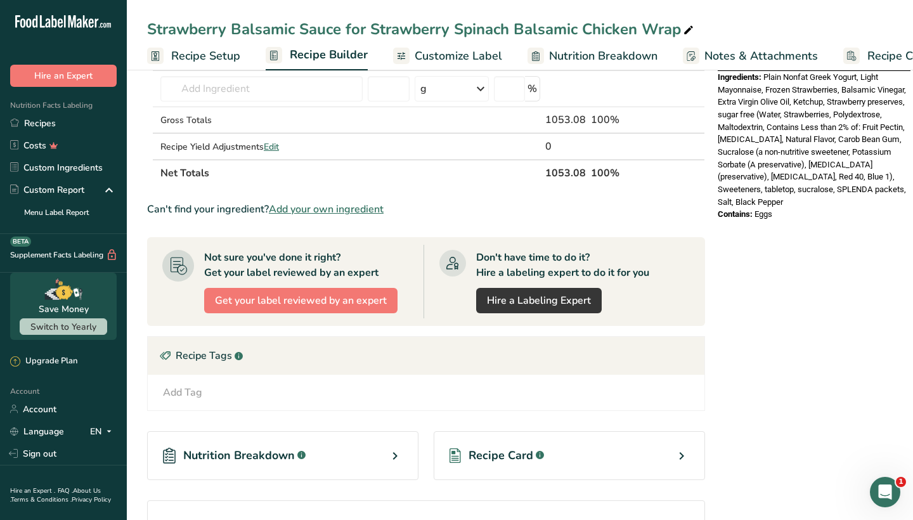
scroll to position [505, 0]
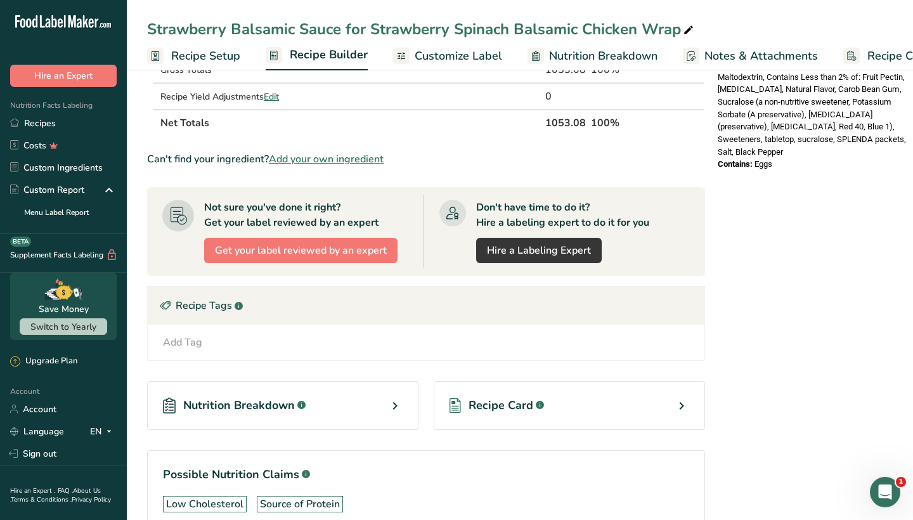
click at [545, 411] on div "Recipe Card .a-a{fill:#347362;}.b-a{fill:#fff;}" at bounding box center [569, 405] width 271 height 49
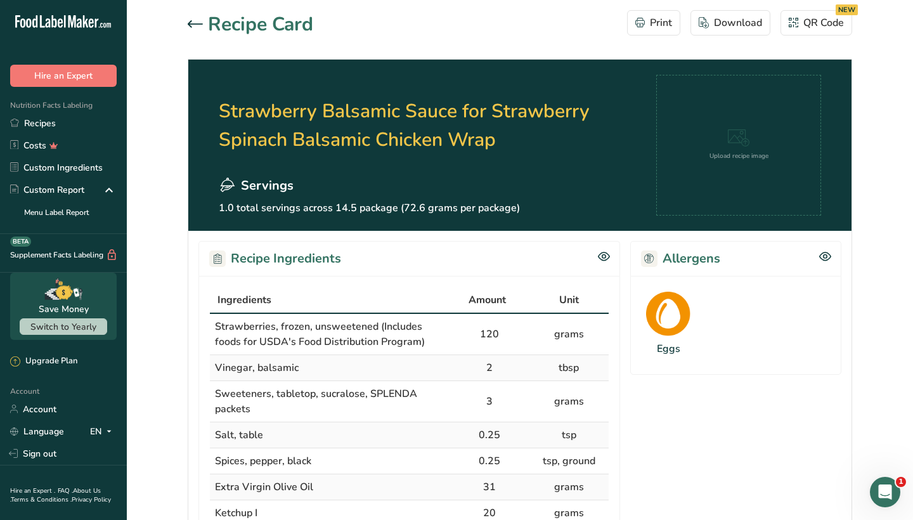
click at [195, 23] on icon at bounding box center [195, 23] width 15 height 7
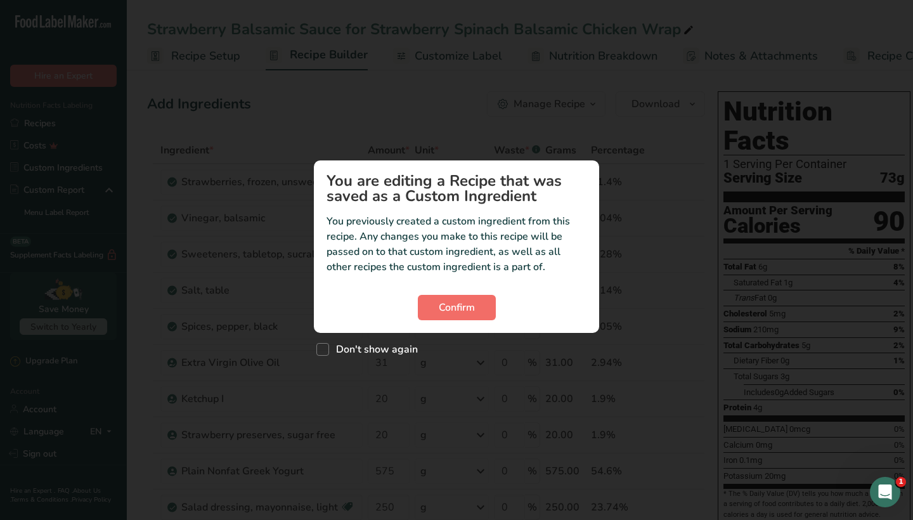
click at [478, 302] on button "Confirm" at bounding box center [457, 307] width 78 height 25
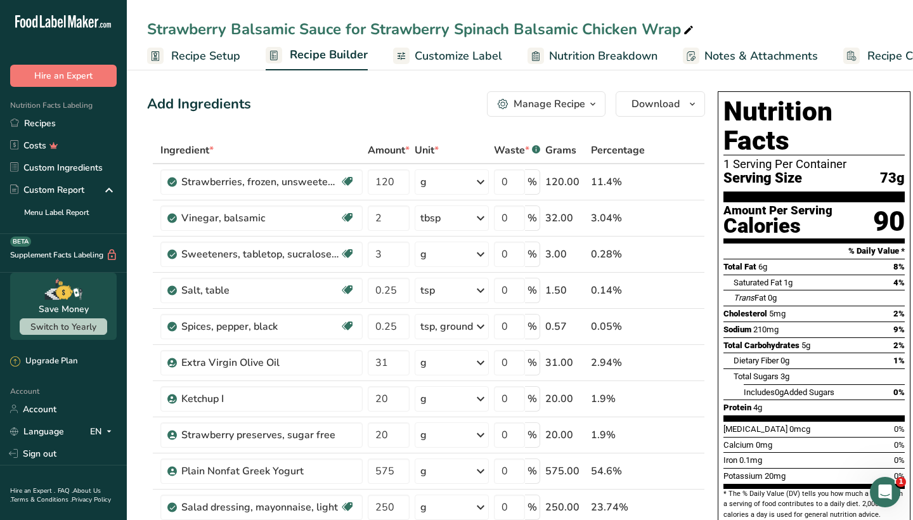
click at [530, 103] on div "Manage Recipe" at bounding box center [550, 103] width 72 height 15
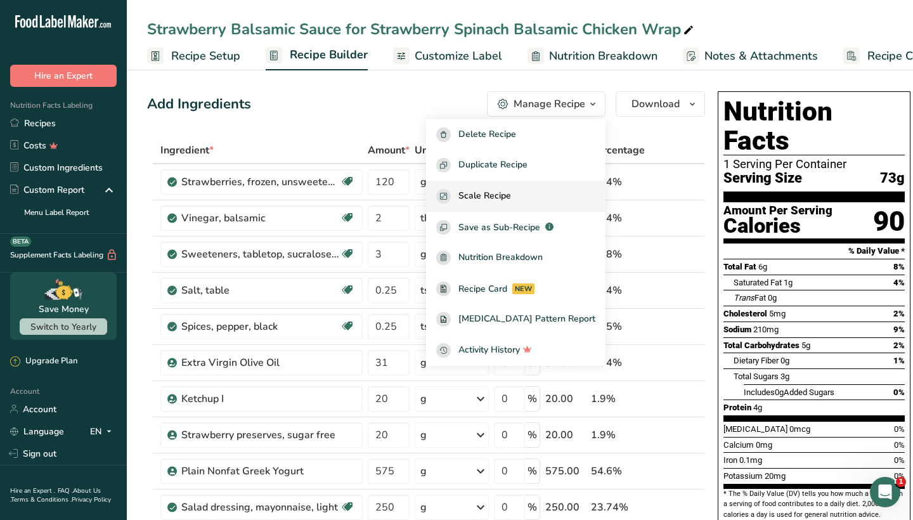
click at [511, 197] on span "Scale Recipe" at bounding box center [485, 196] width 53 height 15
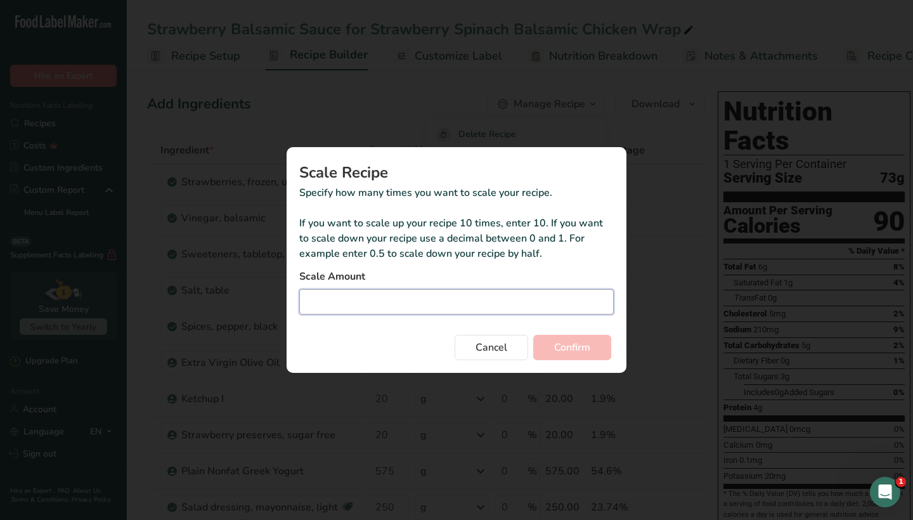
click at [467, 290] on input "Duplicate recipe modal" at bounding box center [456, 301] width 315 height 25
type input "1"
type input "1.1"
click at [568, 346] on span "Confirm" at bounding box center [572, 347] width 36 height 15
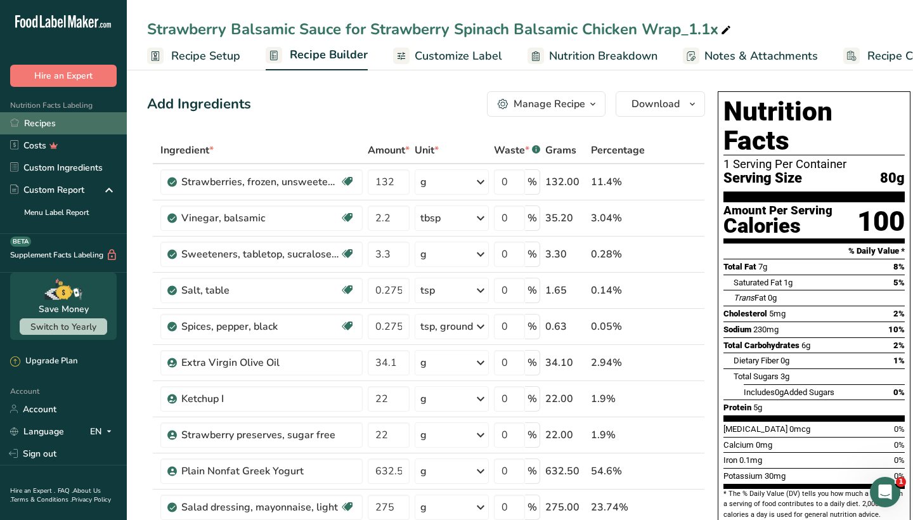
click at [77, 122] on link "Recipes" at bounding box center [63, 123] width 127 height 22
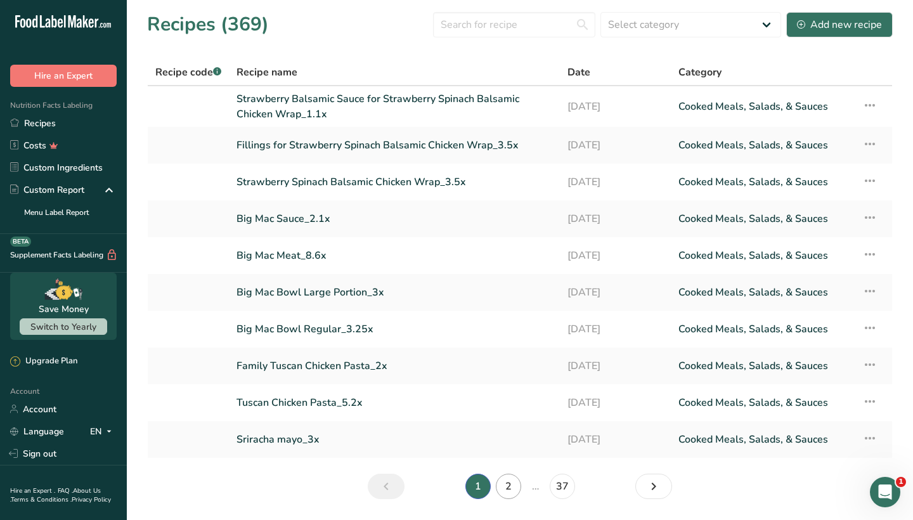
click at [505, 485] on link "2" at bounding box center [508, 486] width 25 height 25
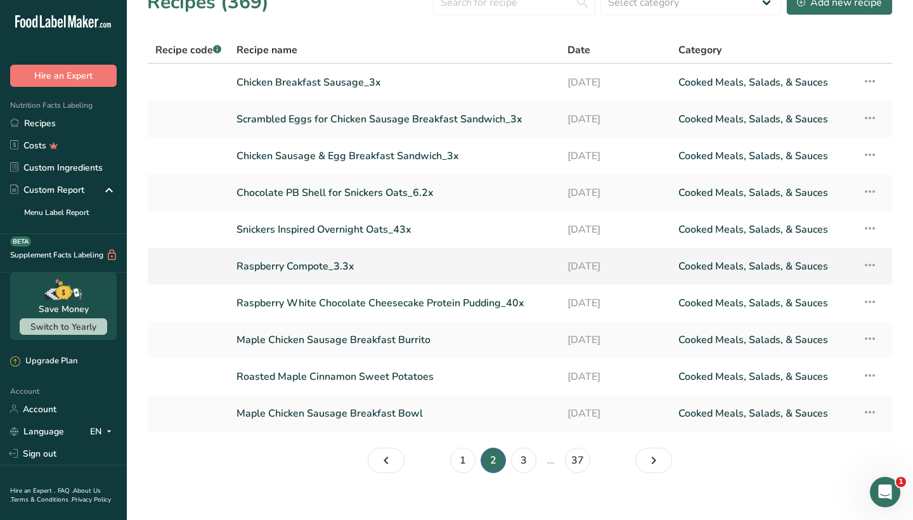
scroll to position [24, 0]
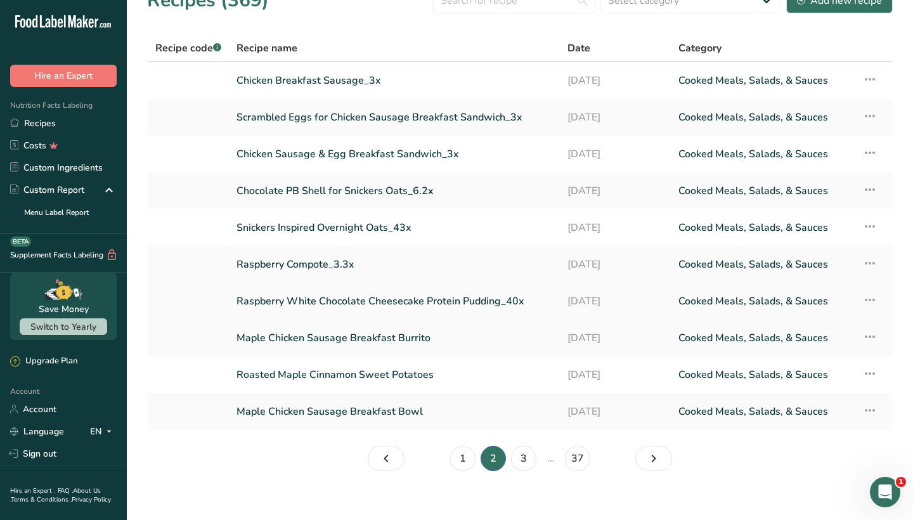
click at [377, 299] on link "Raspberry White Chocolate Cheesecake Protein Pudding_40x" at bounding box center [395, 301] width 316 height 27
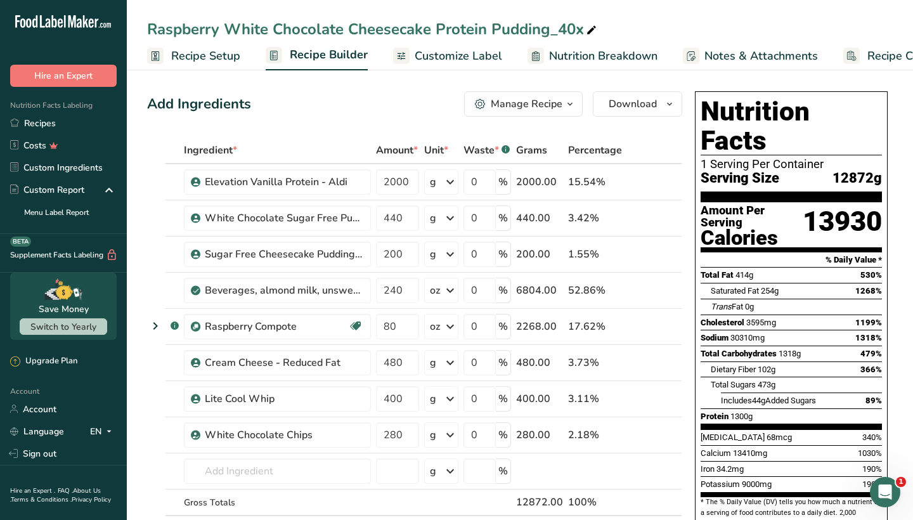
click at [360, 1] on div "Raspberry White Chocolate Cheesecake Protein Pudding_40x Recipe Setup Recipe Bu…" at bounding box center [520, 35] width 787 height 70
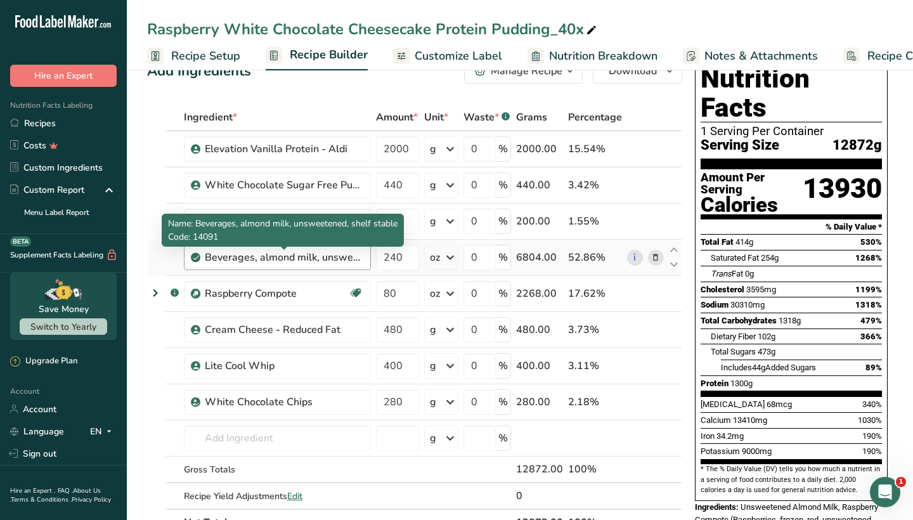
scroll to position [37, 0]
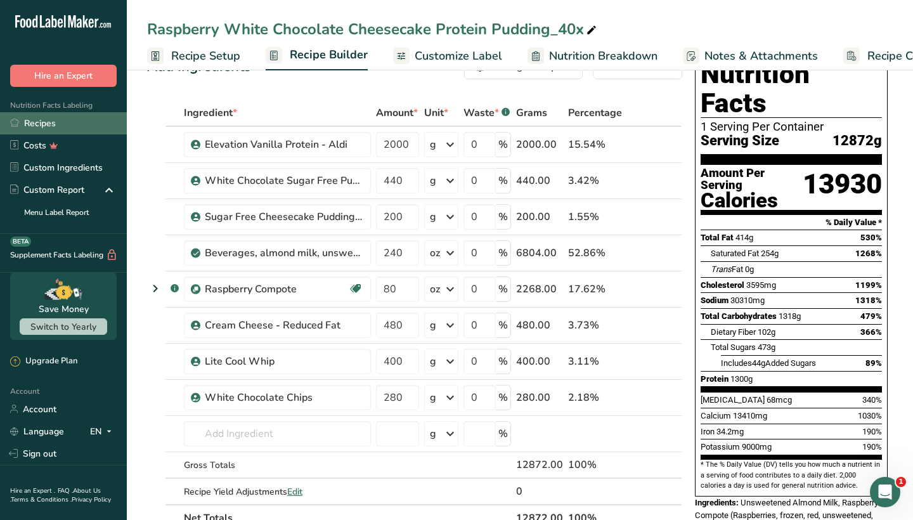
click at [74, 117] on link "Recipes" at bounding box center [63, 123] width 127 height 22
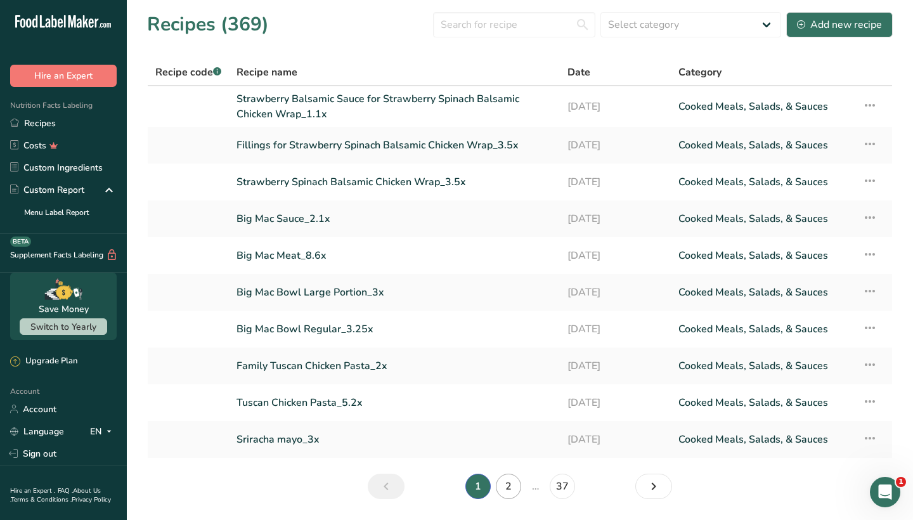
click at [508, 486] on link "2" at bounding box center [508, 486] width 25 height 25
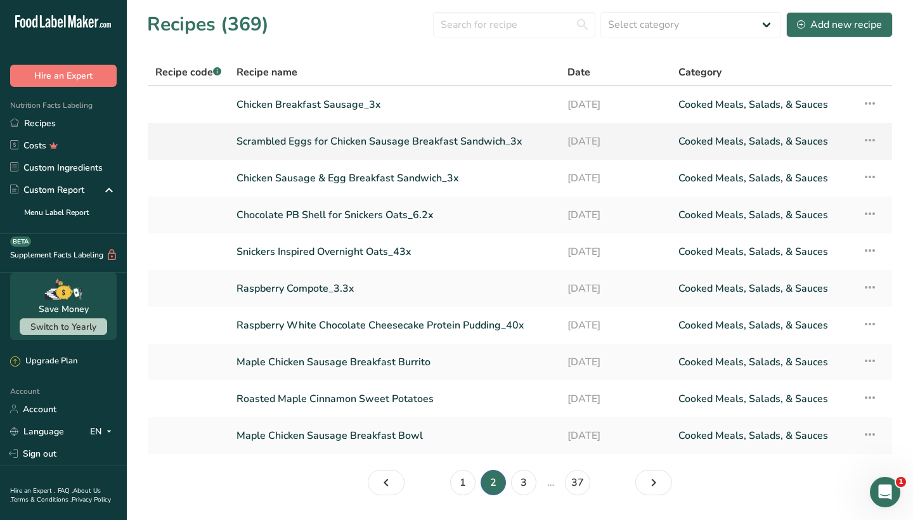
click at [315, 136] on link "Scrambled Eggs for Chicken Sausage Breakfast Sandwich_3x" at bounding box center [395, 141] width 316 height 27
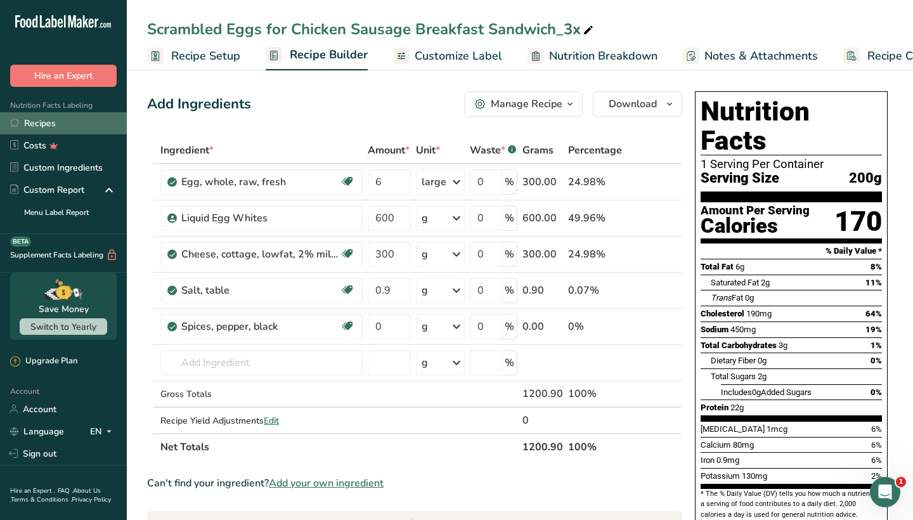
click at [71, 123] on link "Recipes" at bounding box center [63, 123] width 127 height 22
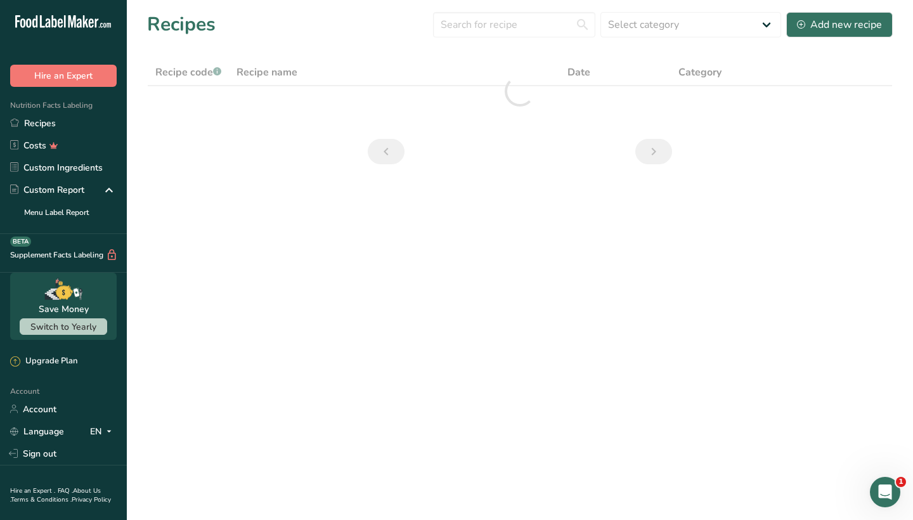
drag, startPoint x: 413, startPoint y: 375, endPoint x: 427, endPoint y: 224, distance: 151.6
click at [427, 224] on main "Recipes Select category All Baked Goods Beverages Confectionery Cooked Meals, S…" at bounding box center [456, 260] width 913 height 520
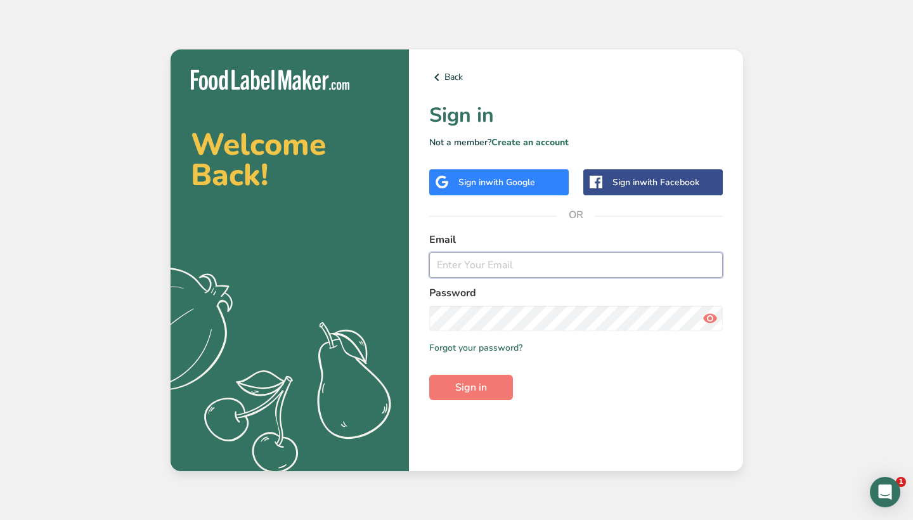
type input "[PERSON_NAME][EMAIL_ADDRESS][DOMAIN_NAME]"
click at [506, 275] on input "jess@expeditionwellnesscoach.com" at bounding box center [576, 264] width 294 height 25
click at [506, 271] on input "jess@expeditionwellnesscoach.com" at bounding box center [576, 264] width 294 height 25
click at [471, 387] on button "Sign in" at bounding box center [471, 387] width 84 height 25
click at [510, 264] on input "jess@expeditionwellnesscoach.com" at bounding box center [576, 264] width 294 height 25
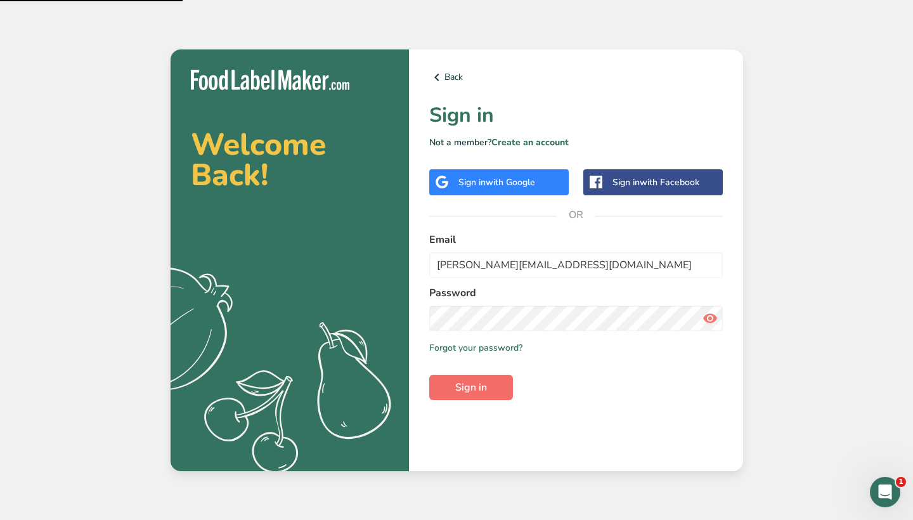
click at [500, 381] on button "Sign in" at bounding box center [471, 387] width 84 height 25
click at [488, 389] on button "Sign in" at bounding box center [471, 387] width 84 height 25
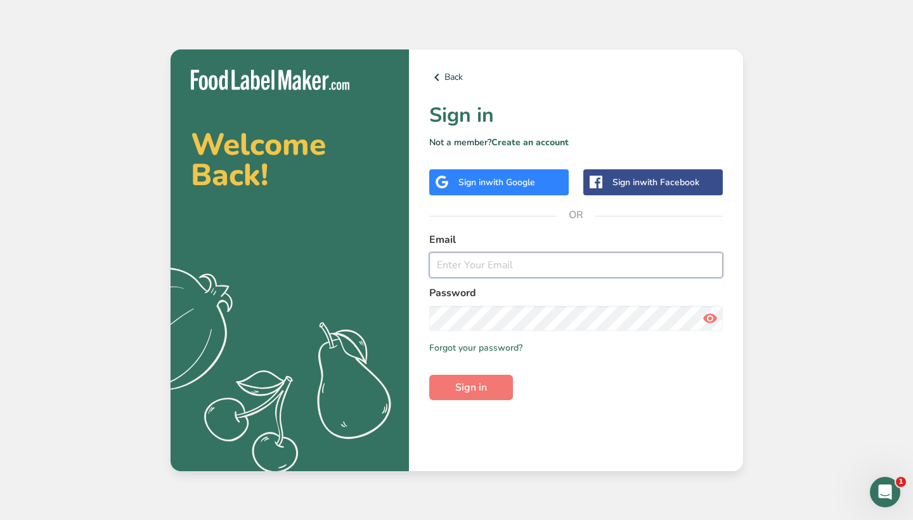
type input "[PERSON_NAME][EMAIL_ADDRESS][DOMAIN_NAME]"
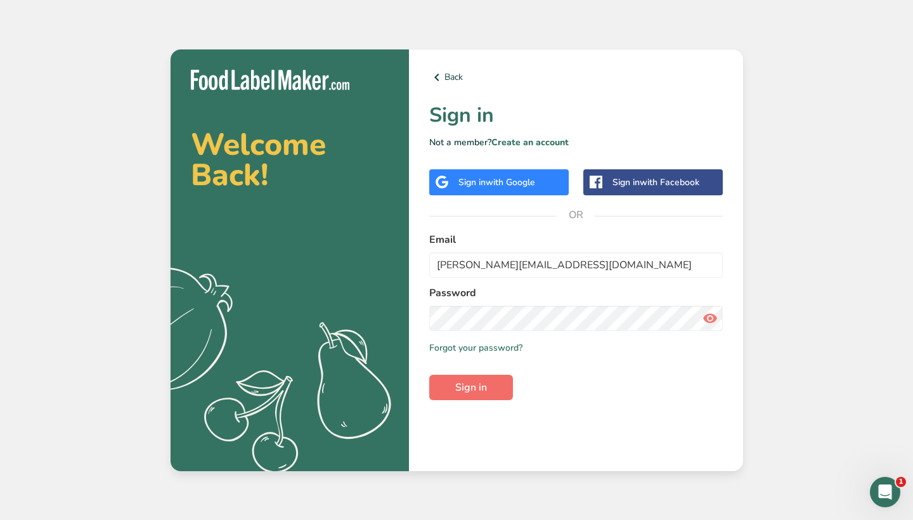
click at [481, 382] on span "Sign in" at bounding box center [471, 387] width 32 height 15
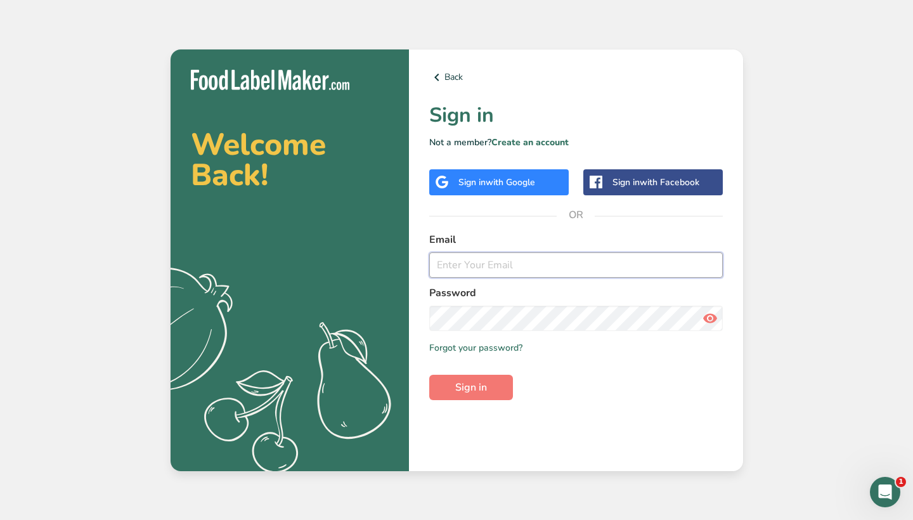
type input "[PERSON_NAME][EMAIL_ADDRESS][DOMAIN_NAME]"
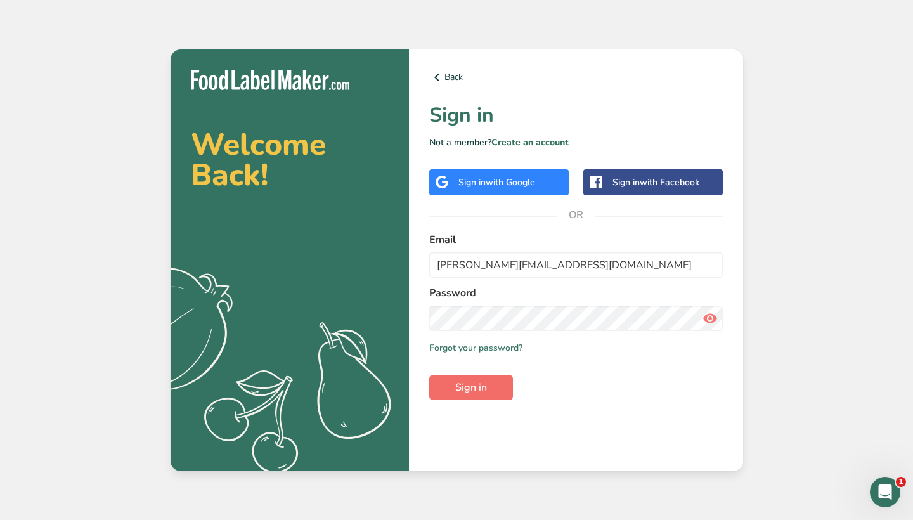
click at [492, 393] on button "Sign in" at bounding box center [471, 387] width 84 height 25
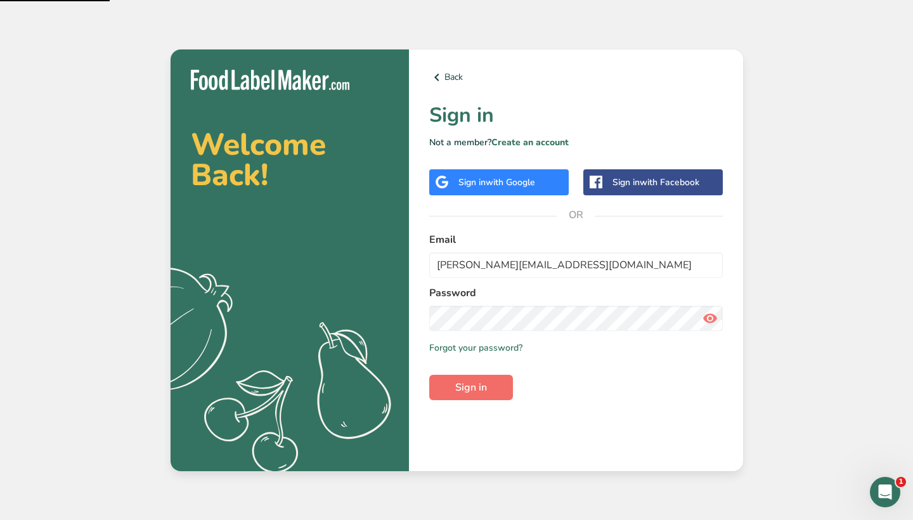
click at [492, 393] on button "Sign in" at bounding box center [471, 387] width 84 height 25
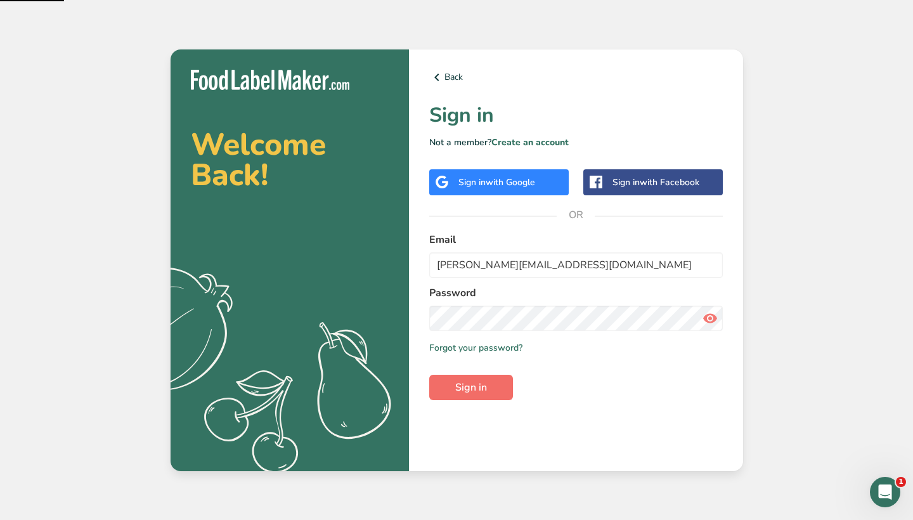
click at [492, 393] on button "Sign in" at bounding box center [471, 387] width 84 height 25
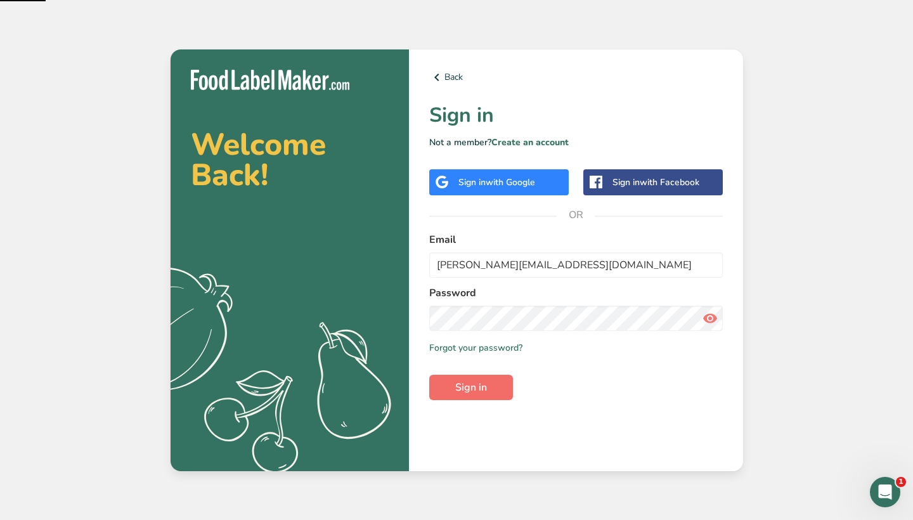
click at [492, 393] on button "Sign in" at bounding box center [471, 387] width 84 height 25
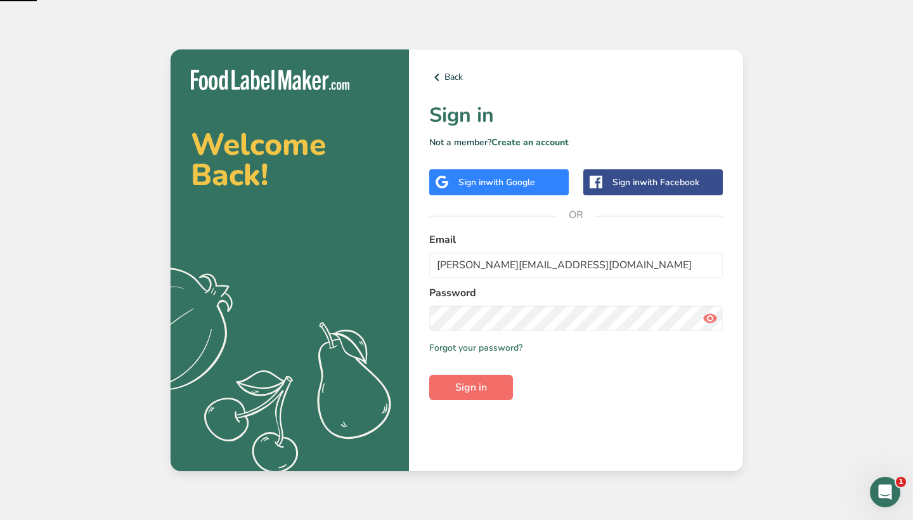
click at [492, 393] on button "Sign in" at bounding box center [471, 387] width 84 height 25
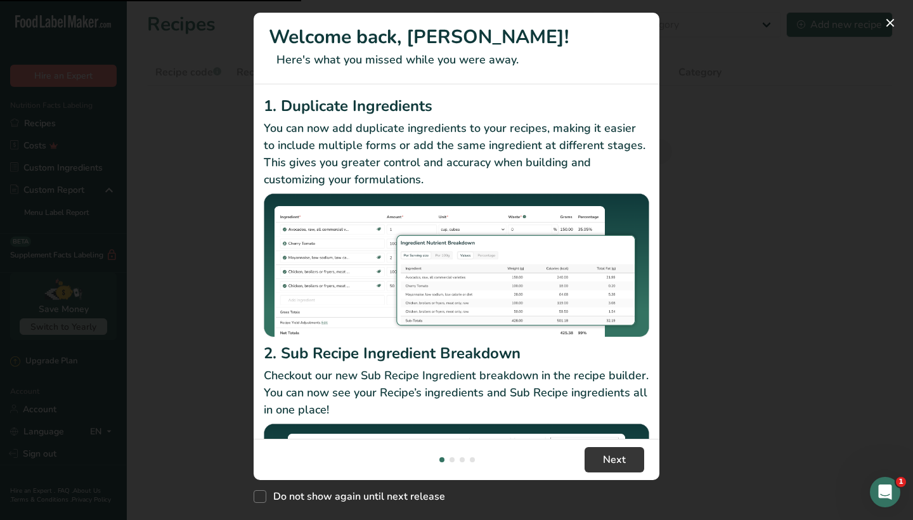
click at [711, 358] on div "New Features" at bounding box center [456, 260] width 913 height 520
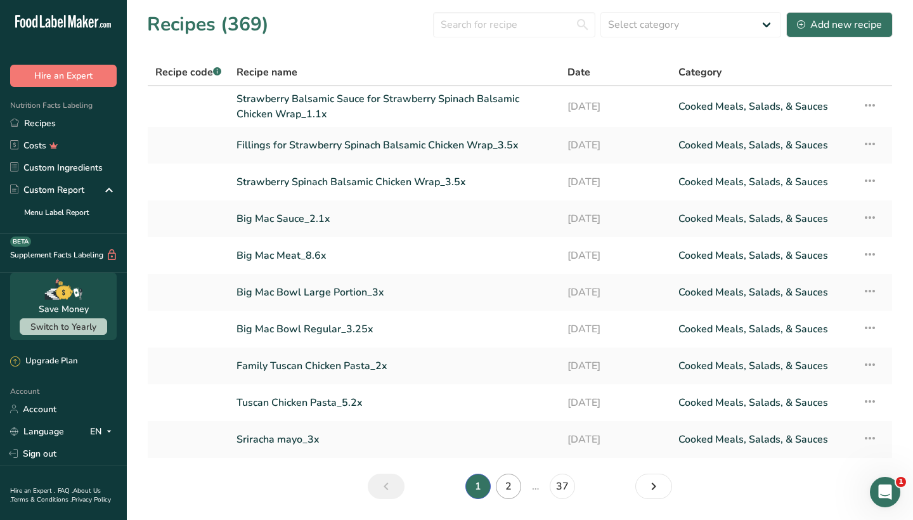
click at [507, 482] on link "2" at bounding box center [508, 486] width 25 height 25
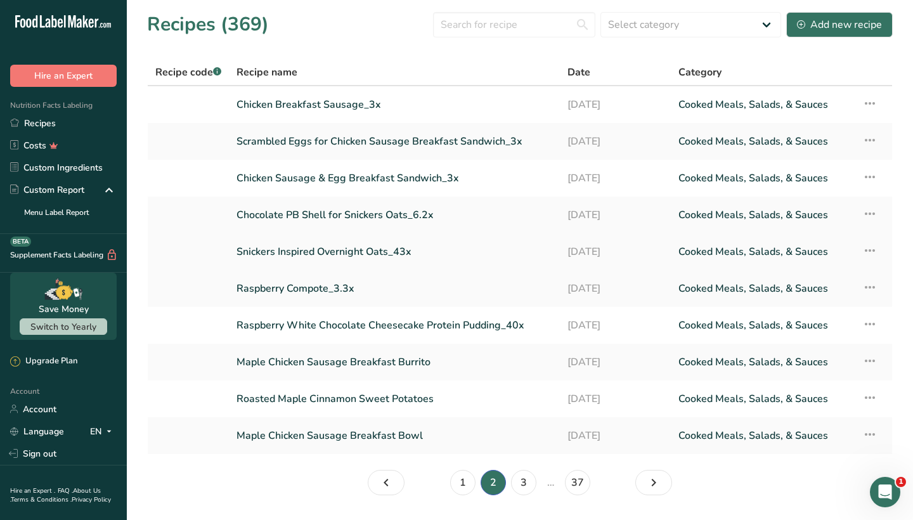
click at [341, 254] on link "Snickers Inspired Overnight Oats_43x" at bounding box center [395, 251] width 316 height 27
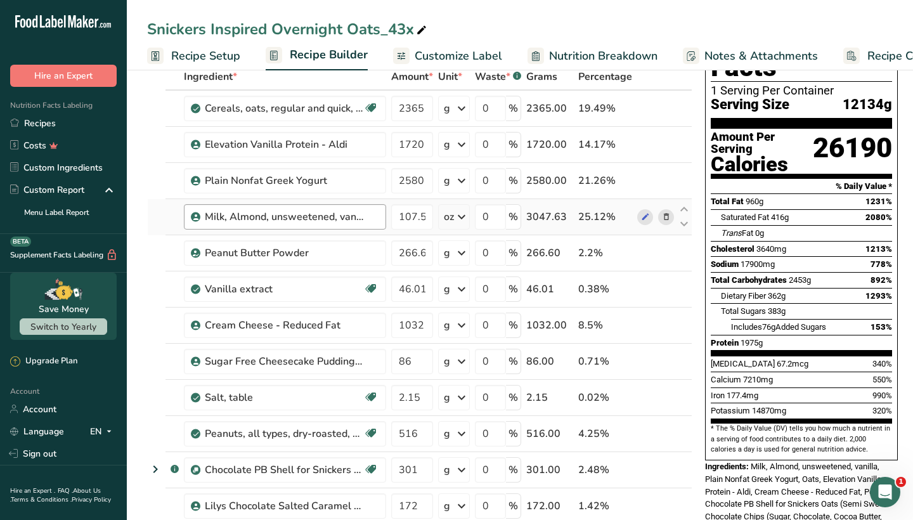
scroll to position [84, 0]
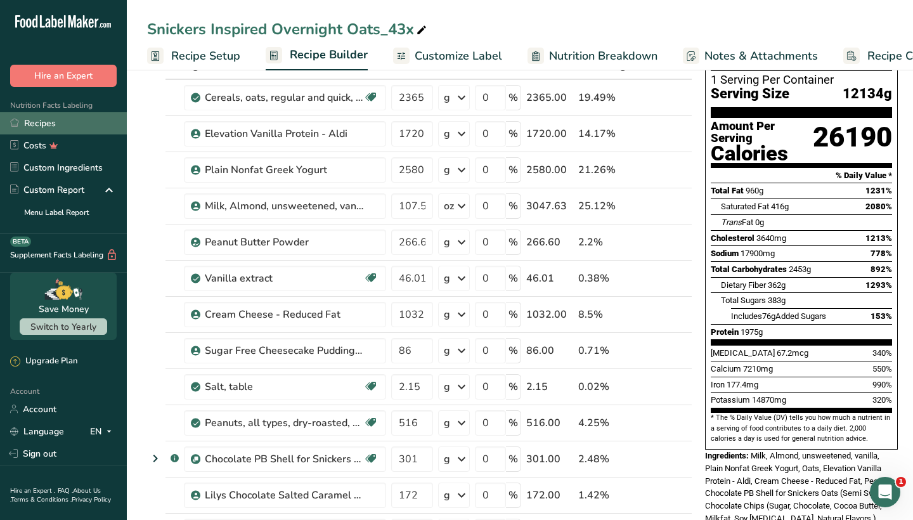
click at [74, 122] on link "Recipes" at bounding box center [63, 123] width 127 height 22
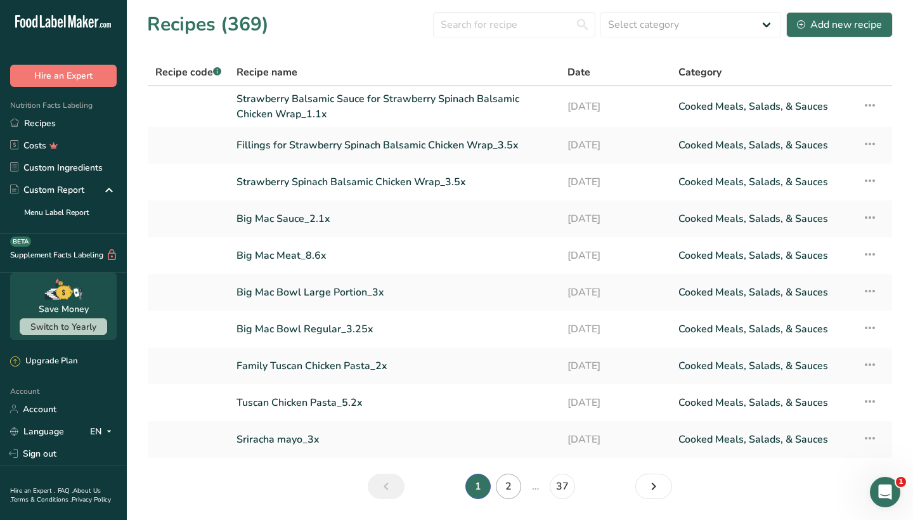
click at [502, 477] on link "2" at bounding box center [508, 486] width 25 height 25
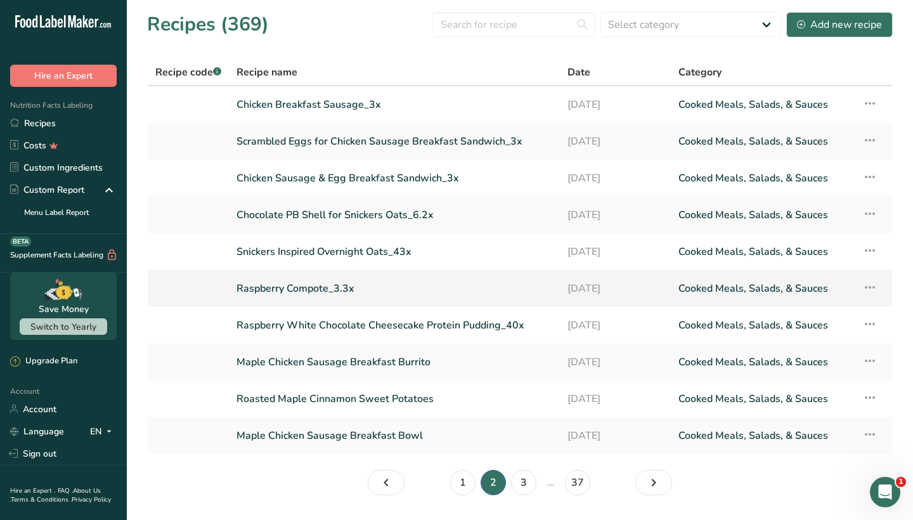
click at [334, 289] on link "Raspberry Compote_3.3x" at bounding box center [395, 288] width 316 height 27
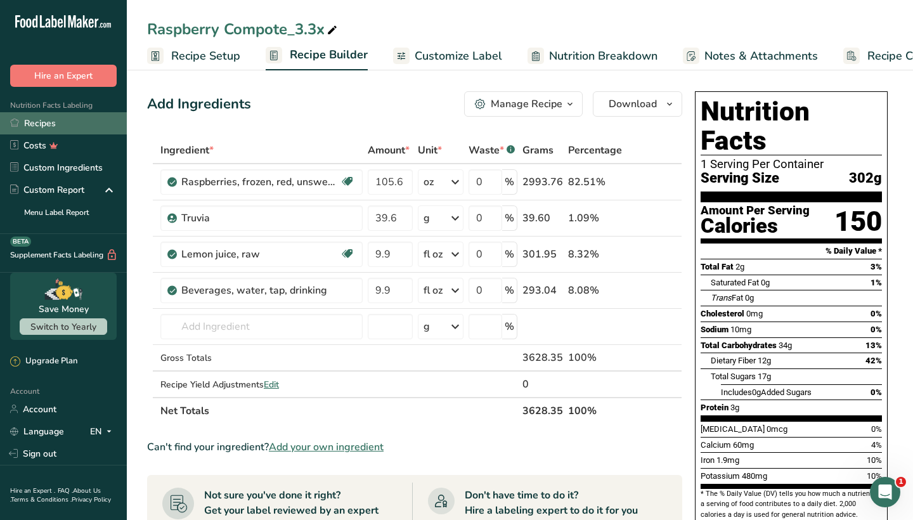
click at [108, 124] on link "Recipes" at bounding box center [63, 123] width 127 height 22
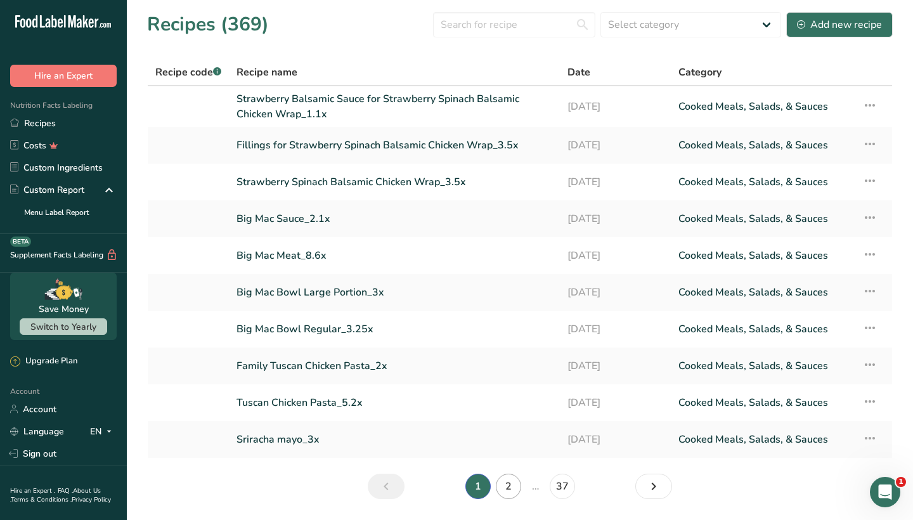
click at [504, 484] on link "2" at bounding box center [508, 486] width 25 height 25
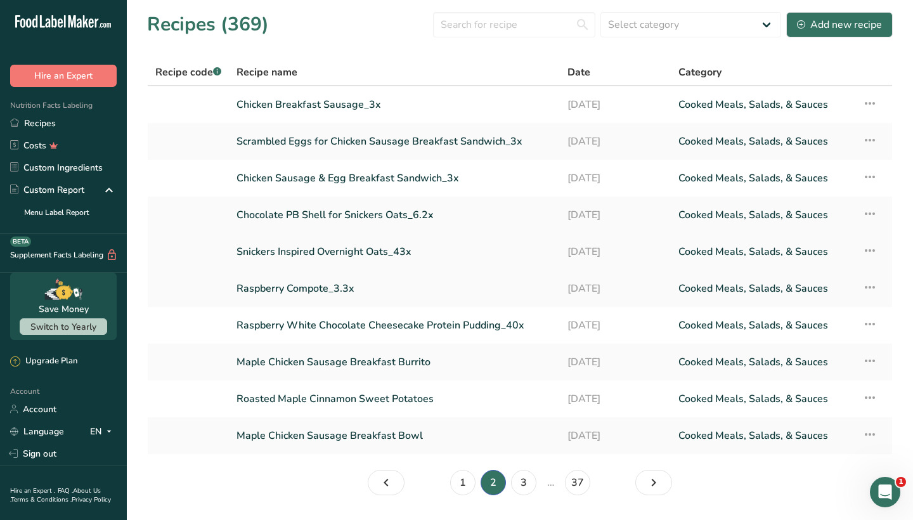
click at [309, 253] on link "Snickers Inspired Overnight Oats_43x" at bounding box center [395, 251] width 316 height 27
click at [351, 217] on link "Chocolate PB Shell for Snickers Oats_6.2x" at bounding box center [395, 215] width 316 height 27
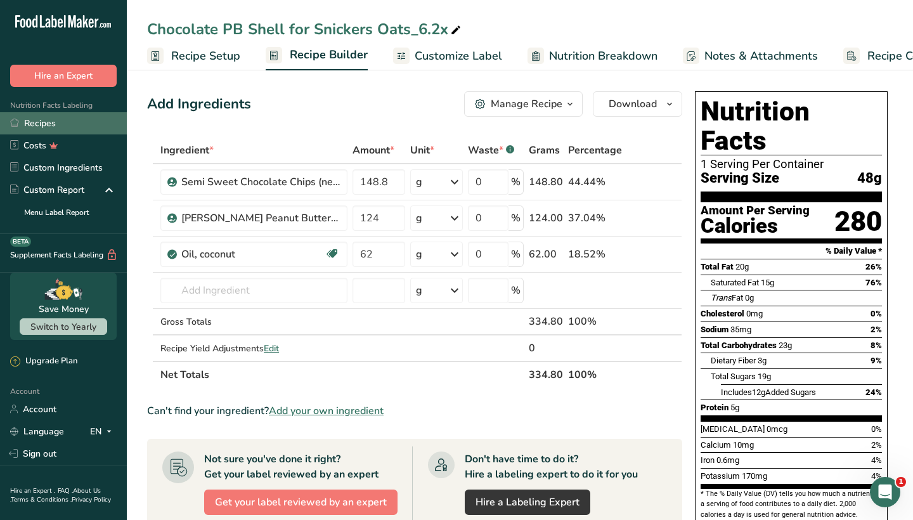
click at [107, 116] on link "Recipes" at bounding box center [63, 123] width 127 height 22
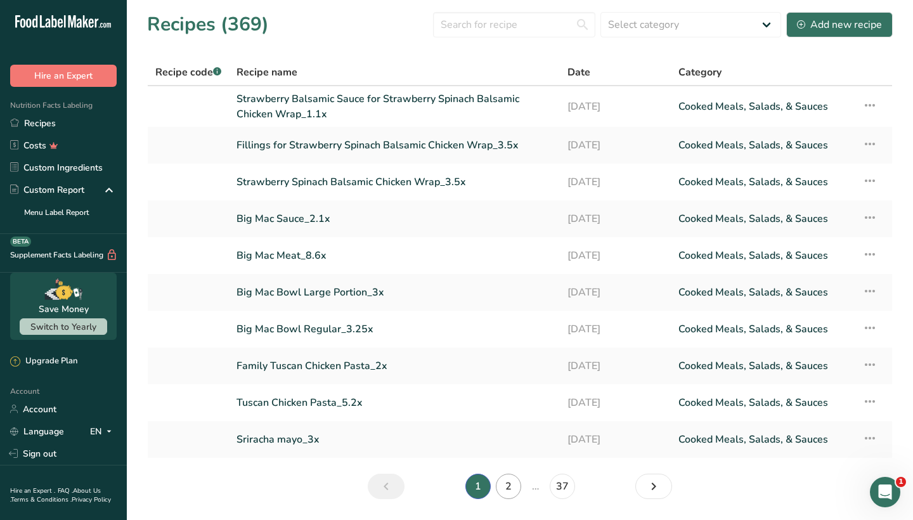
click at [510, 493] on link "2" at bounding box center [508, 486] width 25 height 25
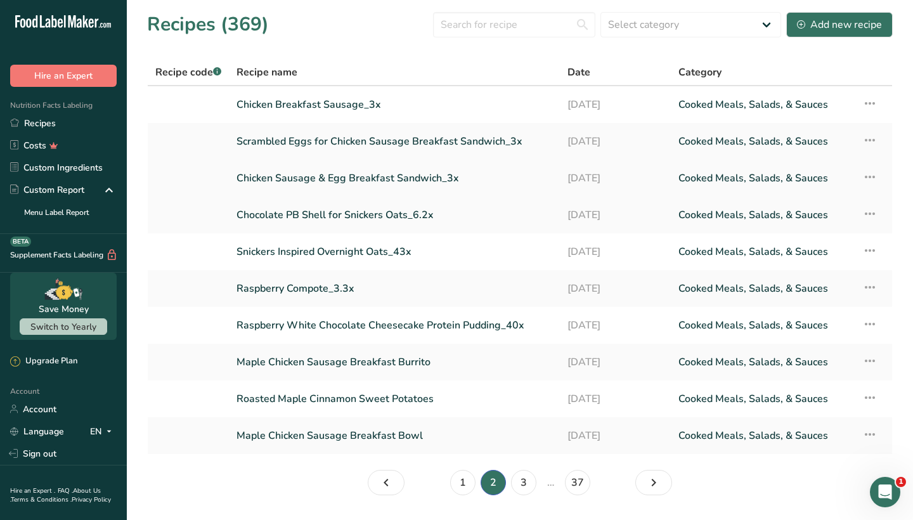
click at [363, 181] on link "Chicken Sausage & Egg Breakfast Sandwich_3x" at bounding box center [395, 178] width 316 height 27
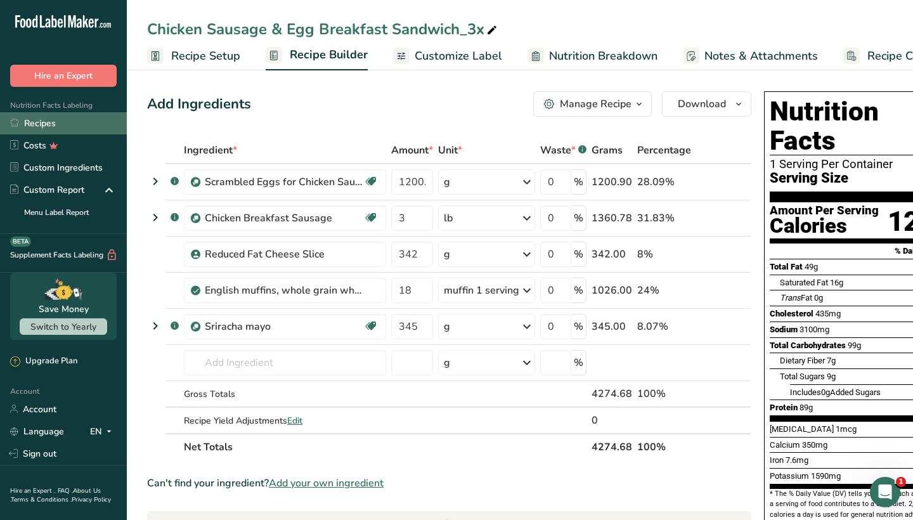
click at [92, 124] on link "Recipes" at bounding box center [63, 123] width 127 height 22
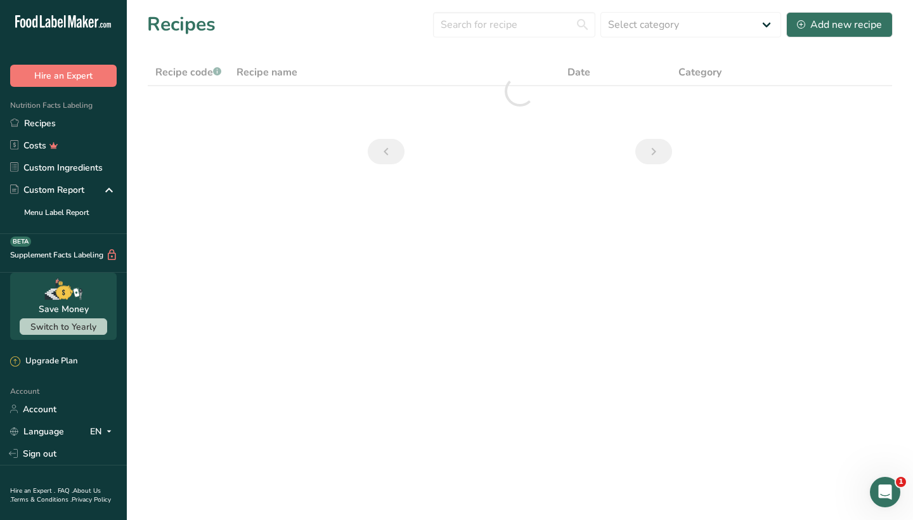
click at [134, 4] on section "Recipes Select category All Baked Goods [GEOGRAPHIC_DATA] Confectionery Cooked …" at bounding box center [520, 92] width 787 height 185
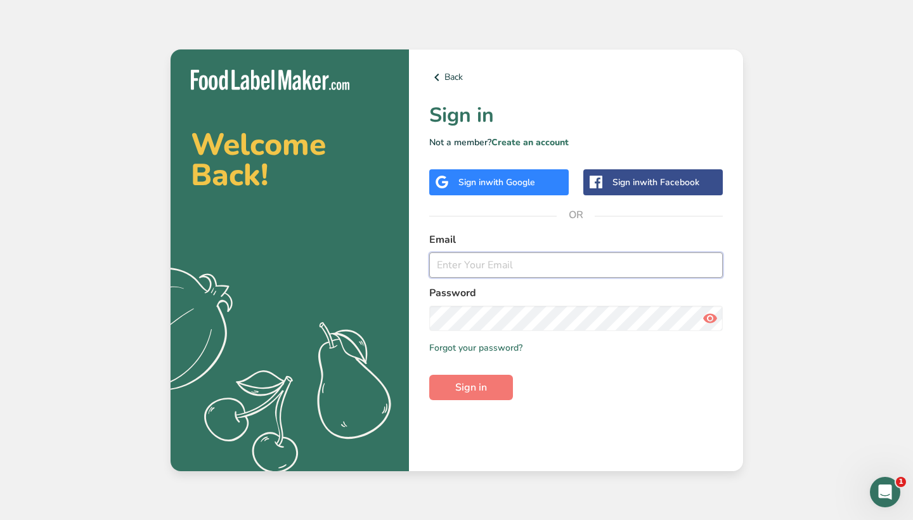
type input "[PERSON_NAME][EMAIL_ADDRESS][DOMAIN_NAME]"
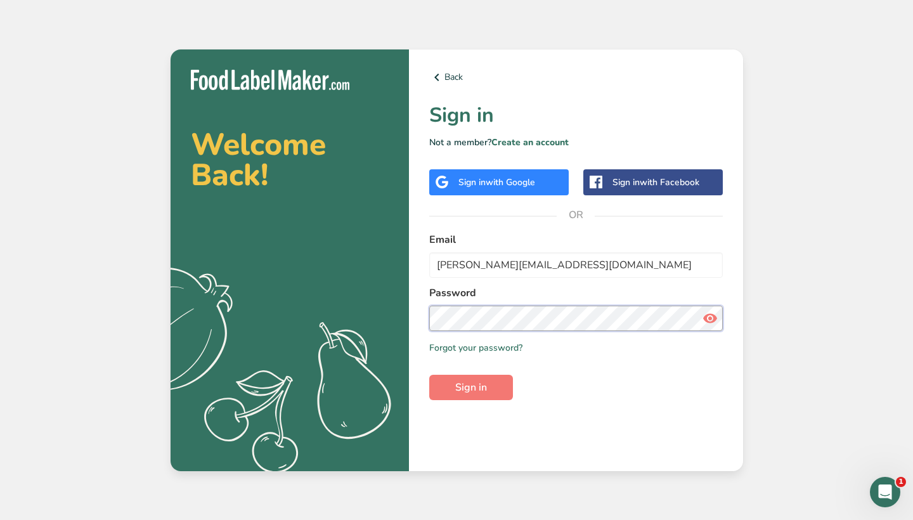
click at [471, 387] on button "Sign in" at bounding box center [471, 387] width 84 height 25
click at [492, 384] on button "Sign in" at bounding box center [471, 387] width 84 height 25
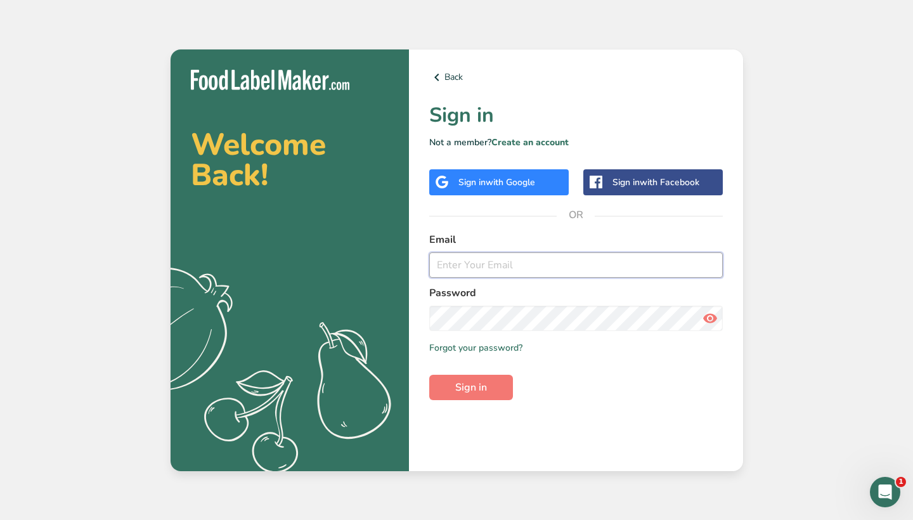
type input "[PERSON_NAME][EMAIL_ADDRESS][DOMAIN_NAME]"
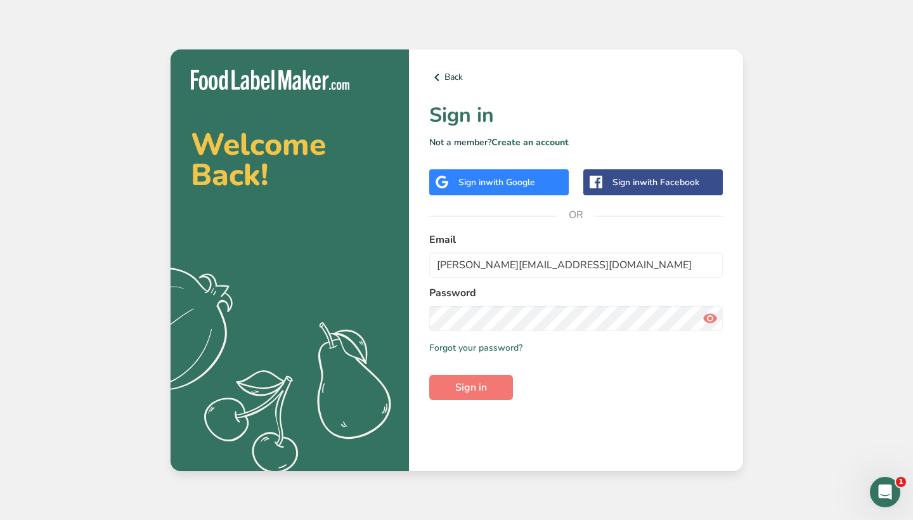
click at [669, 354] on div "Remember me Forgot your password?" at bounding box center [576, 347] width 294 height 13
click at [479, 374] on form "Email [PERSON_NAME][EMAIL_ADDRESS][DOMAIN_NAME] Password Remember me Forgot you…" at bounding box center [576, 316] width 294 height 168
click at [478, 381] on span "Sign in" at bounding box center [471, 387] width 32 height 15
click at [478, 382] on span "Sign in" at bounding box center [471, 387] width 32 height 15
click at [478, 383] on span "Sign in" at bounding box center [471, 387] width 32 height 15
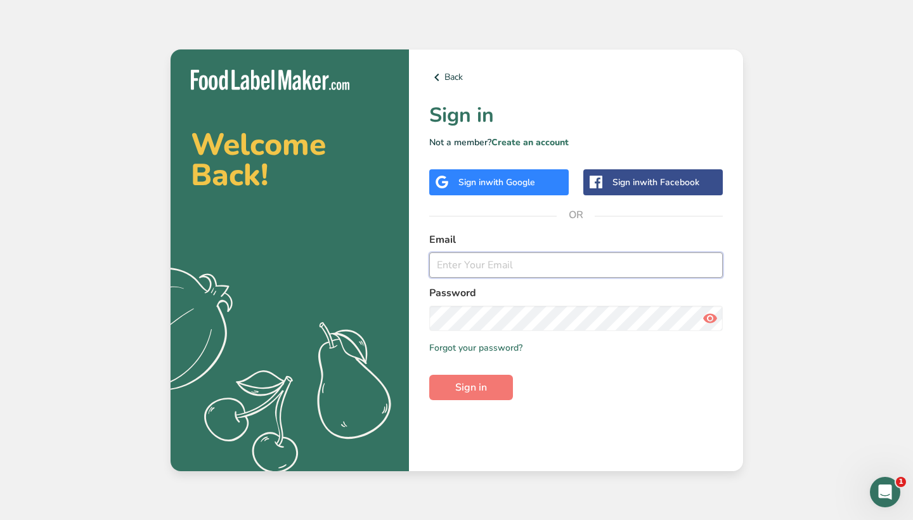
type input "[PERSON_NAME][EMAIL_ADDRESS][DOMAIN_NAME]"
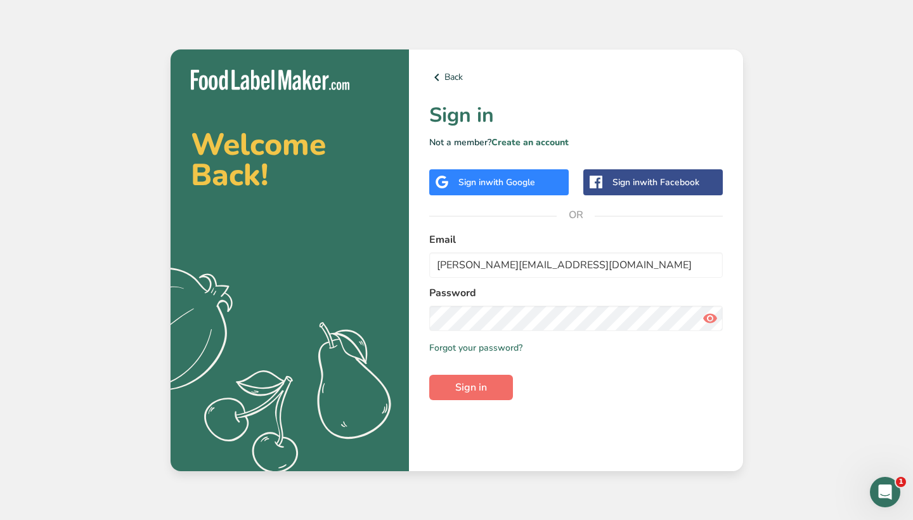
click at [485, 389] on span "Sign in" at bounding box center [471, 387] width 32 height 15
click at [485, 390] on span "Sign in" at bounding box center [471, 387] width 32 height 15
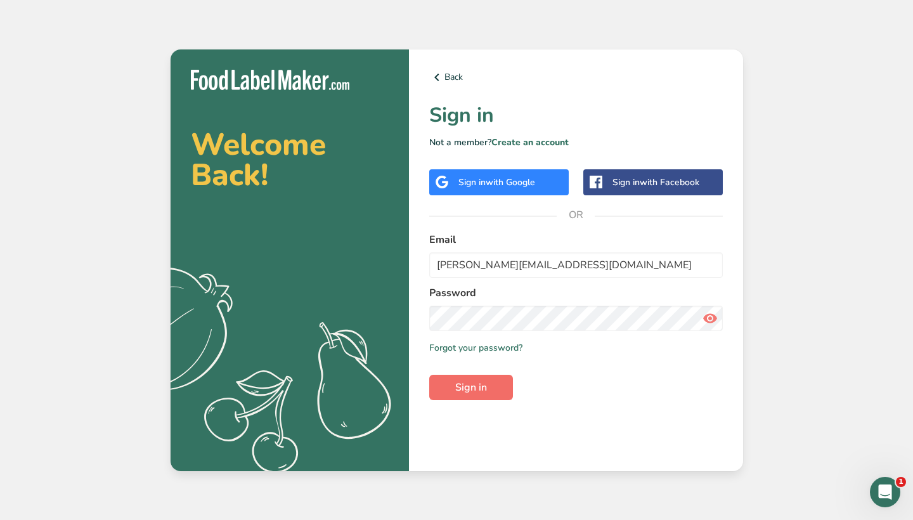
click at [485, 390] on span "Sign in" at bounding box center [471, 387] width 32 height 15
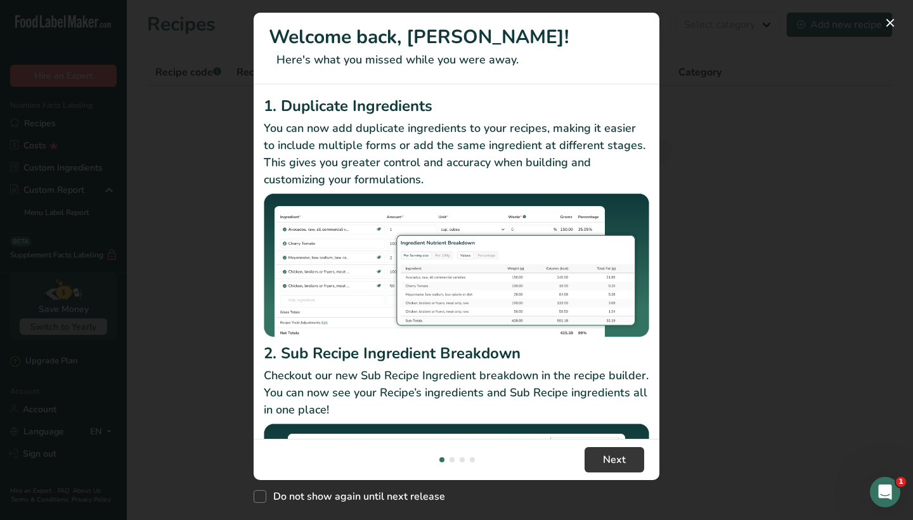
click at [837, 198] on div "New Features" at bounding box center [456, 260] width 913 height 520
click at [887, 29] on button "New Features" at bounding box center [890, 23] width 20 height 20
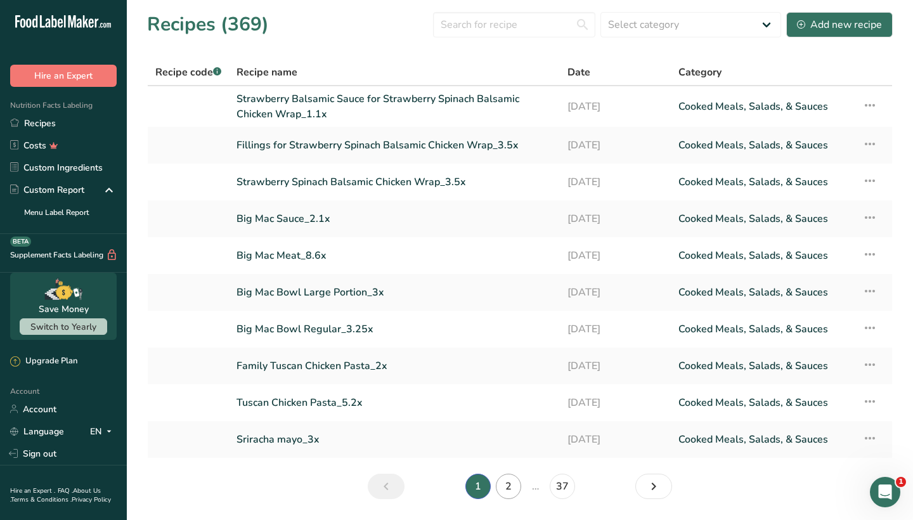
click at [511, 478] on link "2" at bounding box center [508, 486] width 25 height 25
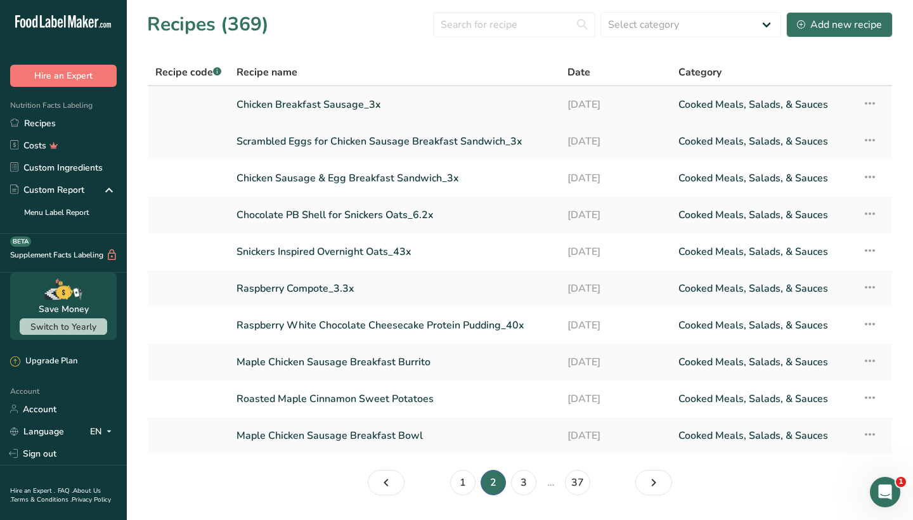
click at [322, 105] on link "Chicken Breakfast Sausage_3x" at bounding box center [395, 104] width 316 height 27
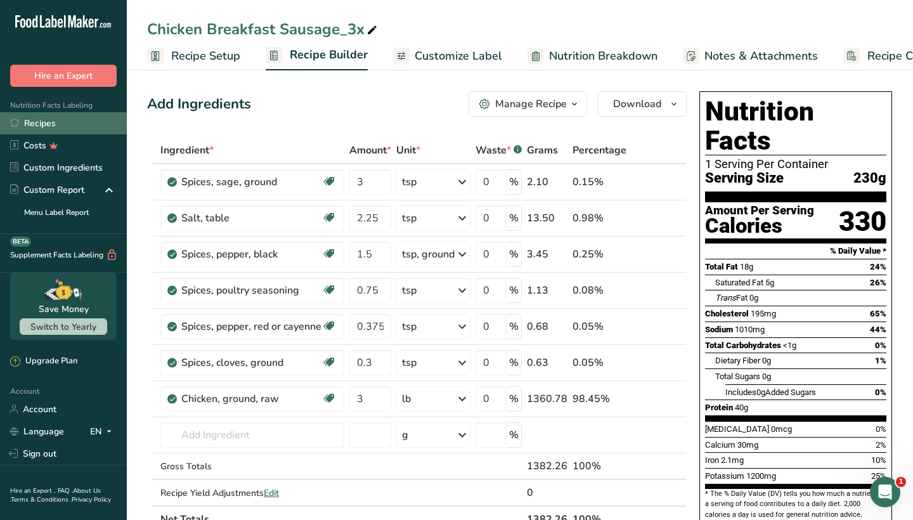
click at [74, 123] on link "Recipes" at bounding box center [63, 123] width 127 height 22
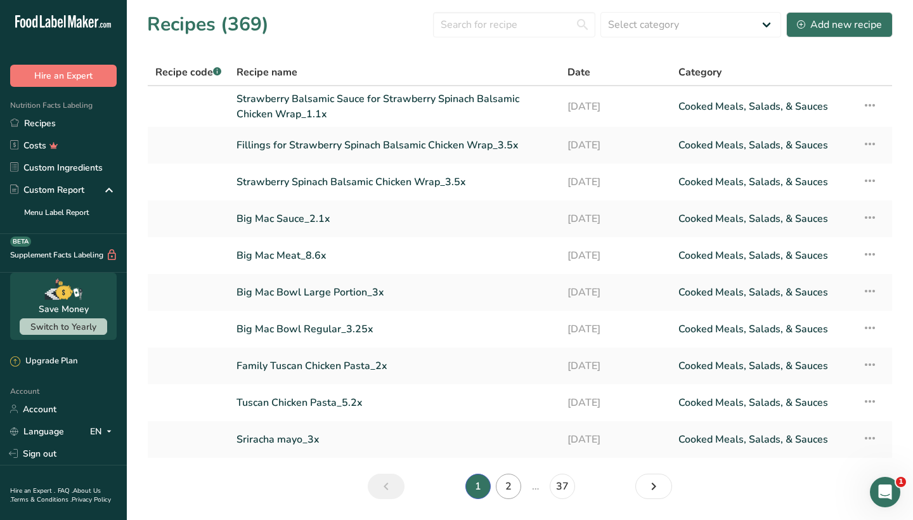
click at [508, 488] on link "2" at bounding box center [508, 486] width 25 height 25
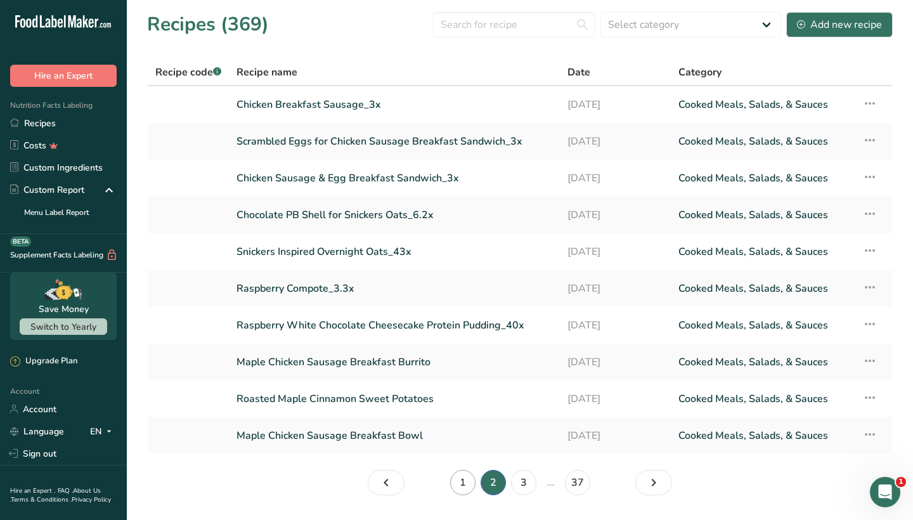
click at [464, 486] on link "1" at bounding box center [462, 482] width 25 height 25
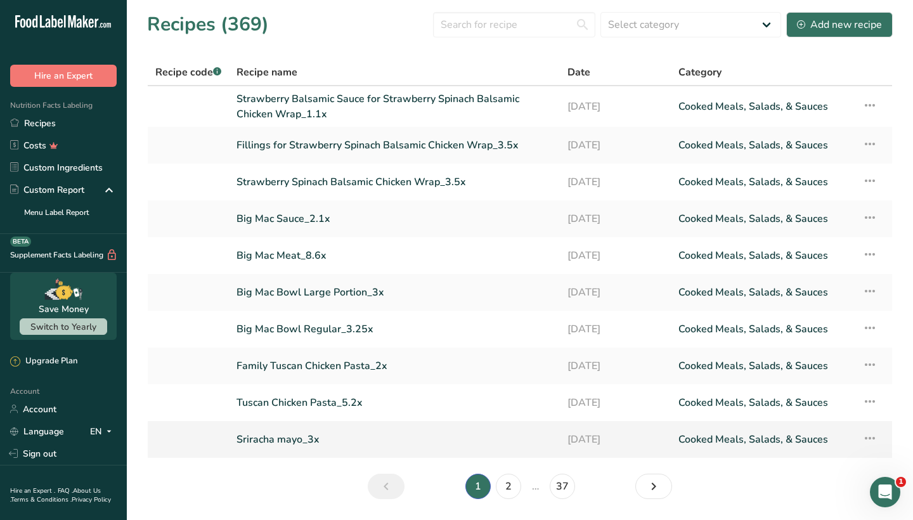
click at [292, 436] on link "Sriracha mayo_3x" at bounding box center [395, 439] width 316 height 27
click at [321, 398] on link "Tuscan Chicken Pasta_5.2x" at bounding box center [395, 402] width 316 height 27
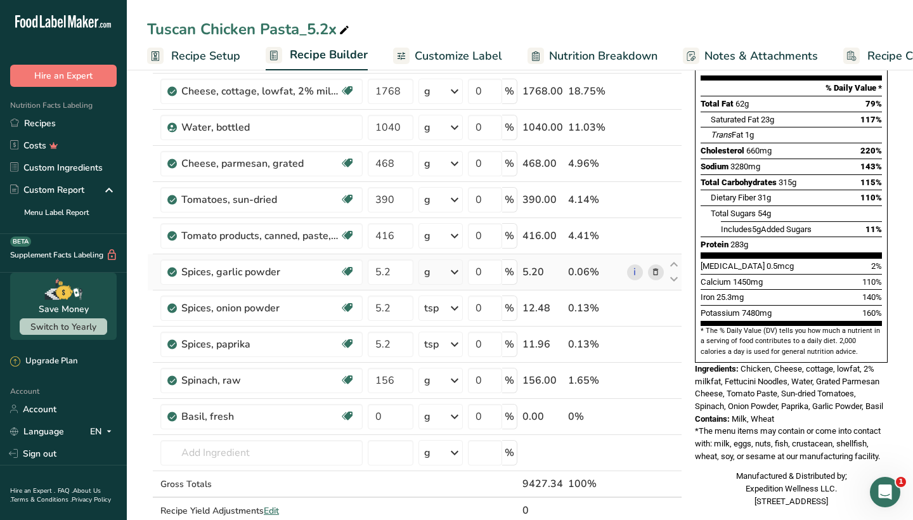
scroll to position [170, 0]
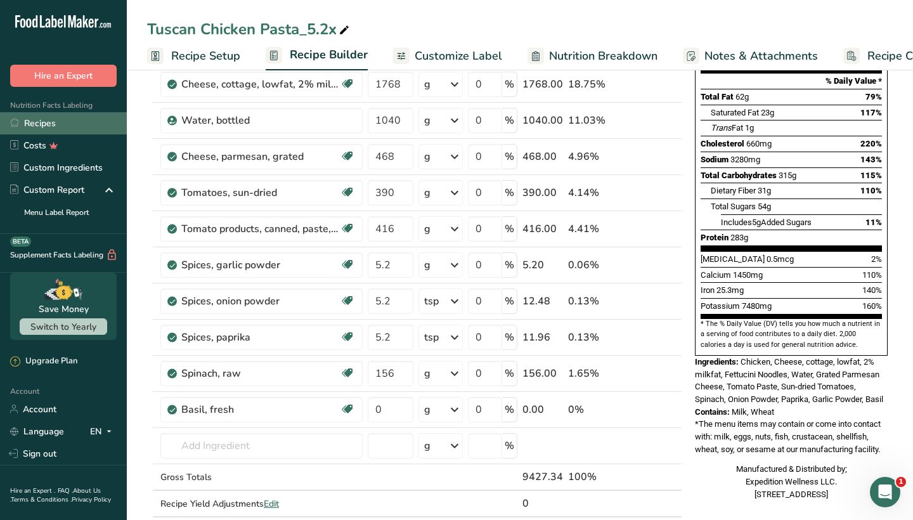
click at [72, 122] on link "Recipes" at bounding box center [63, 123] width 127 height 22
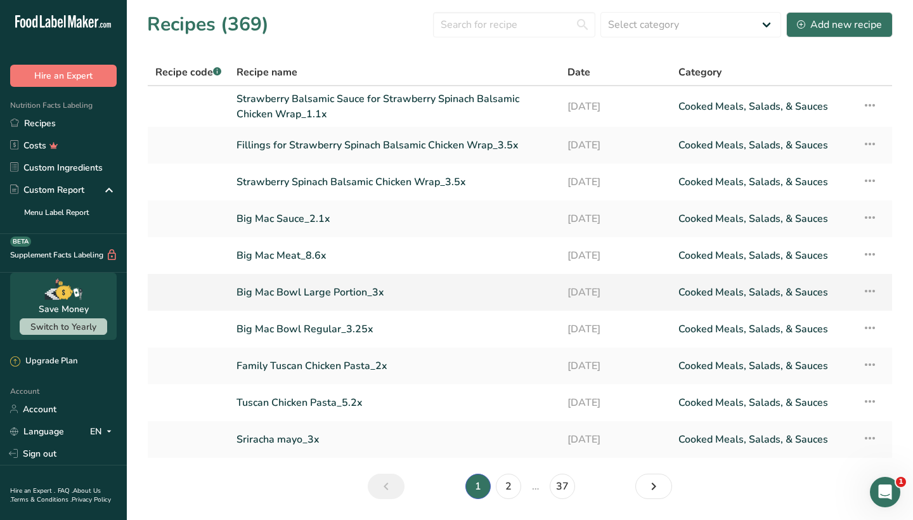
click at [306, 289] on link "Big Mac Bowl Large Portion_3x" at bounding box center [395, 292] width 316 height 27
click at [303, 219] on link "Big Mac Sauce_2.1x" at bounding box center [395, 219] width 316 height 27
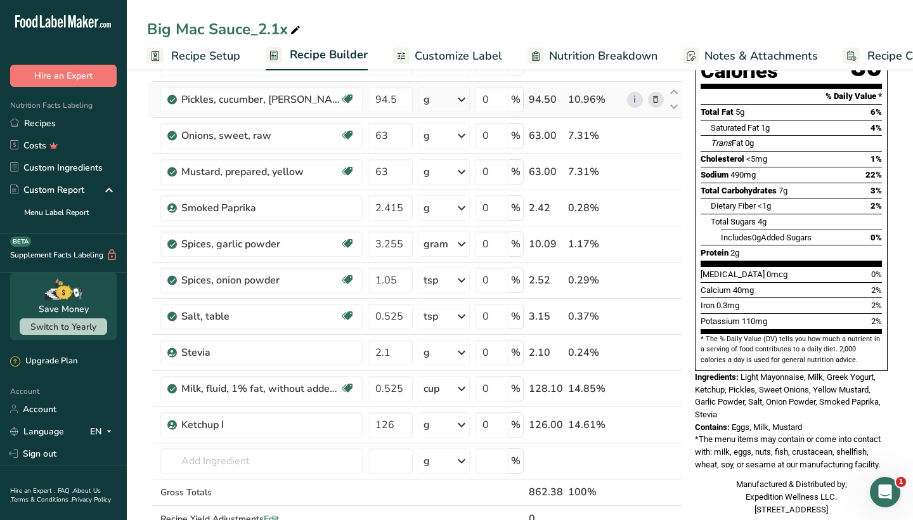
scroll to position [156, 0]
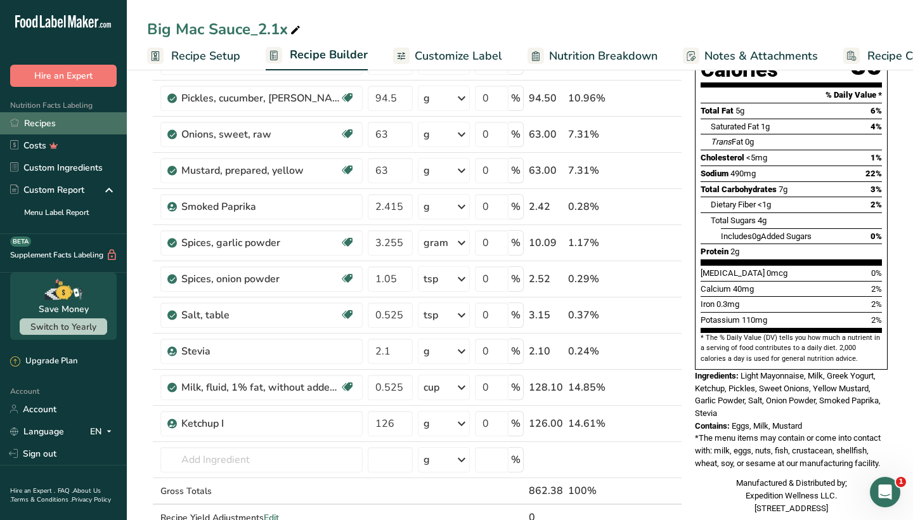
click at [79, 127] on link "Recipes" at bounding box center [63, 123] width 127 height 22
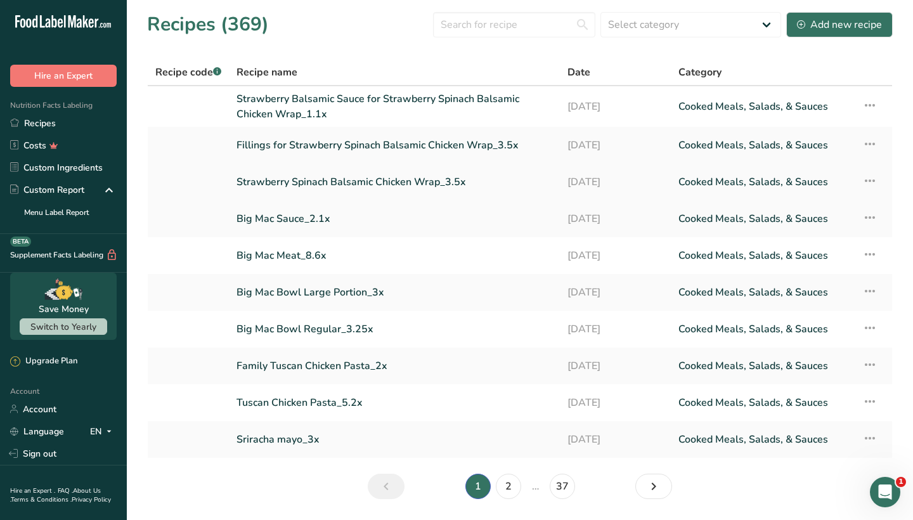
click at [304, 181] on link "Strawberry Spinach Balsamic Chicken Wrap_3.5x" at bounding box center [395, 182] width 316 height 27
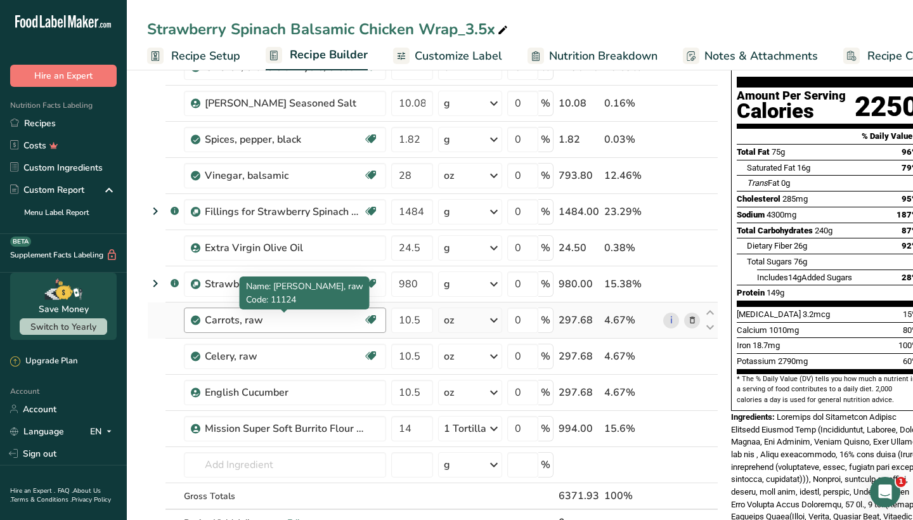
scroll to position [115, 0]
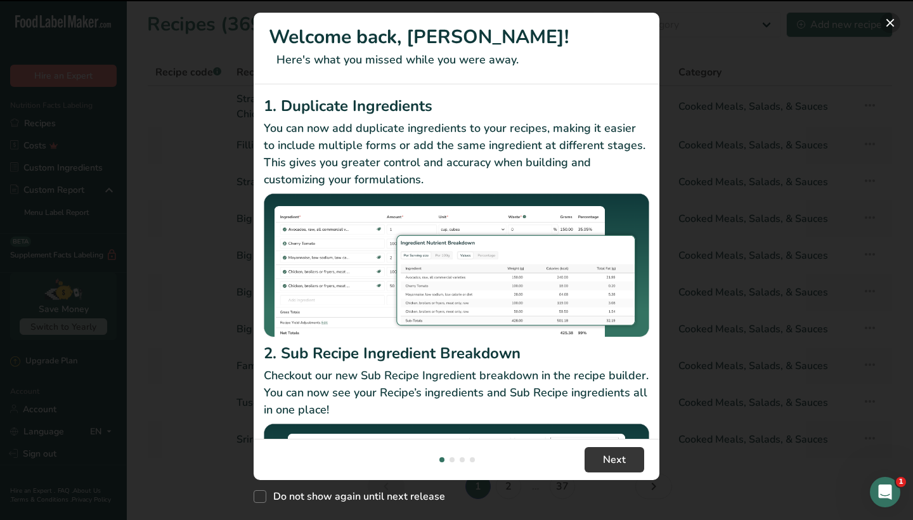
click at [884, 23] on button "New Features" at bounding box center [890, 23] width 20 height 20
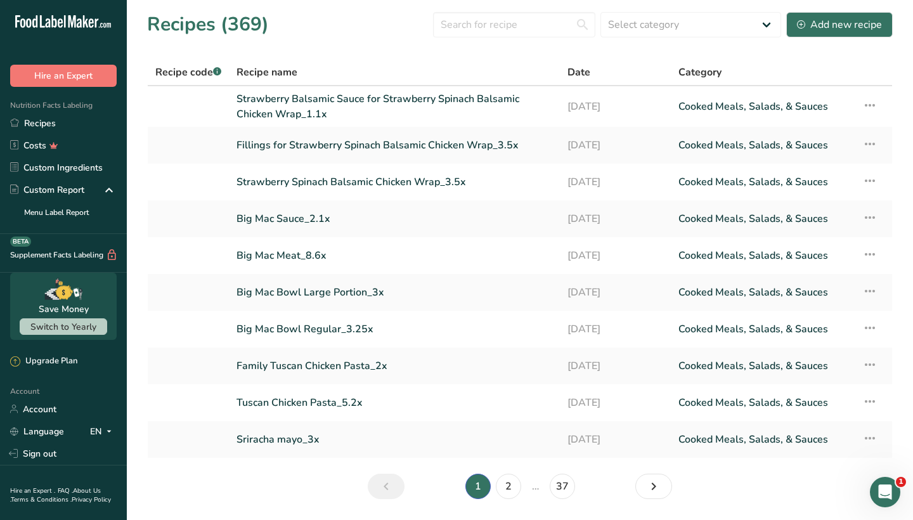
click at [894, 20] on section "Recipes (369) Select category All Baked Goods [GEOGRAPHIC_DATA] Confectionery C…" at bounding box center [520, 259] width 787 height 519
click at [506, 485] on link "2" at bounding box center [508, 486] width 25 height 25
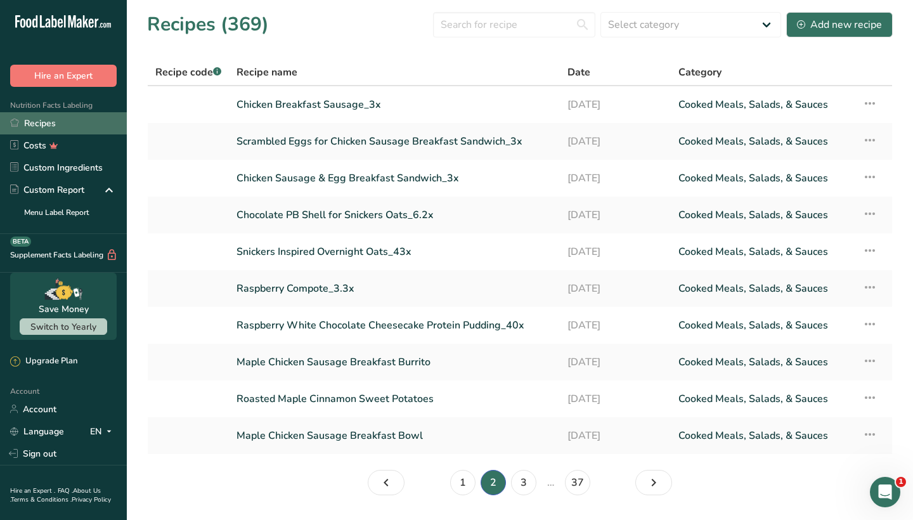
click at [69, 127] on link "Recipes" at bounding box center [63, 123] width 127 height 22
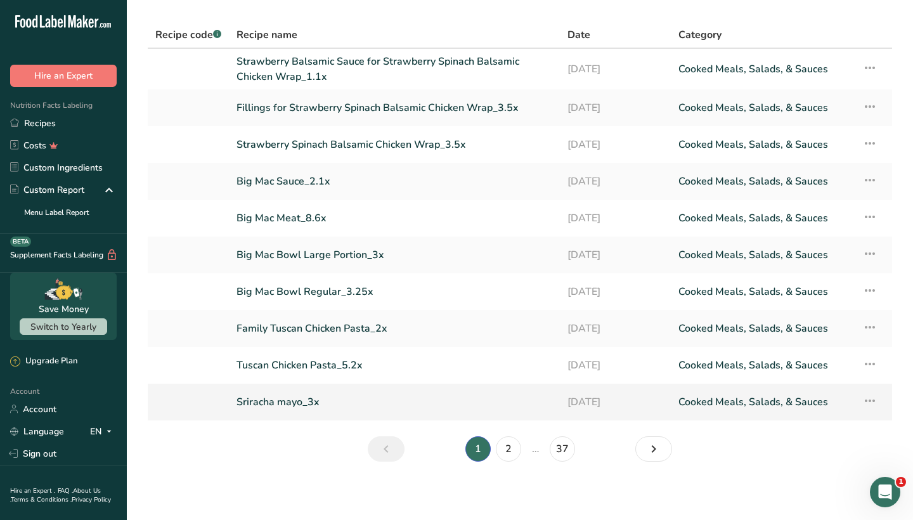
scroll to position [36, 0]
click at [313, 330] on link "Family Tuscan Chicken Pasta_2x" at bounding box center [395, 330] width 316 height 27
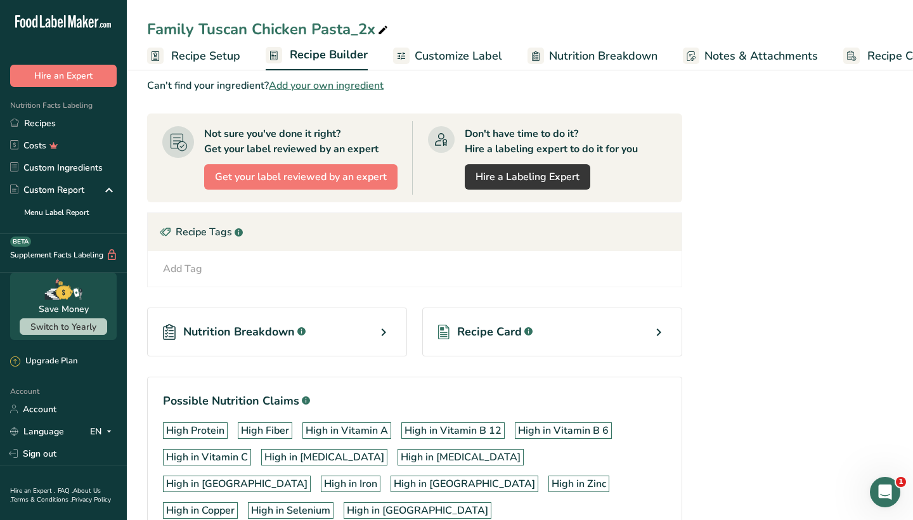
scroll to position [676, 0]
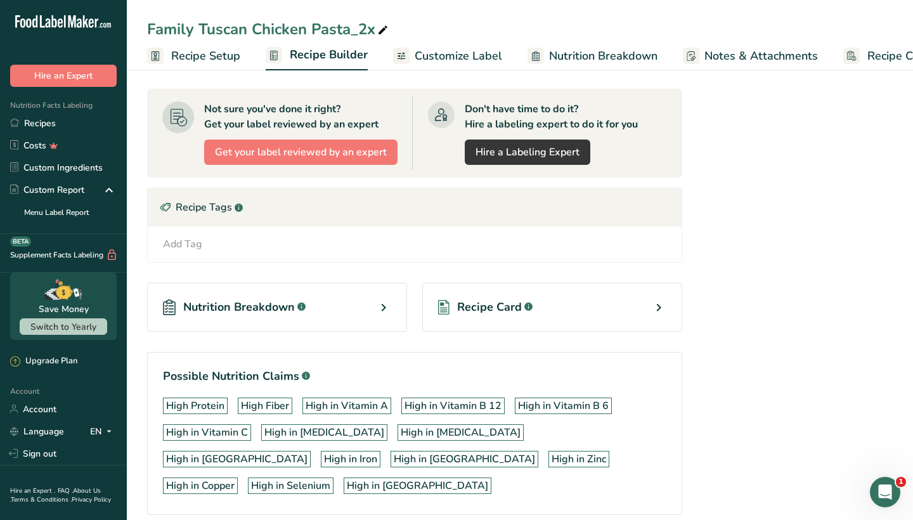
click at [462, 329] on div "Recipe Card .a-a{fill:#347362;}.b-a{fill:#fff;}" at bounding box center [552, 307] width 260 height 49
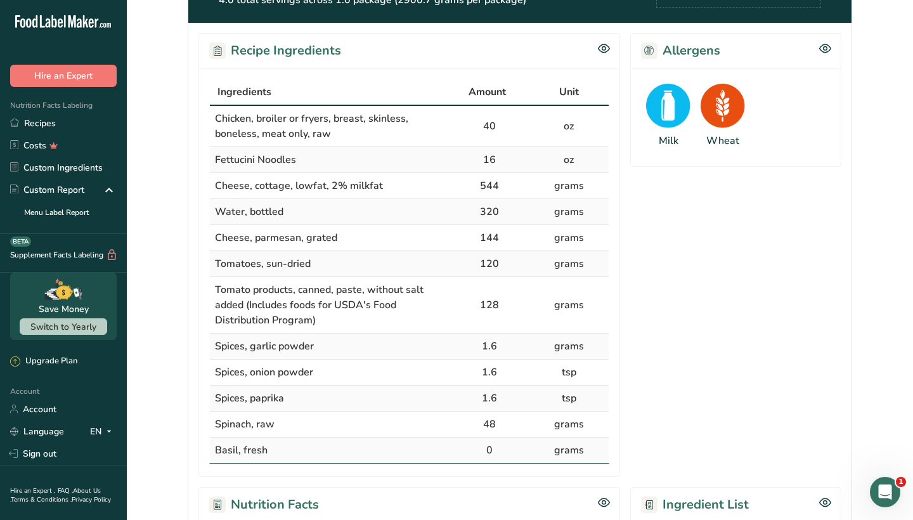
scroll to position [202, 0]
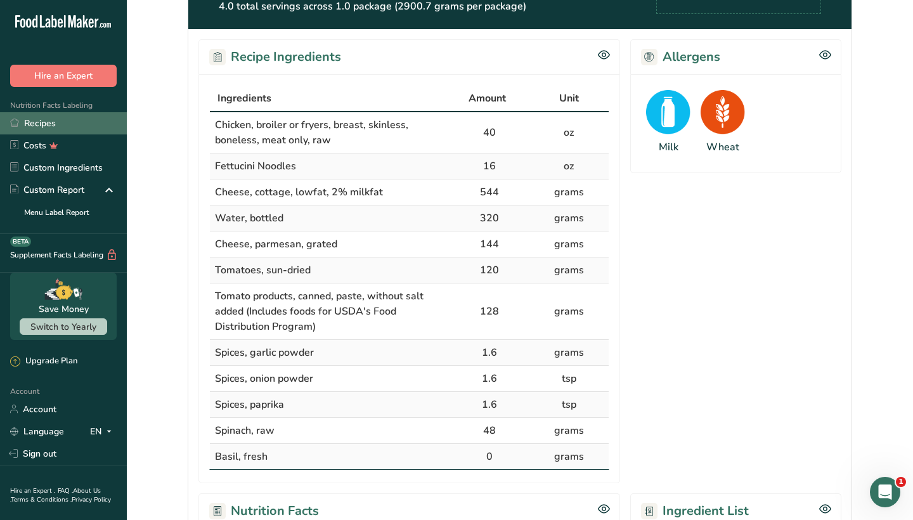
click at [74, 124] on link "Recipes" at bounding box center [63, 123] width 127 height 22
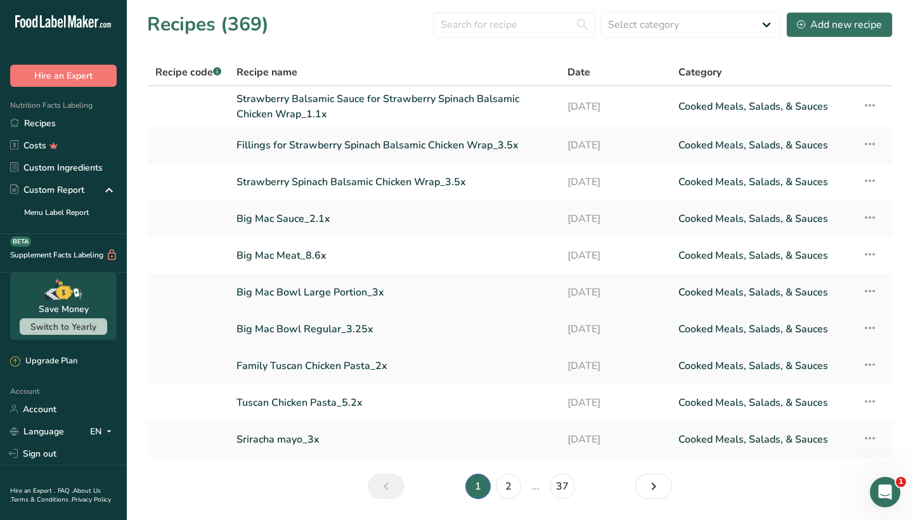
click at [311, 329] on link "Big Mac Bowl Regular_3.25x" at bounding box center [395, 329] width 316 height 27
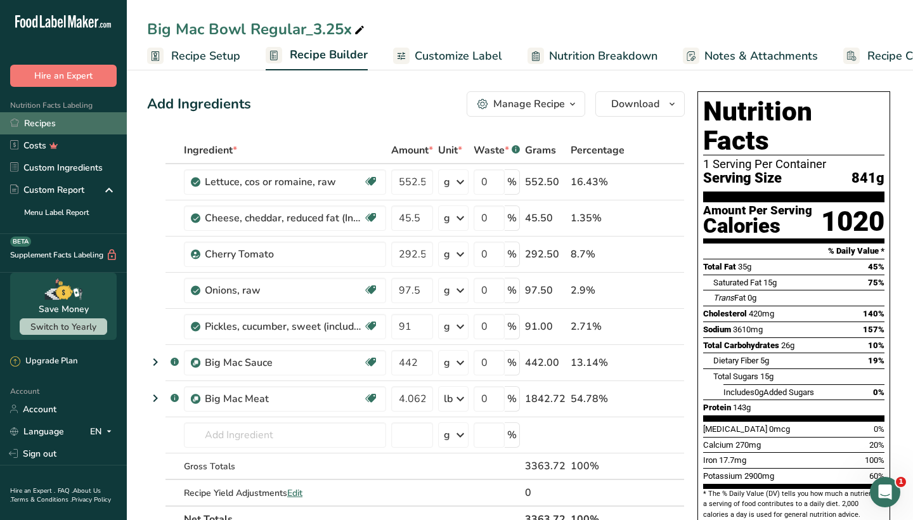
click at [112, 119] on link "Recipes" at bounding box center [63, 123] width 127 height 22
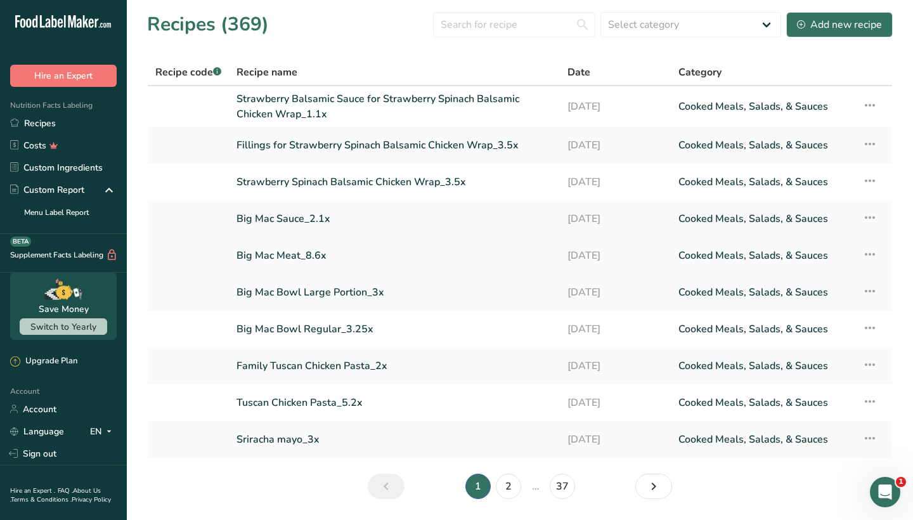
click at [309, 255] on link "Big Mac Meat_8.6x" at bounding box center [395, 255] width 316 height 27
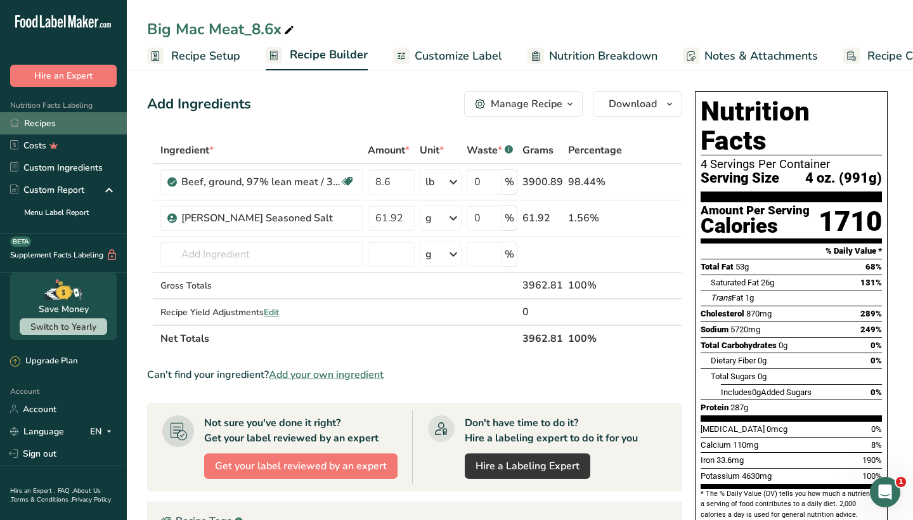
click at [76, 112] on link "Recipes" at bounding box center [63, 123] width 127 height 22
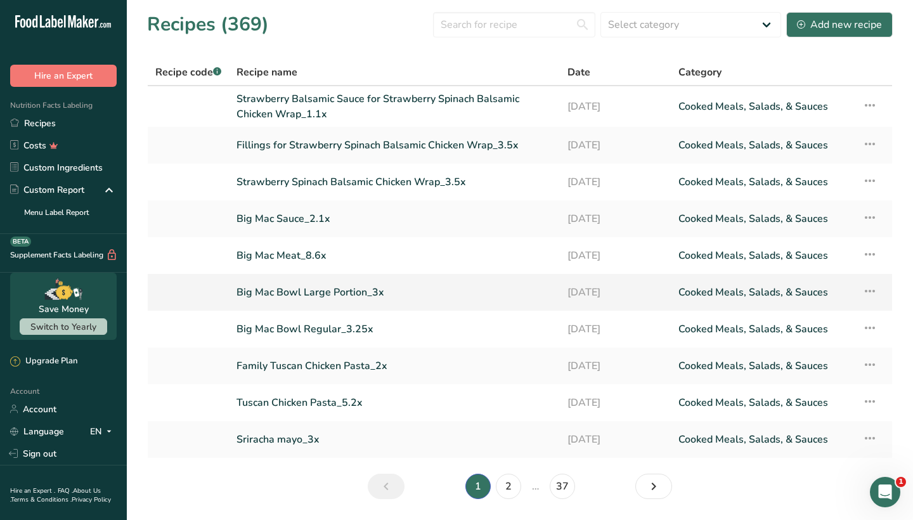
click at [325, 294] on link "Big Mac Bowl Large Portion_3x" at bounding box center [395, 292] width 316 height 27
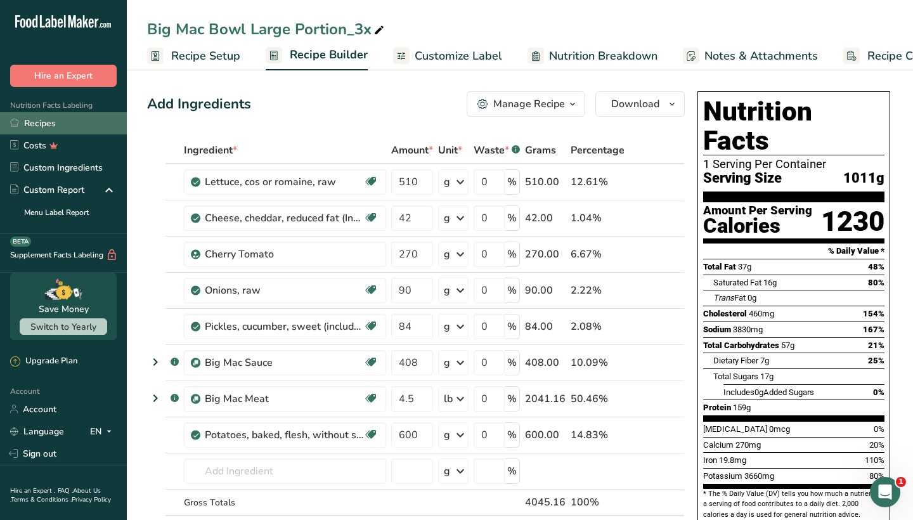
click at [76, 115] on link "Recipes" at bounding box center [63, 123] width 127 height 22
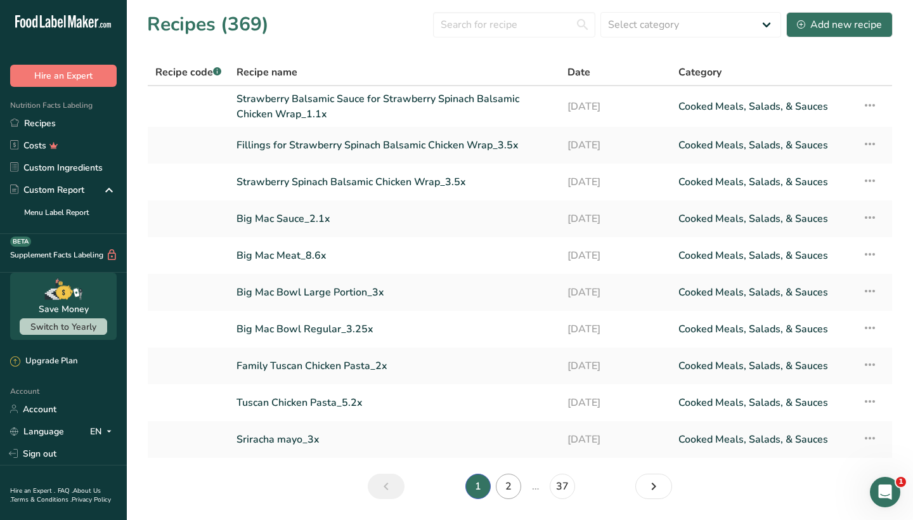
click at [507, 478] on link "2" at bounding box center [508, 486] width 25 height 25
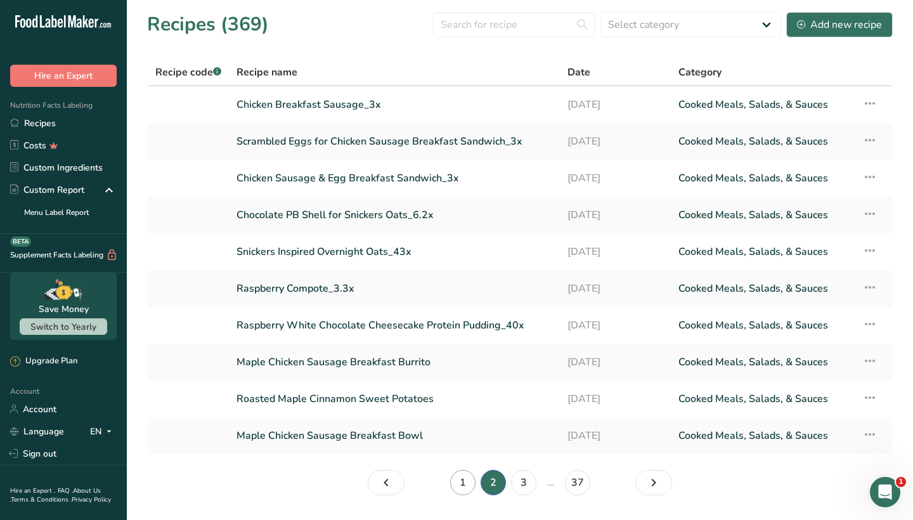
click at [456, 482] on link "1" at bounding box center [462, 482] width 25 height 25
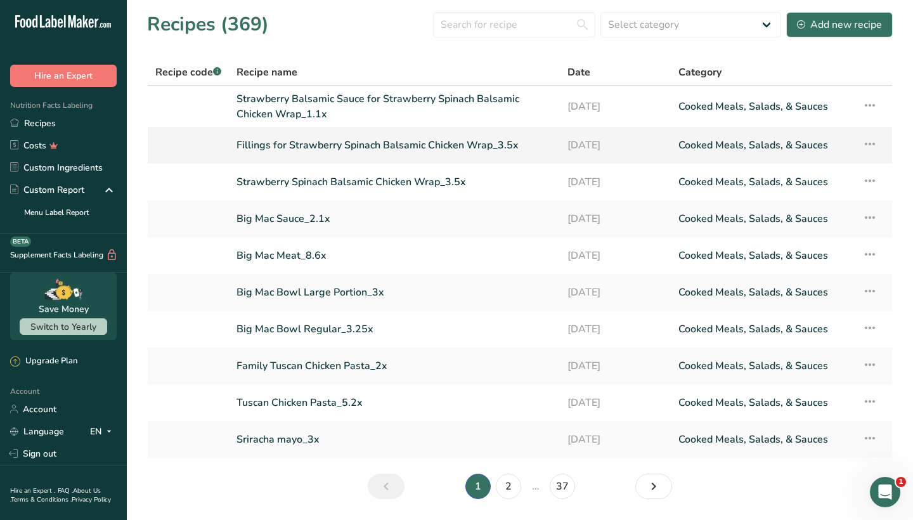
click at [345, 134] on link "Fillings for Strawberry Spinach Balsamic Chicken Wrap_3.5x" at bounding box center [395, 145] width 316 height 27
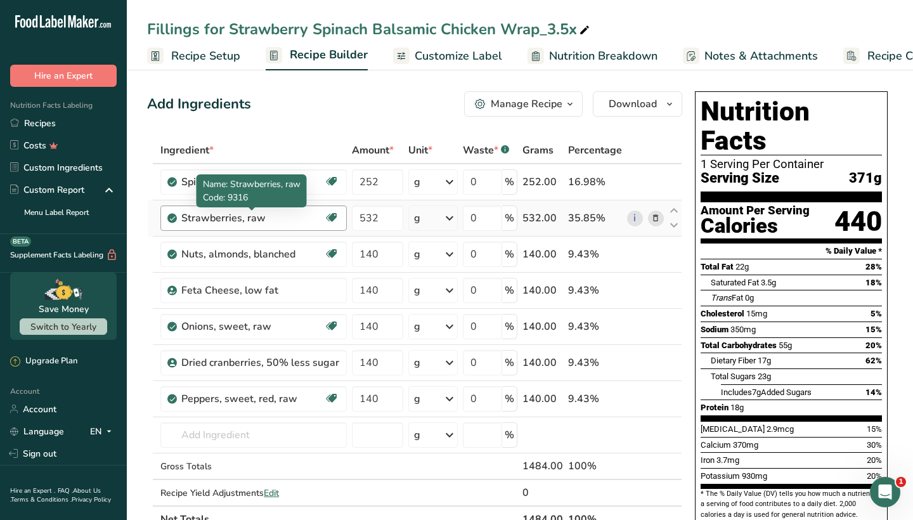
click at [270, 216] on div "Strawberries, raw" at bounding box center [252, 218] width 143 height 15
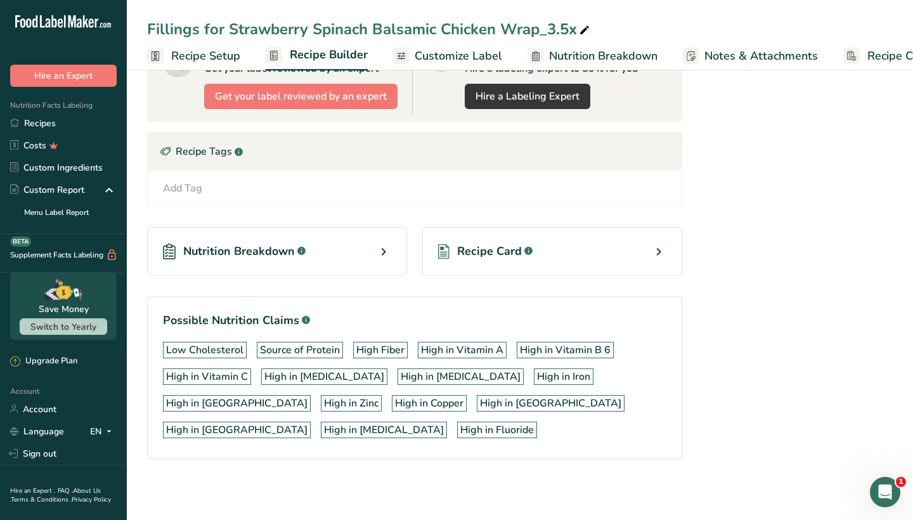
scroll to position [551, 0]
click at [459, 241] on div "Recipe Card .a-a{fill:#347362;}.b-a{fill:#fff;}" at bounding box center [552, 251] width 260 height 49
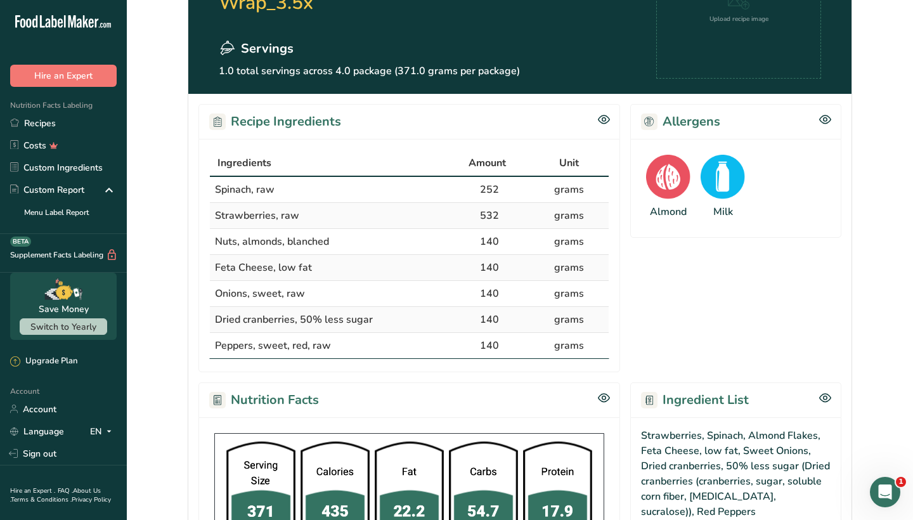
scroll to position [206, 0]
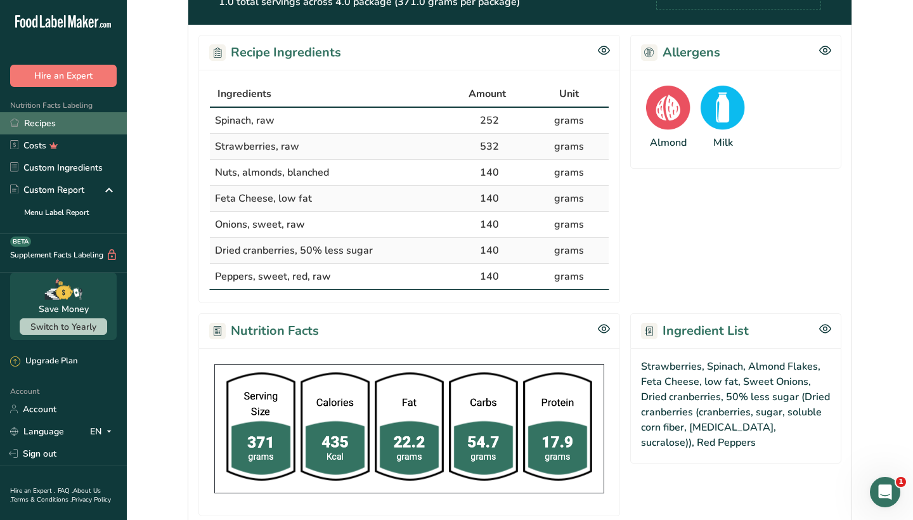
click at [81, 118] on link "Recipes" at bounding box center [63, 123] width 127 height 22
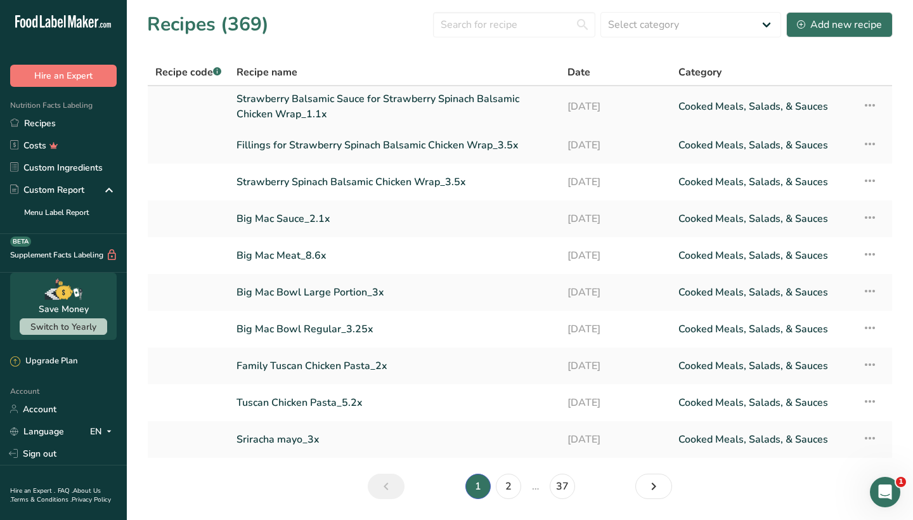
click at [253, 110] on link "Strawberry Balsamic Sauce for Strawberry Spinach Balsamic Chicken Wrap_1.1x" at bounding box center [395, 106] width 316 height 30
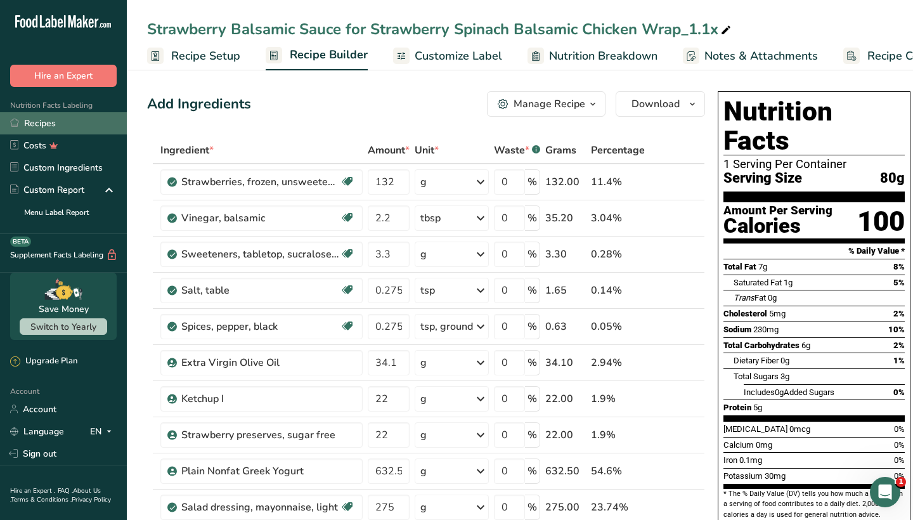
click at [82, 123] on link "Recipes" at bounding box center [63, 123] width 127 height 22
